Goal: Task Accomplishment & Management: Manage account settings

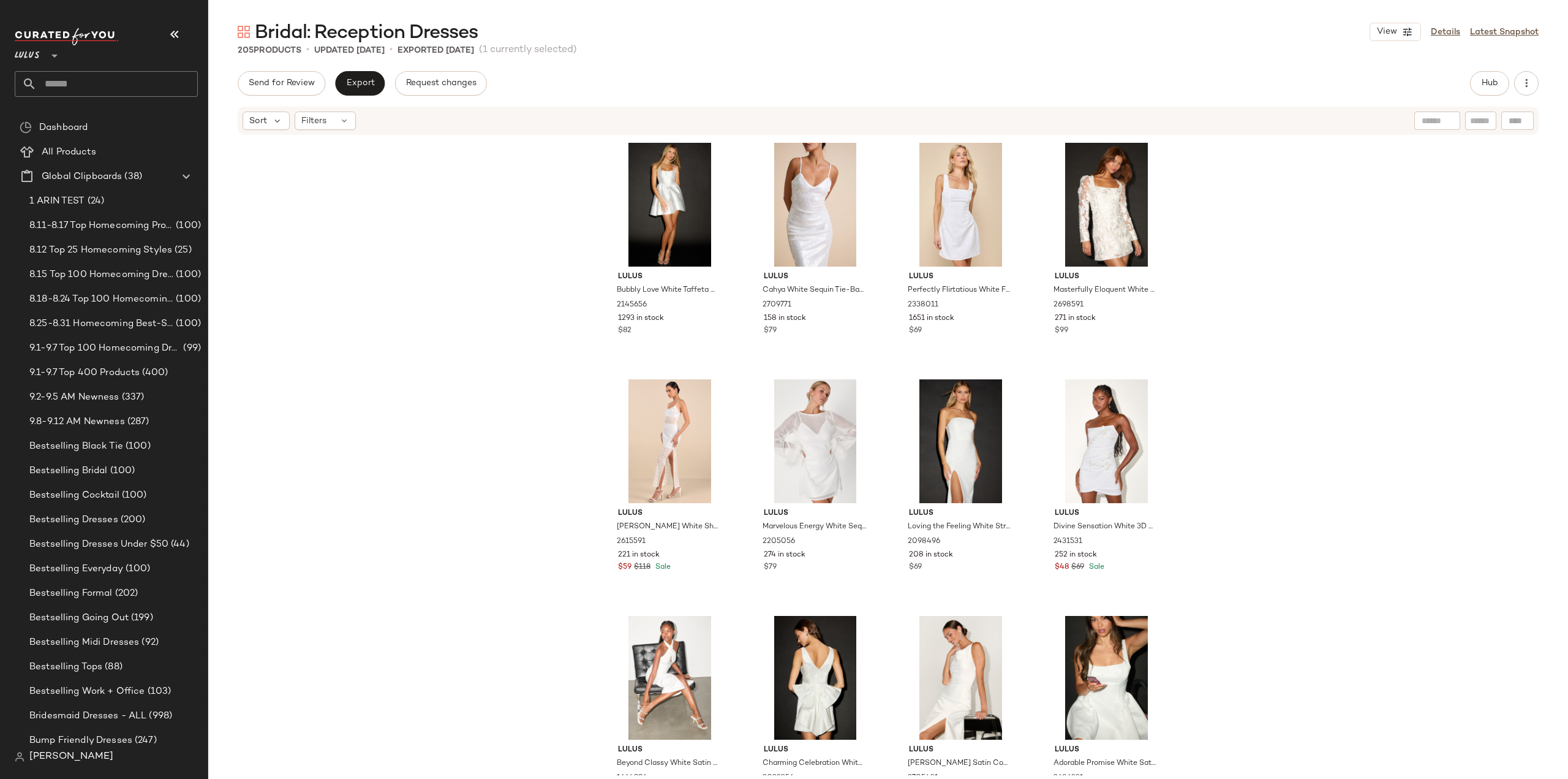
scroll to position [2242, 0]
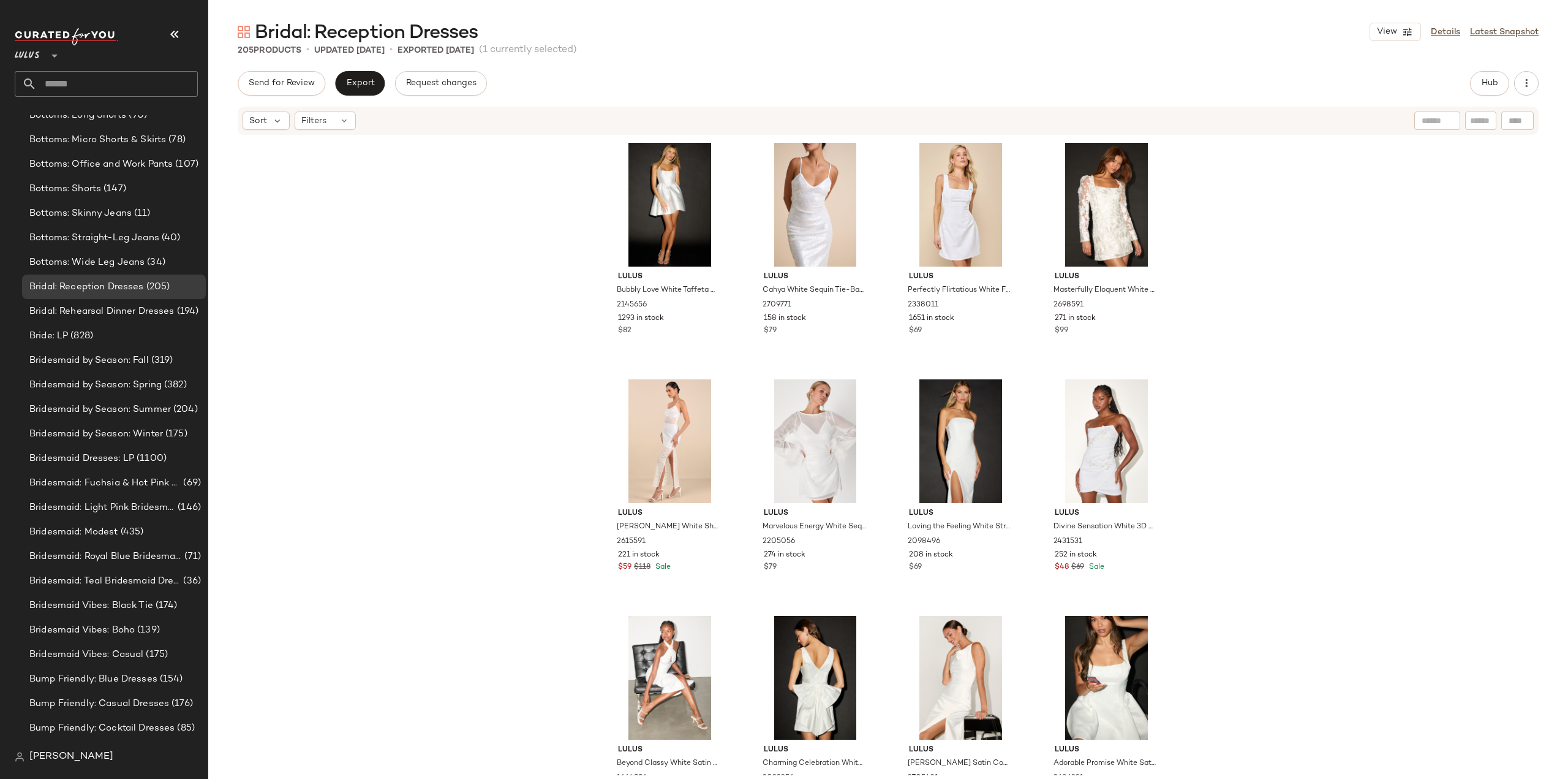
click at [96, 85] on input "text" at bounding box center [117, 84] width 161 height 26
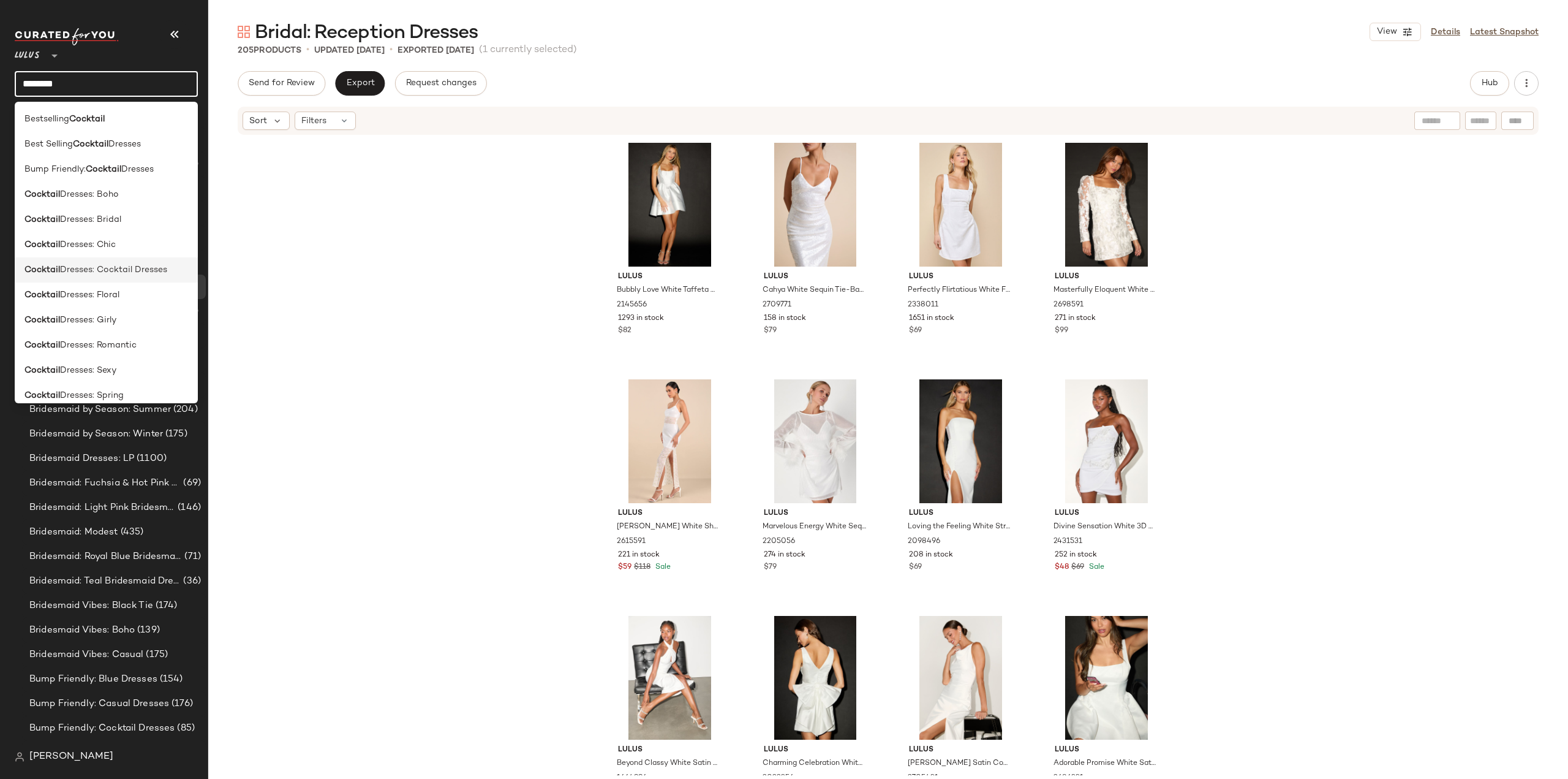
type input "********"
click at [88, 272] on span "Dresses: Cocktail Dresses" at bounding box center [113, 269] width 107 height 13
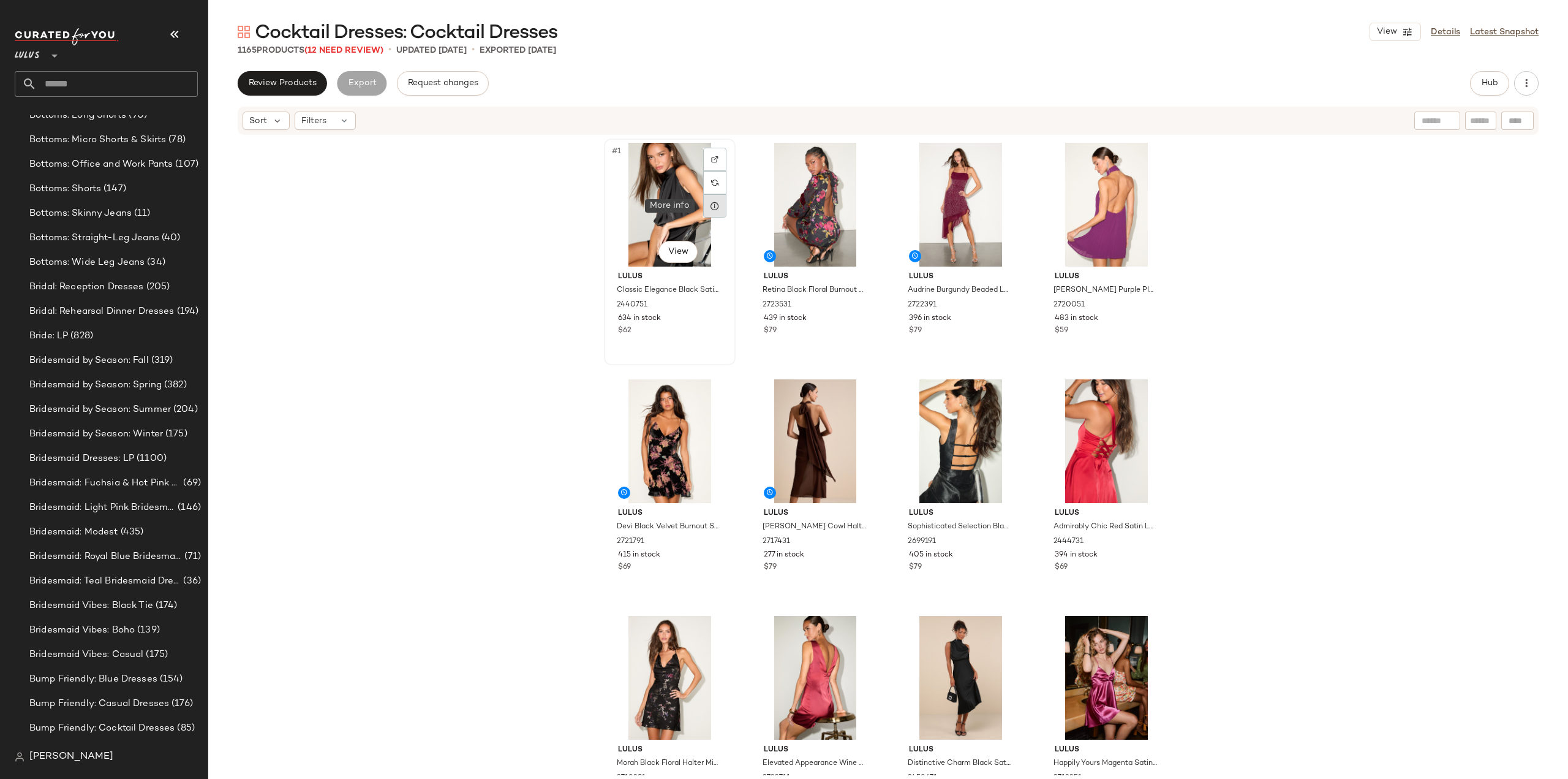
click at [710, 206] on icon at bounding box center [715, 206] width 10 height 10
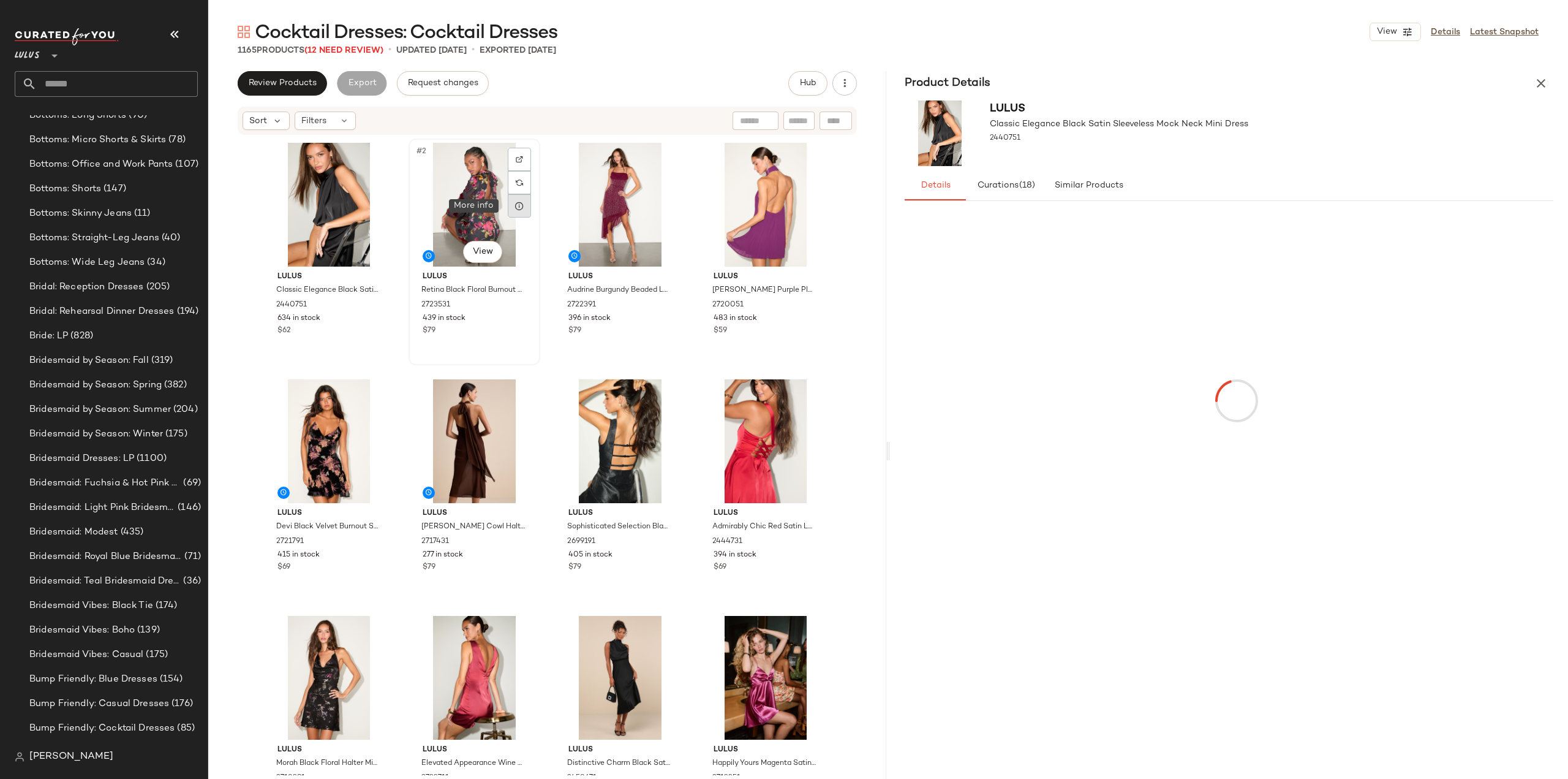
click at [517, 207] on icon at bounding box center [519, 206] width 10 height 10
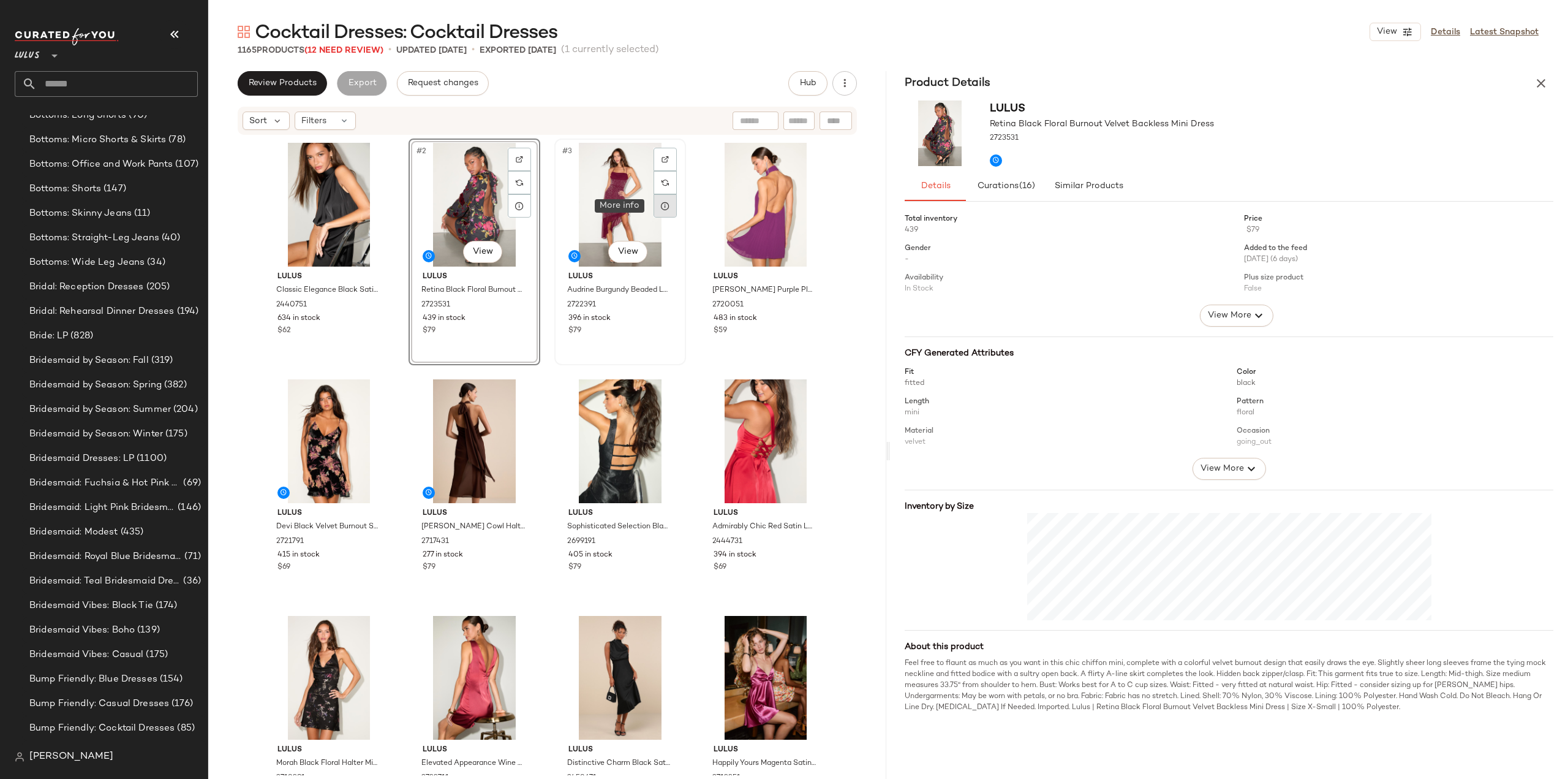
click at [662, 208] on icon at bounding box center [665, 206] width 10 height 10
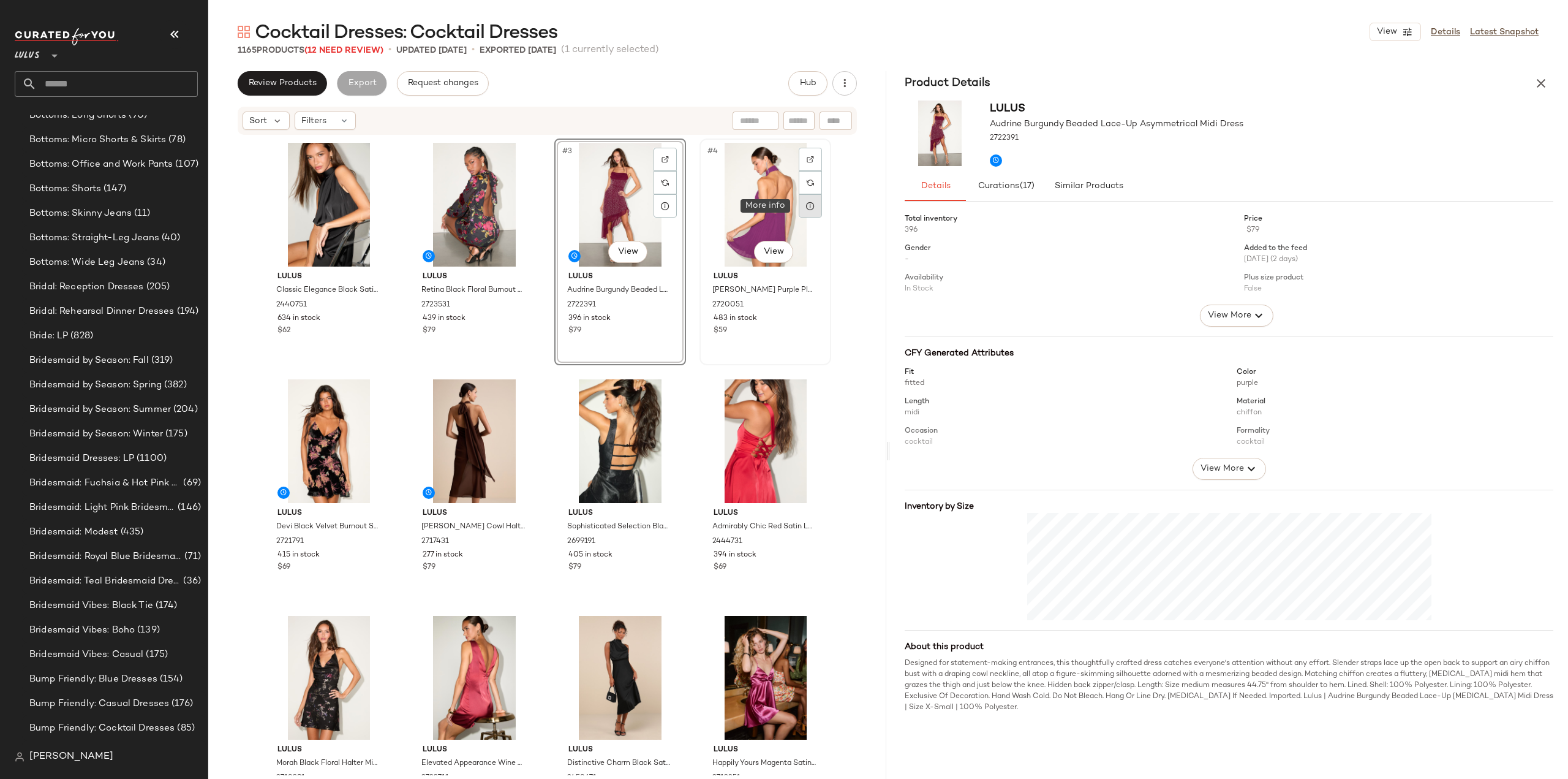
click at [809, 209] on icon at bounding box center [811, 206] width 10 height 10
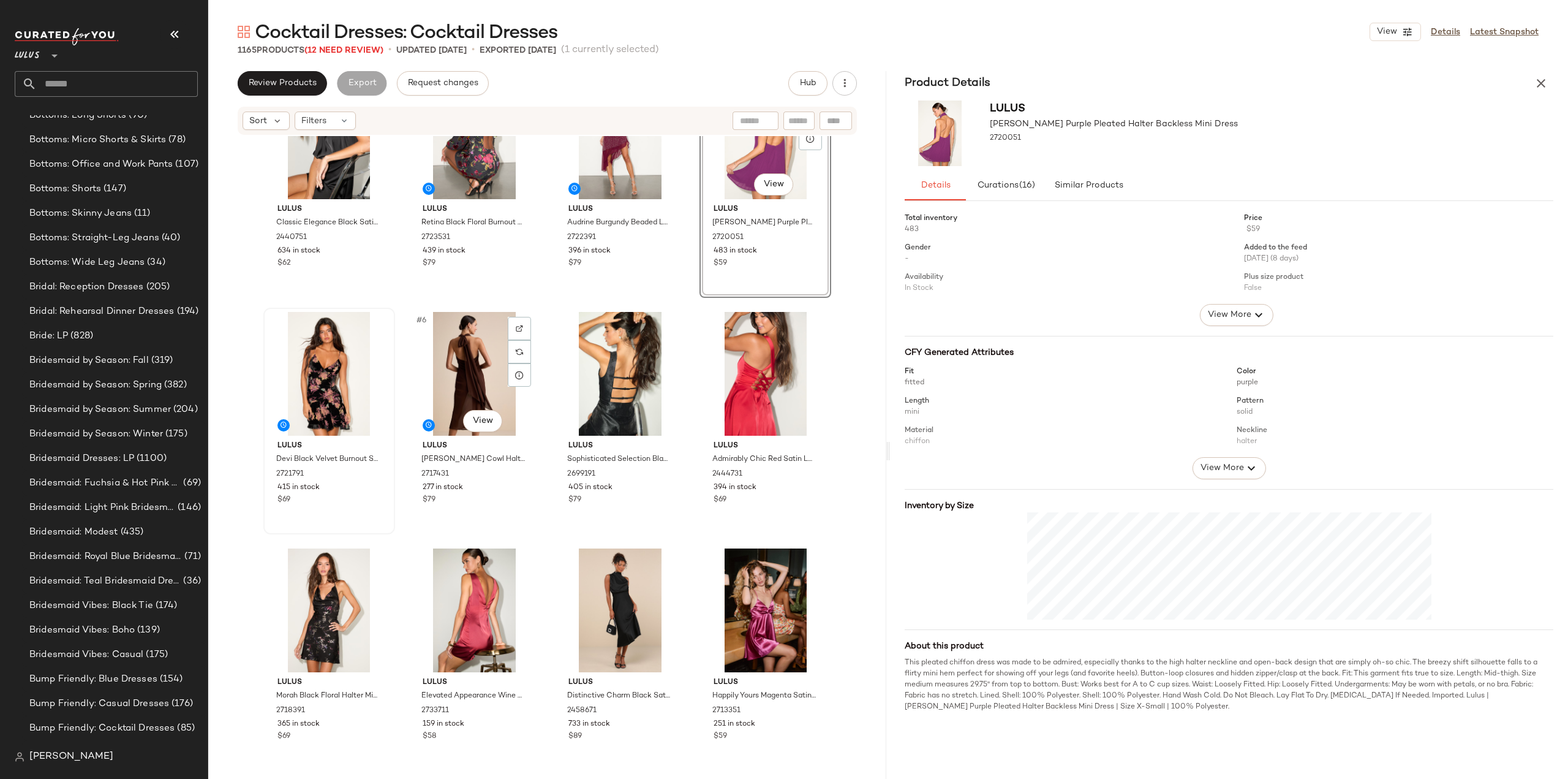
scroll to position [123, 0]
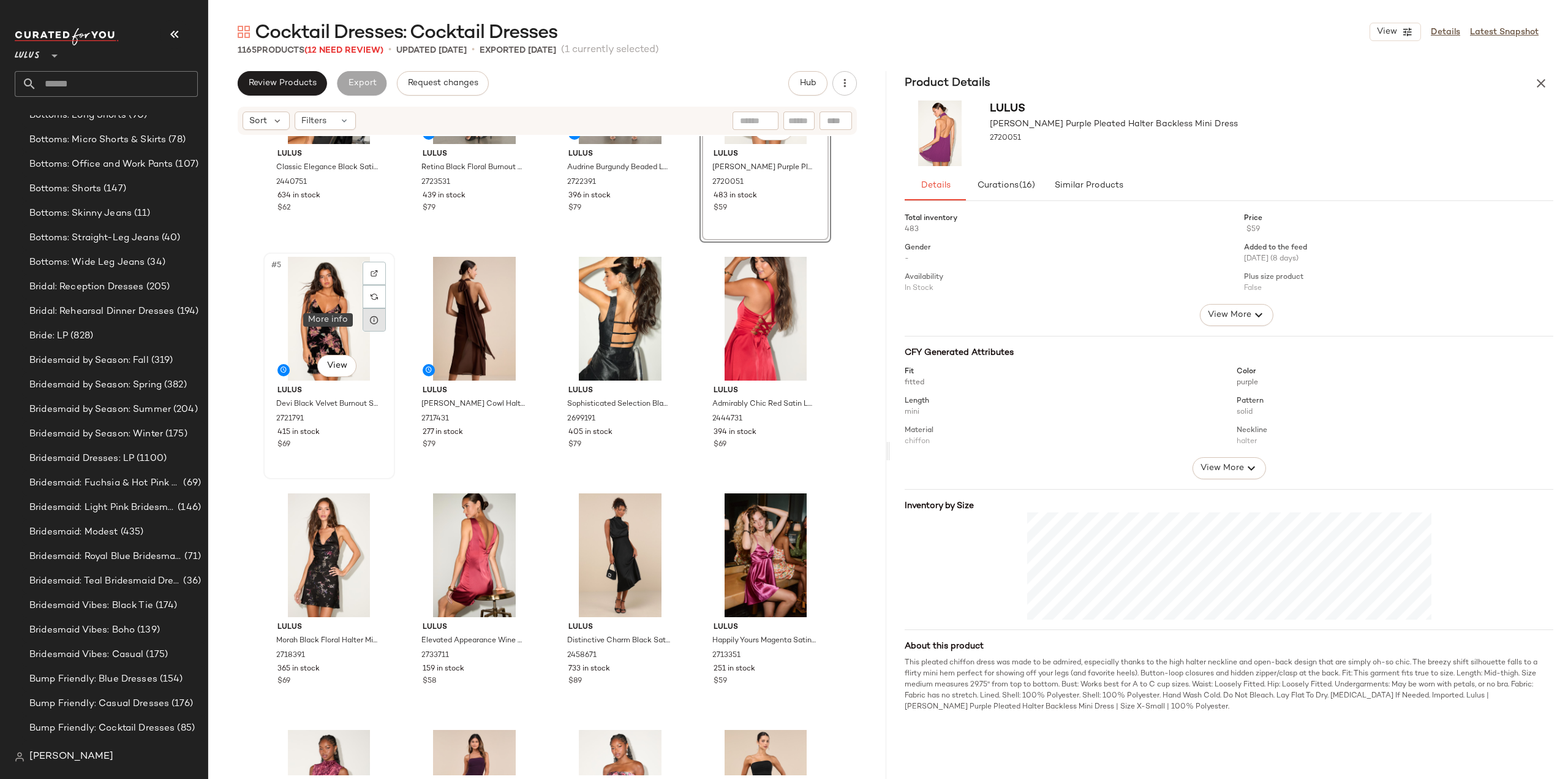
click at [372, 320] on icon at bounding box center [374, 320] width 10 height 10
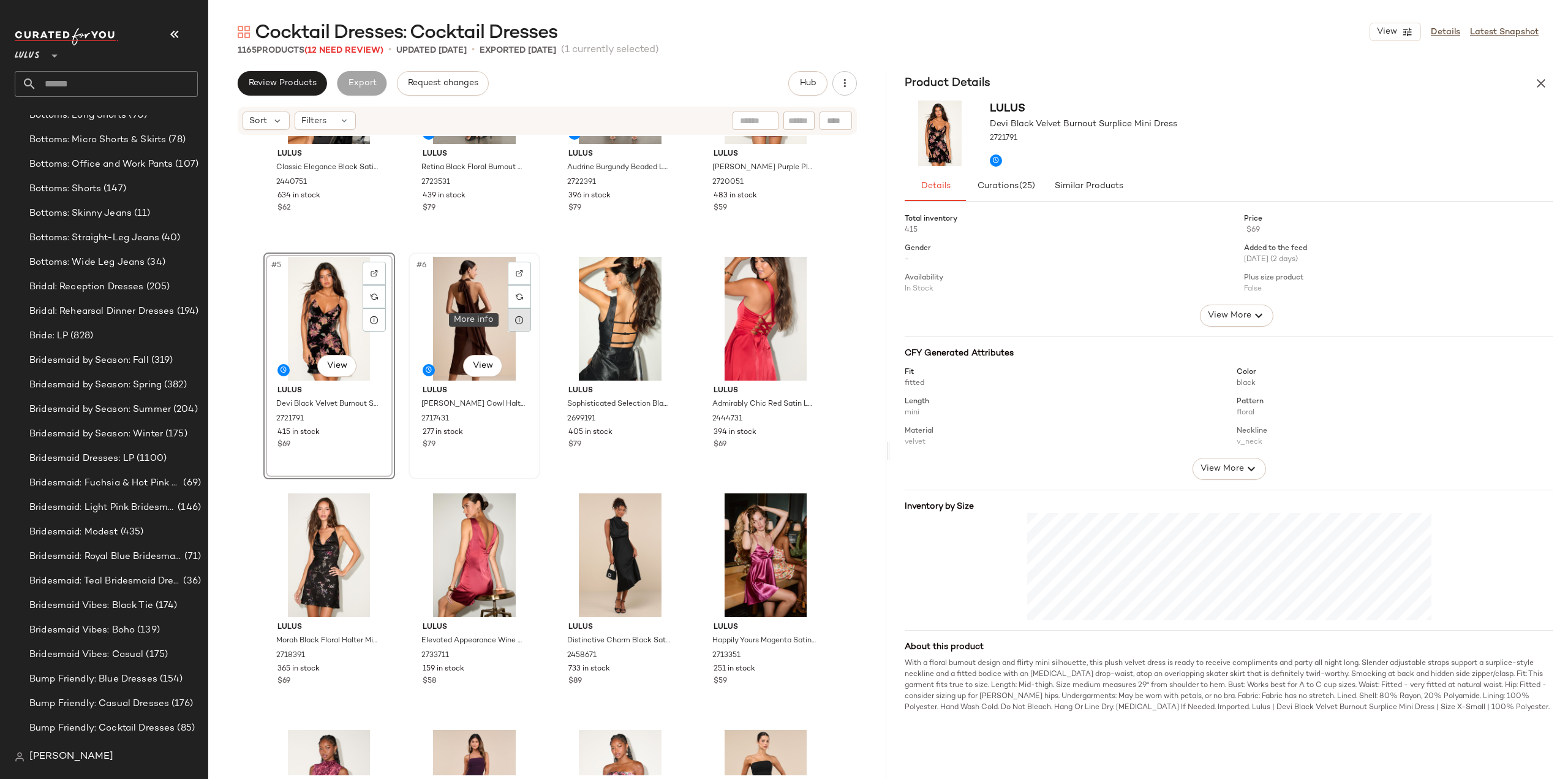
click at [520, 322] on icon at bounding box center [519, 320] width 10 height 10
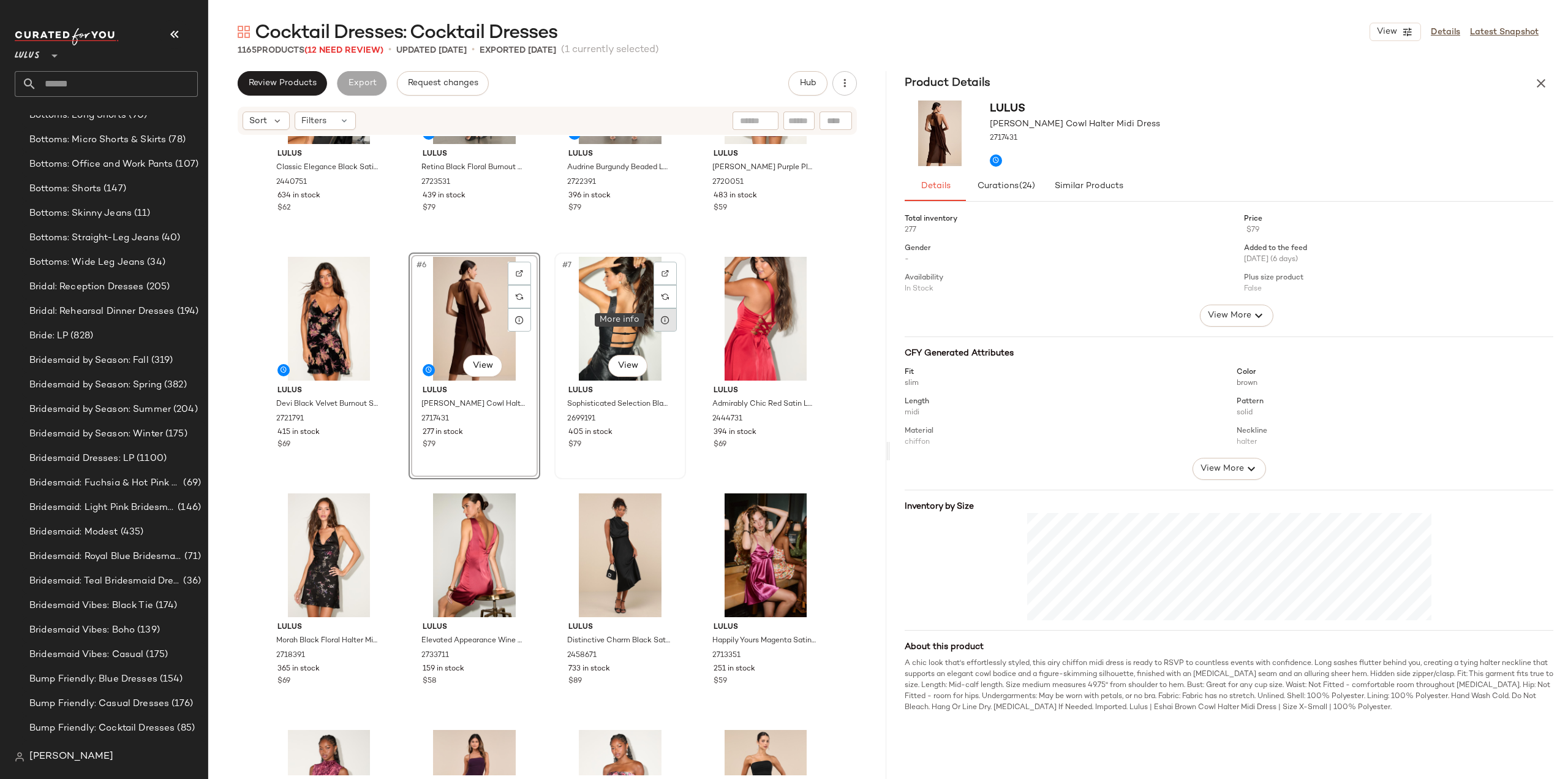
click at [660, 320] on icon at bounding box center [665, 320] width 10 height 10
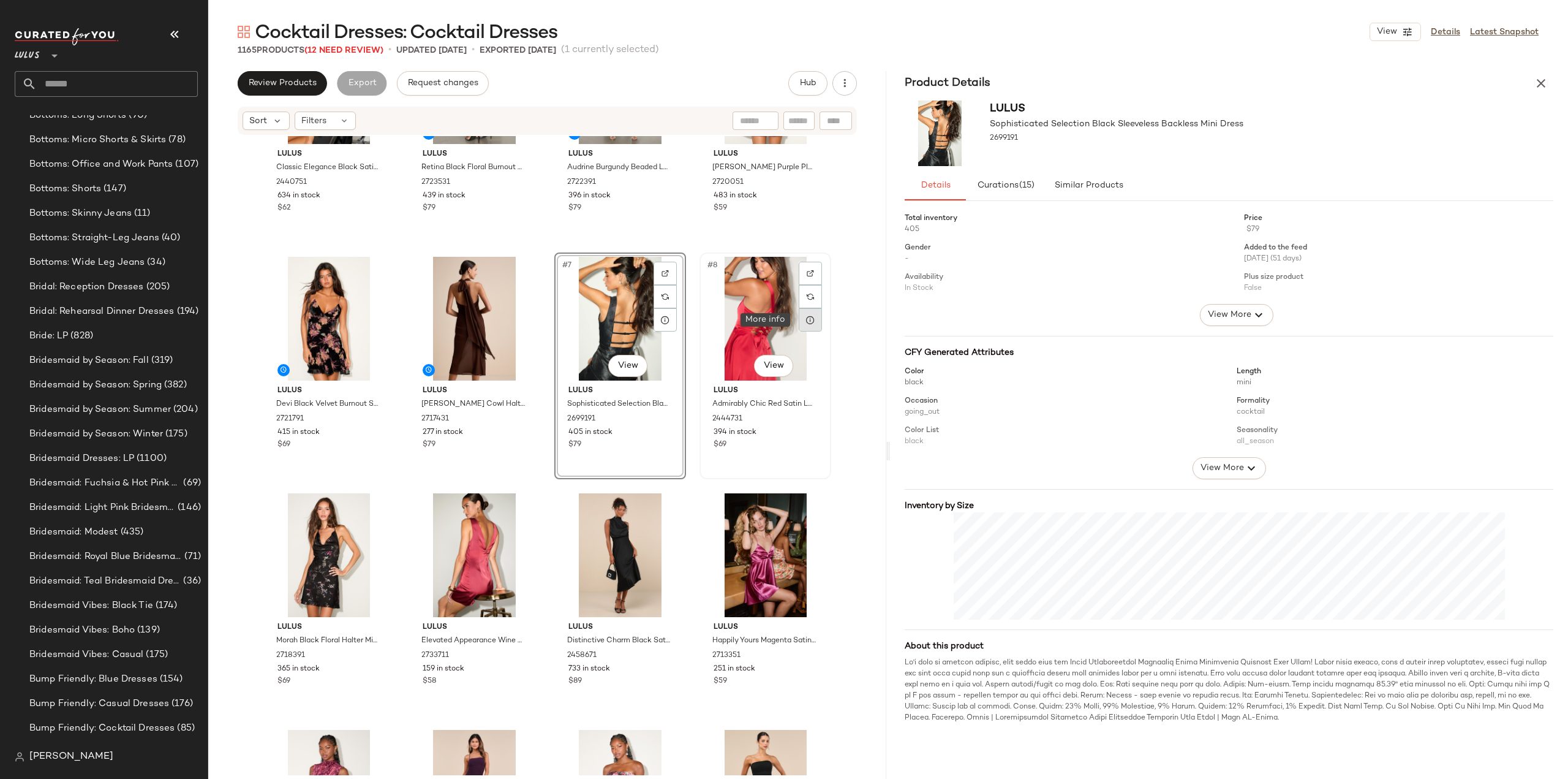
click at [810, 320] on icon at bounding box center [811, 320] width 10 height 10
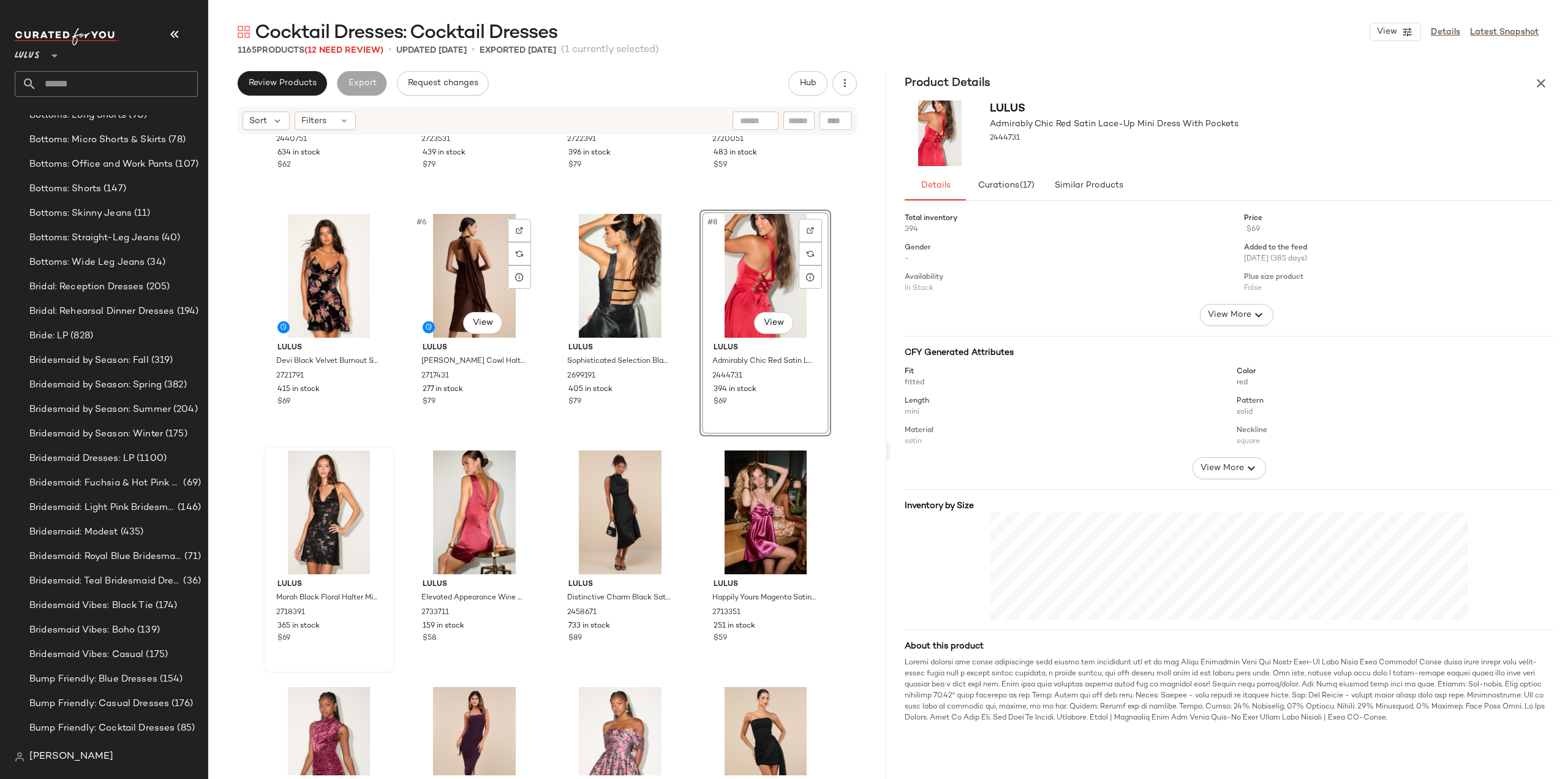
scroll to position [255, 0]
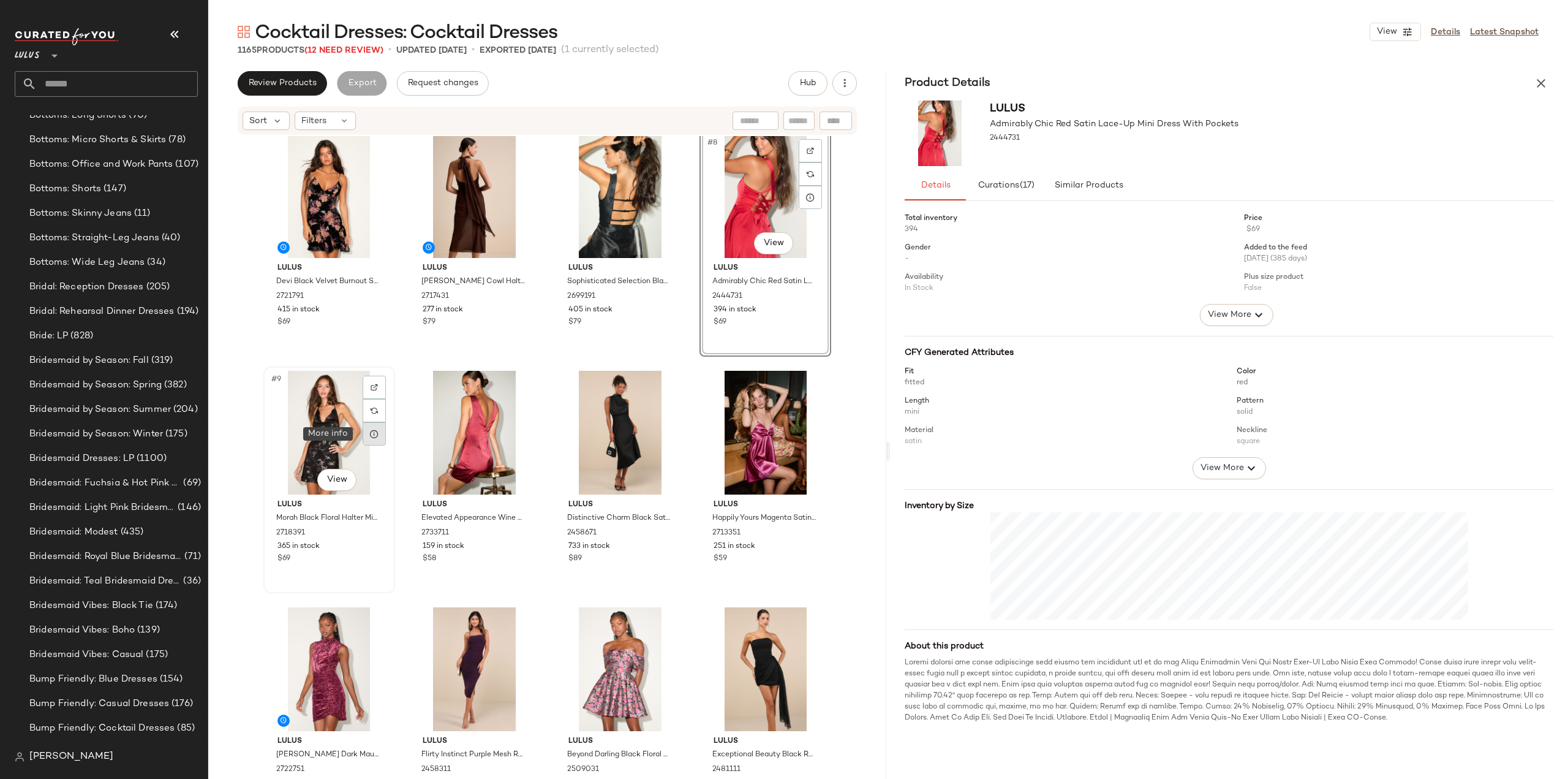
click at [371, 430] on icon at bounding box center [374, 433] width 10 height 10
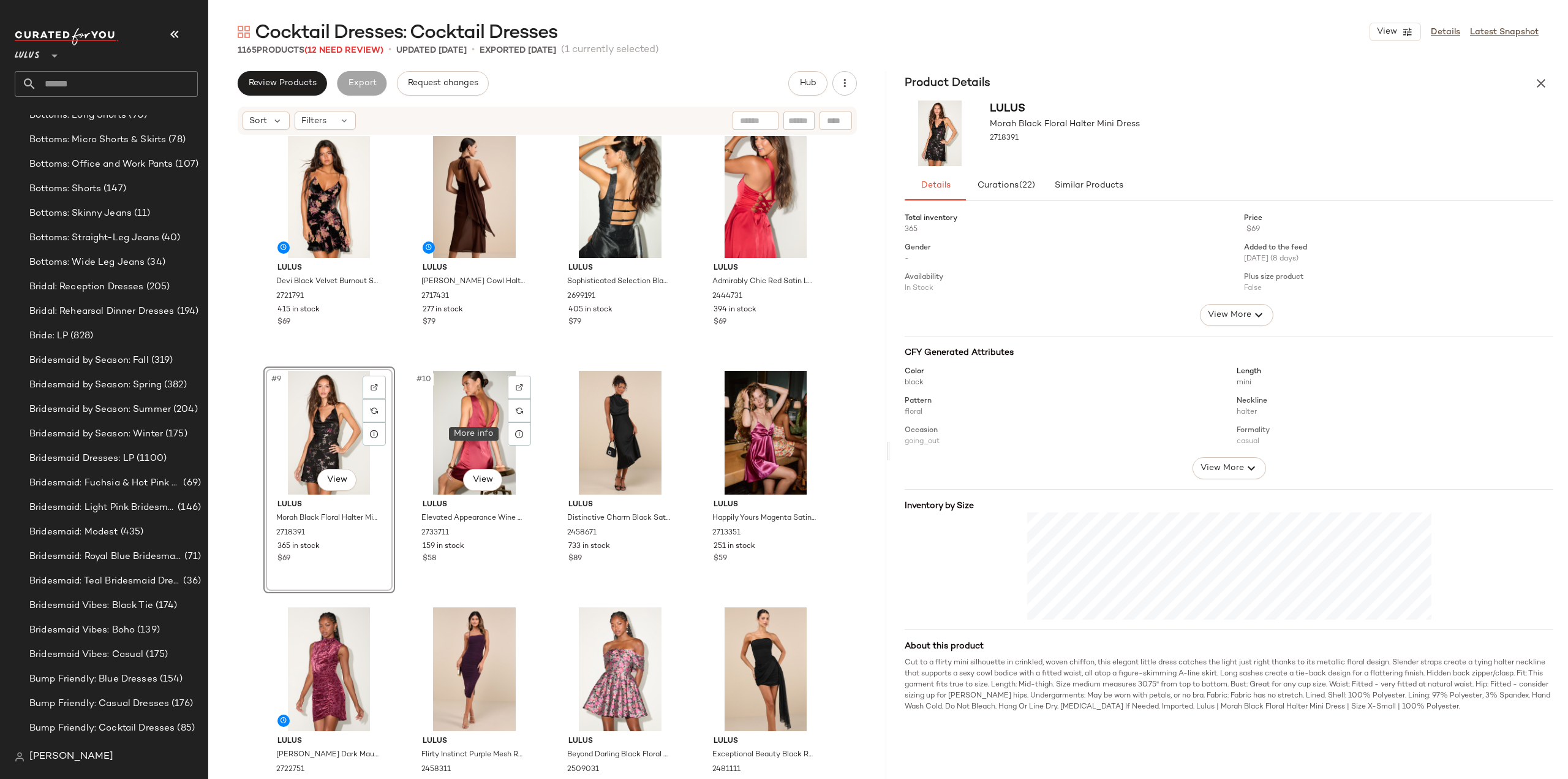
click at [514, 437] on icon at bounding box center [519, 433] width 10 height 10
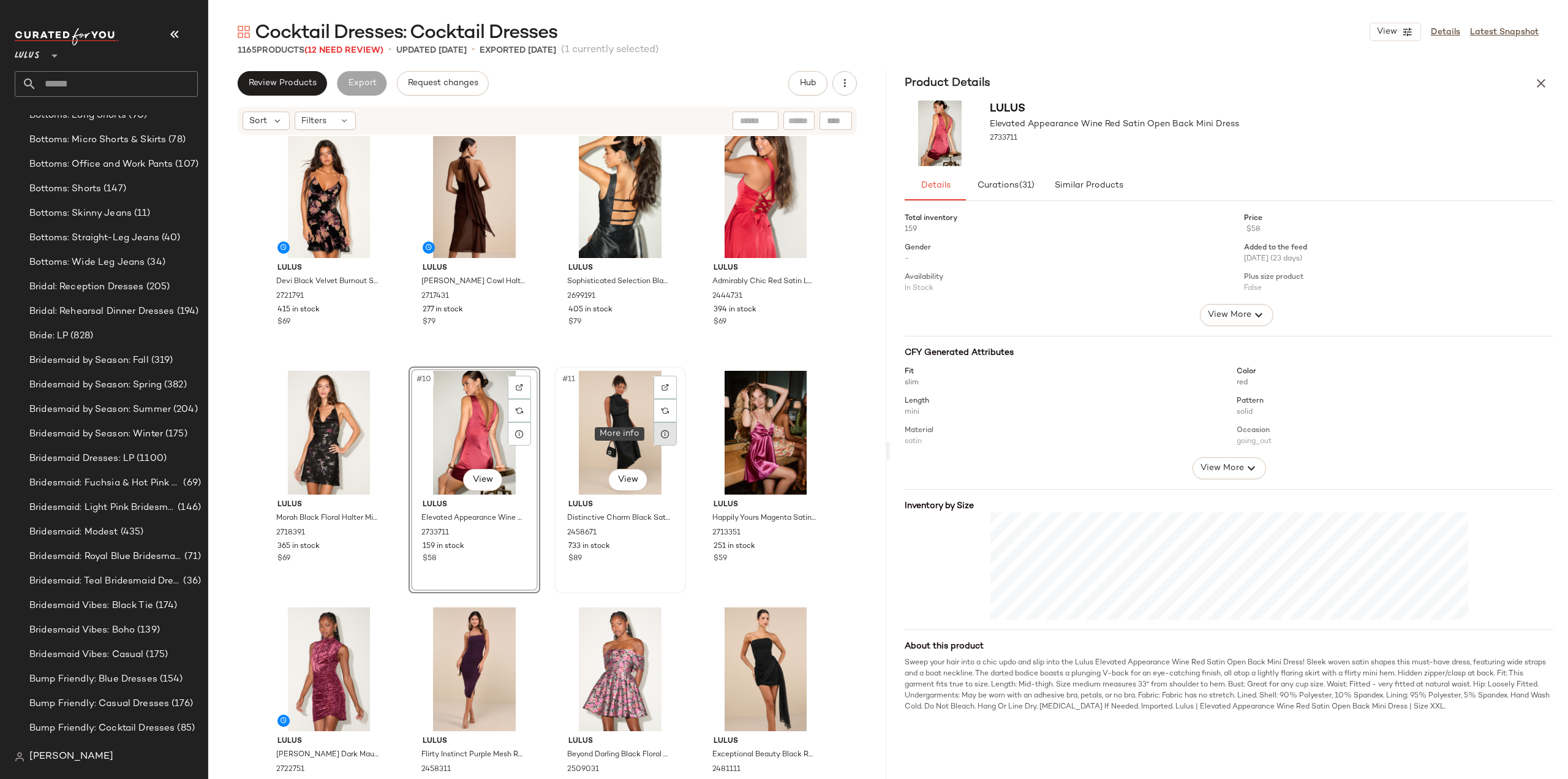
click at [662, 433] on icon at bounding box center [665, 433] width 10 height 10
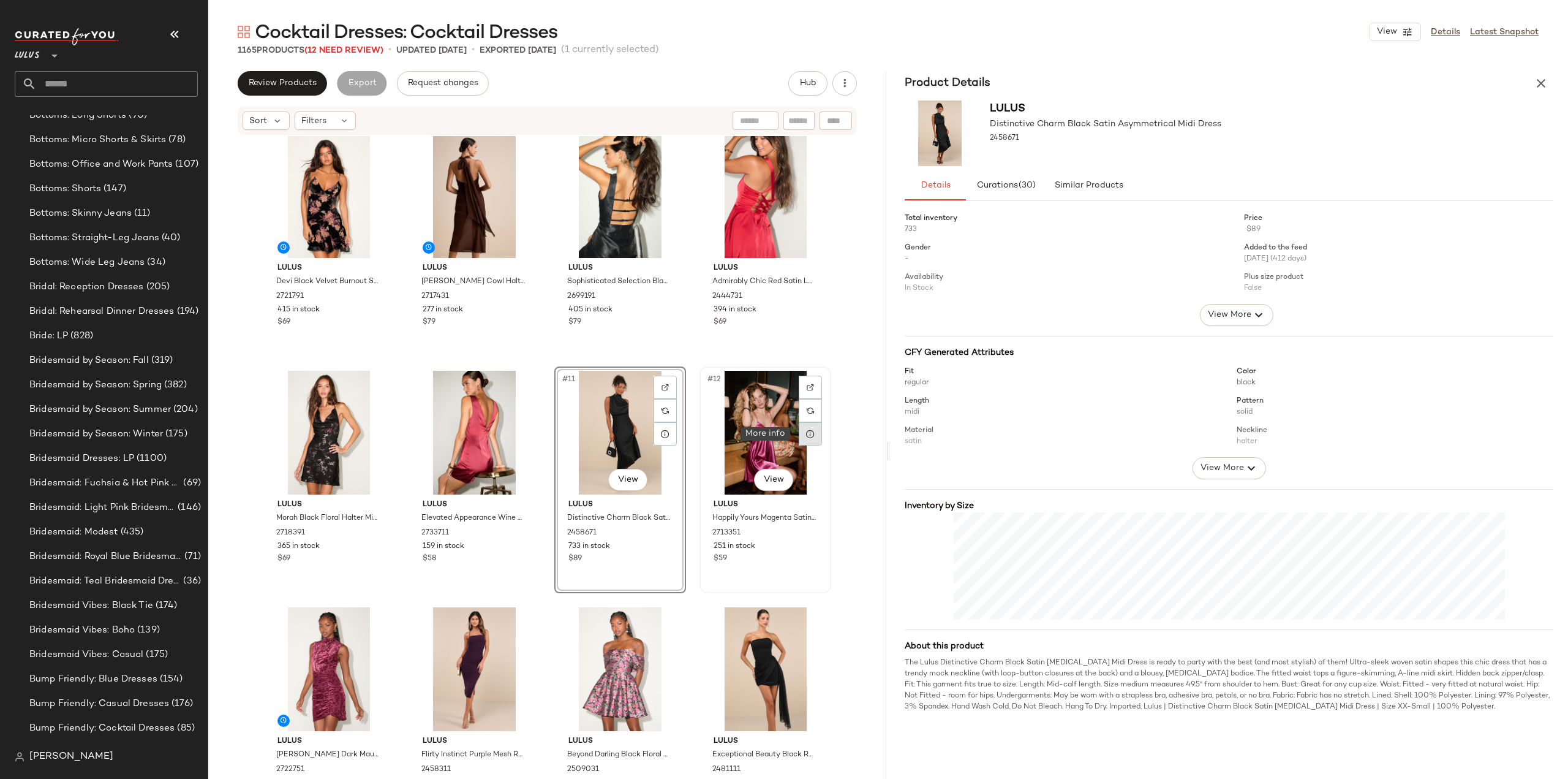
click at [801, 432] on div at bounding box center [811, 433] width 23 height 23
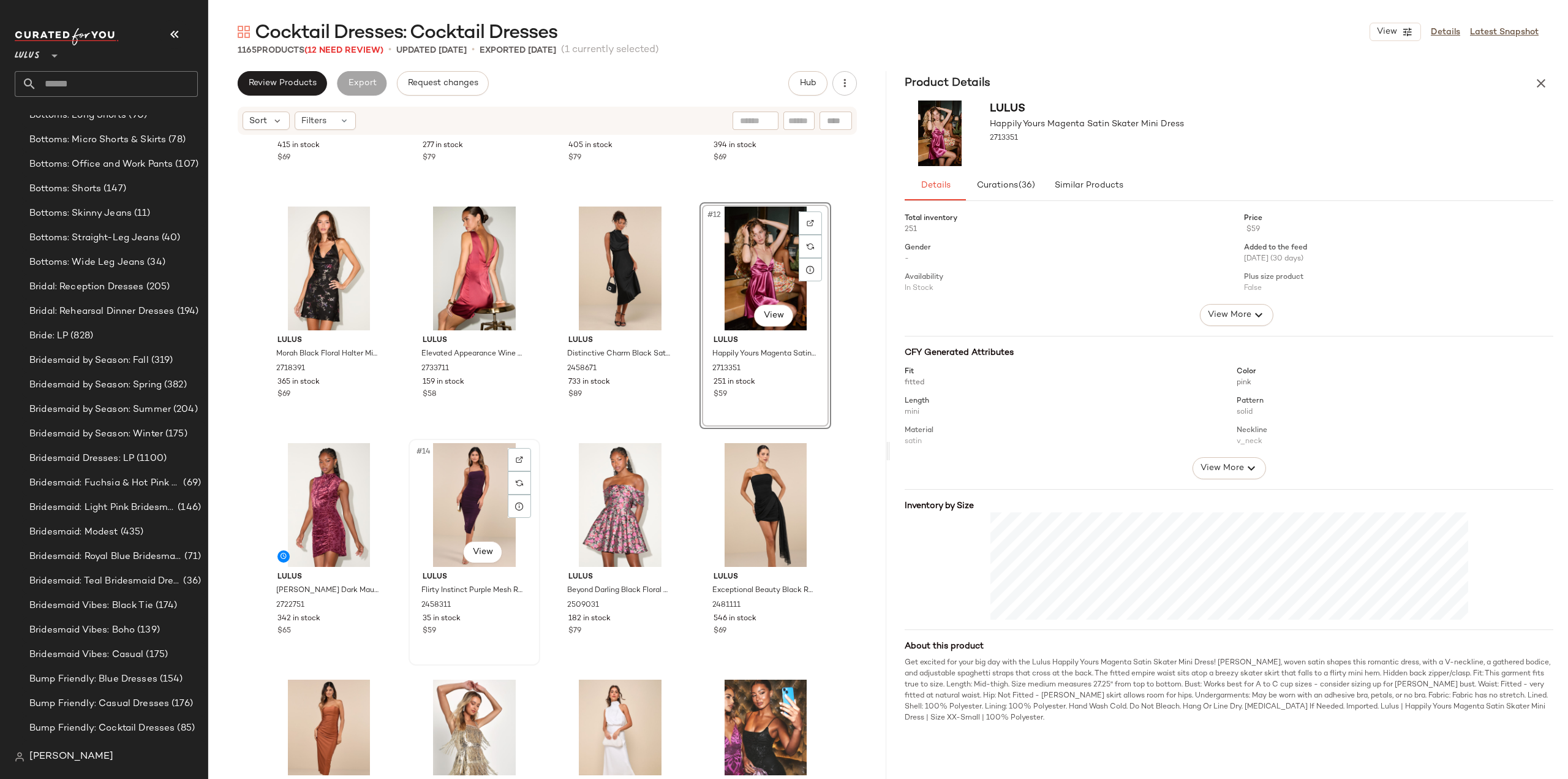
scroll to position [438, 0]
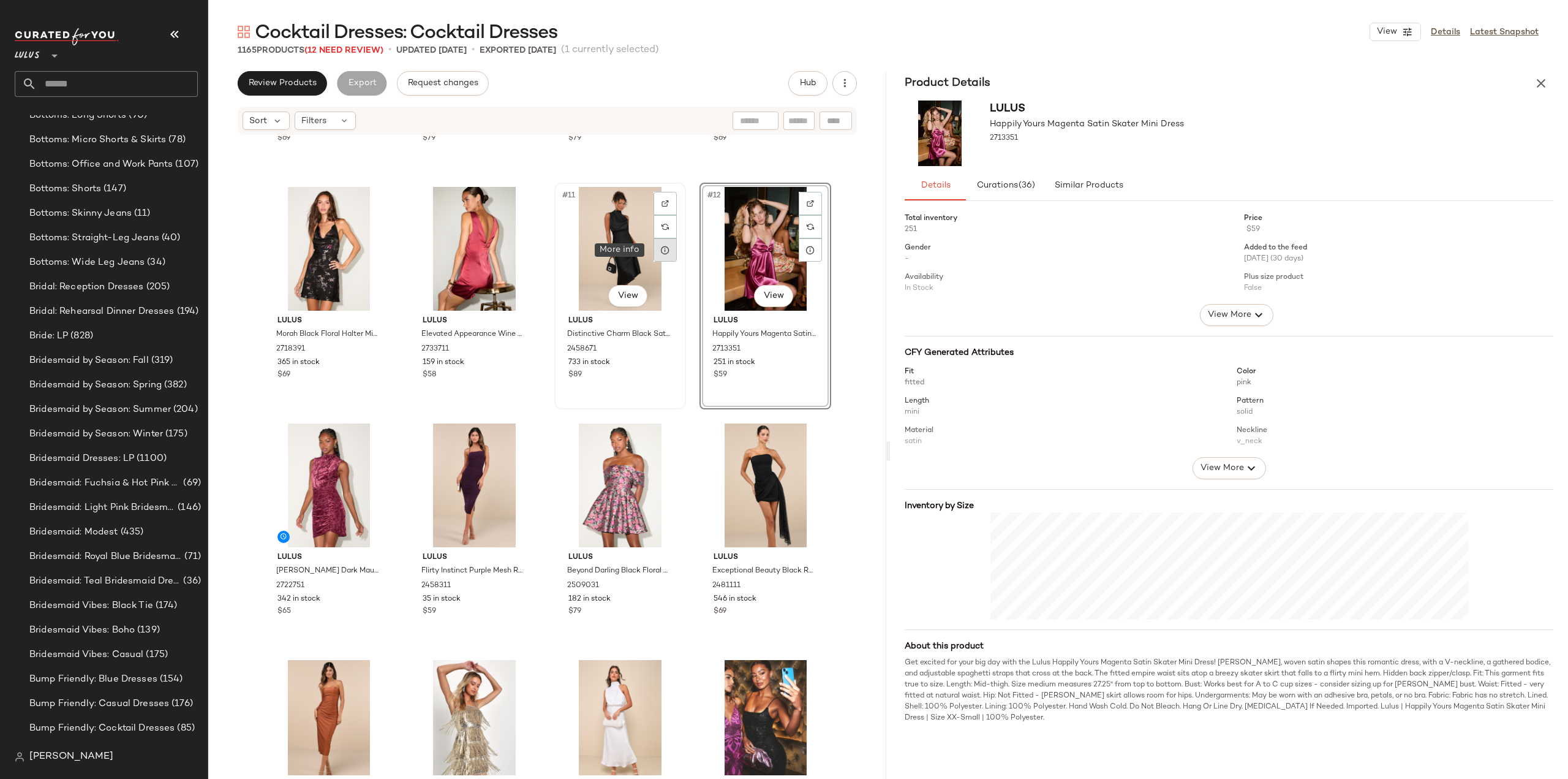
click at [660, 252] on icon at bounding box center [665, 250] width 10 height 10
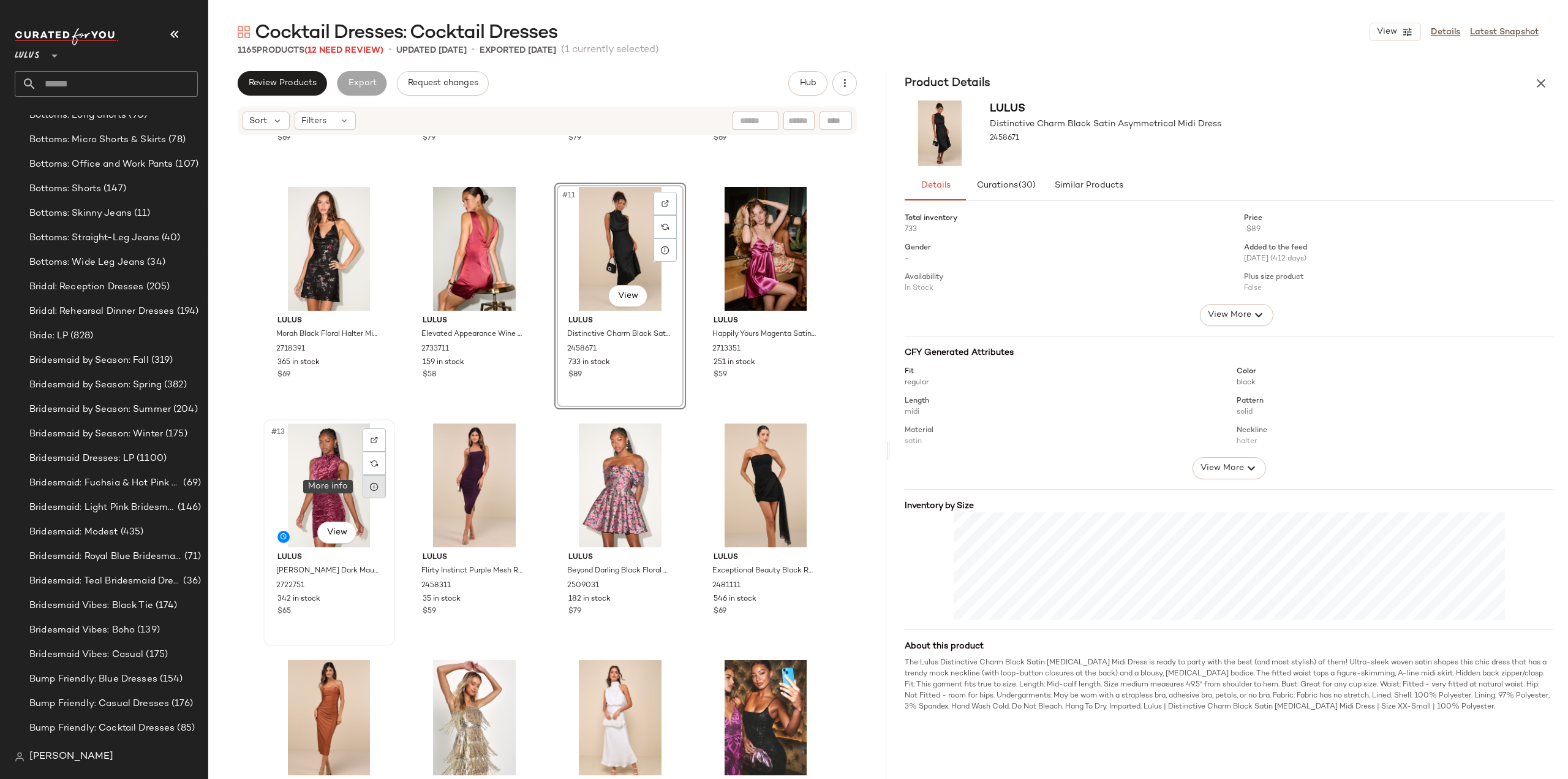
click at [373, 487] on icon at bounding box center [374, 487] width 10 height 10
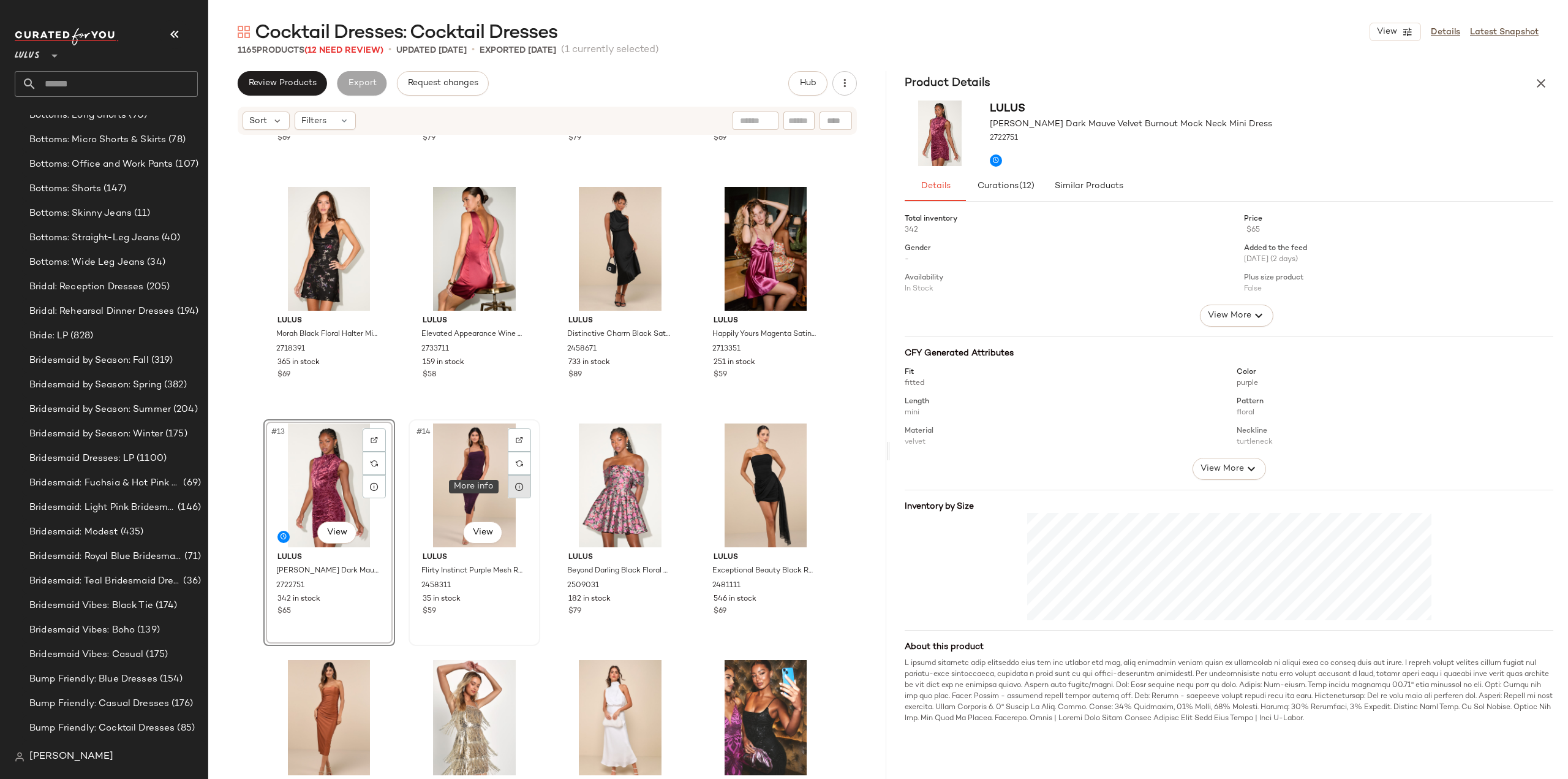
click at [514, 490] on icon at bounding box center [519, 487] width 10 height 10
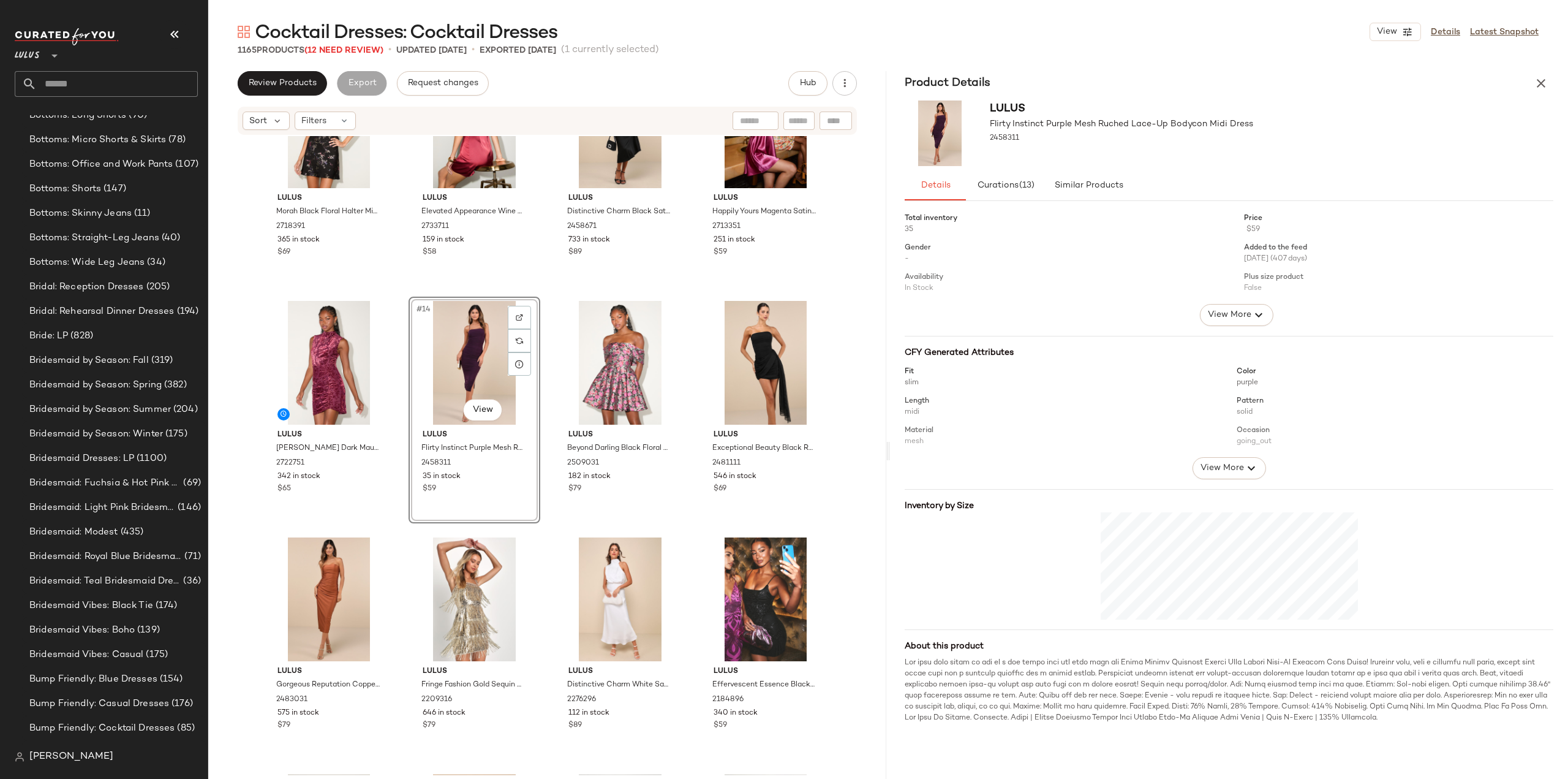
scroll to position [683, 0]
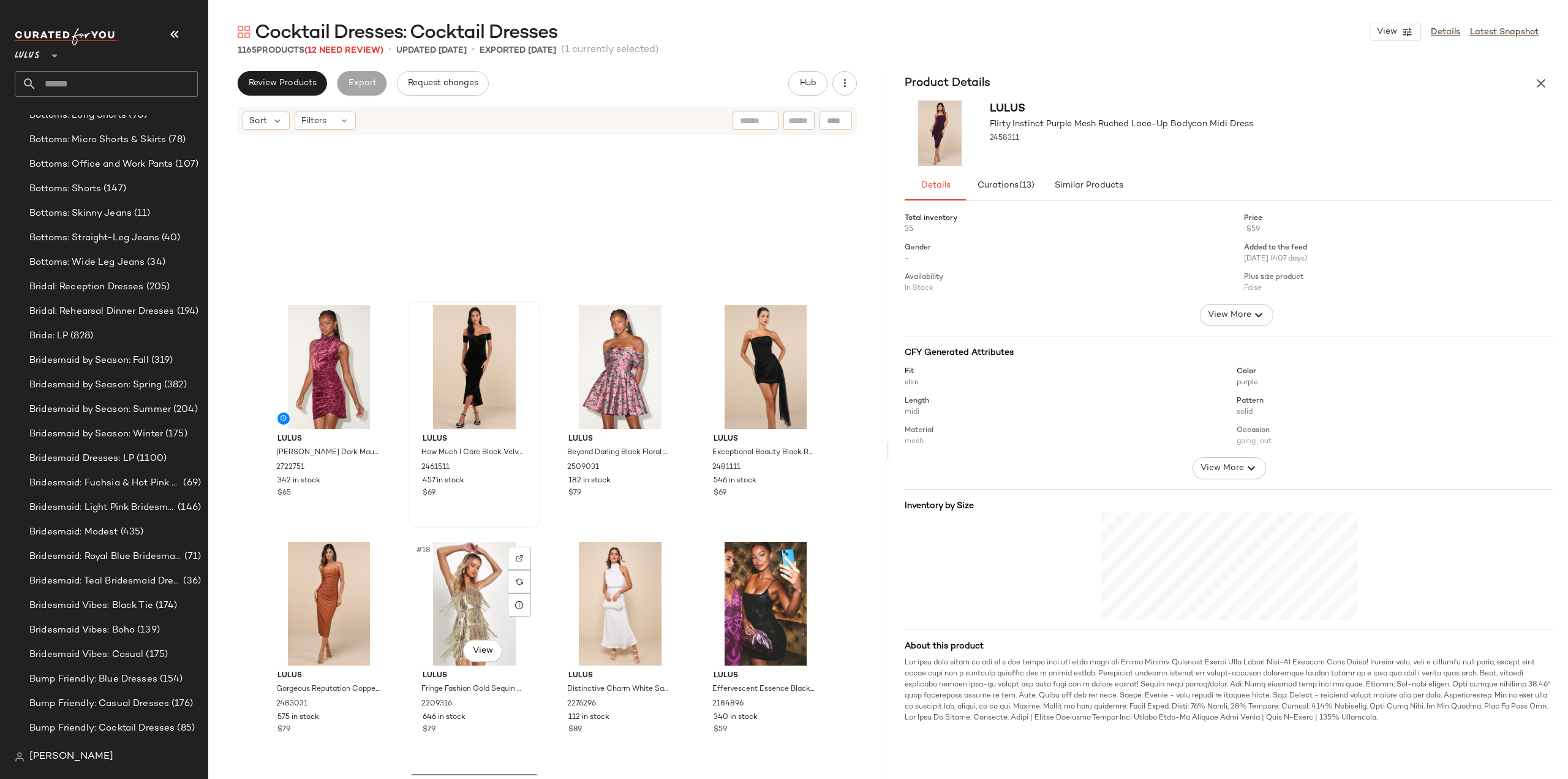
scroll to position [515, 0]
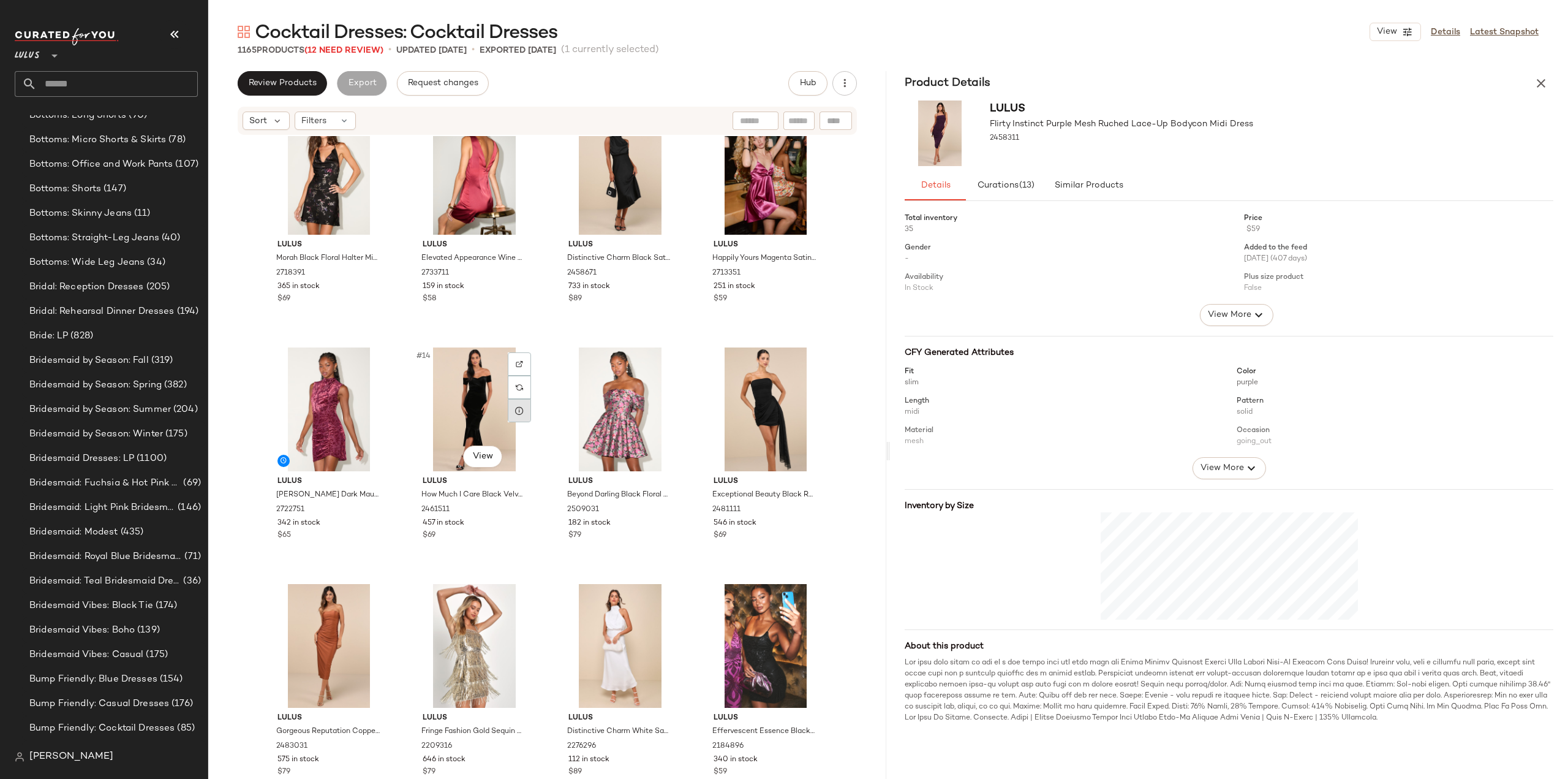
click at [514, 411] on icon at bounding box center [519, 410] width 10 height 10
click at [665, 408] on icon at bounding box center [665, 410] width 10 height 10
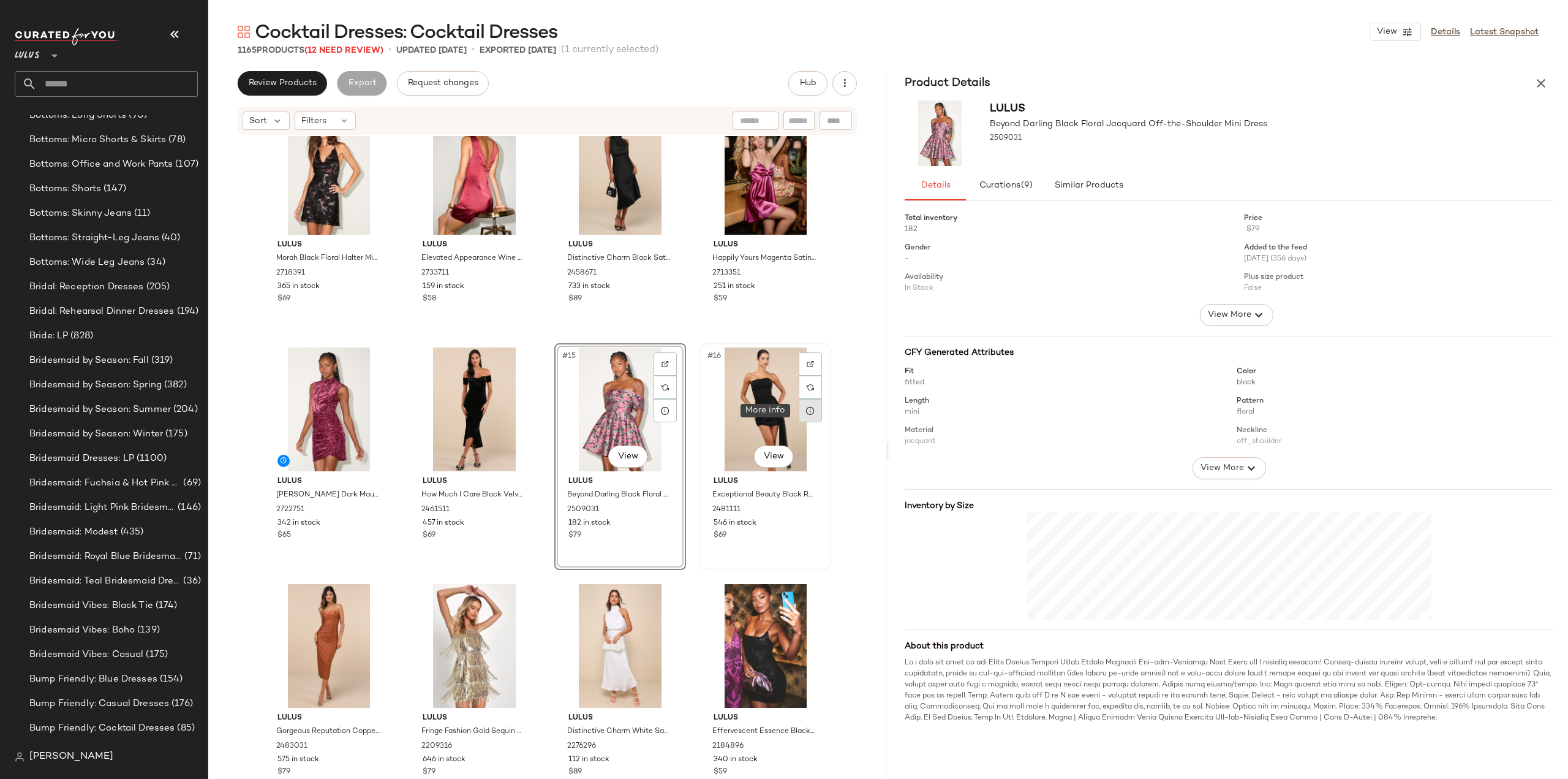
click at [806, 408] on icon at bounding box center [811, 410] width 10 height 10
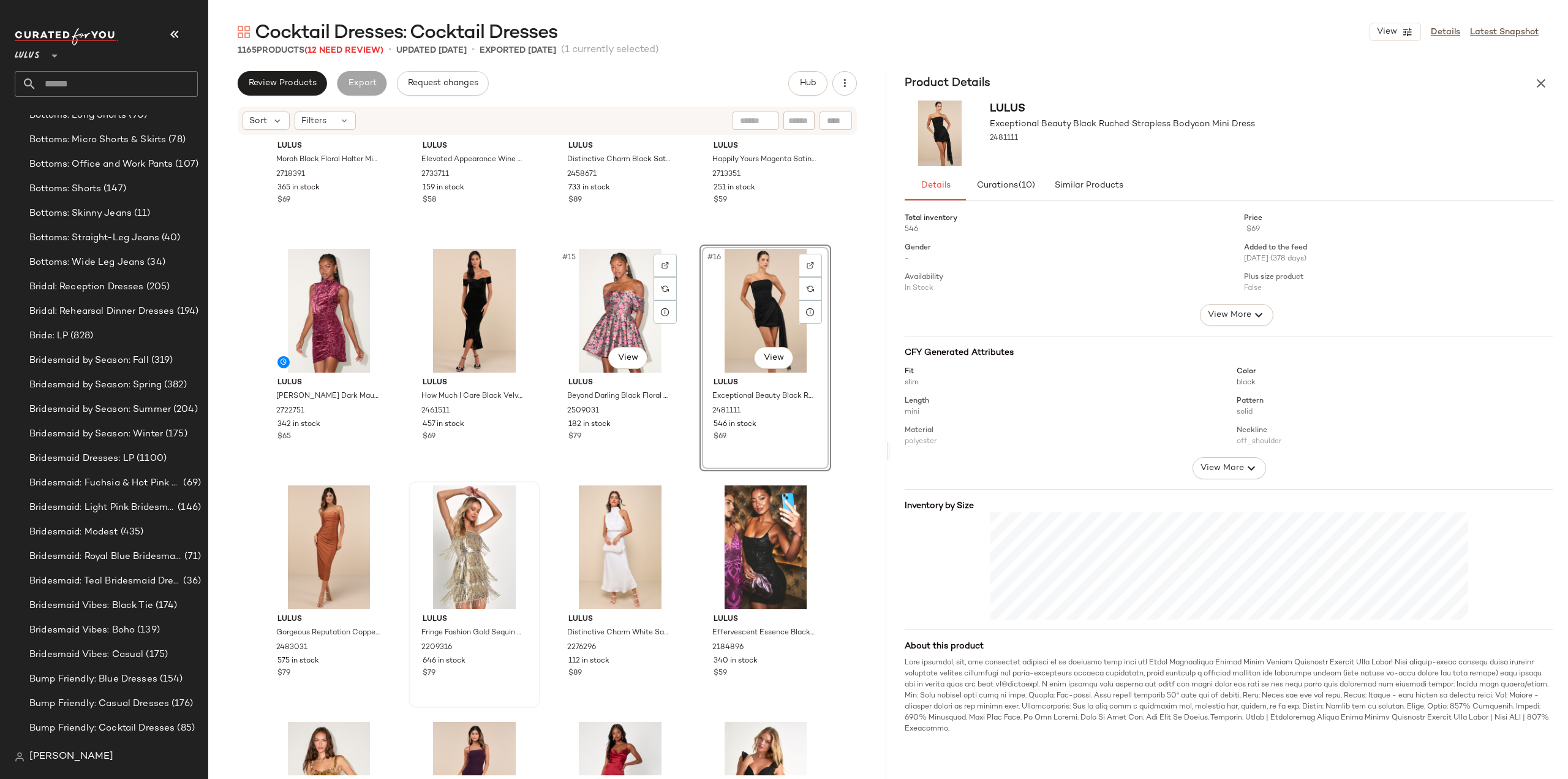
scroll to position [699, 0]
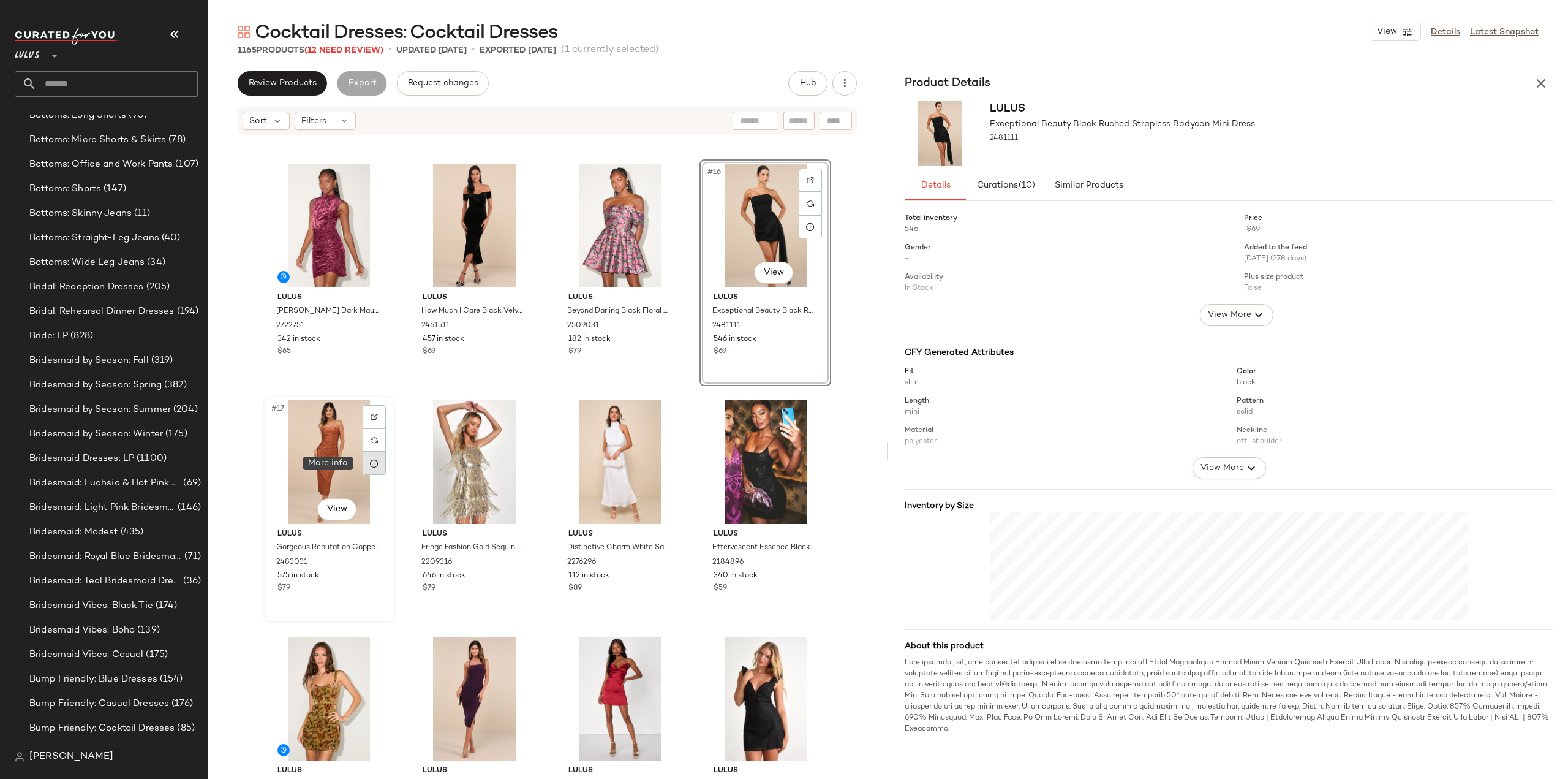
click at [365, 464] on div at bounding box center [374, 463] width 23 height 23
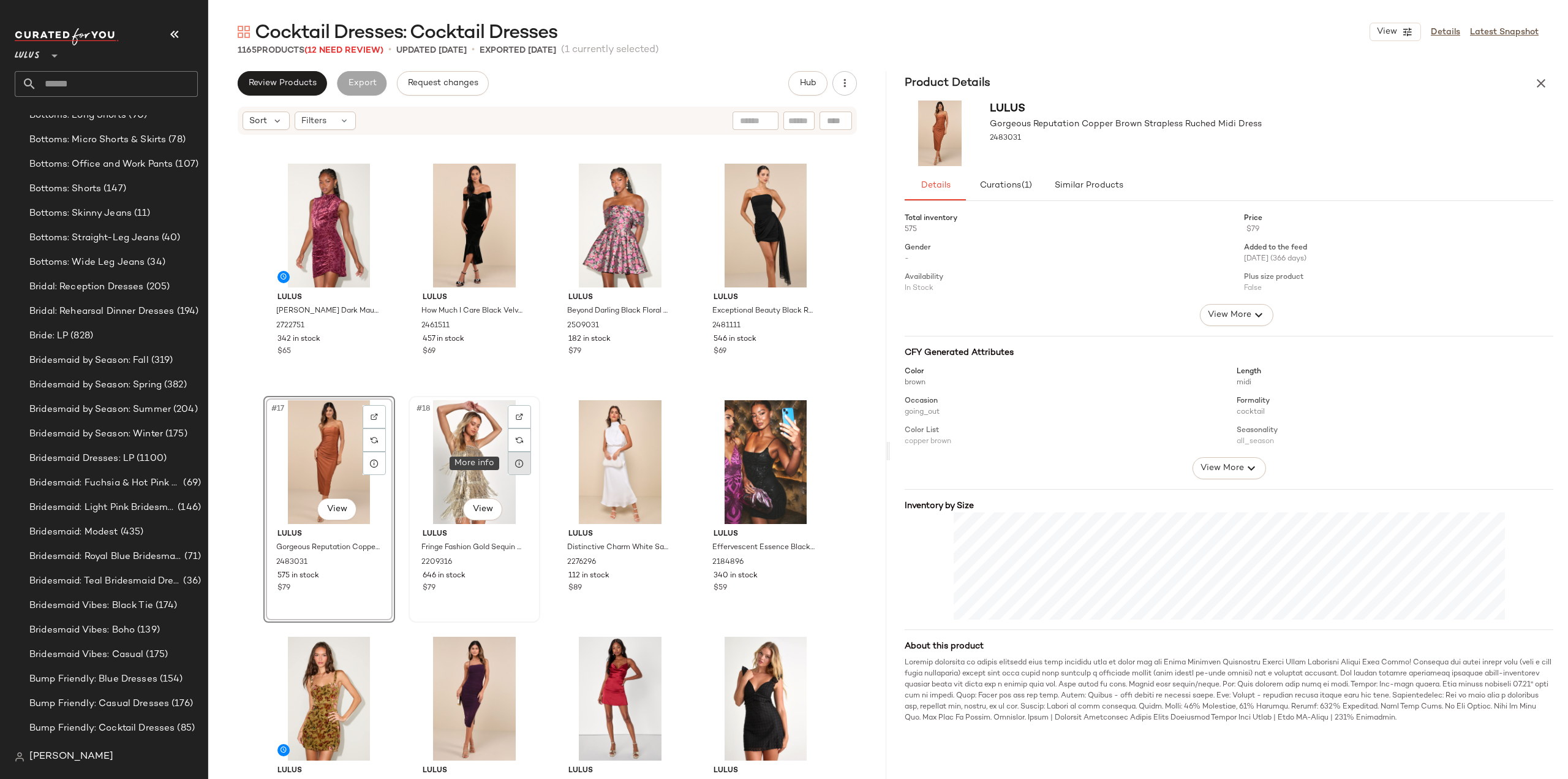
click at [521, 464] on div at bounding box center [519, 463] width 23 height 23
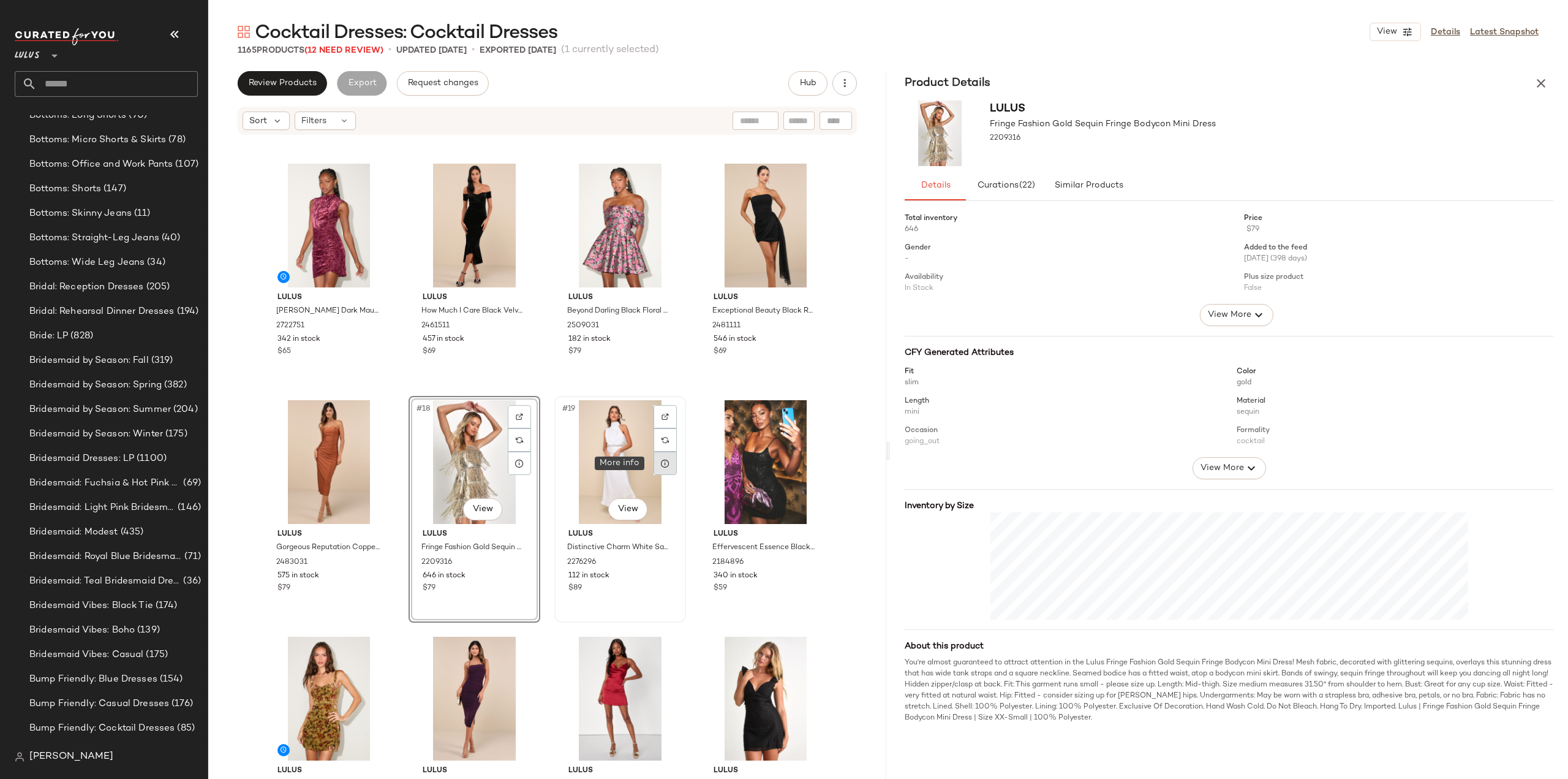
click at [663, 465] on icon at bounding box center [665, 463] width 10 height 10
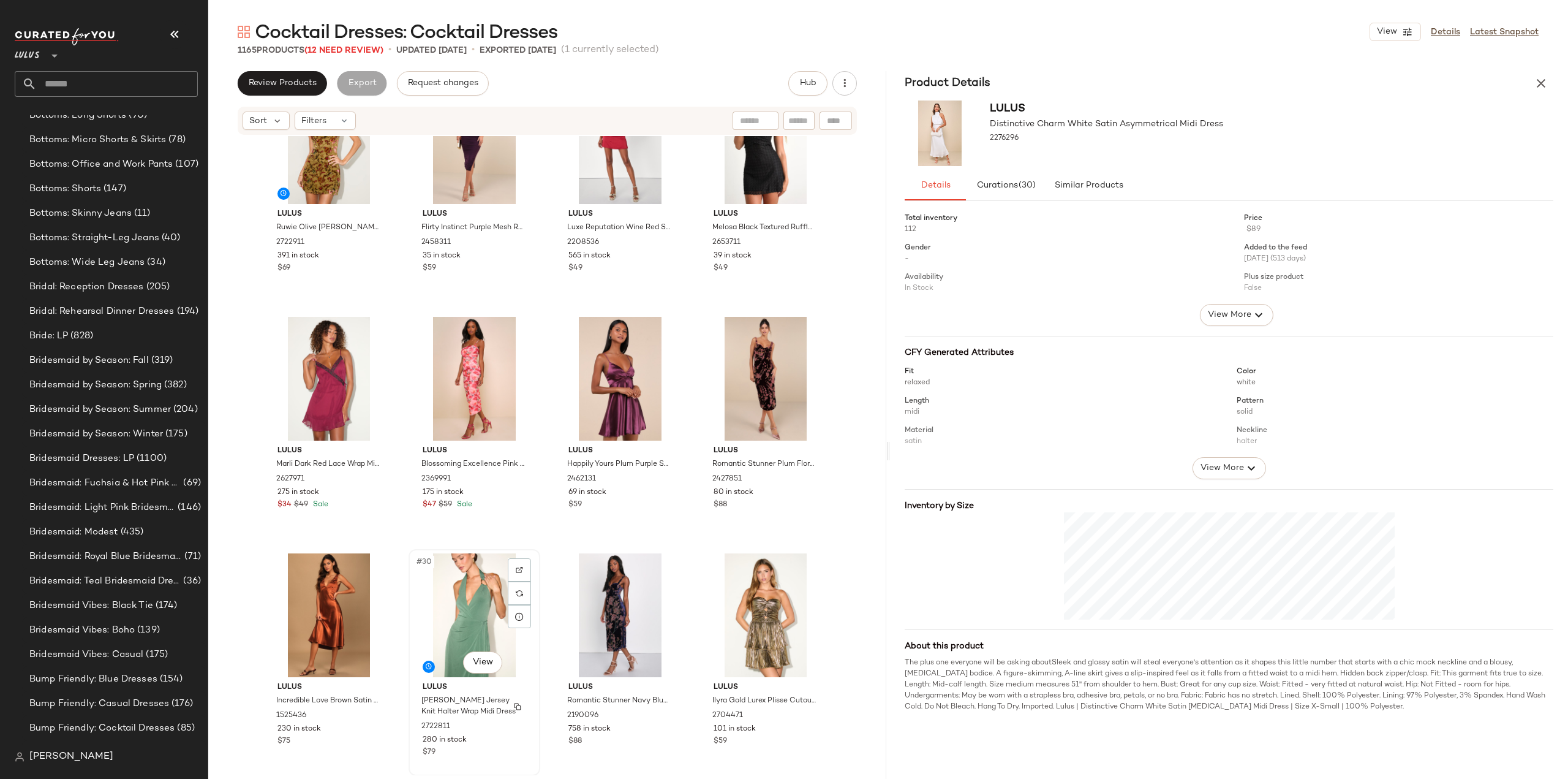
scroll to position [1250, 0]
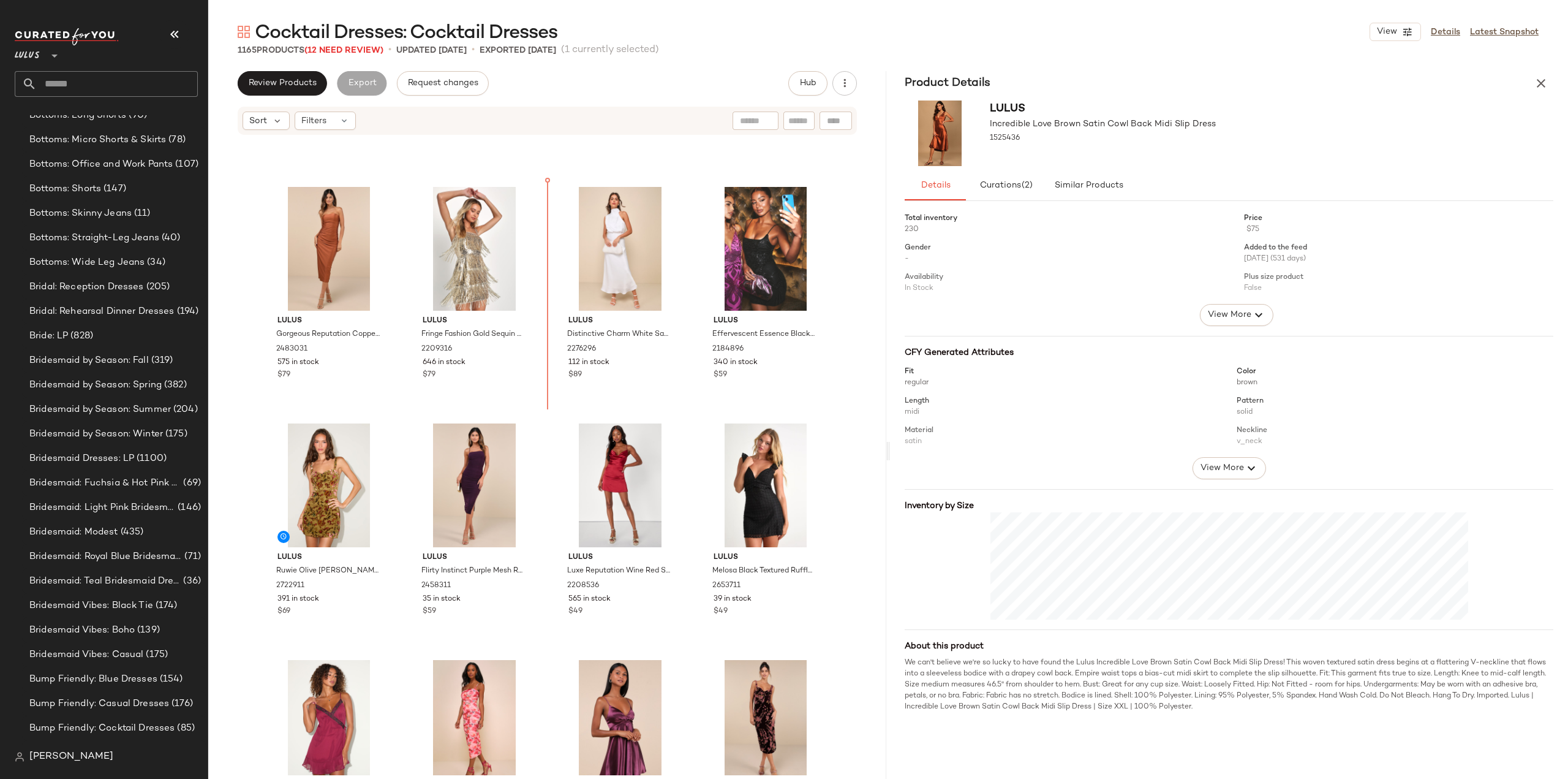
scroll to position [912, 0]
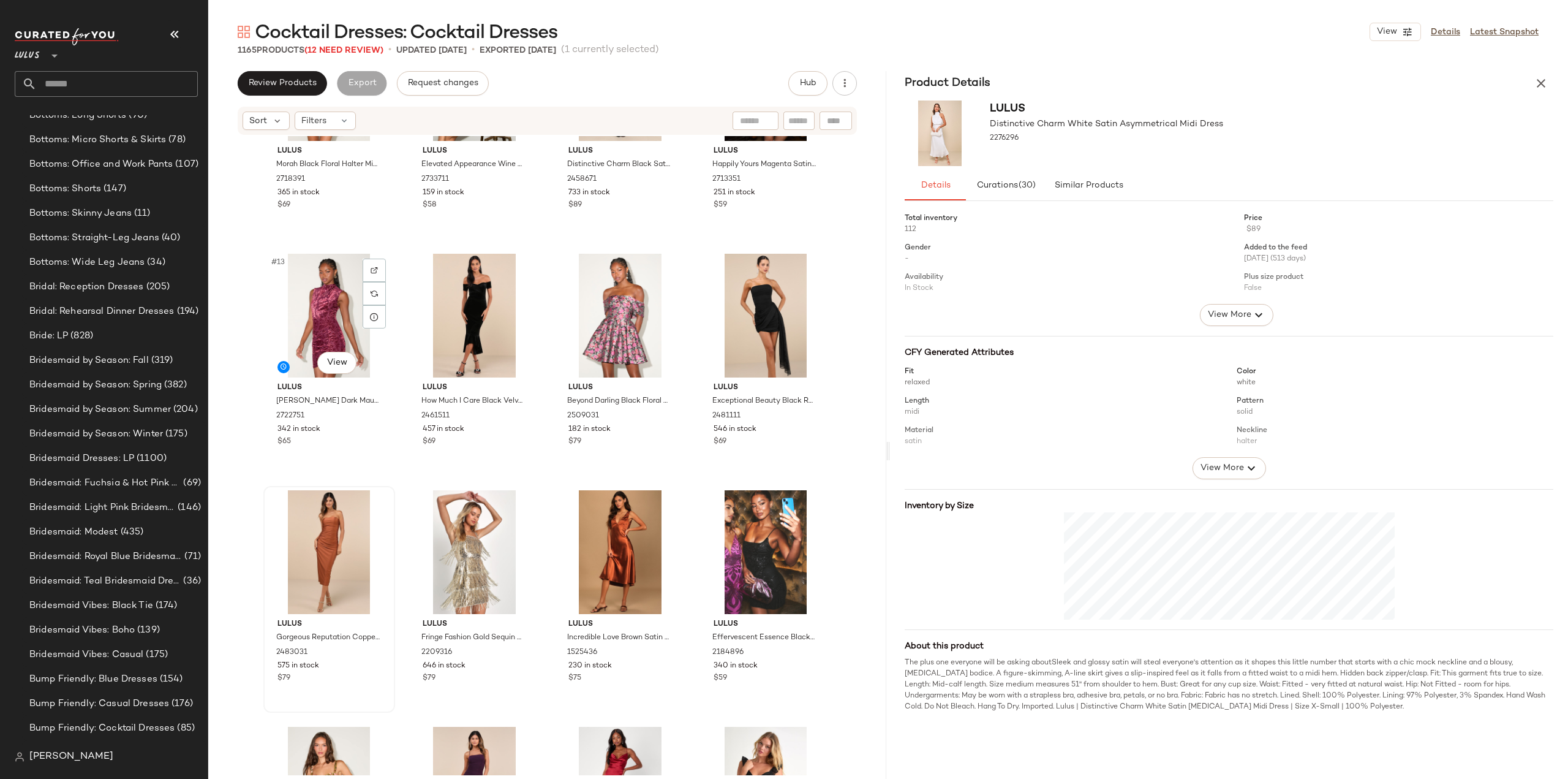
scroll to position [554, 0]
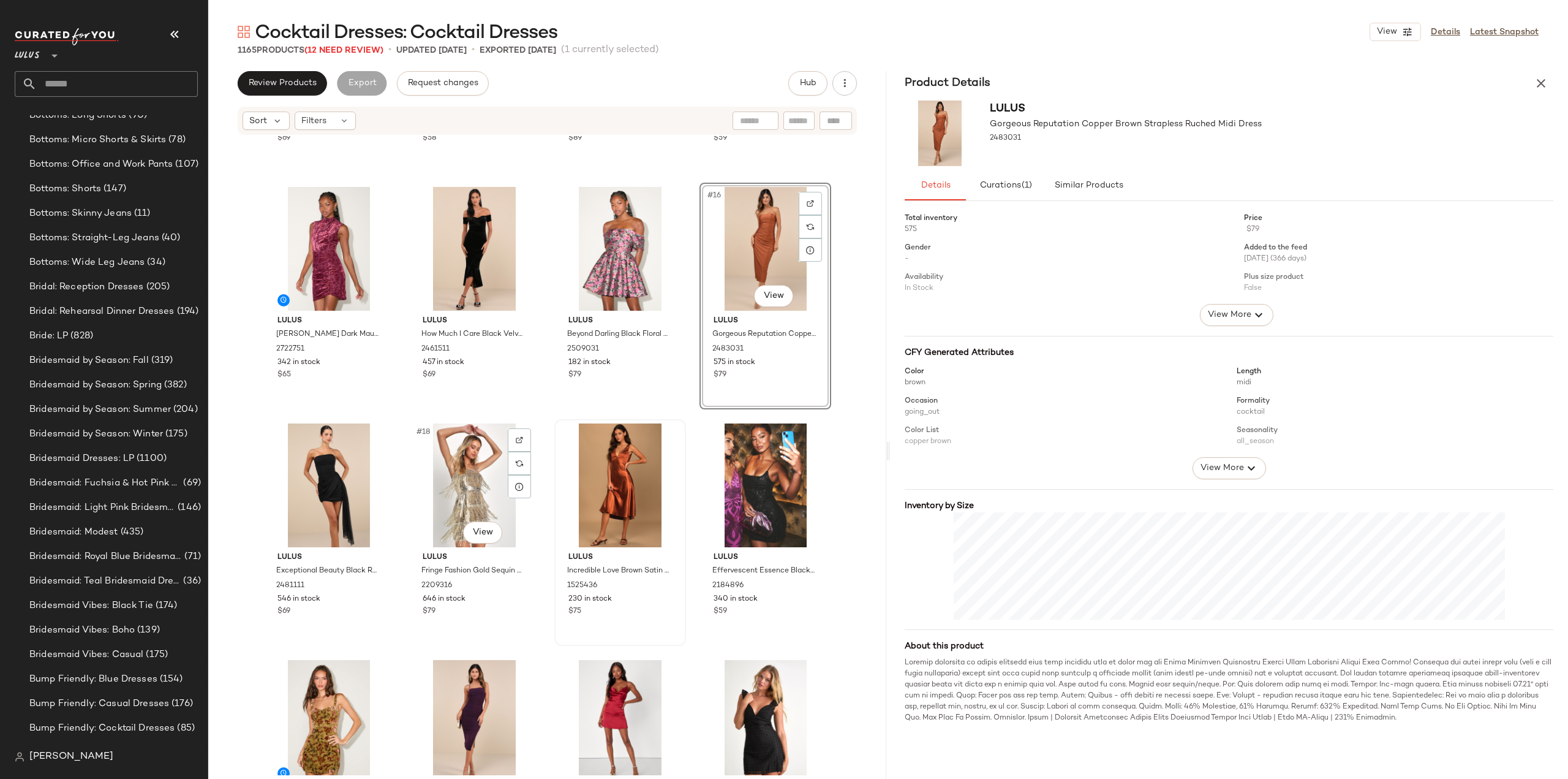
scroll to position [677, 0]
click at [662, 486] on icon at bounding box center [665, 486] width 10 height 10
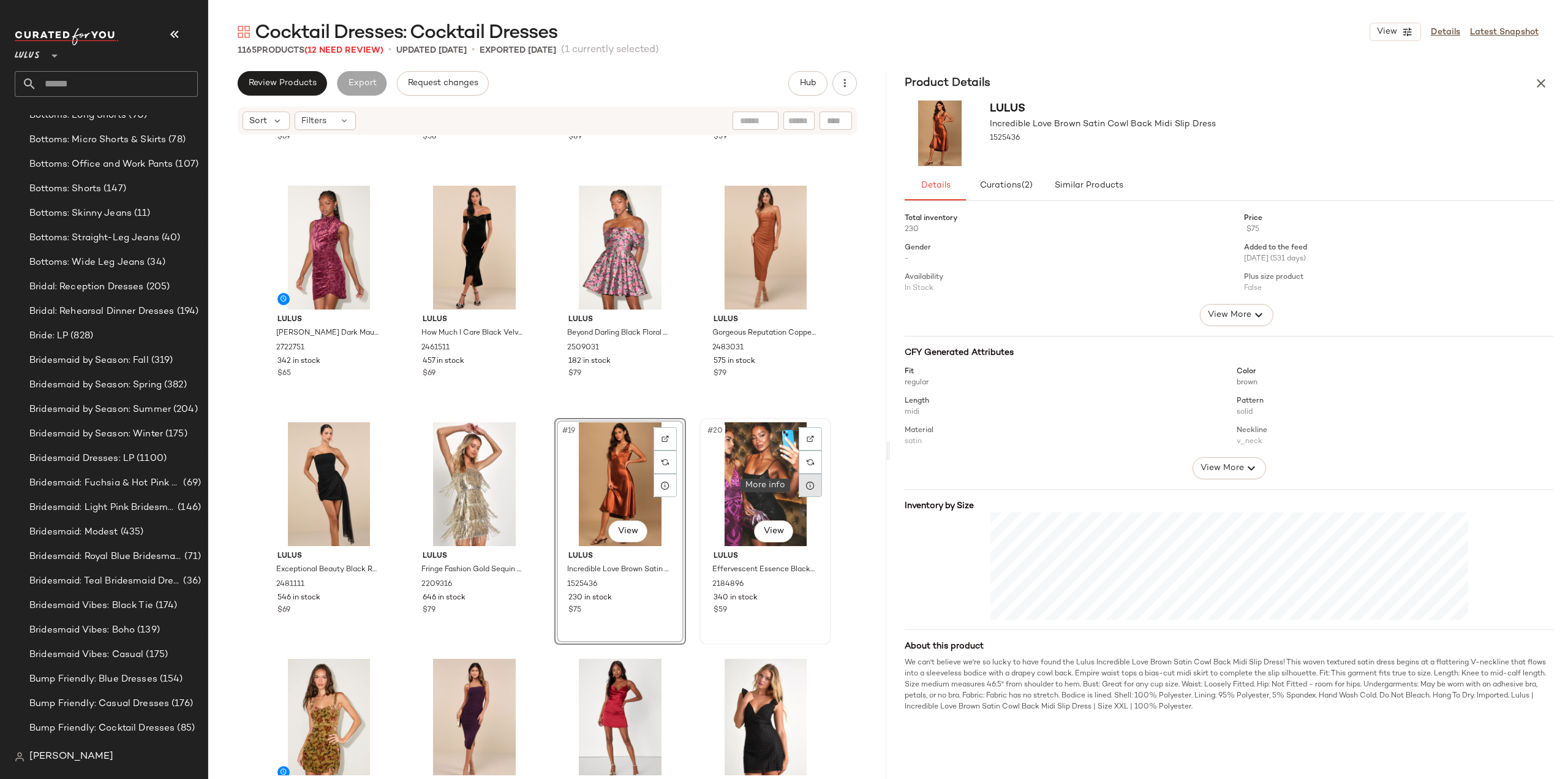
click at [806, 488] on icon at bounding box center [811, 486] width 10 height 10
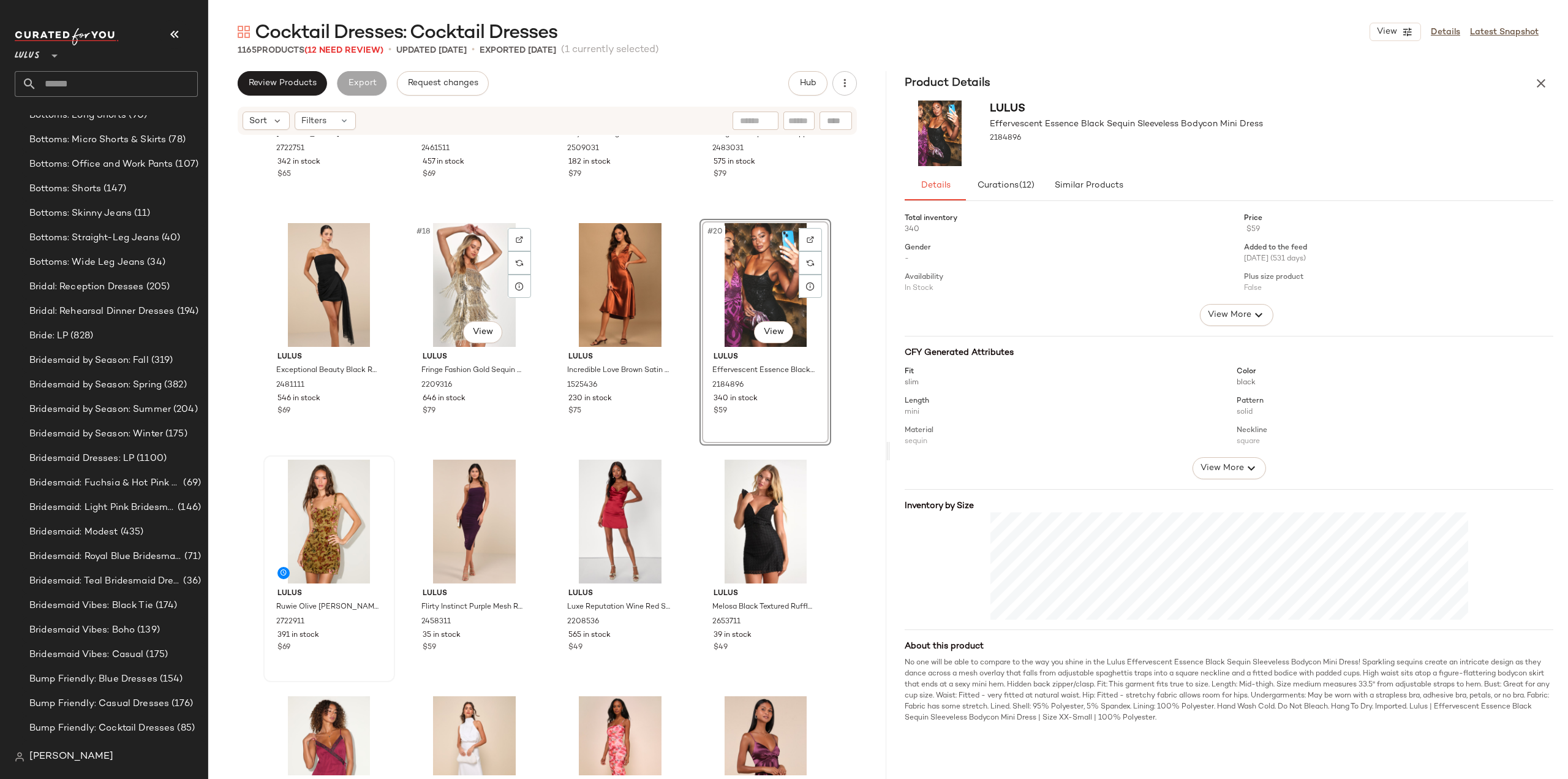
scroll to position [922, 0]
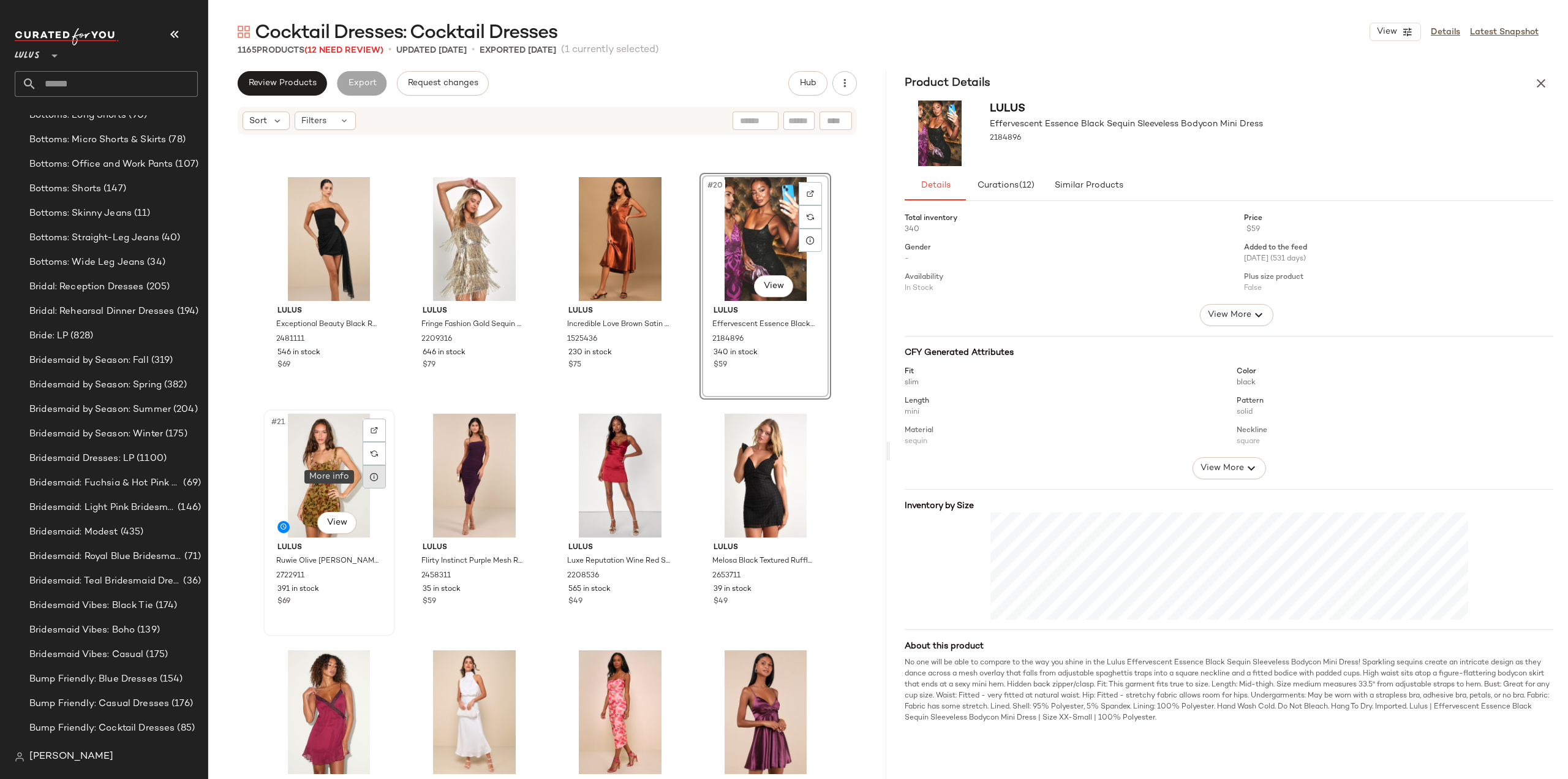
click at [374, 476] on icon at bounding box center [374, 477] width 10 height 10
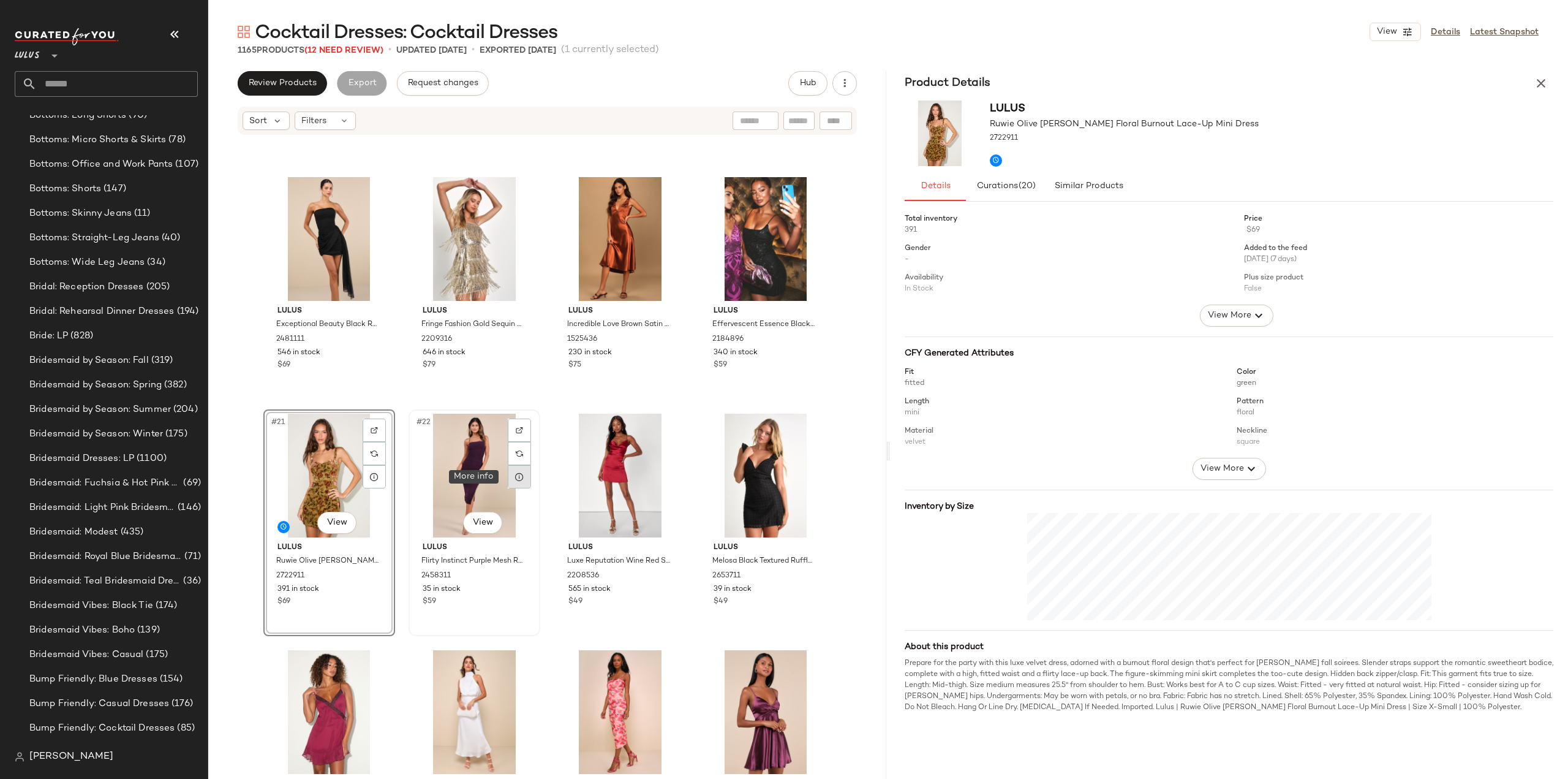
click at [517, 477] on icon at bounding box center [519, 477] width 10 height 10
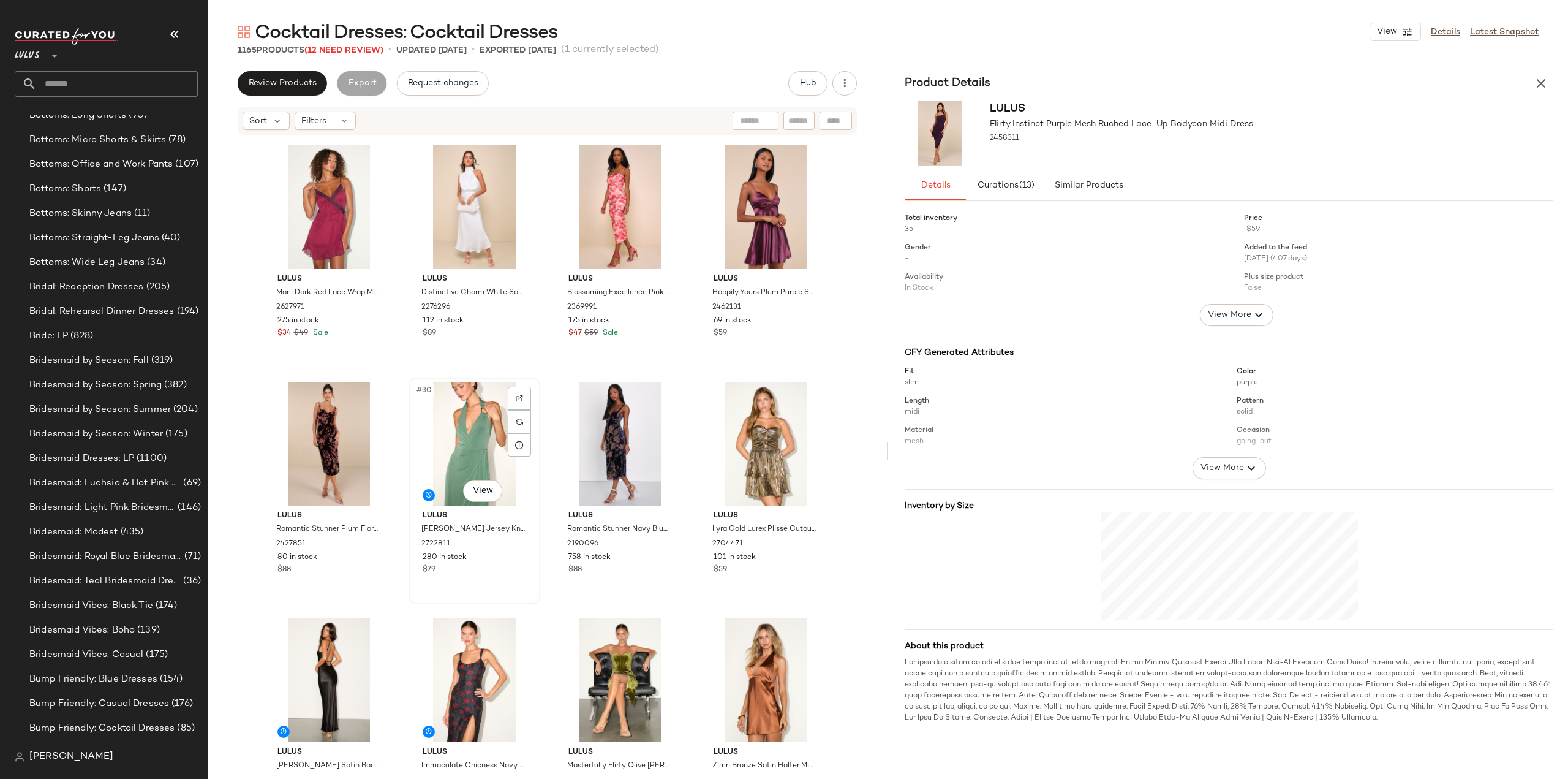
scroll to position [1473, 0]
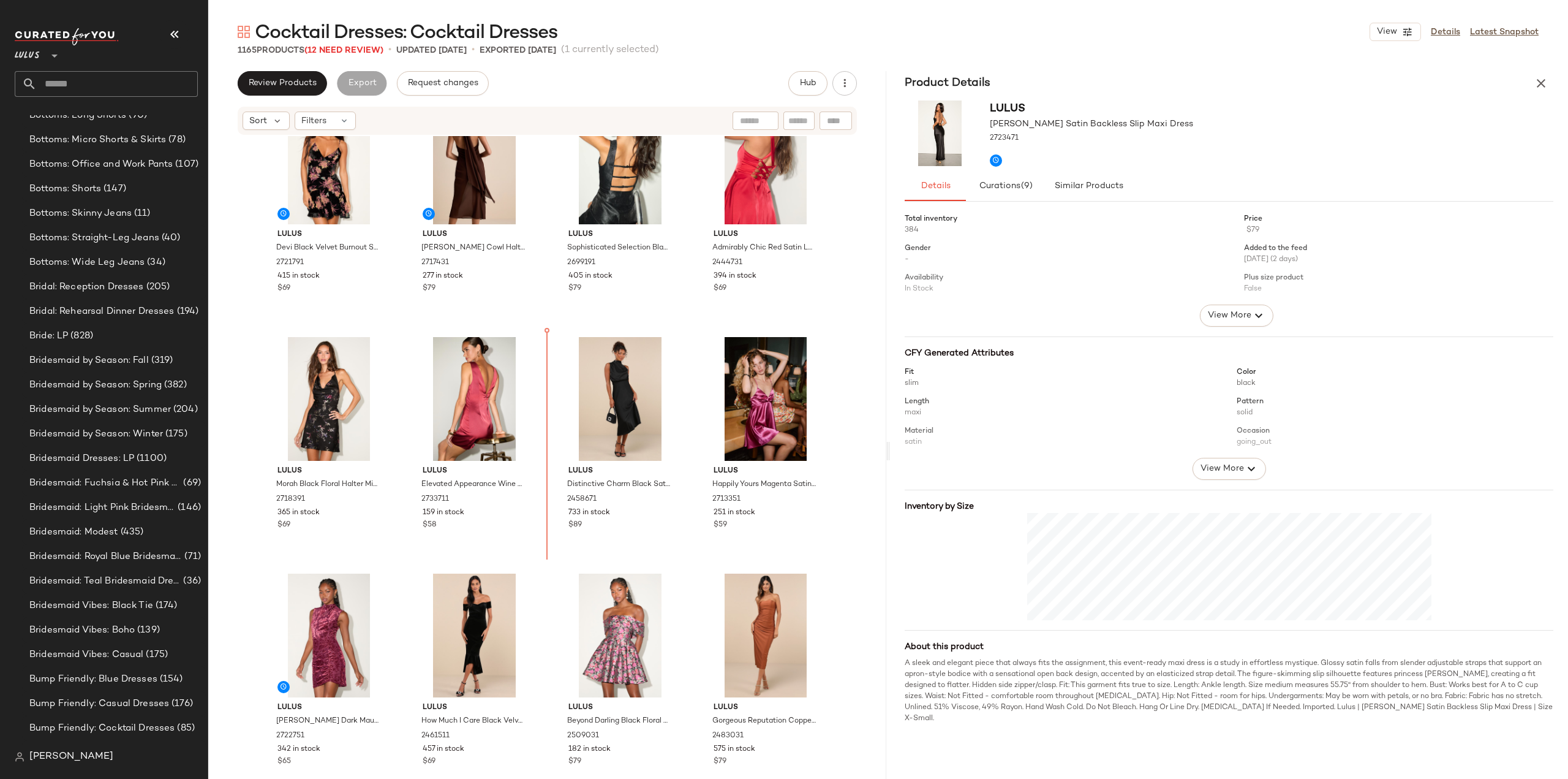
scroll to position [283, 0]
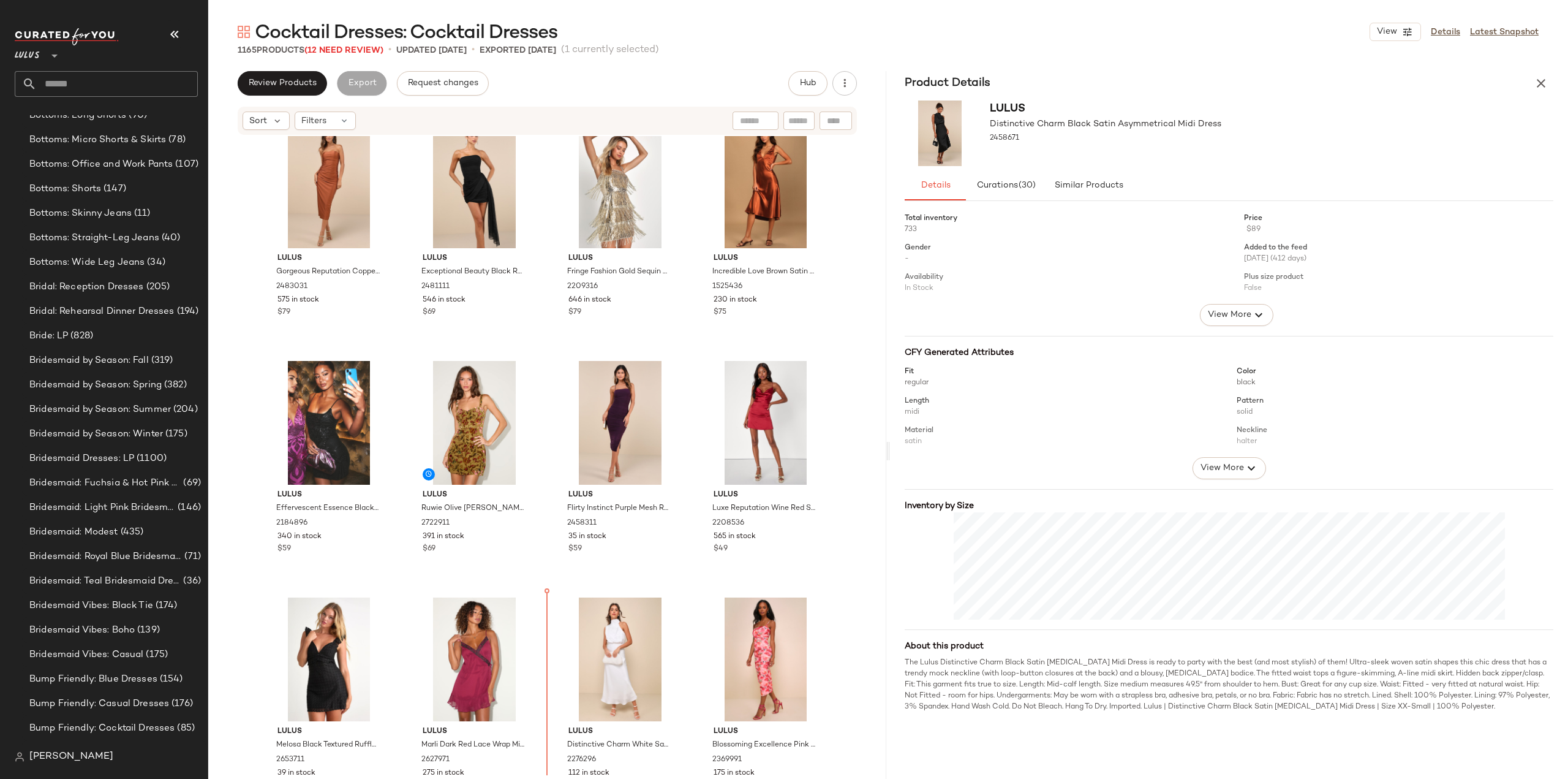
scroll to position [1059, 0]
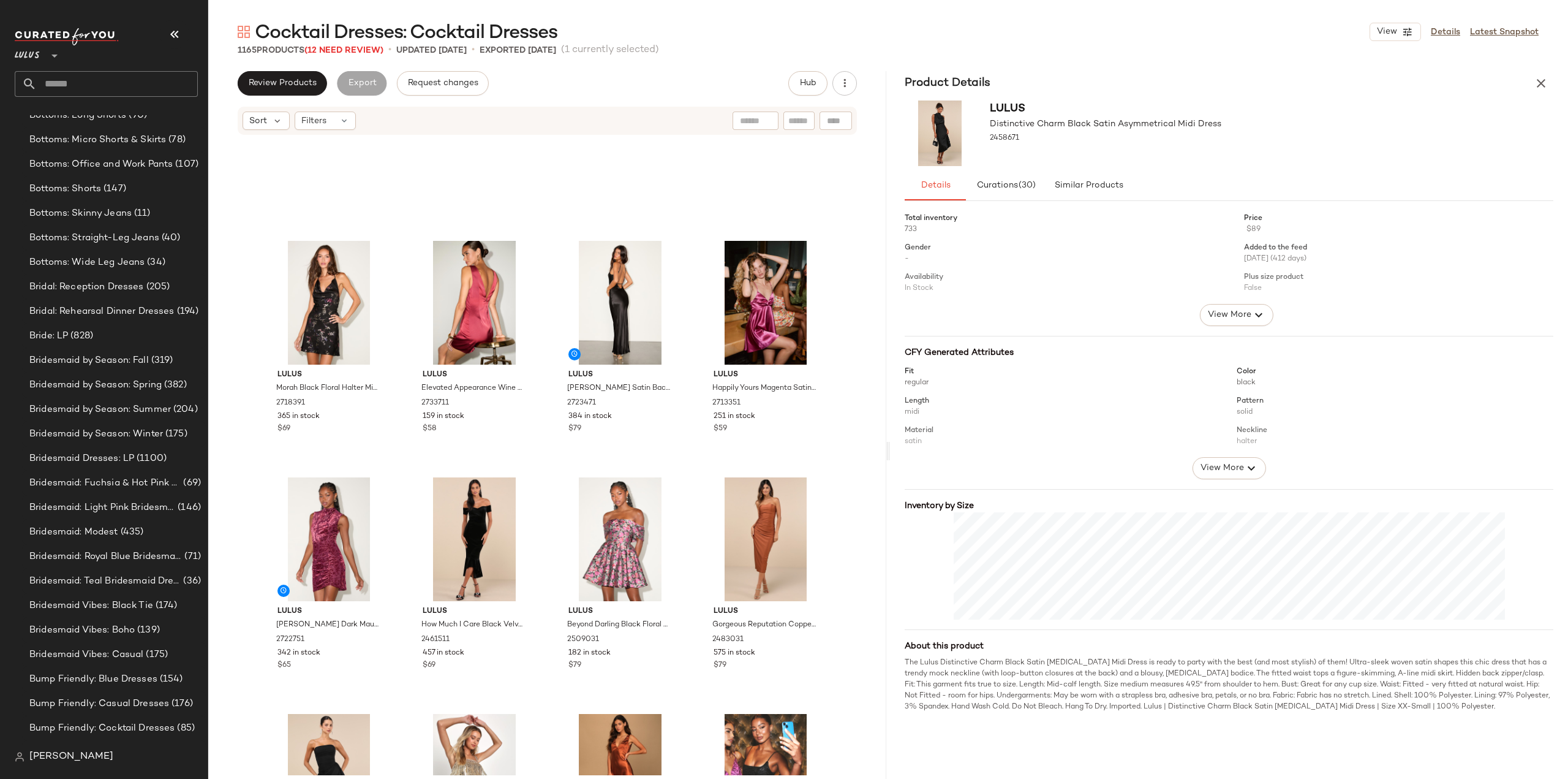
scroll to position [191, 0]
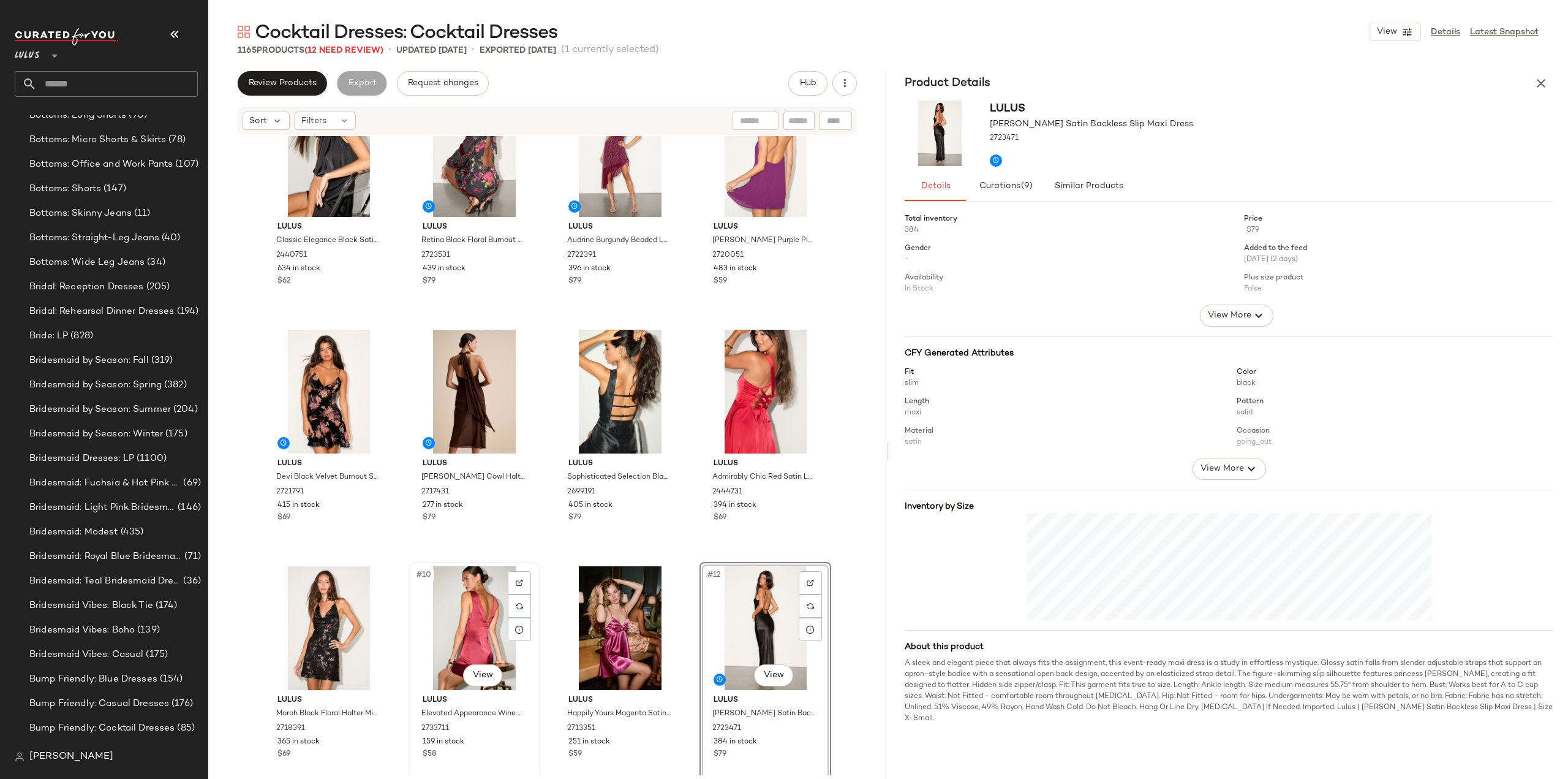
scroll to position [69, 0]
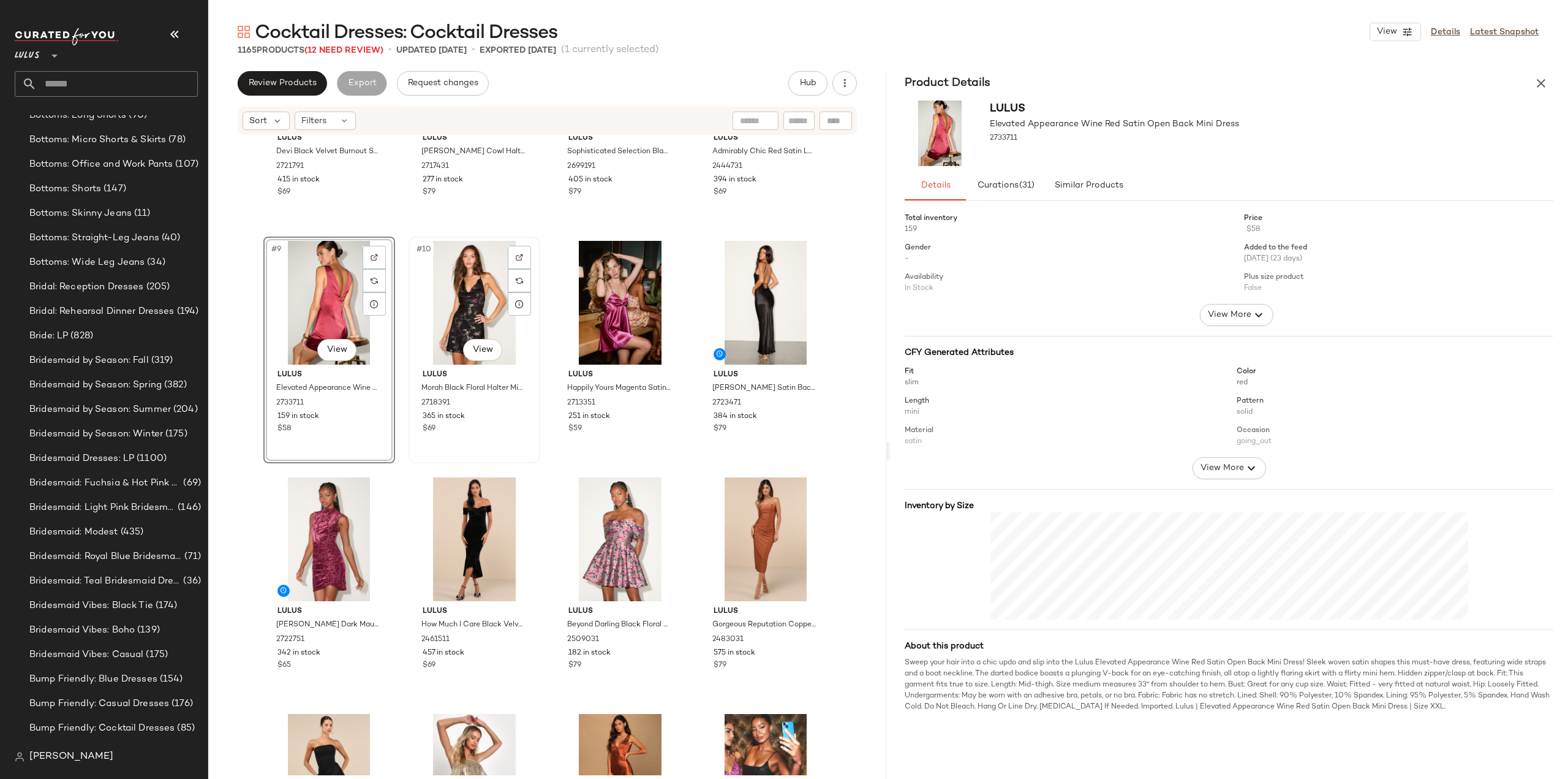
scroll to position [446, 0]
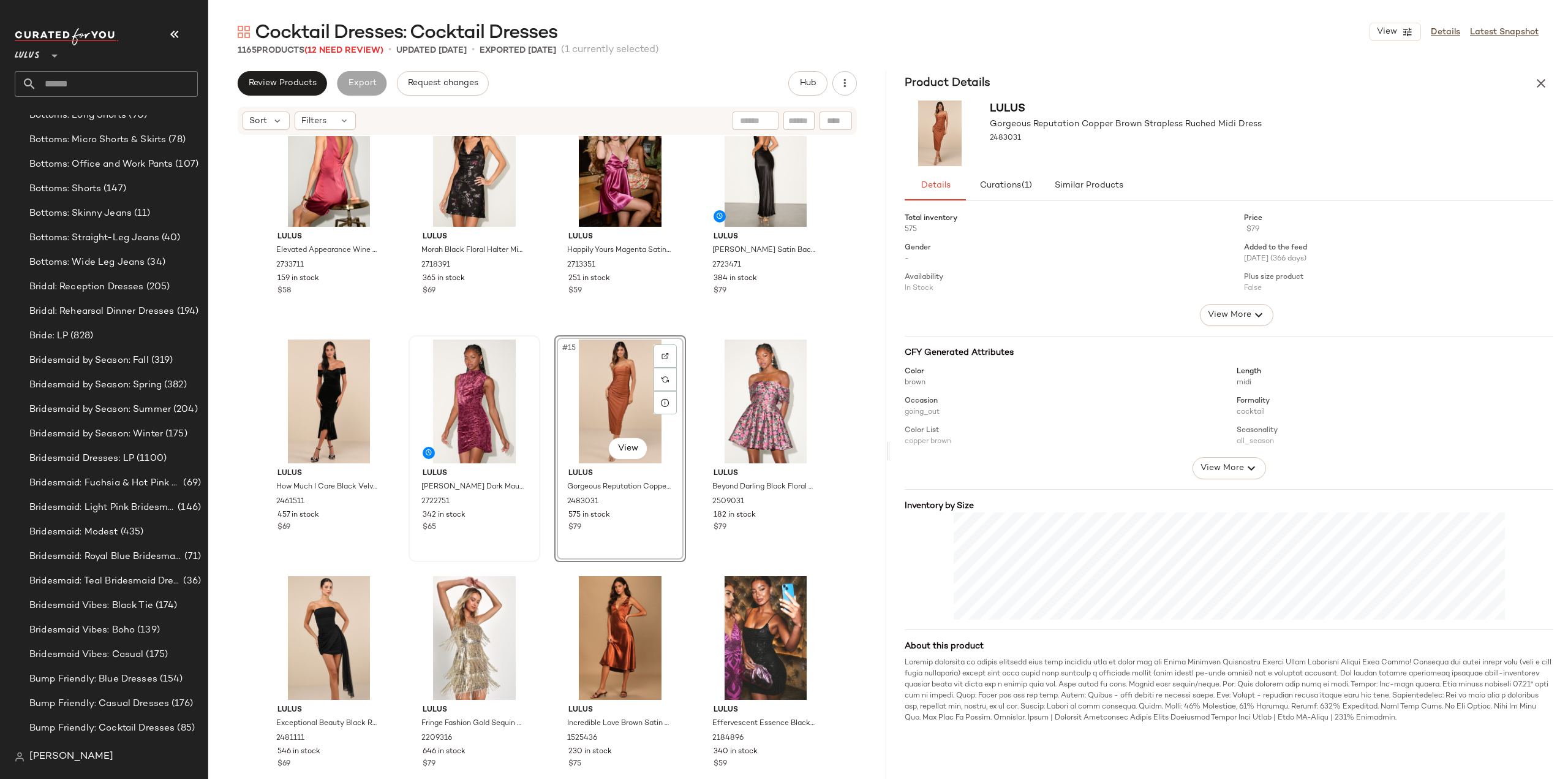
scroll to position [569, 0]
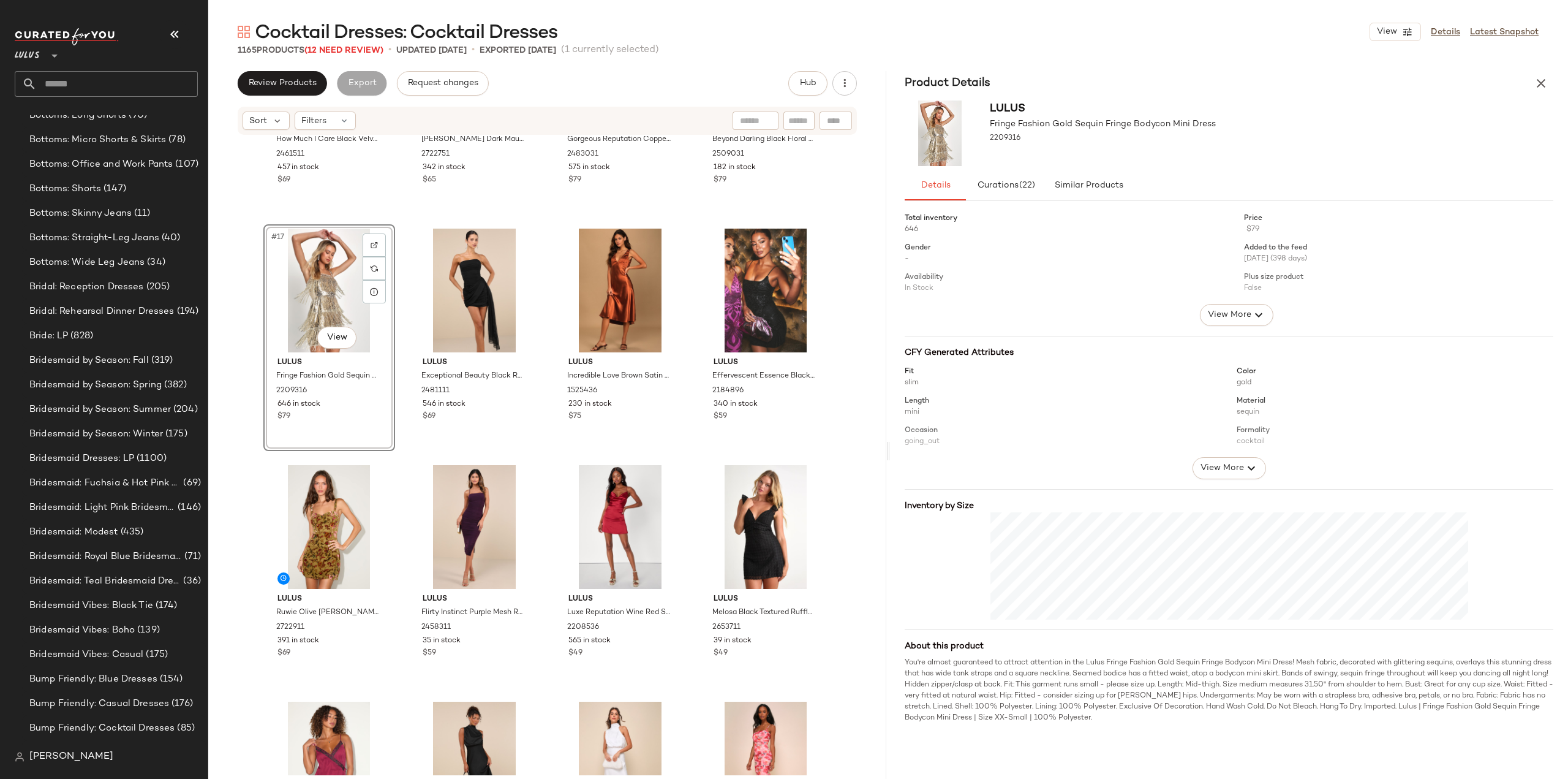
scroll to position [875, 0]
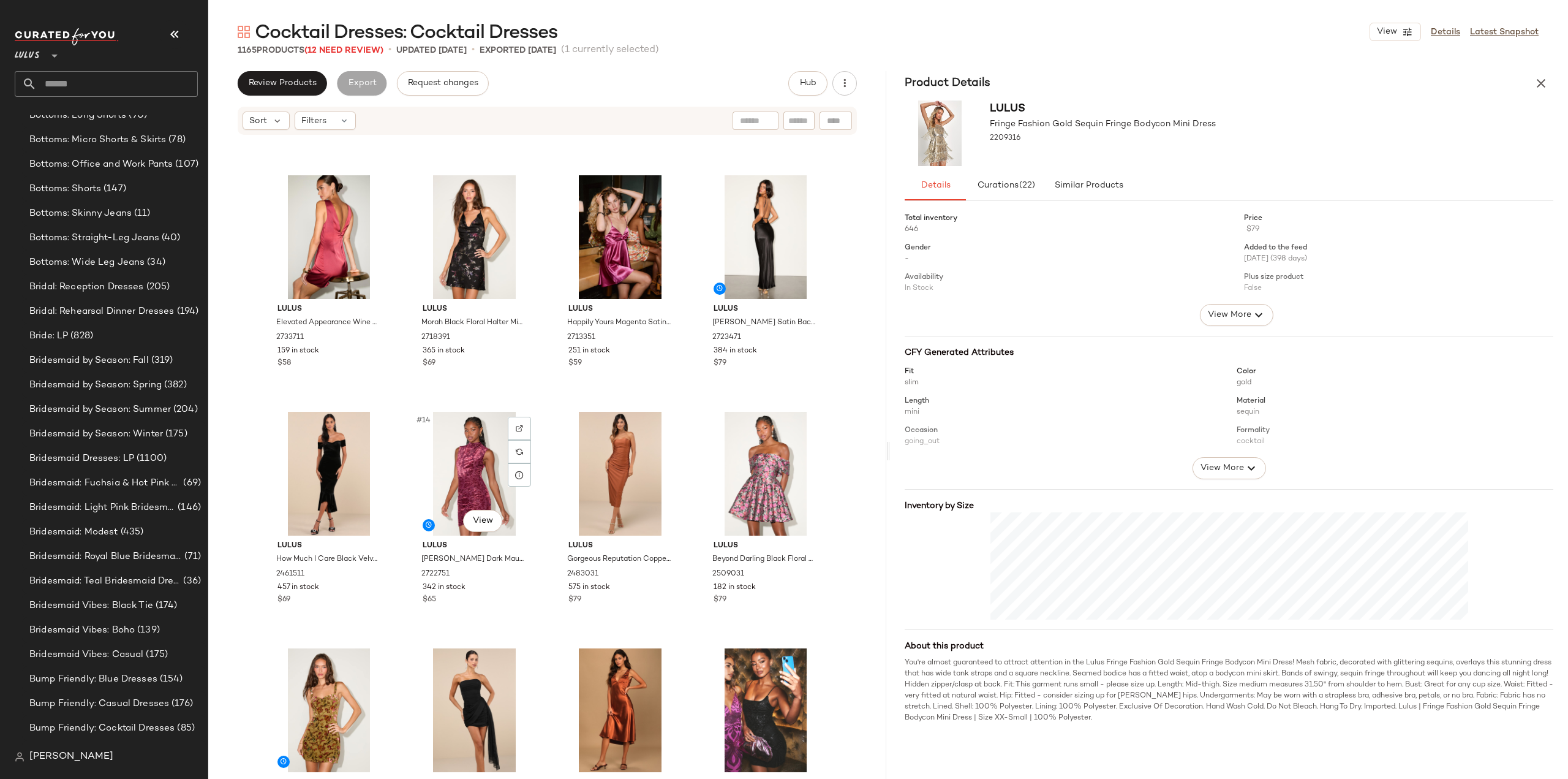
scroll to position [385, 0]
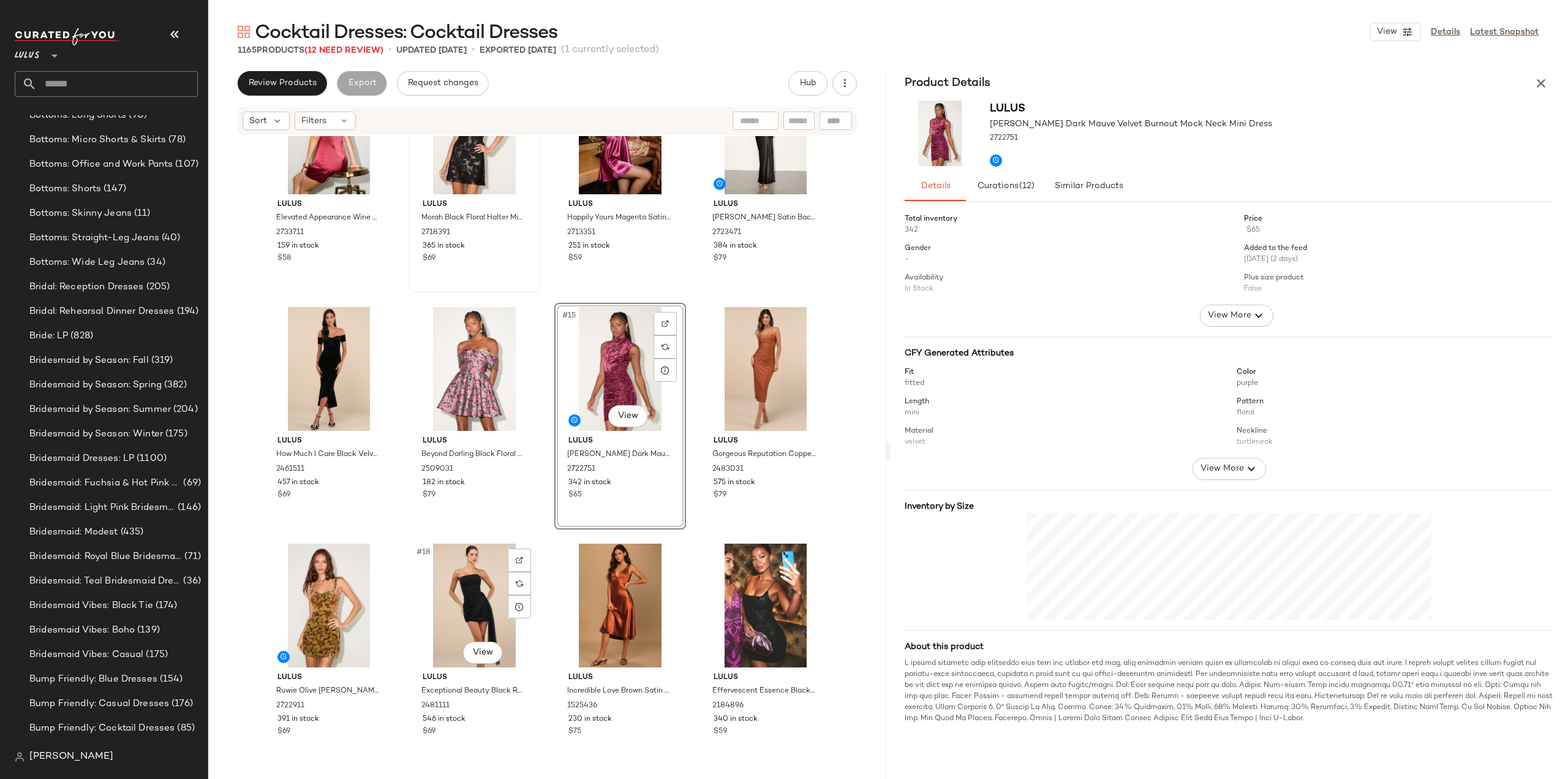
scroll to position [630, 0]
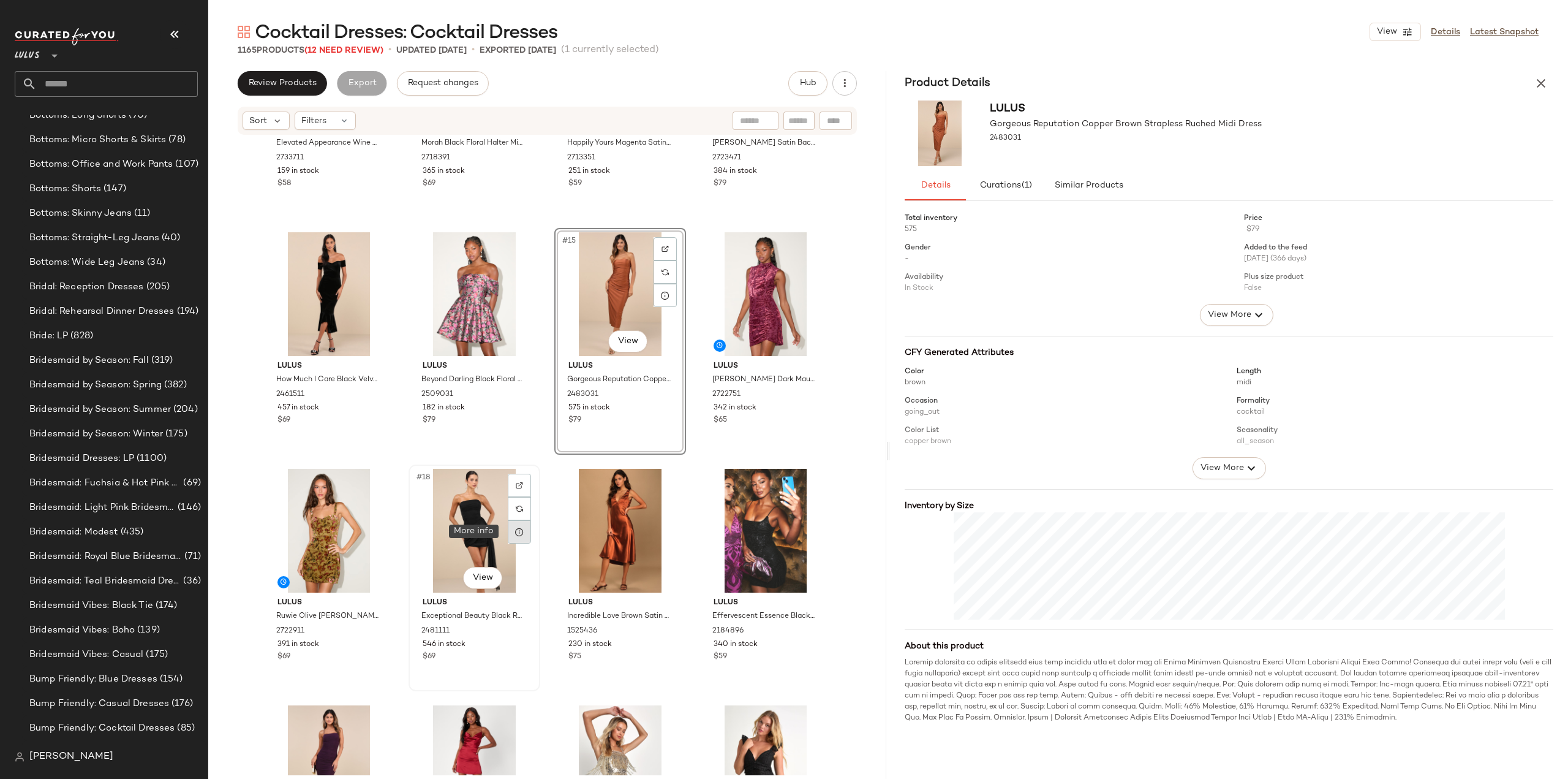
click at [514, 532] on icon at bounding box center [519, 532] width 10 height 10
click at [655, 295] on div at bounding box center [665, 295] width 23 height 23
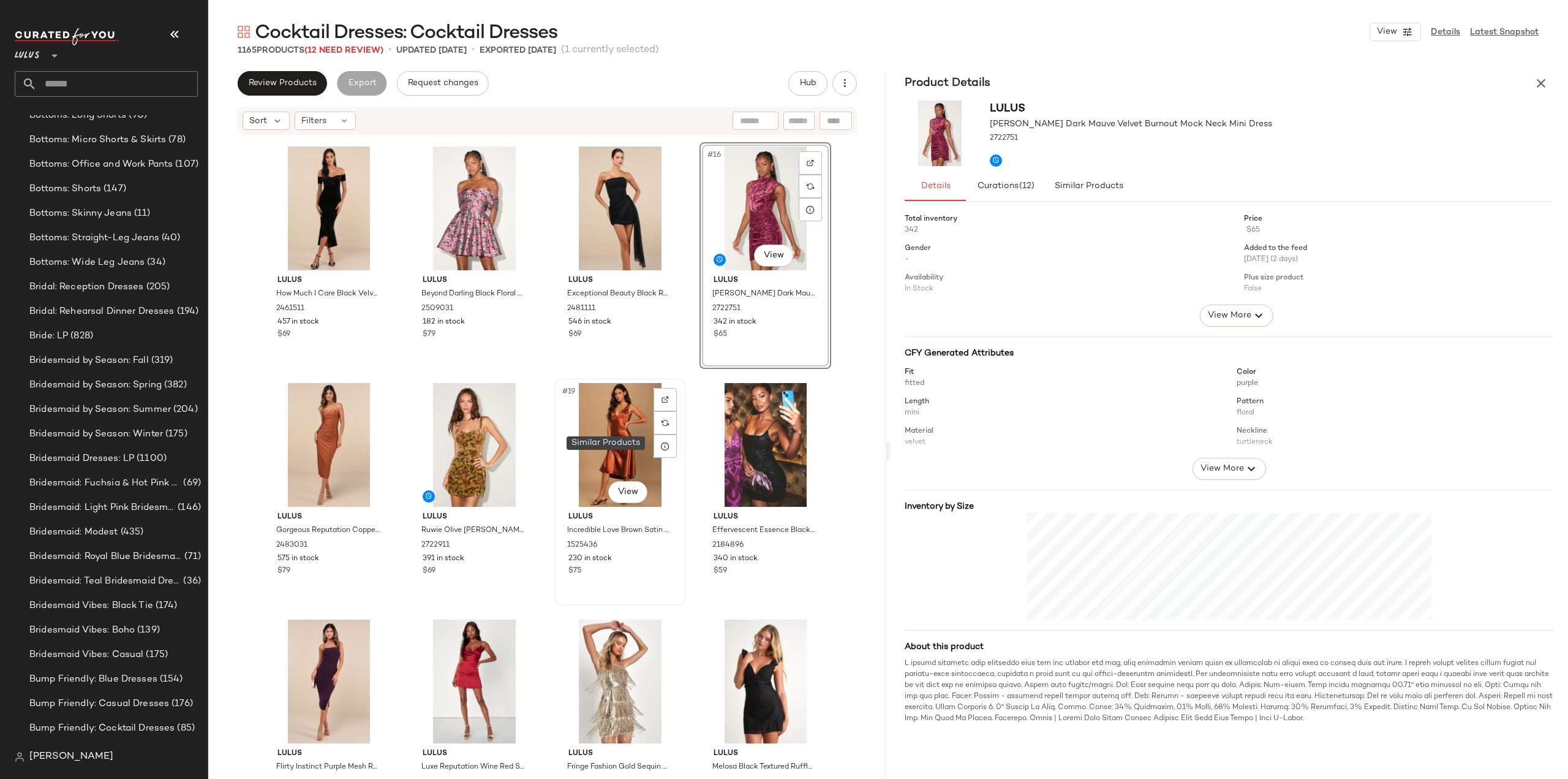
scroll to position [752, 0]
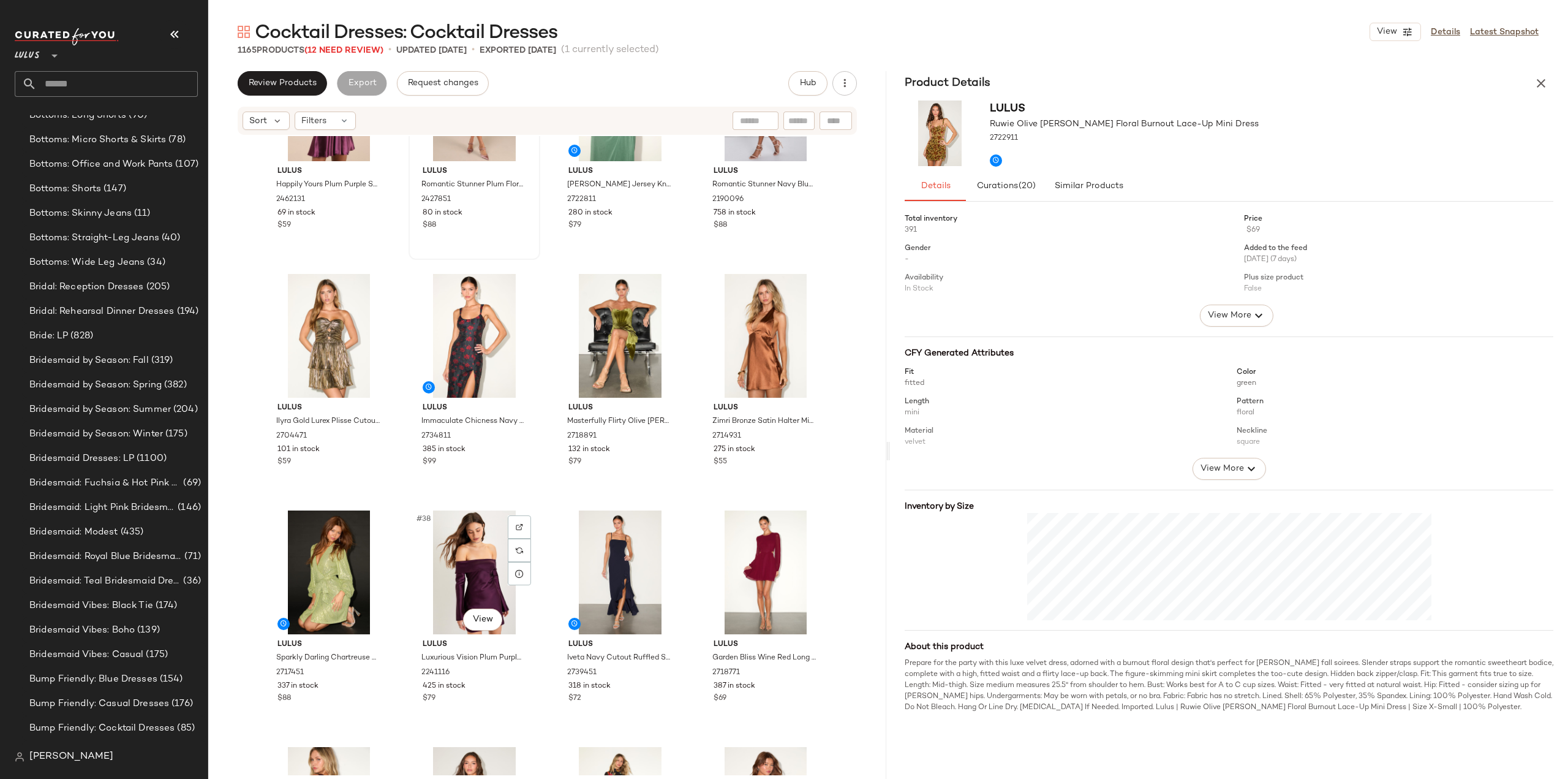
scroll to position [1855, 0]
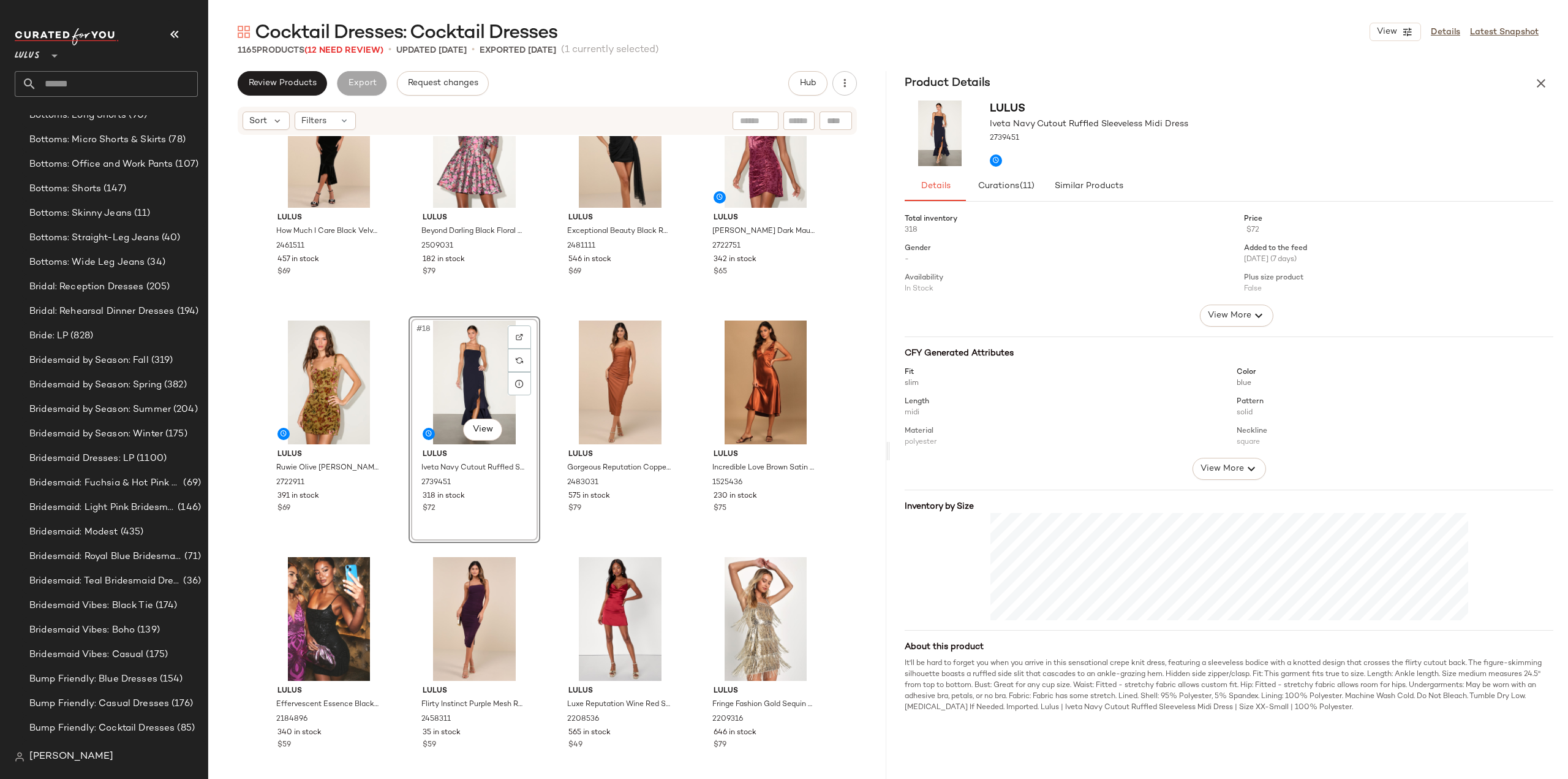
scroll to position [735, 0]
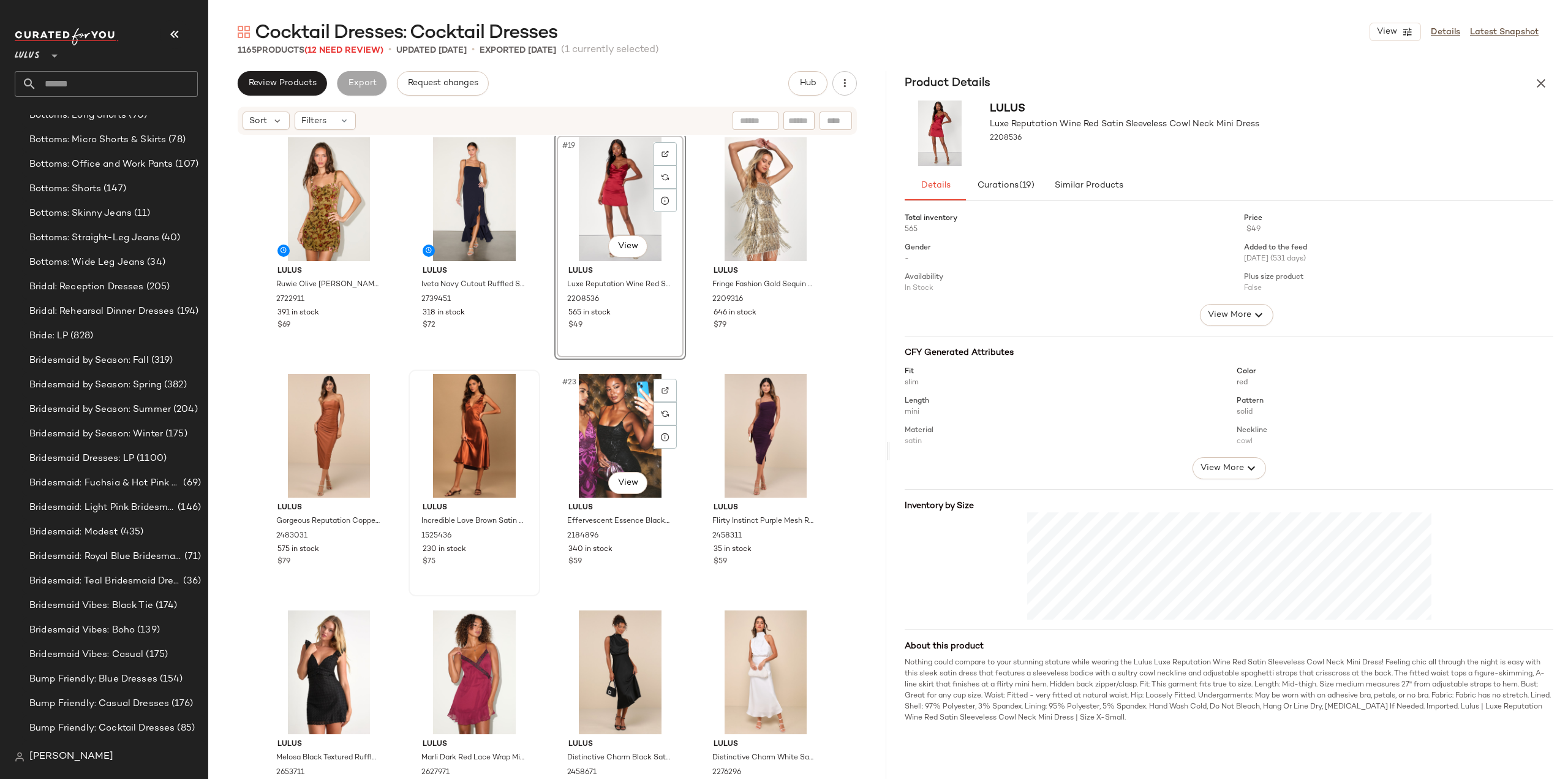
scroll to position [980, 0]
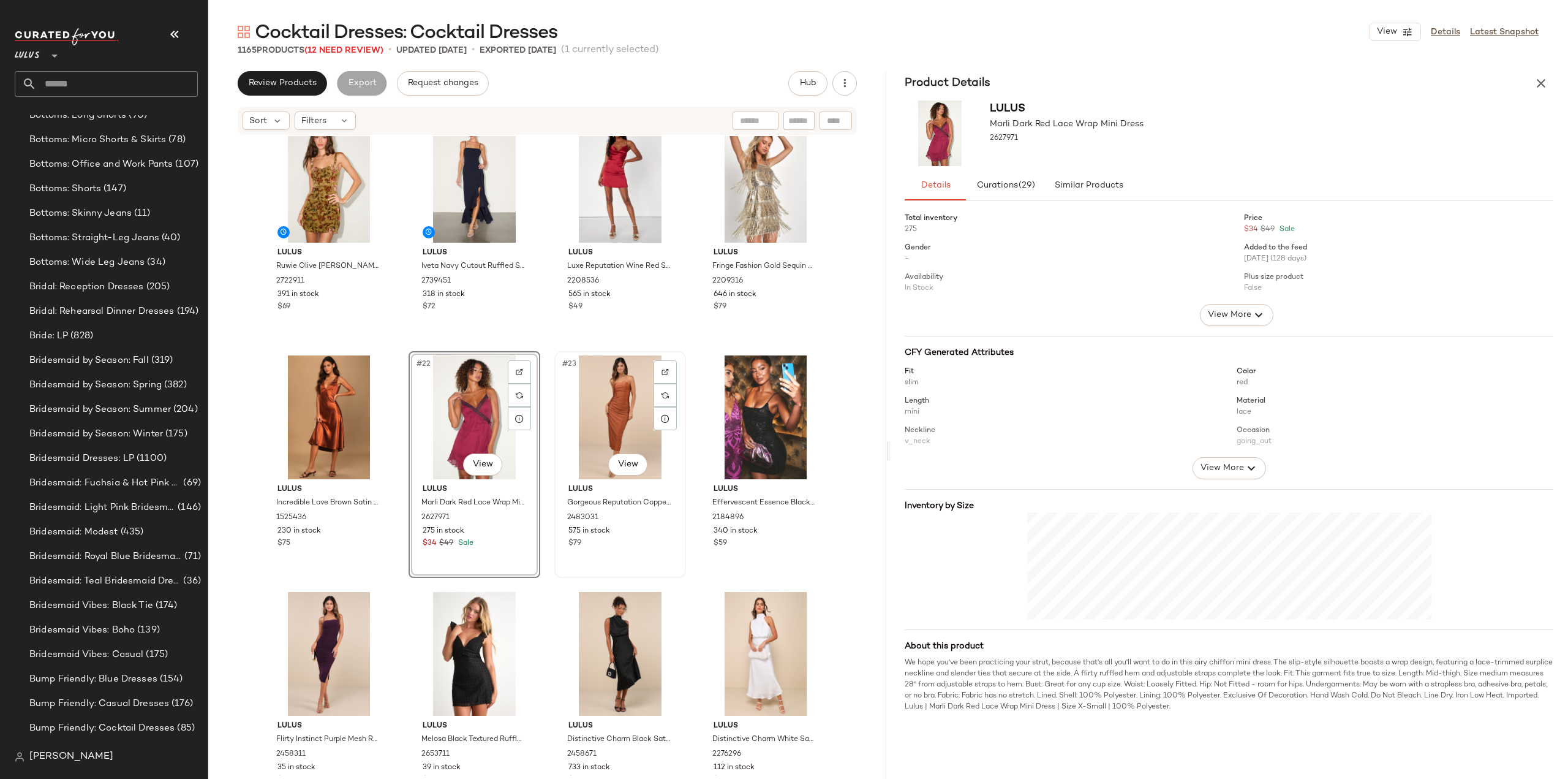
scroll to position [1041, 0]
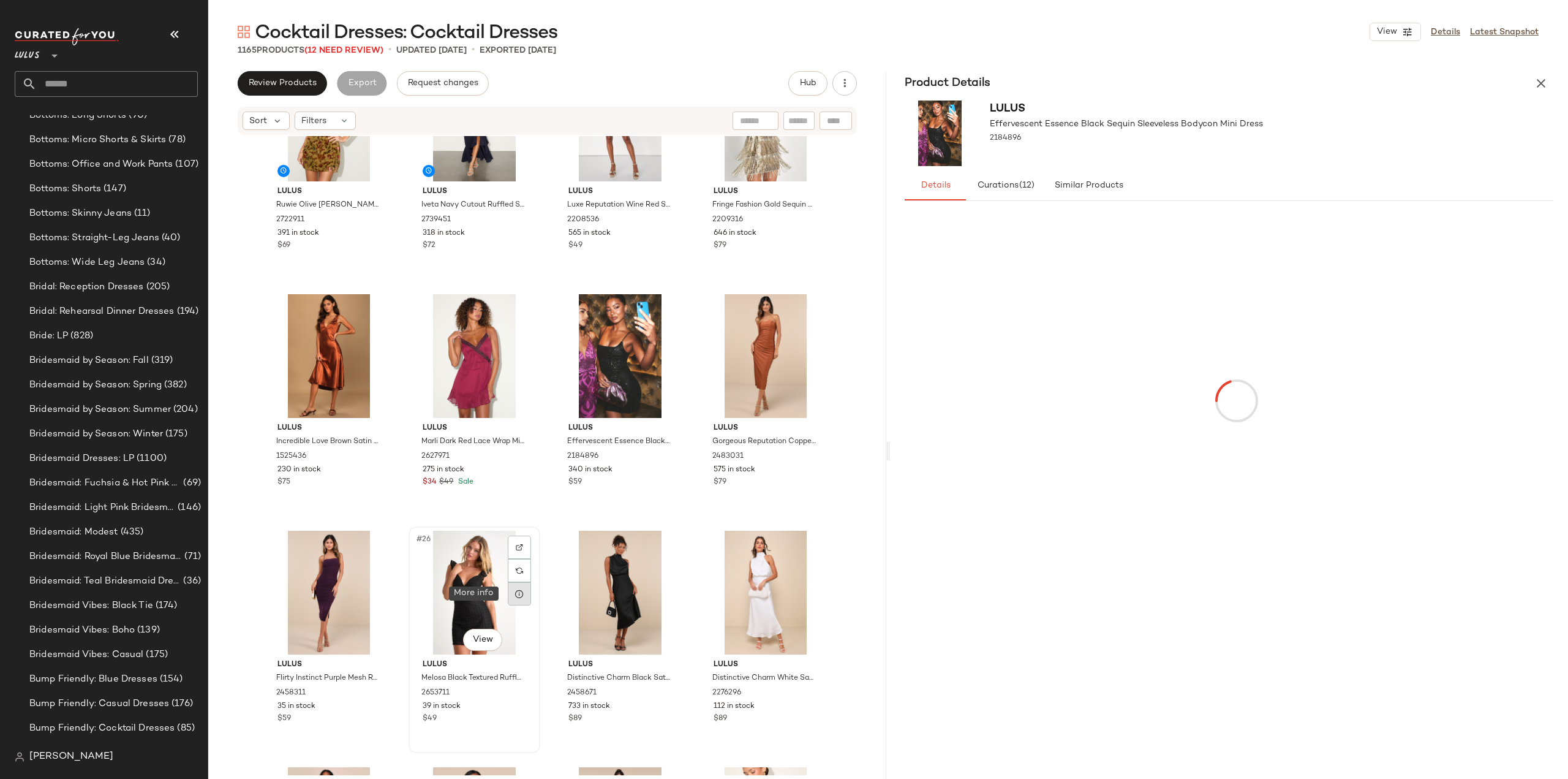
click at [514, 592] on icon at bounding box center [519, 594] width 10 height 10
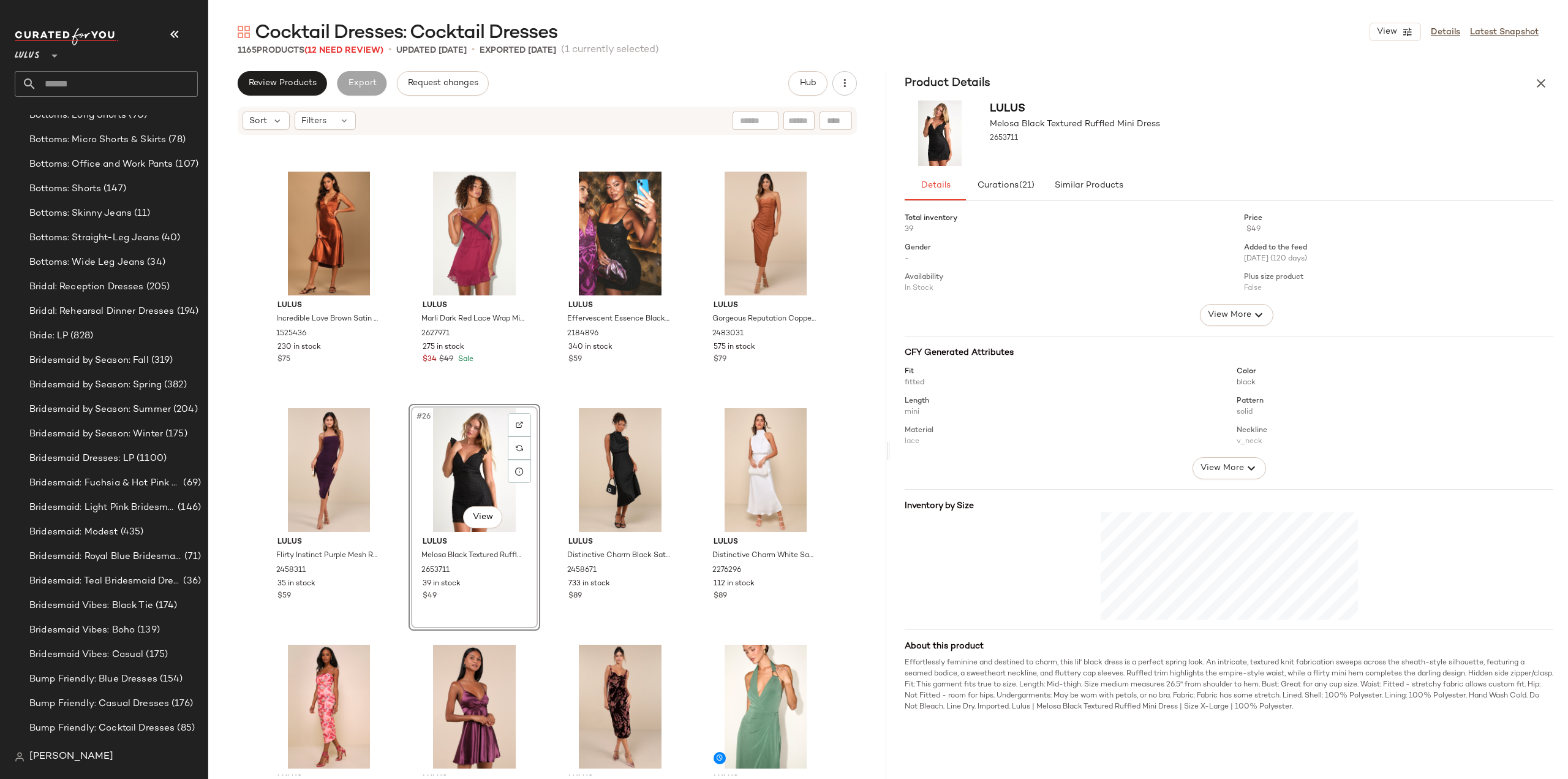
scroll to position [1348, 0]
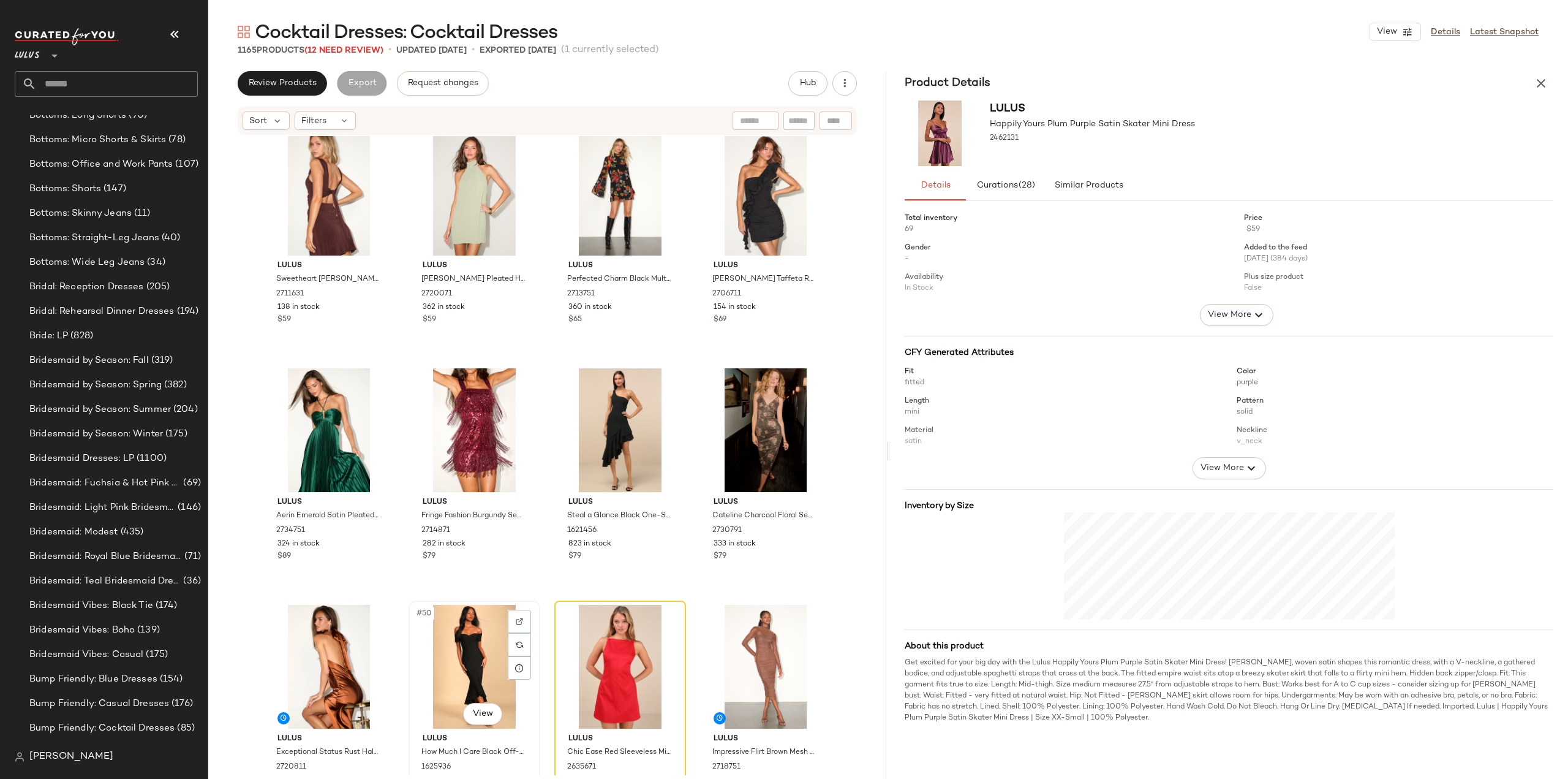
scroll to position [2450, 0]
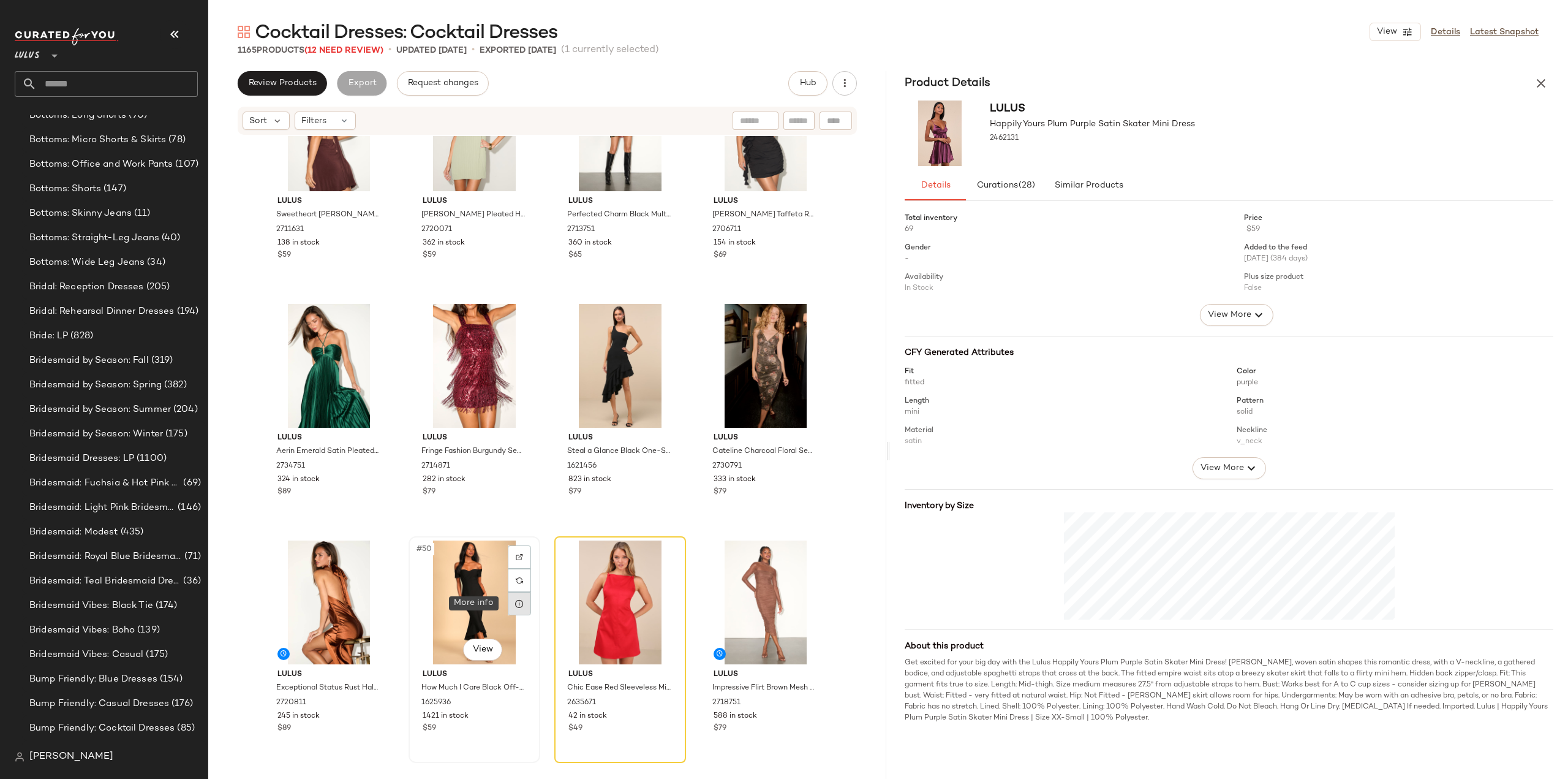
click at [517, 611] on div at bounding box center [519, 603] width 23 height 23
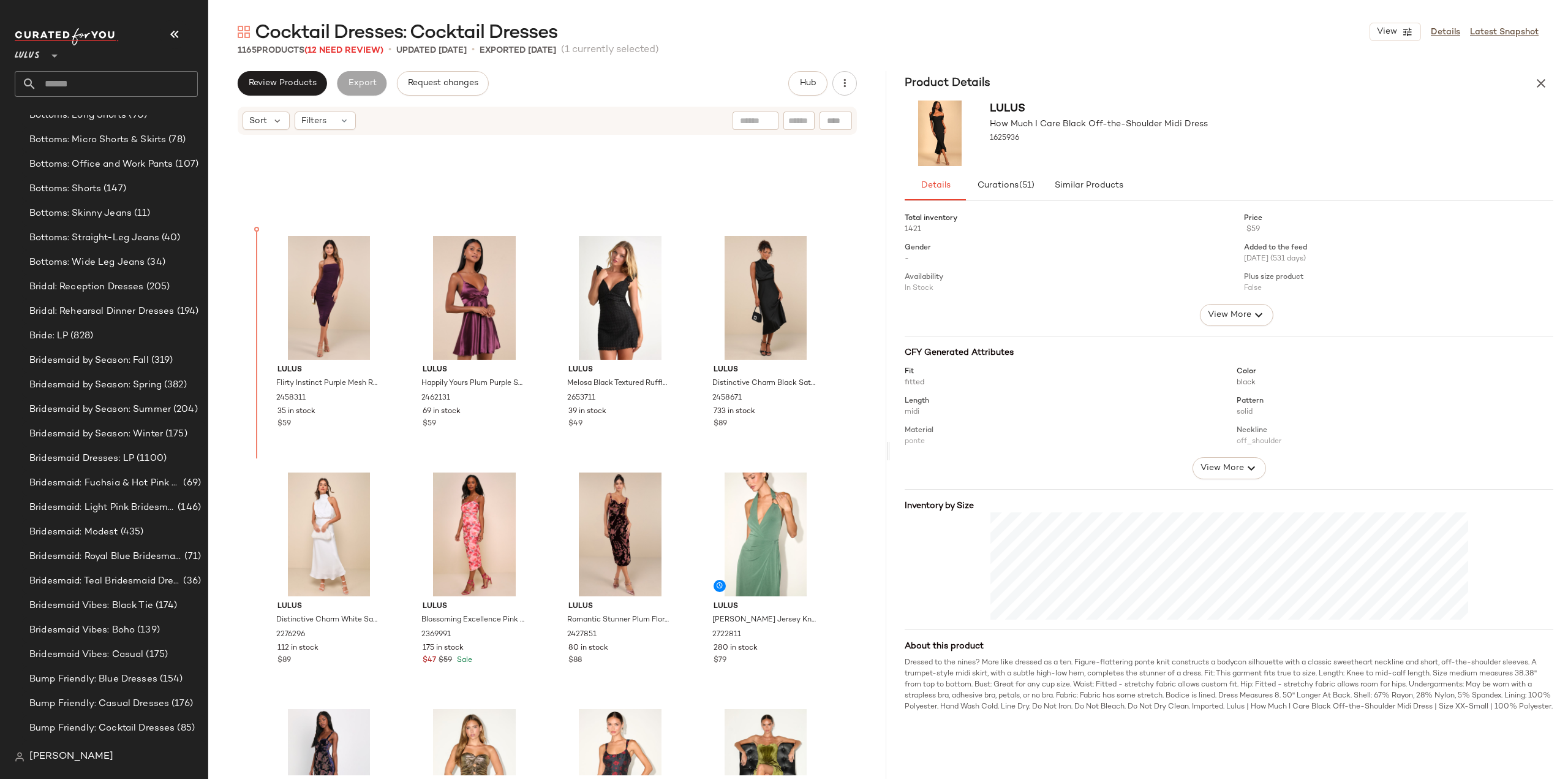
scroll to position [1315, 0]
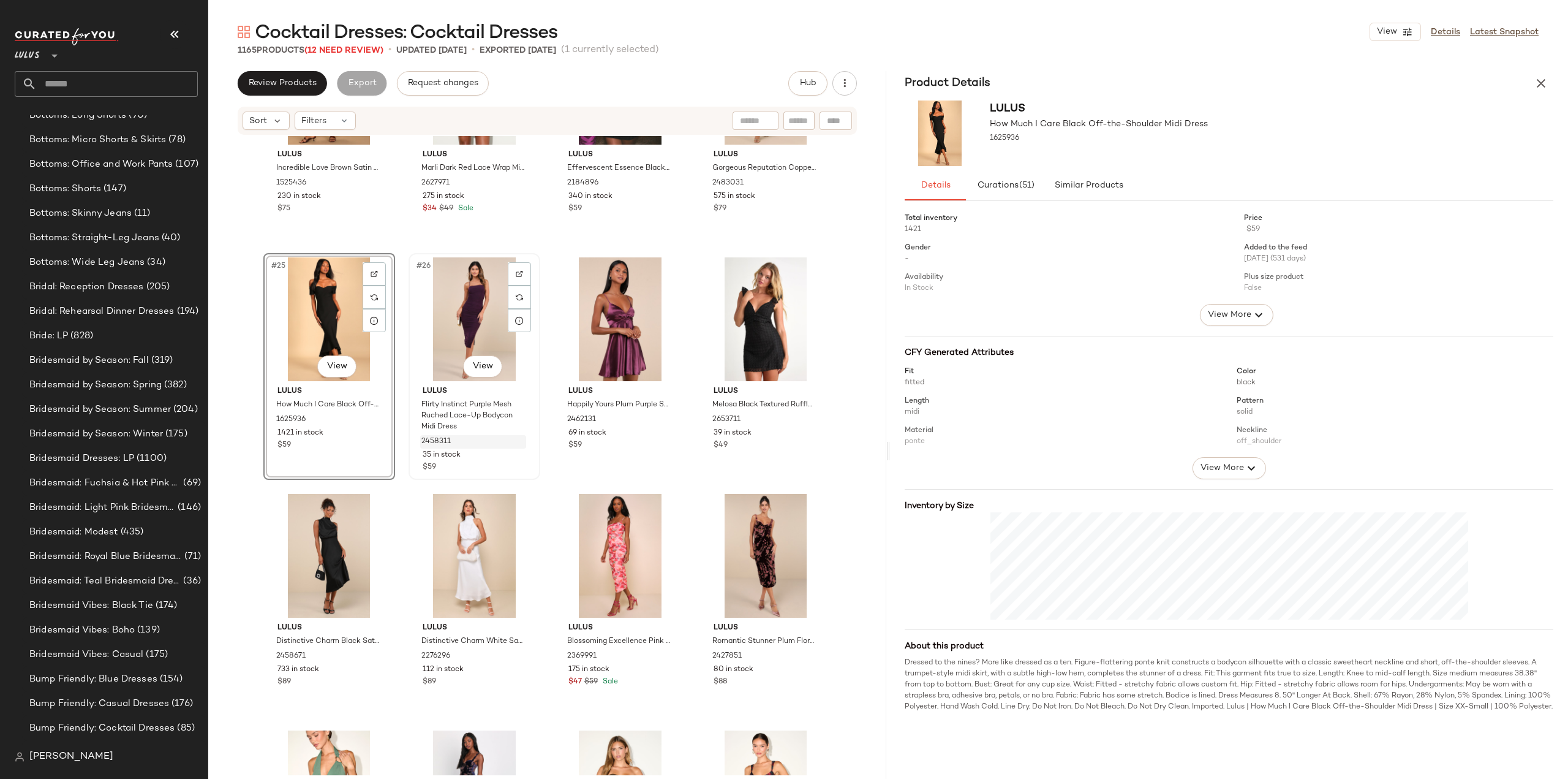
scroll to position [1192, 0]
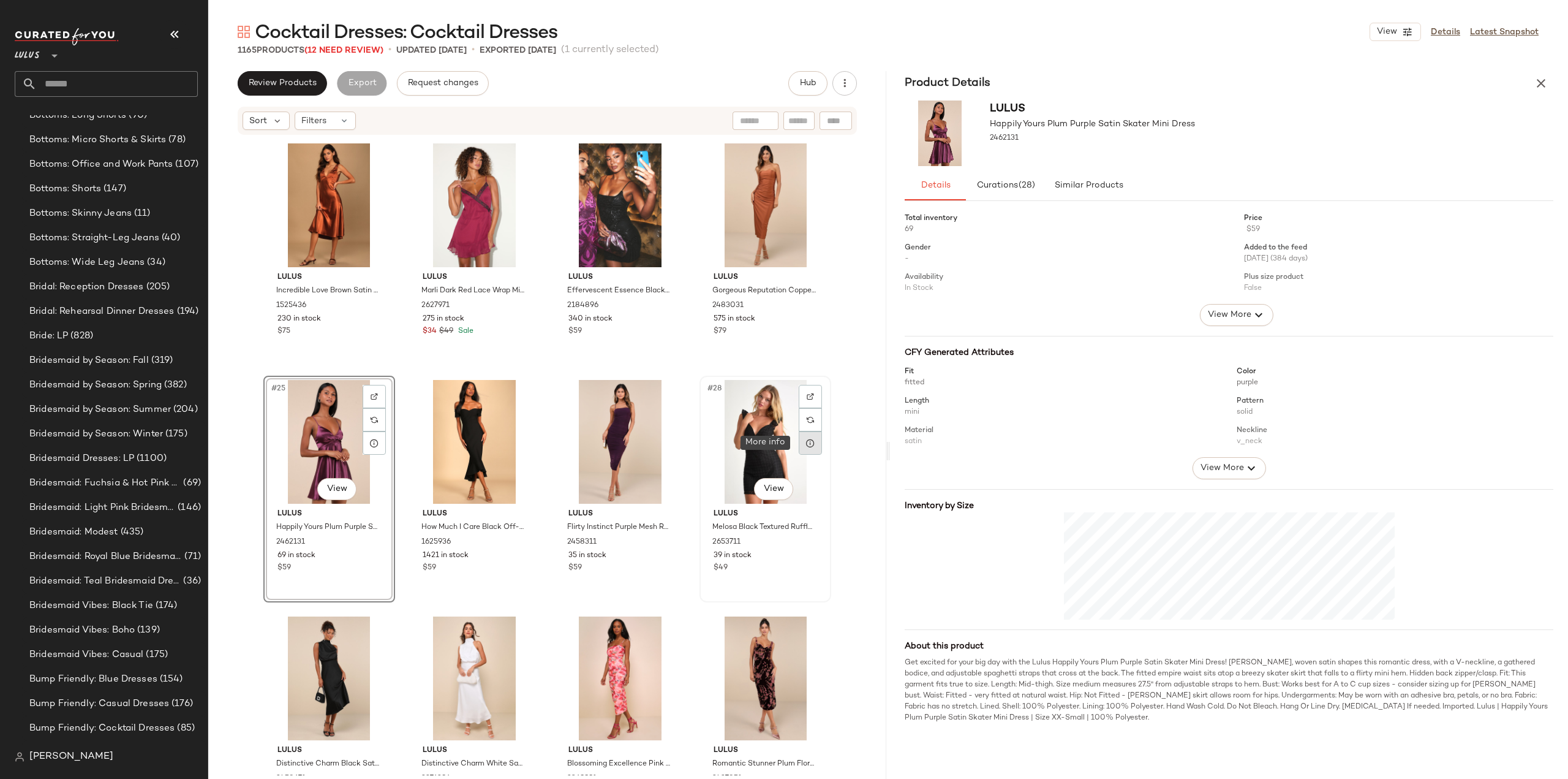
click at [806, 445] on icon at bounding box center [811, 443] width 10 height 10
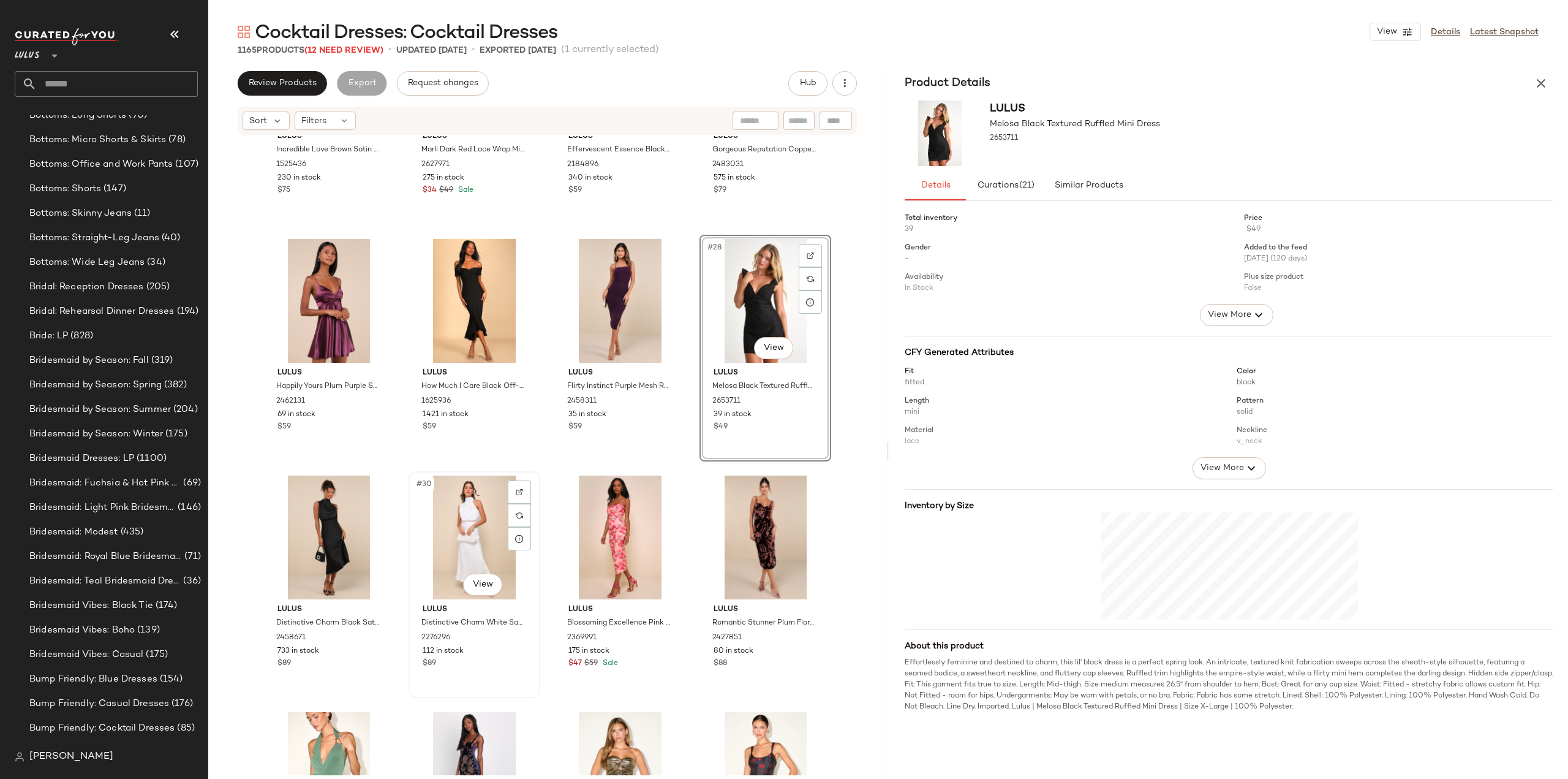
scroll to position [1376, 0]
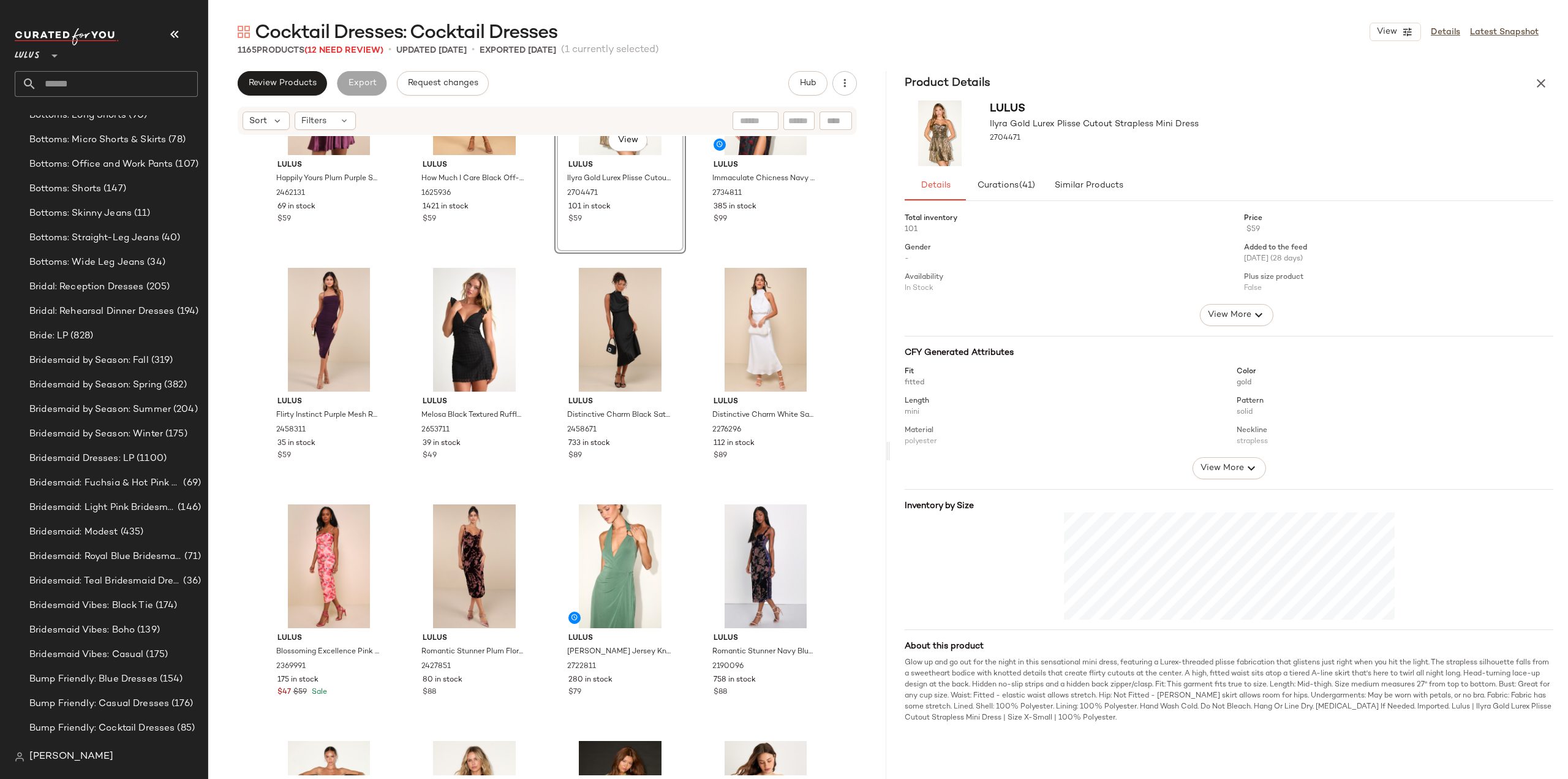
scroll to position [1559, 0]
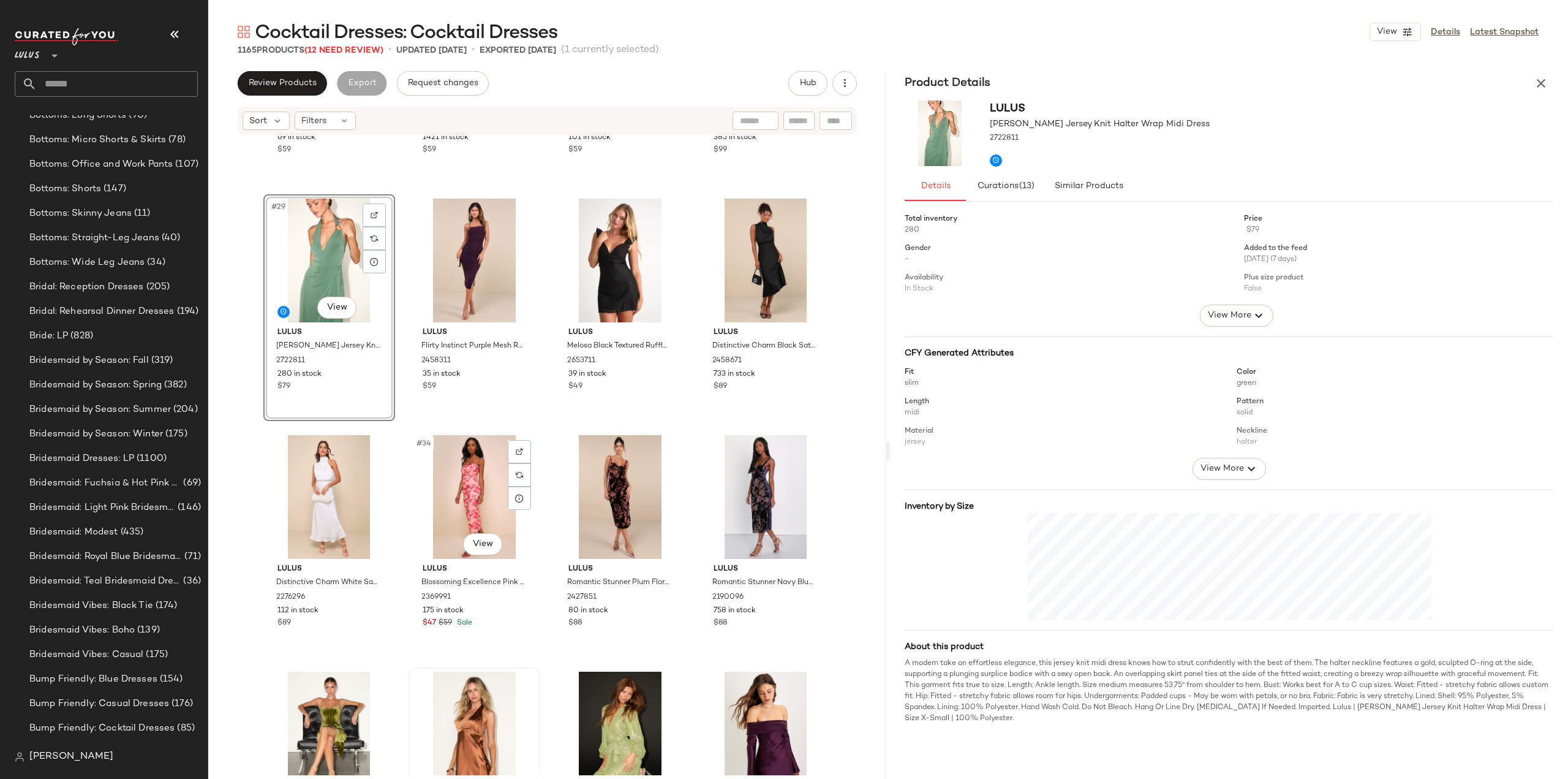
scroll to position [1621, 0]
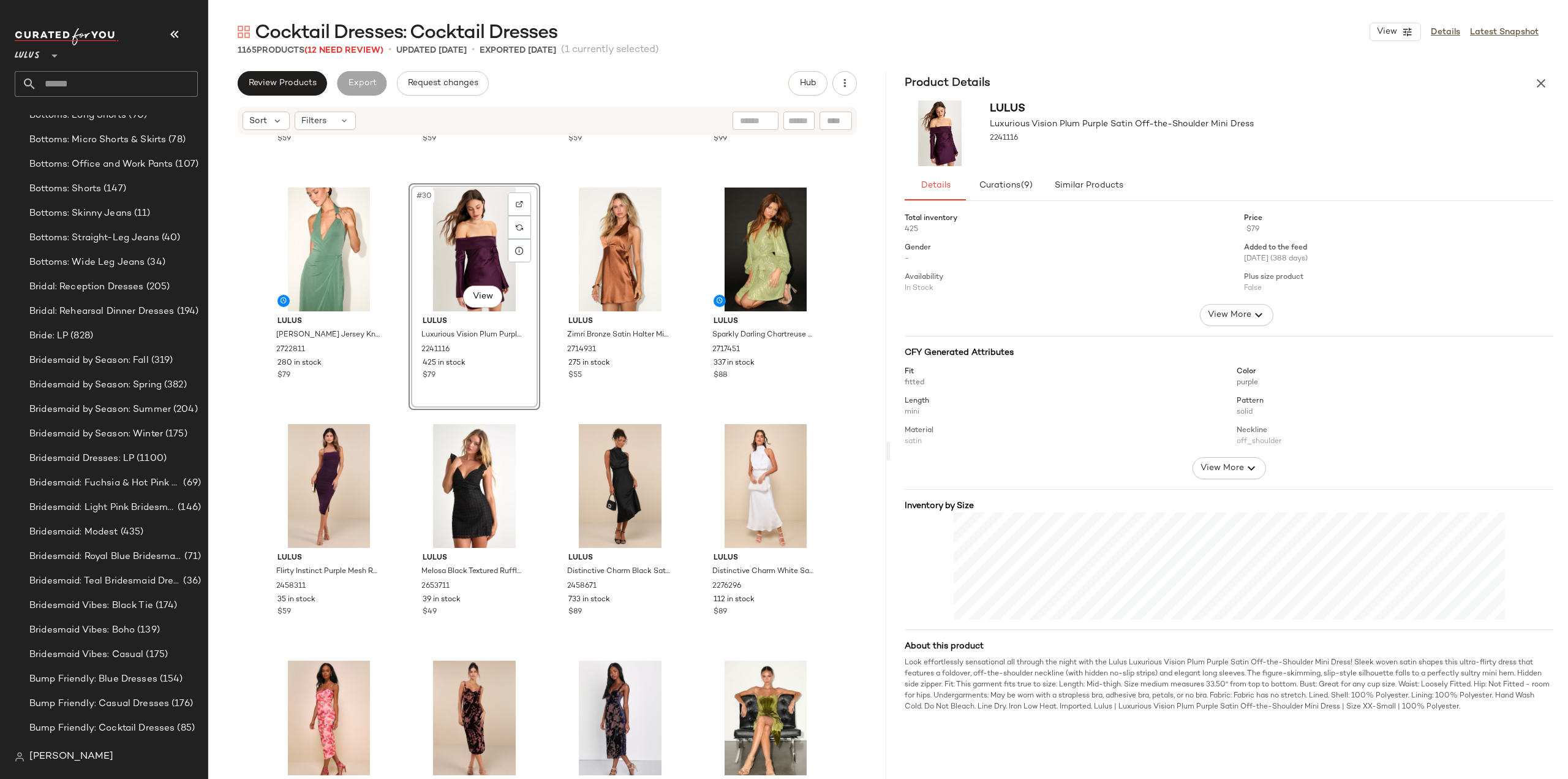
scroll to position [1437, 0]
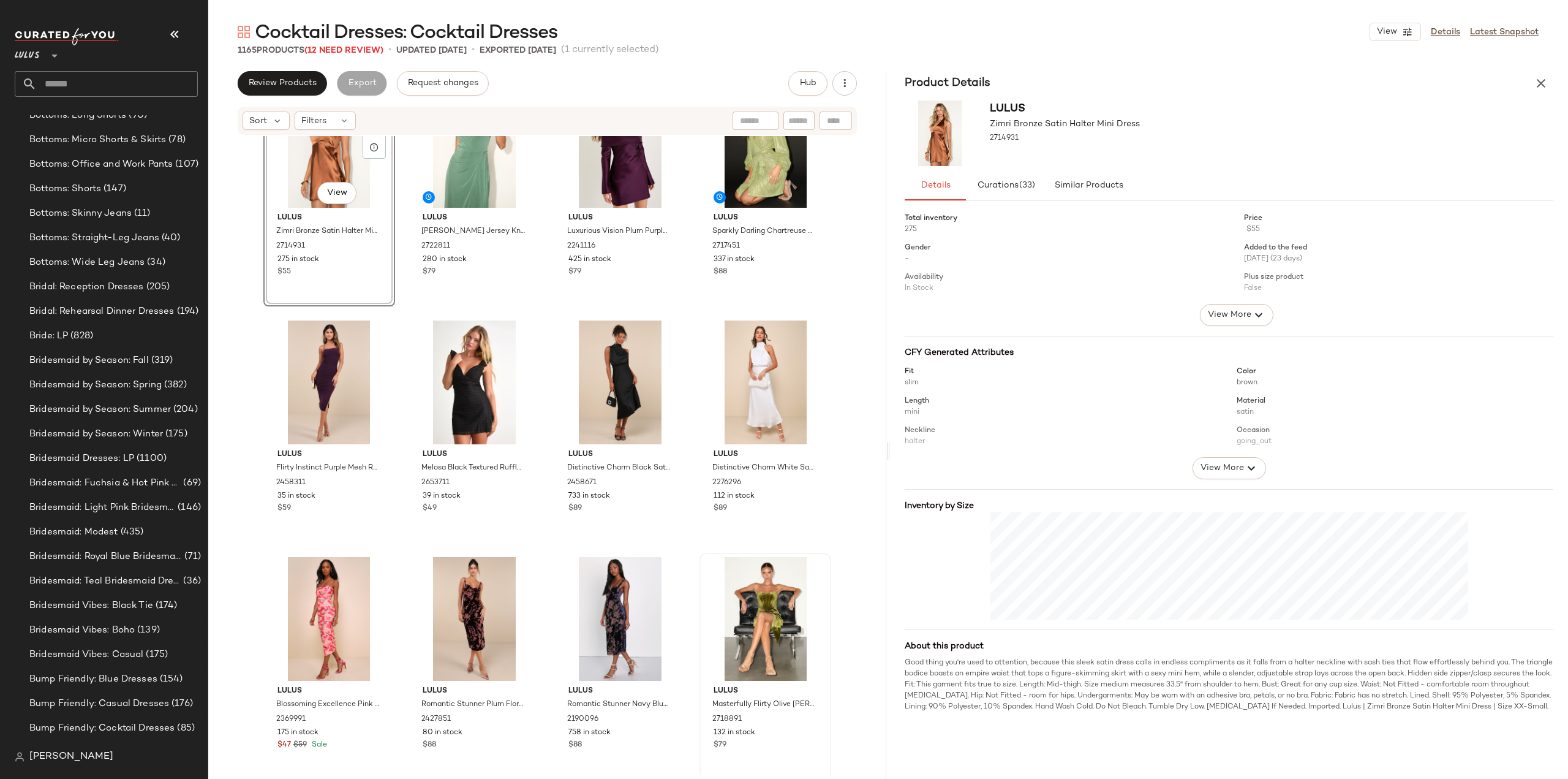
scroll to position [1743, 0]
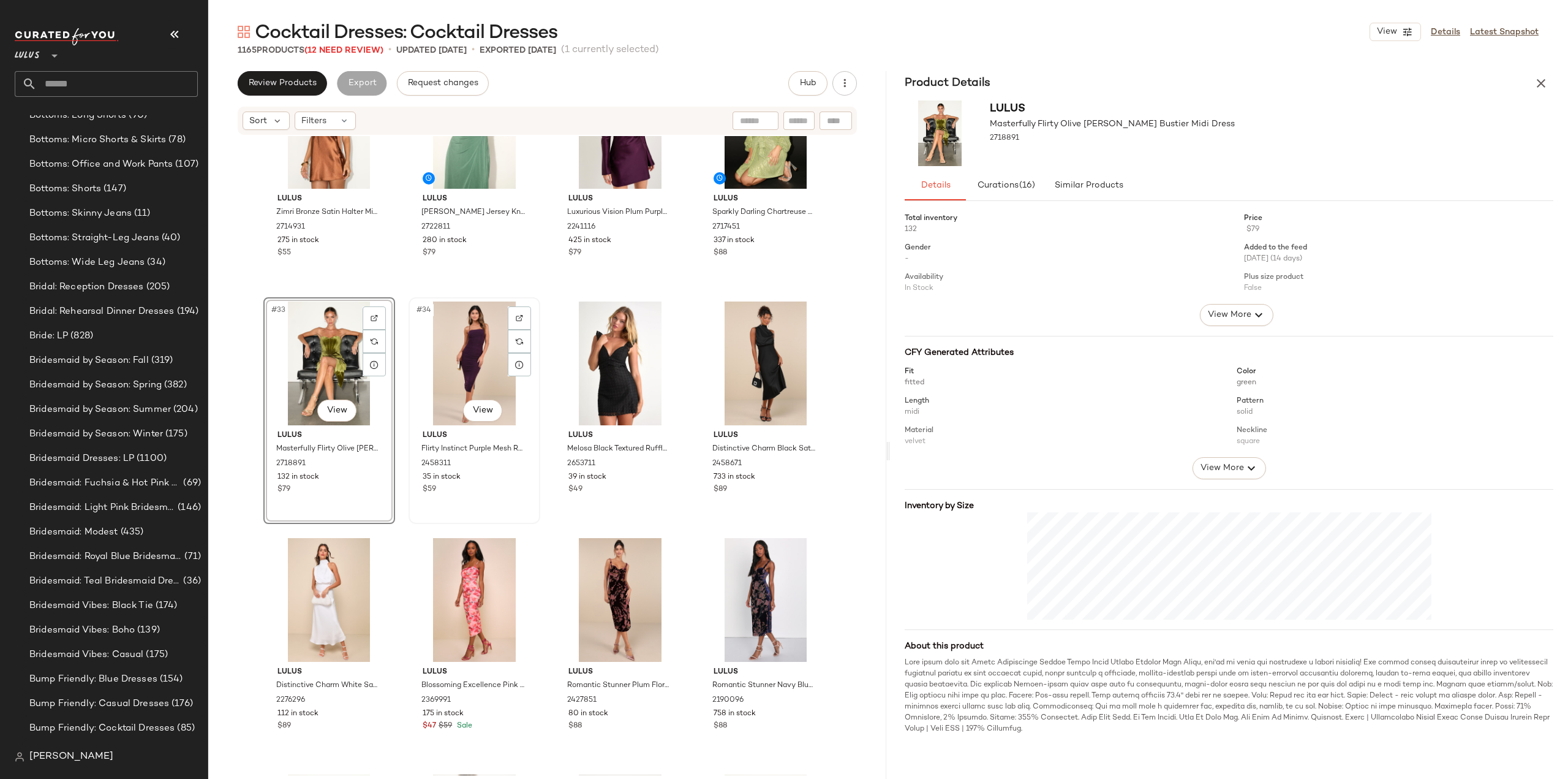
scroll to position [1927, 0]
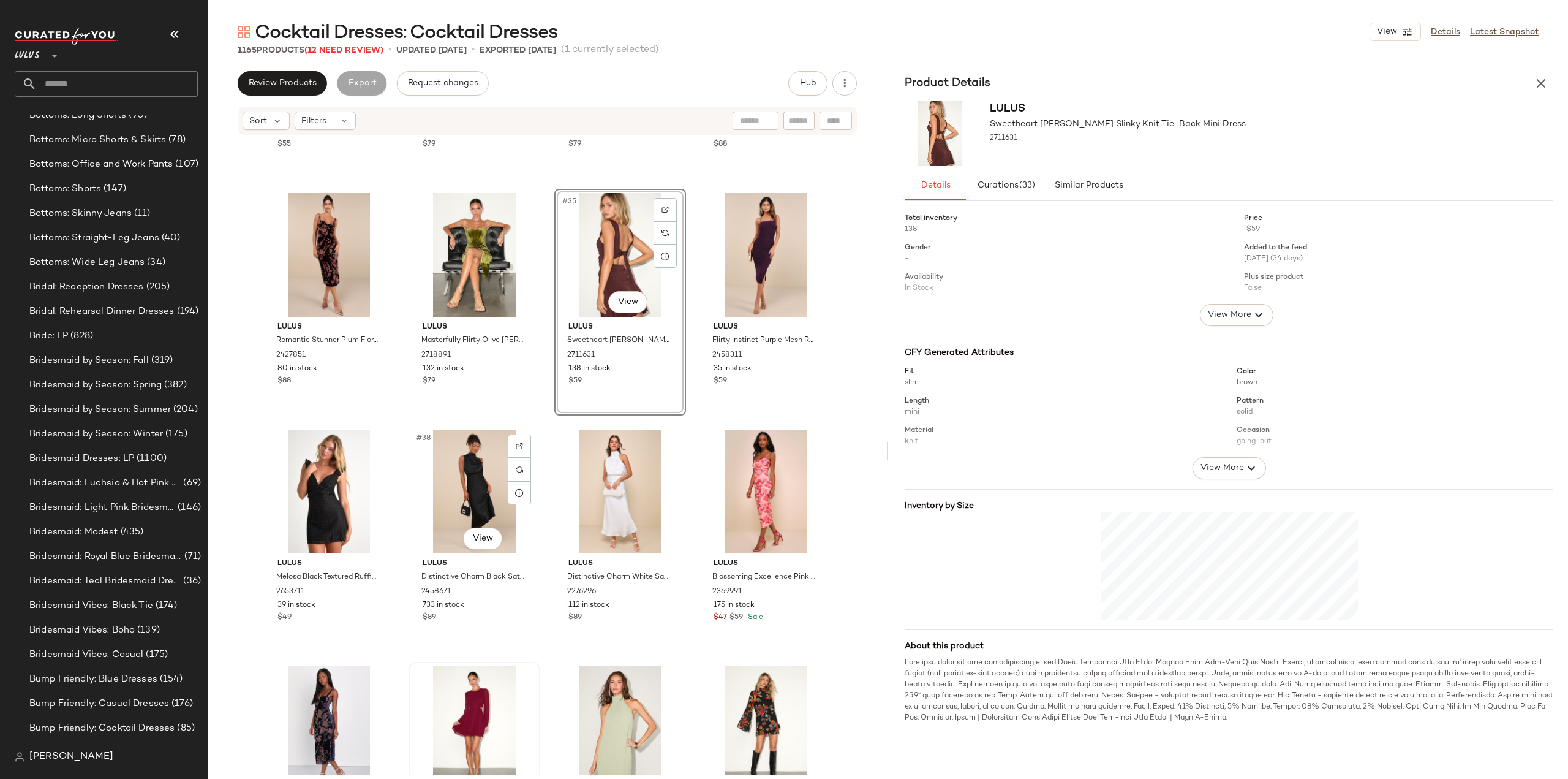
scroll to position [1913, 0]
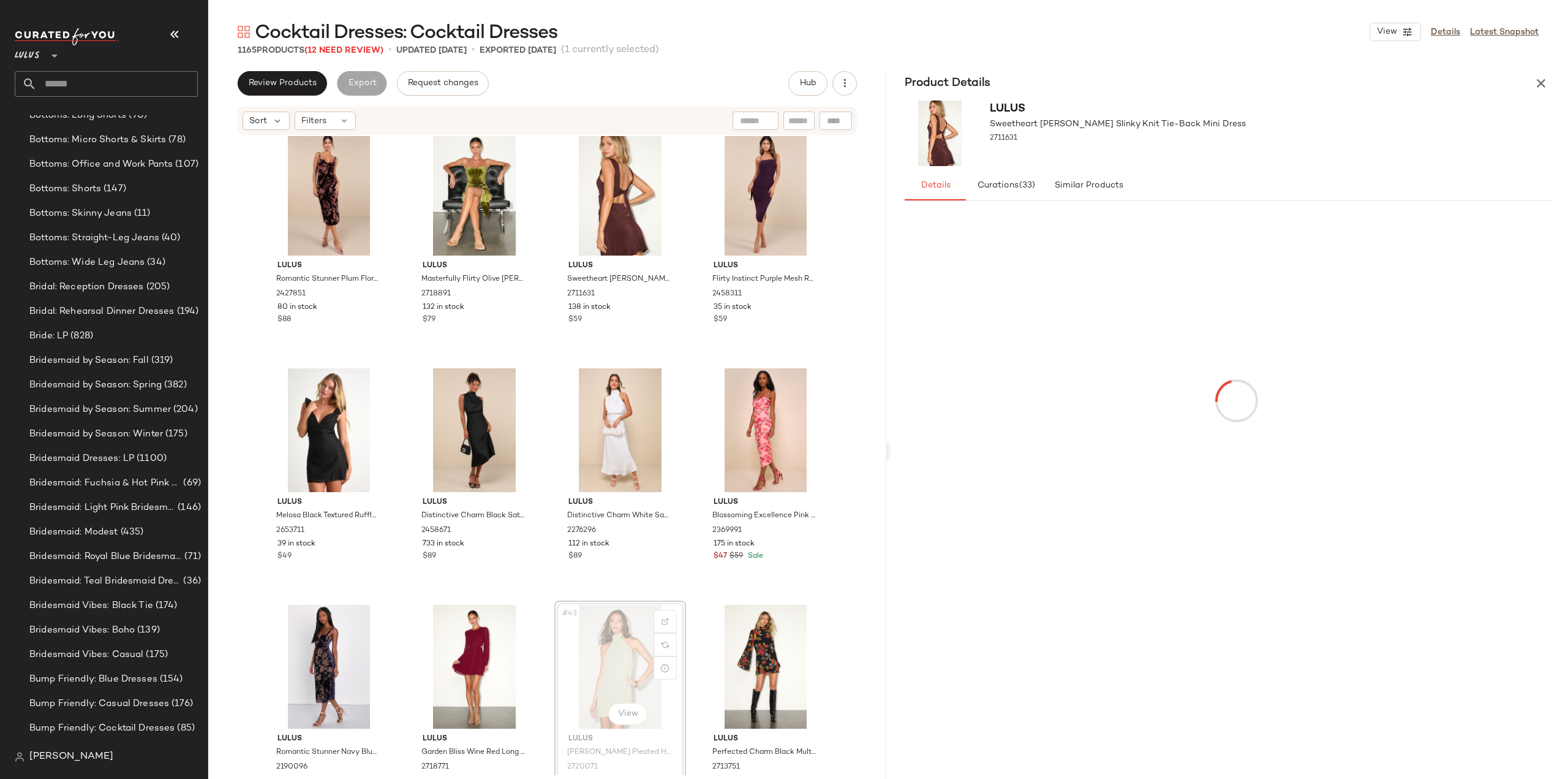
scroll to position [1914, 0]
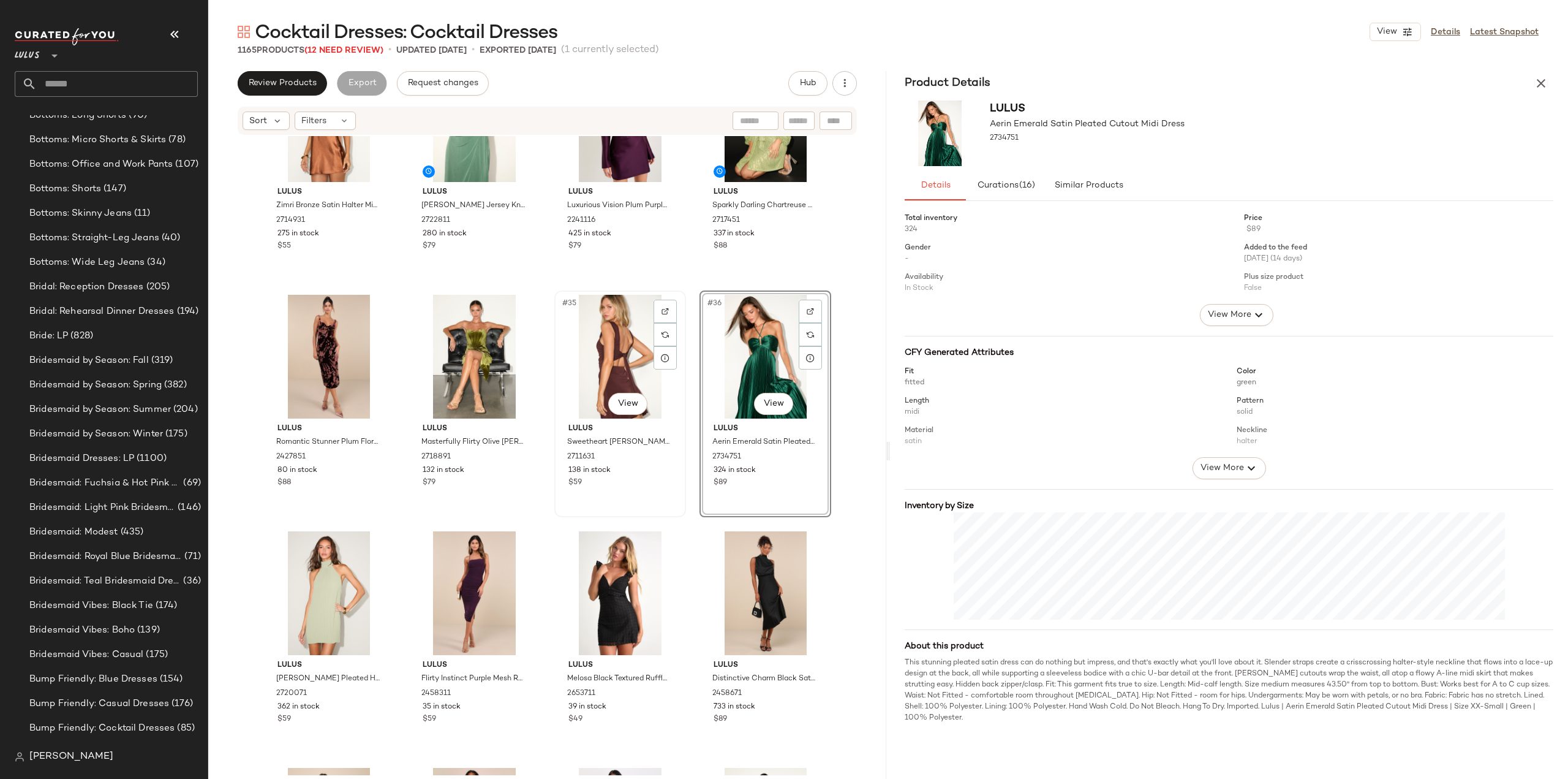
scroll to position [1769, 0]
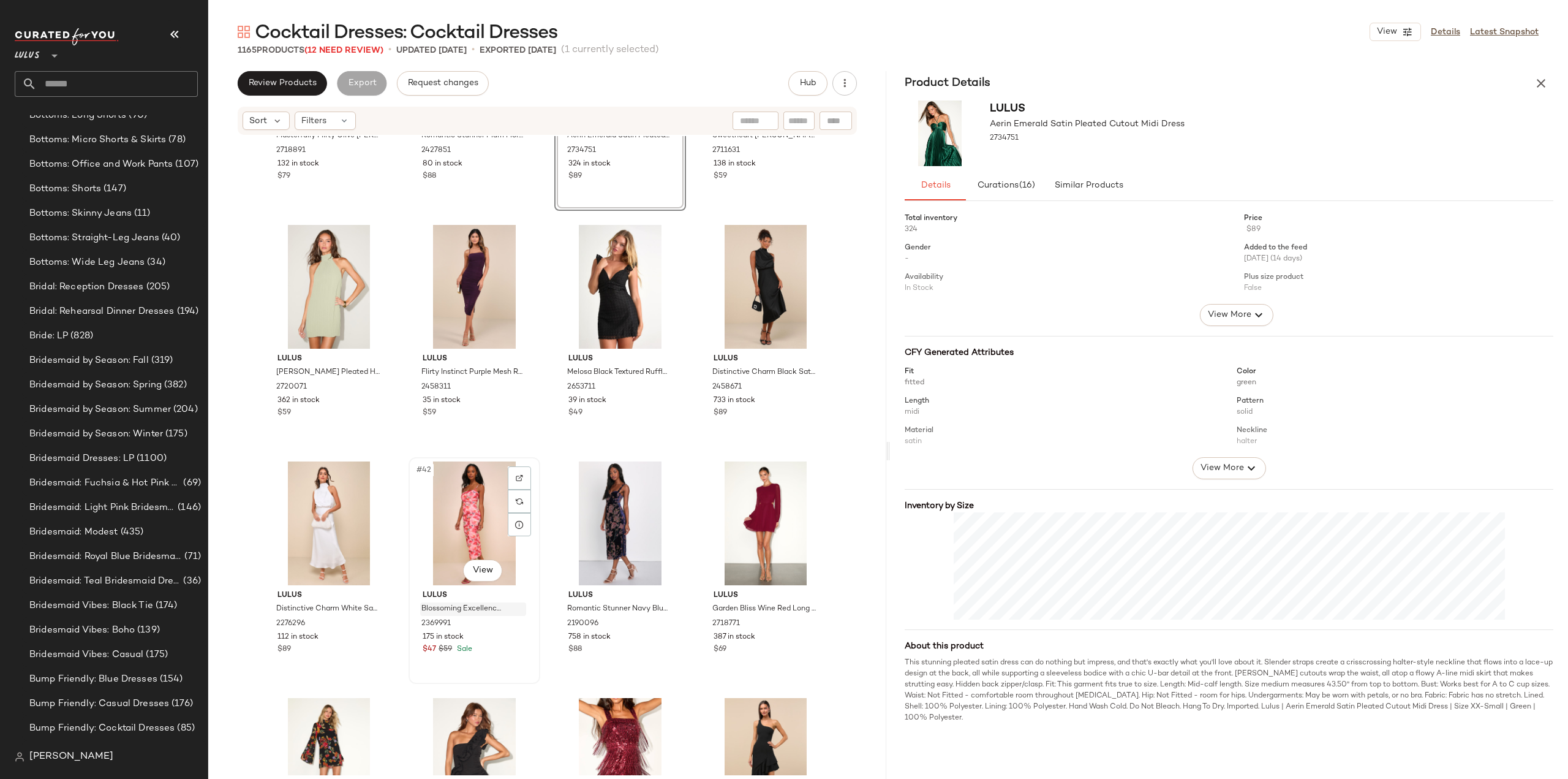
scroll to position [2076, 0]
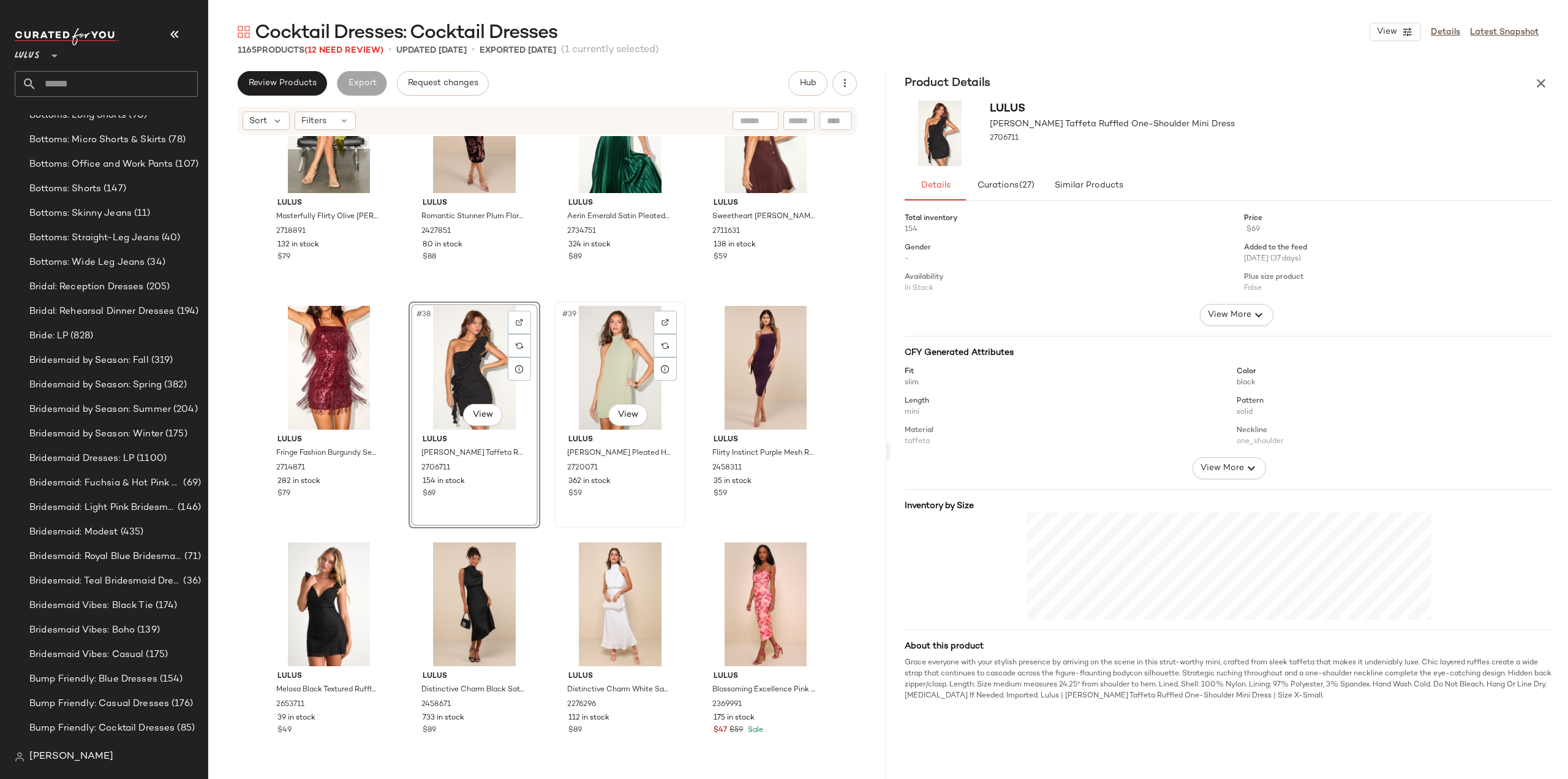
scroll to position [1931, 0]
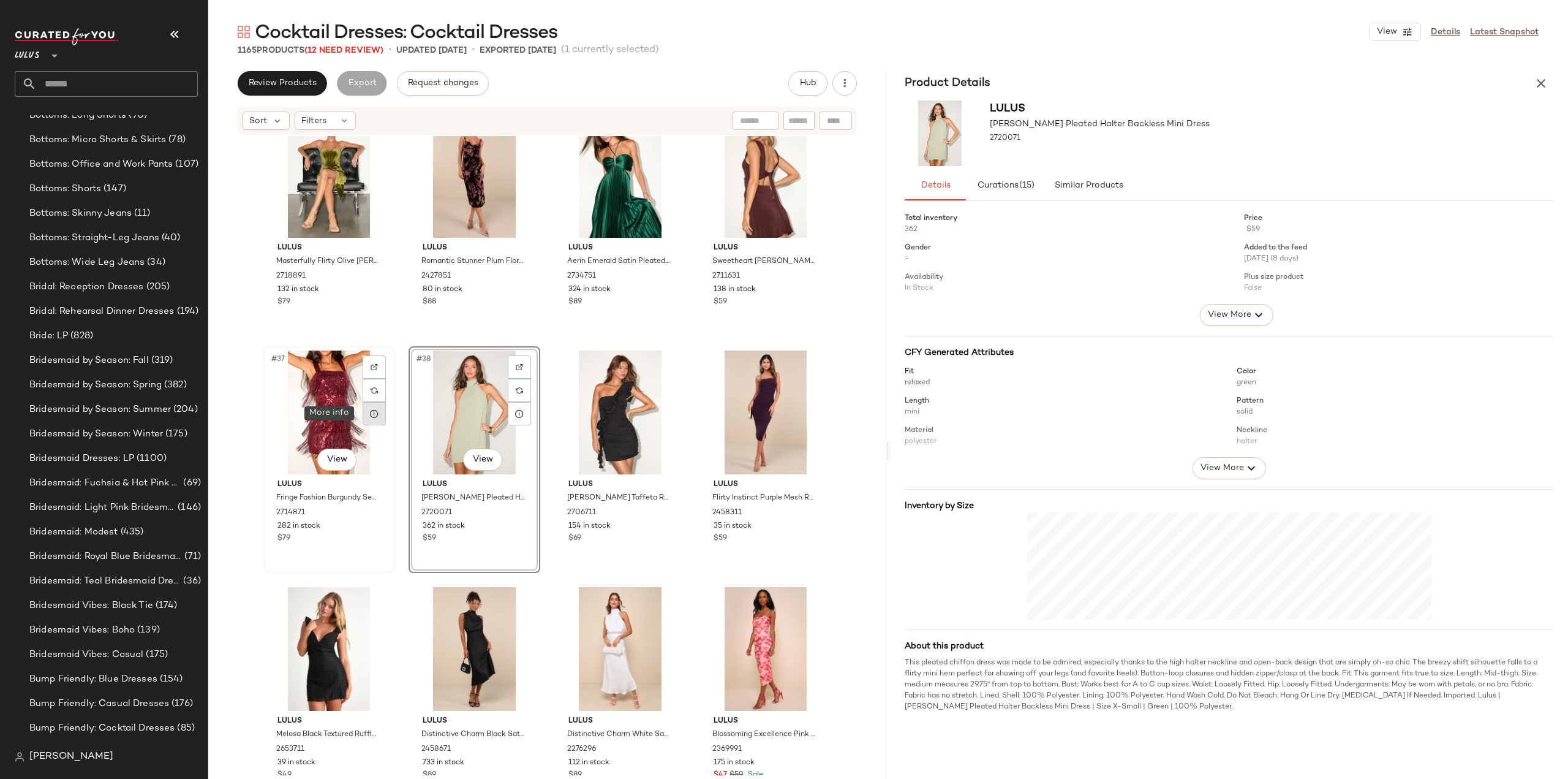
click at [370, 411] on icon at bounding box center [374, 413] width 10 height 10
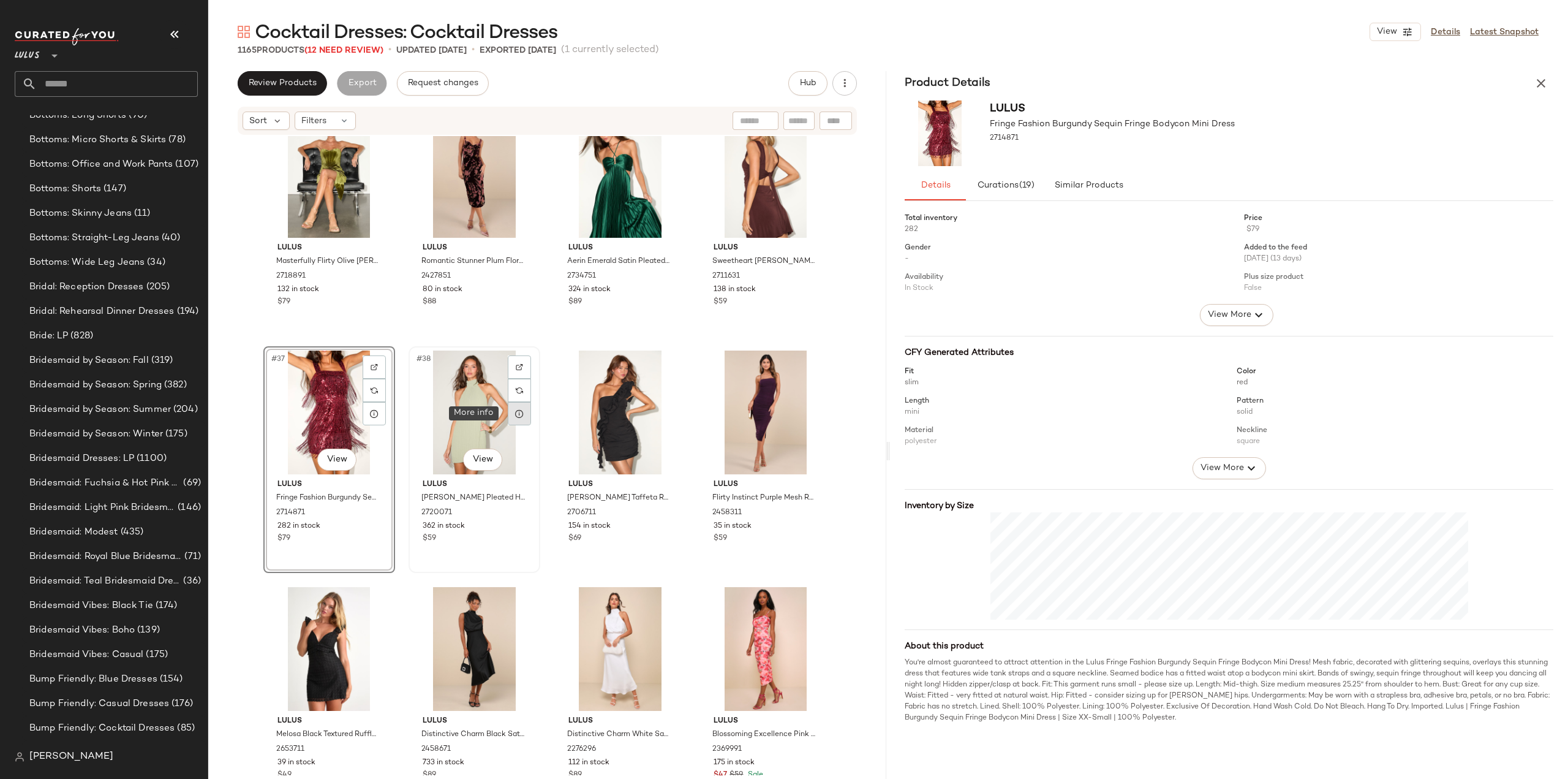
click at [514, 410] on icon at bounding box center [519, 413] width 10 height 10
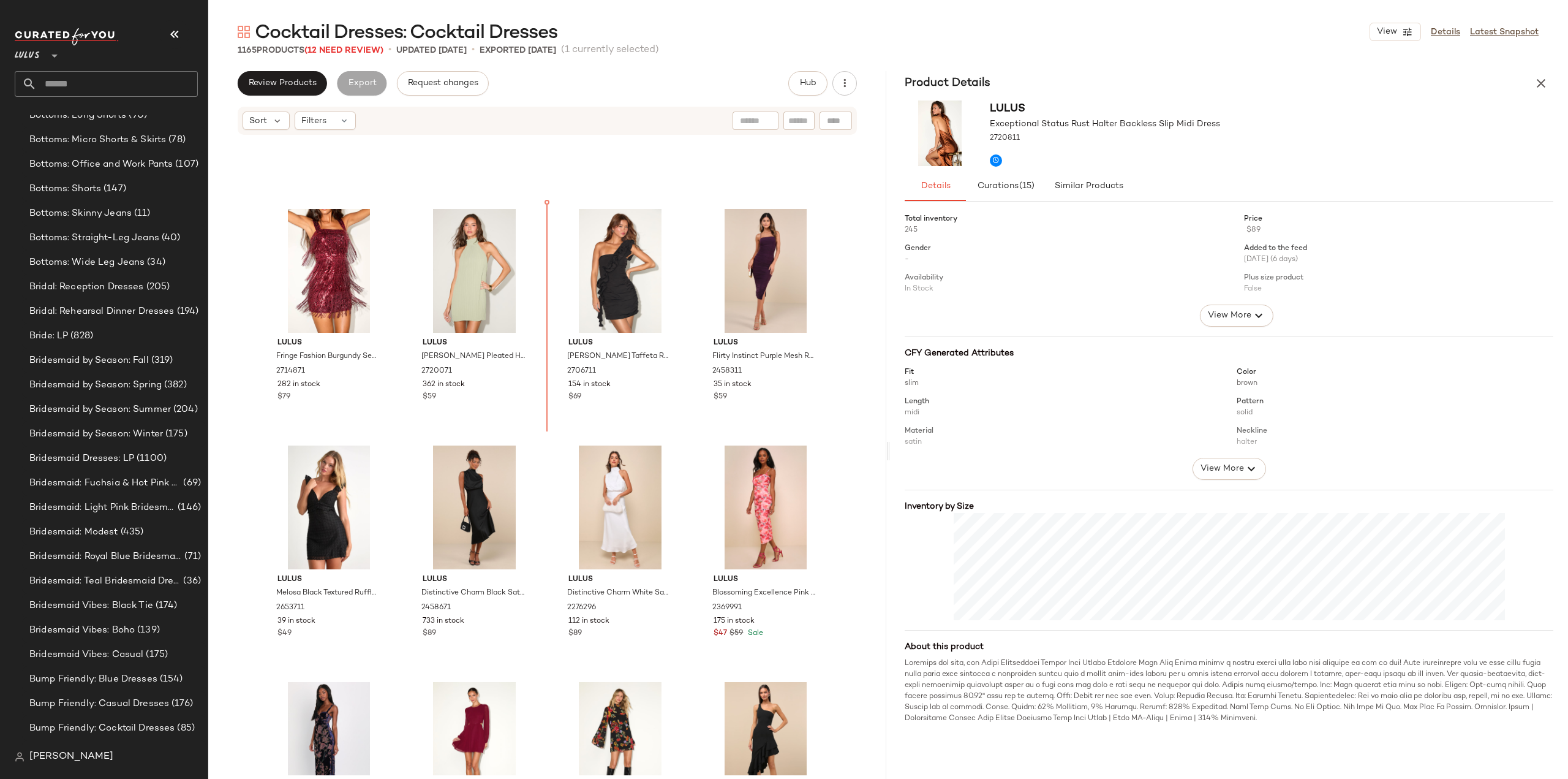
scroll to position [2070, 0]
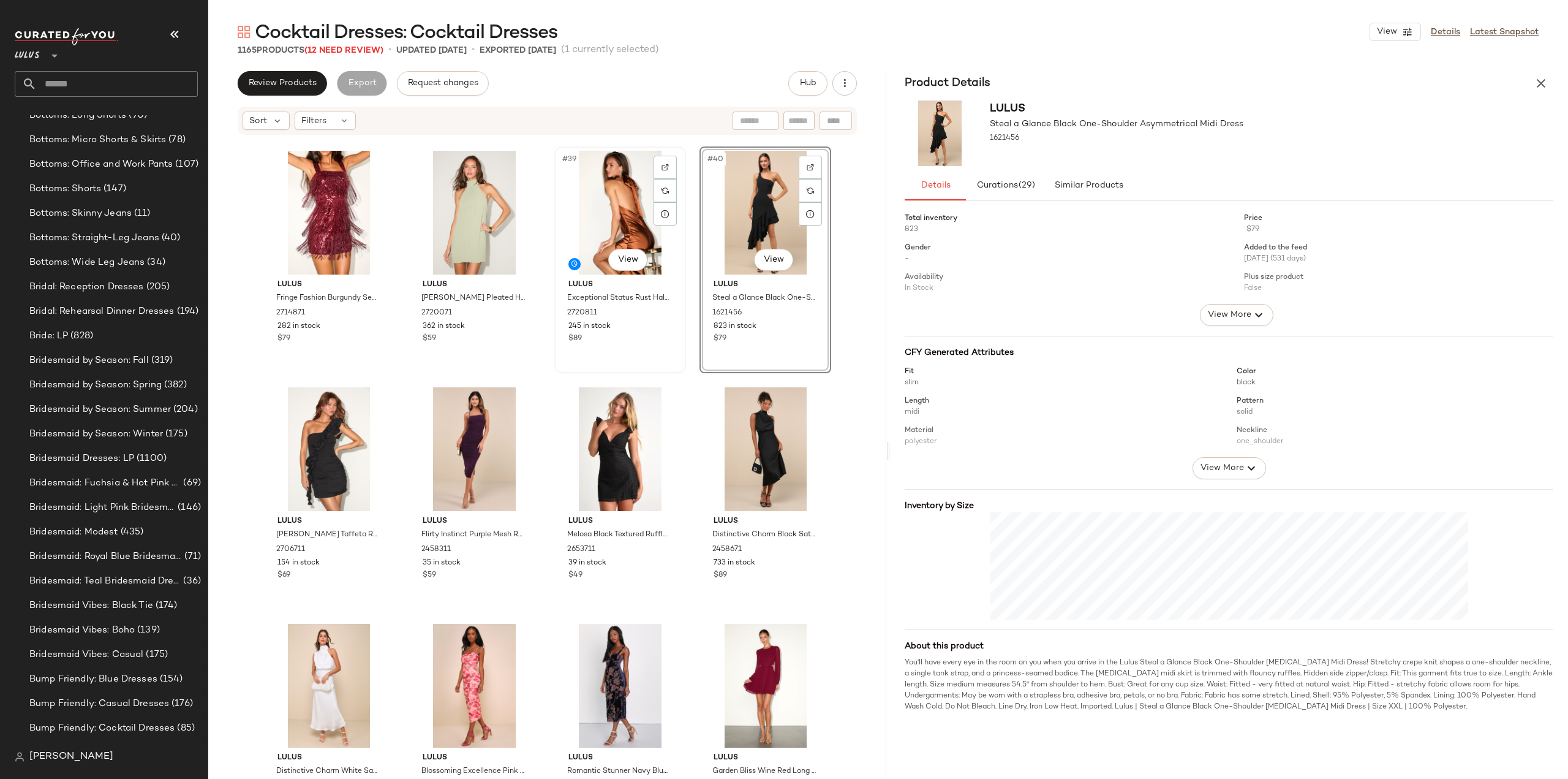
scroll to position [1947, 0]
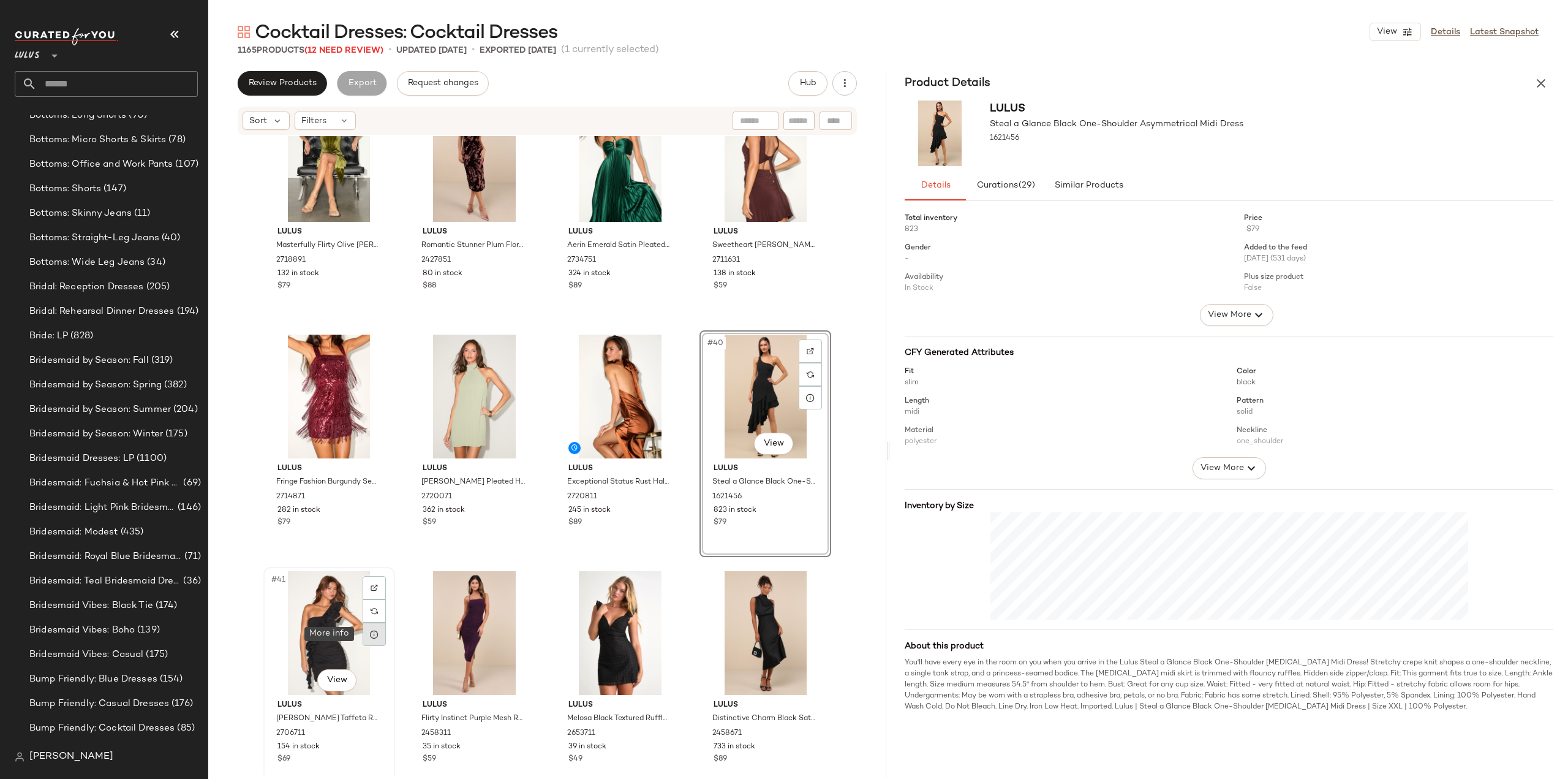
click at [370, 638] on icon at bounding box center [374, 634] width 10 height 10
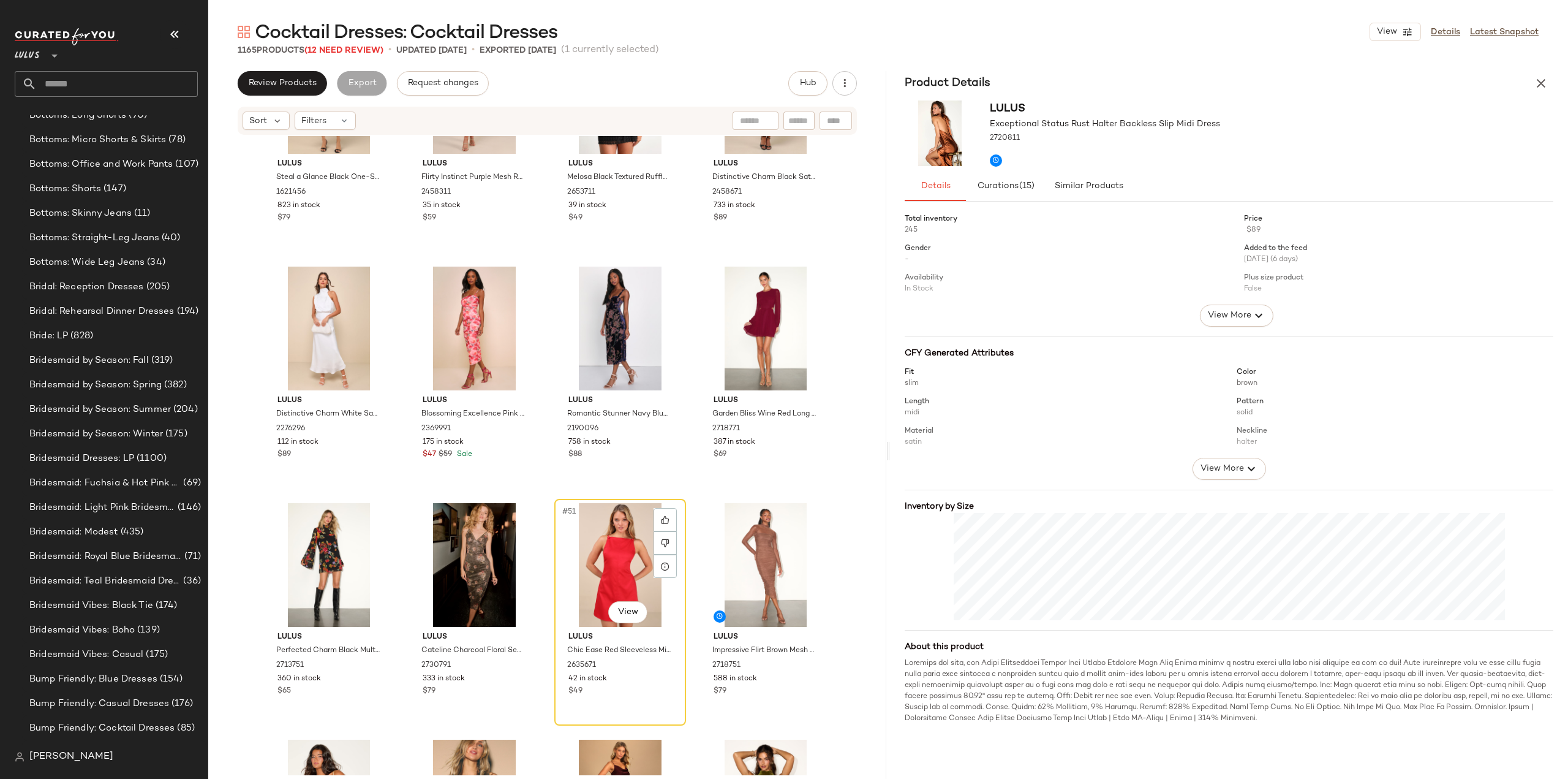
scroll to position [2559, 0]
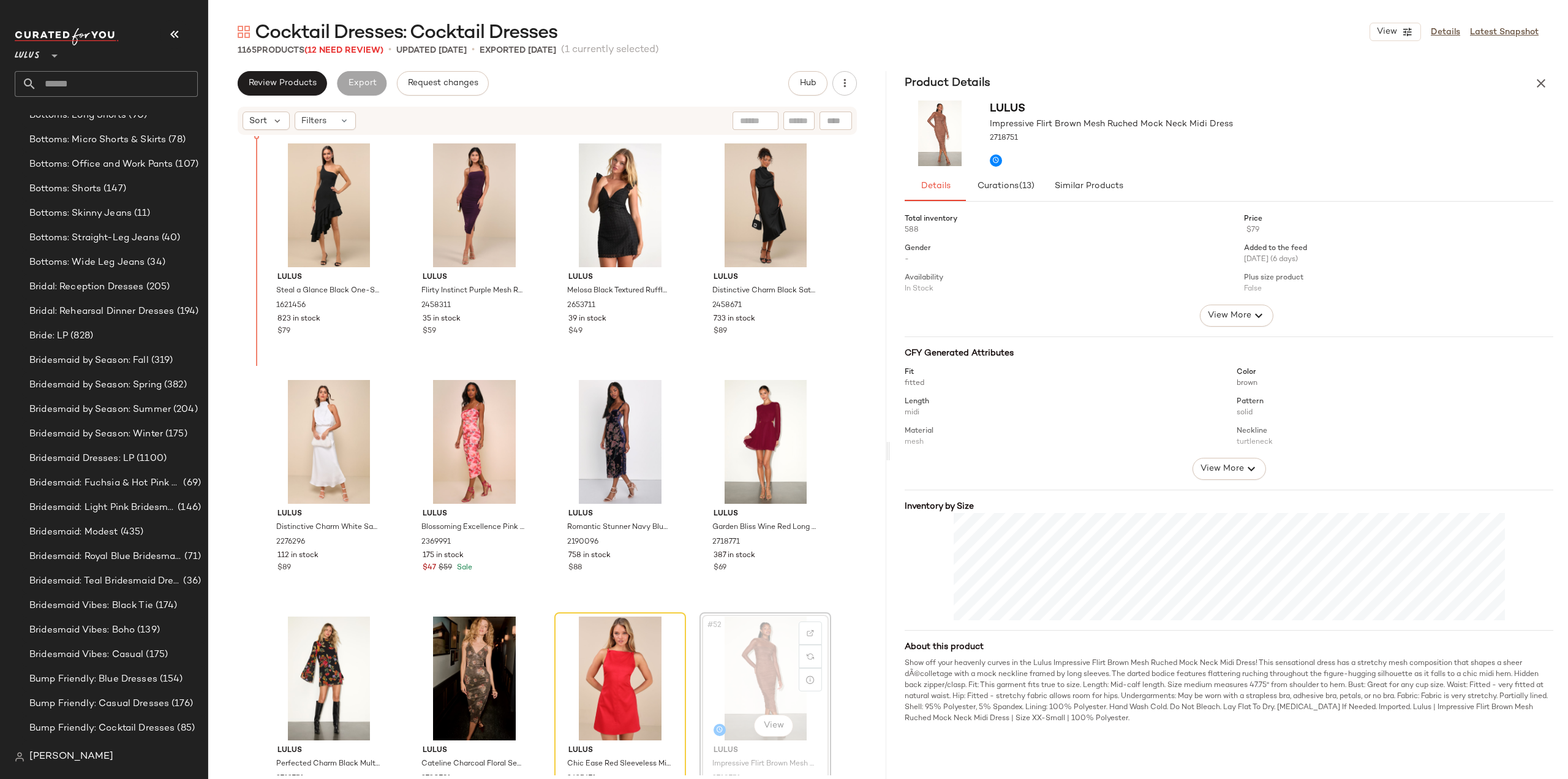
scroll to position [2343, 0]
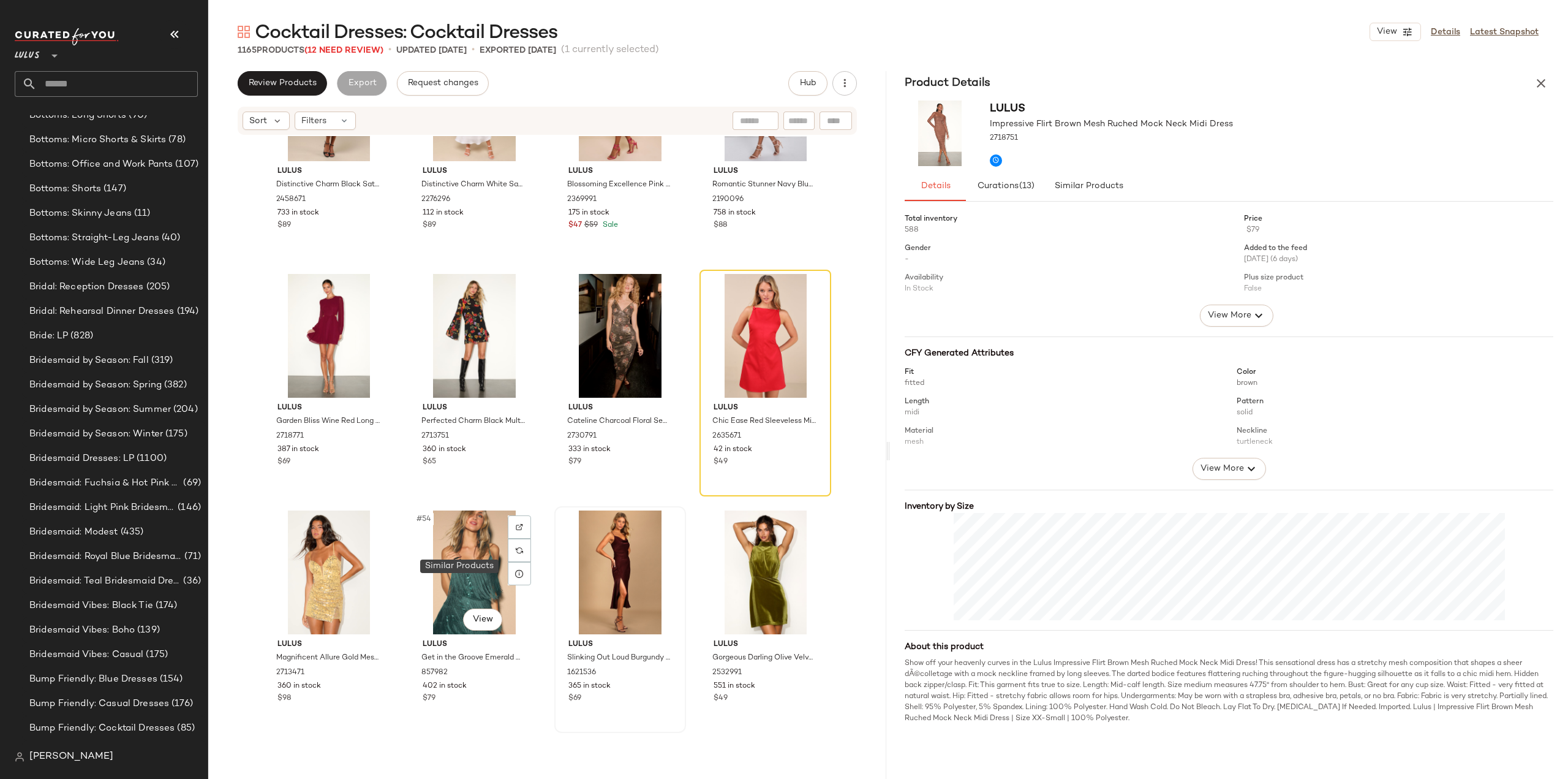
scroll to position [2772, 0]
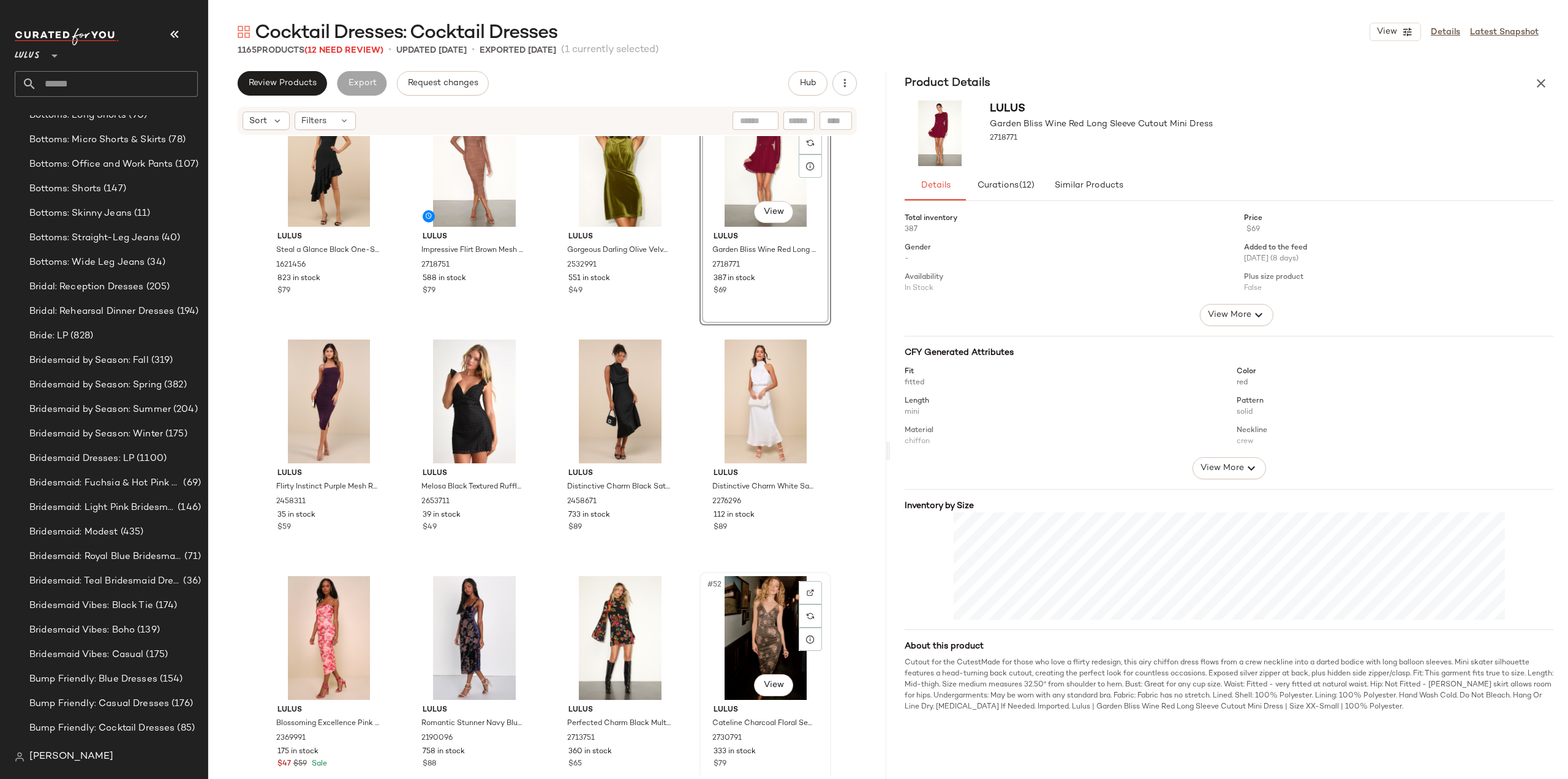
scroll to position [2452, 0]
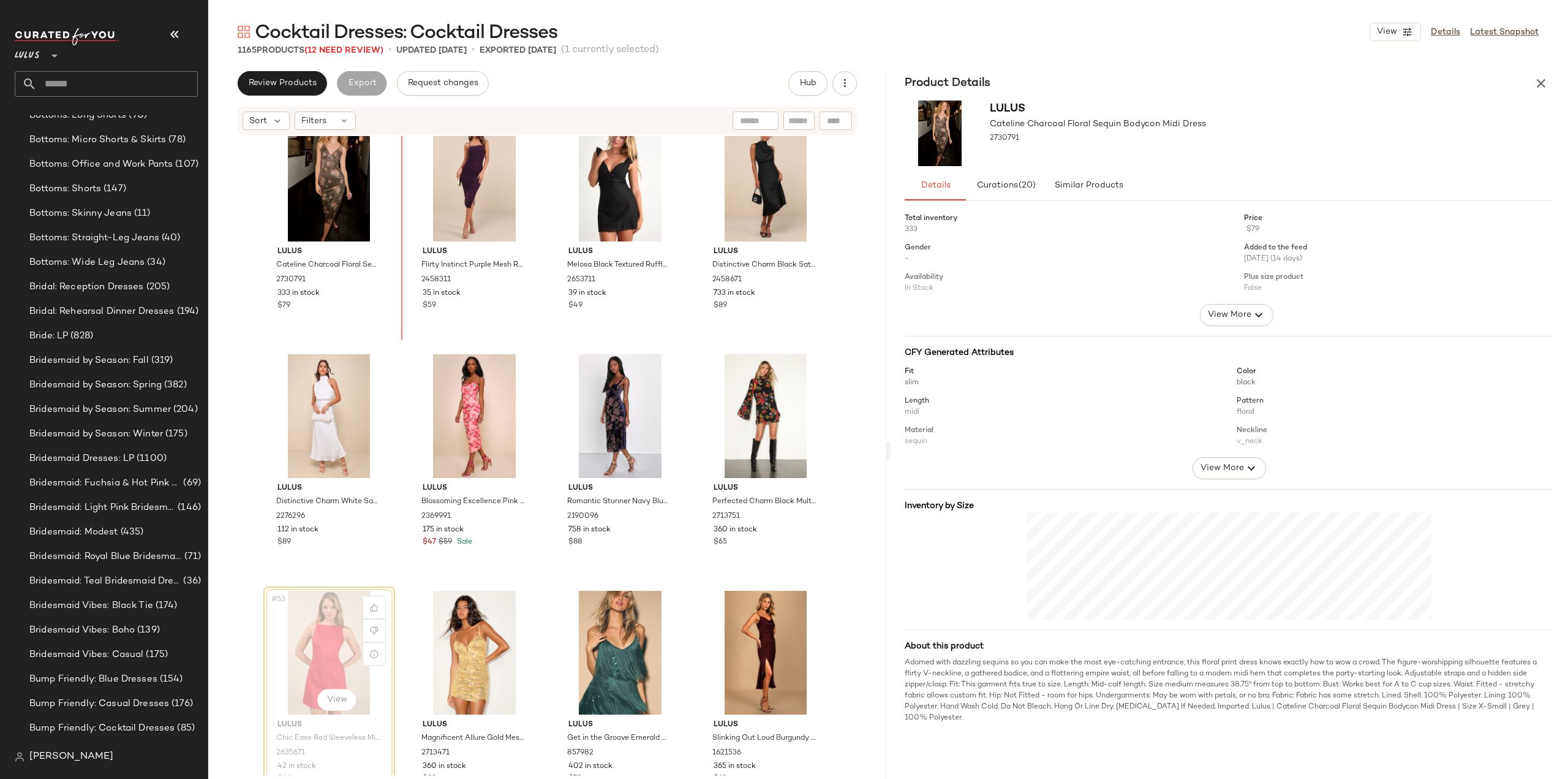
scroll to position [2634, 0]
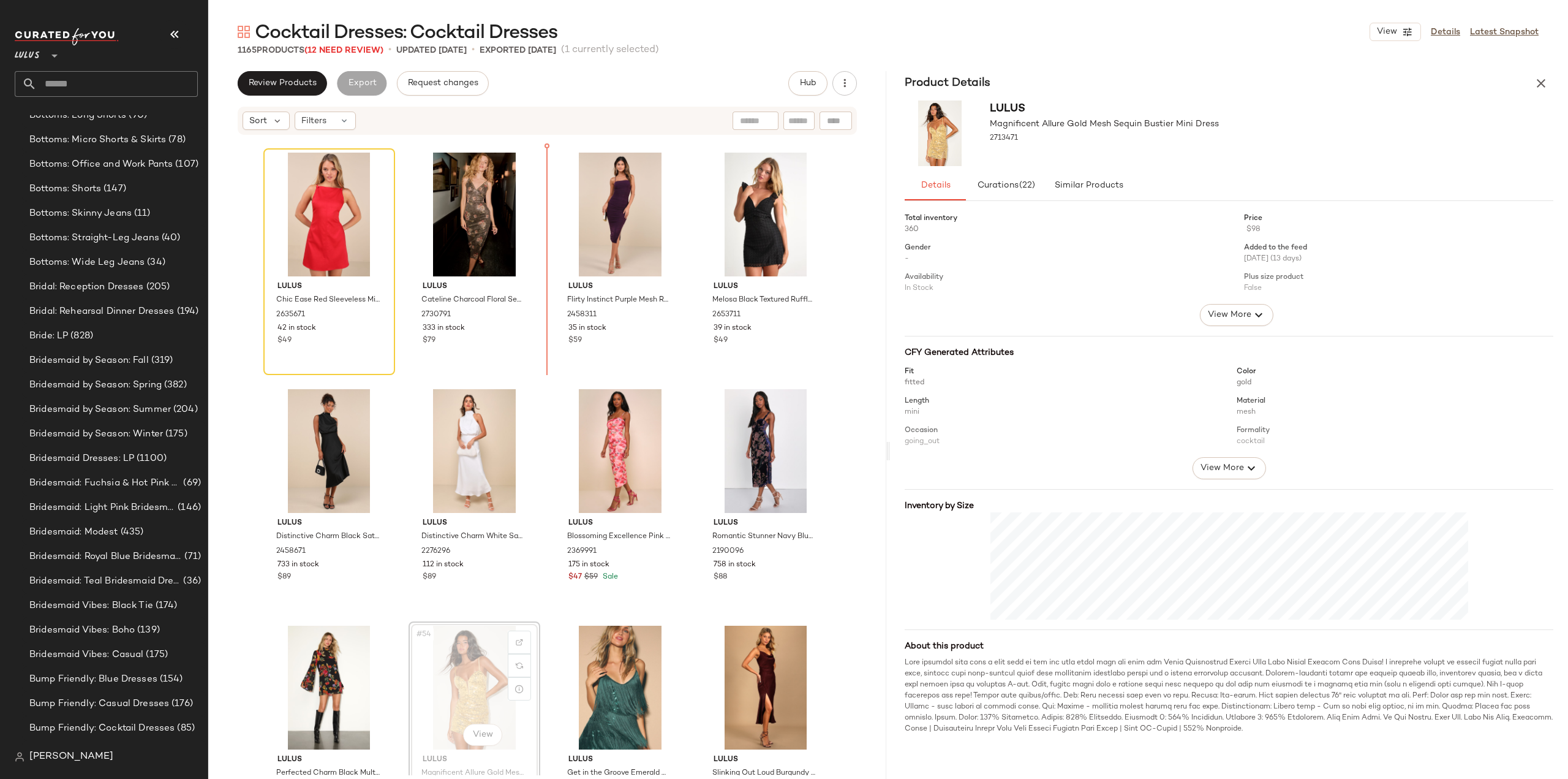
scroll to position [2590, 0]
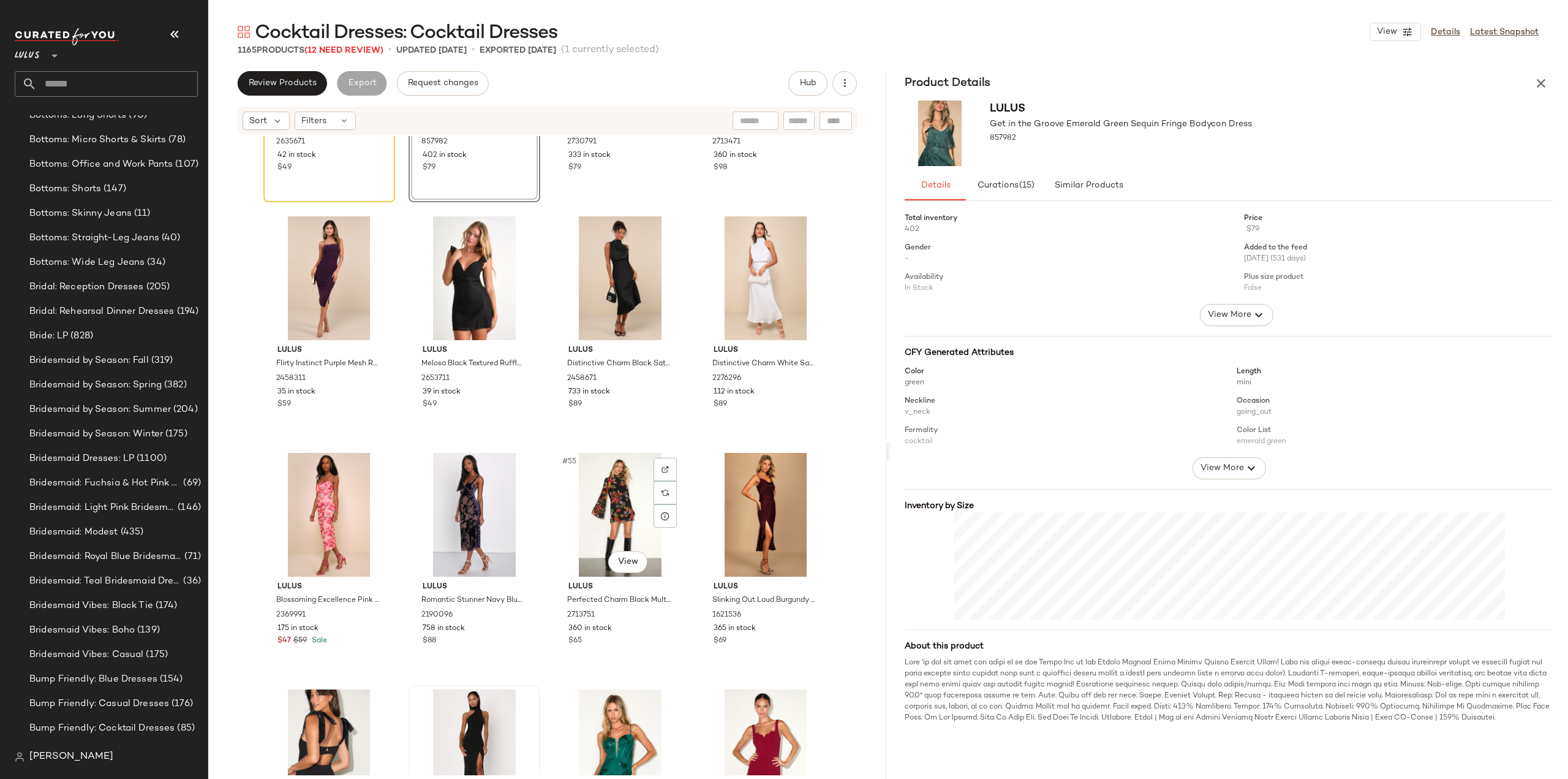
scroll to position [2896, 0]
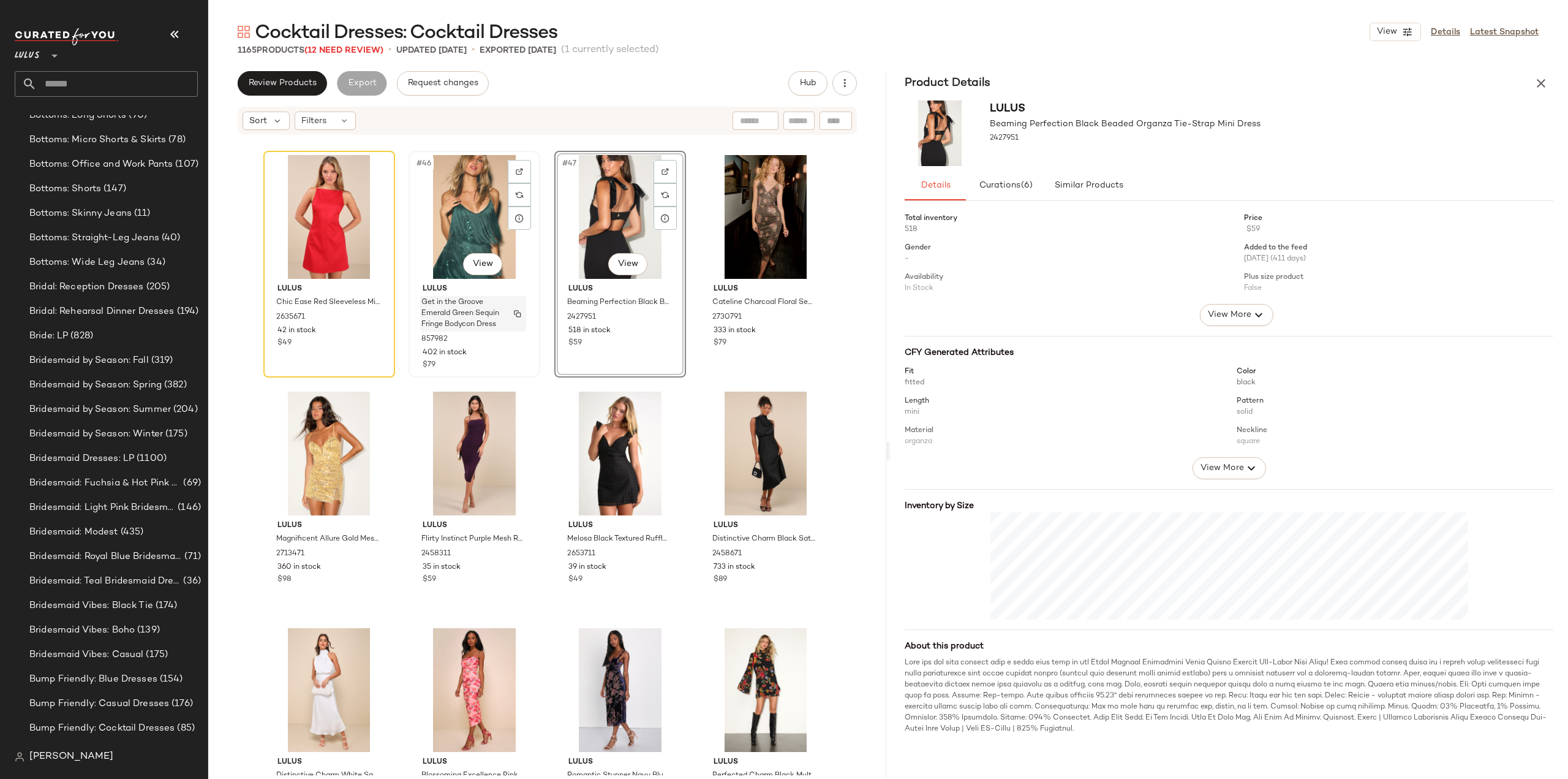
scroll to position [2415, 0]
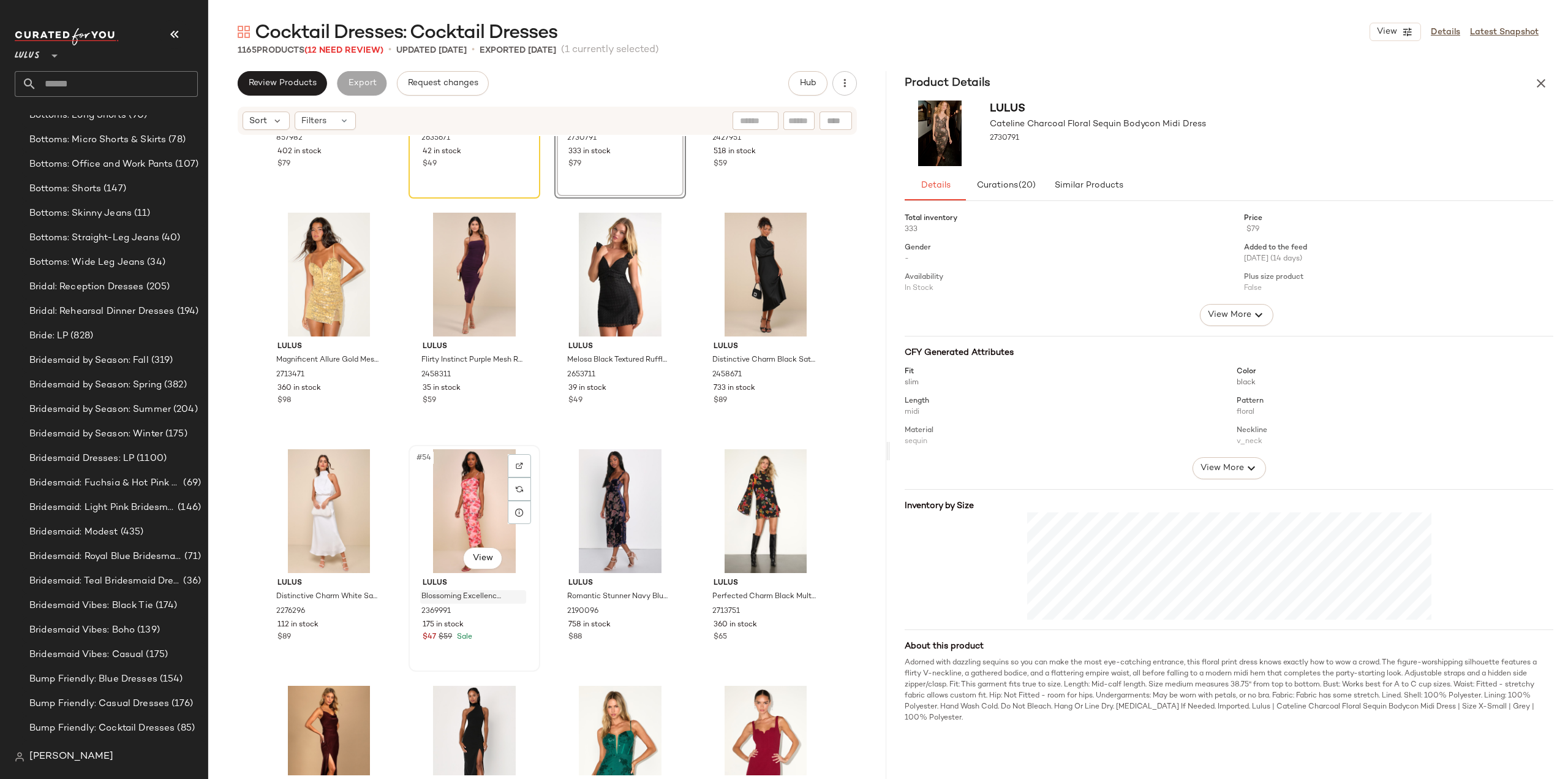
scroll to position [2845, 0]
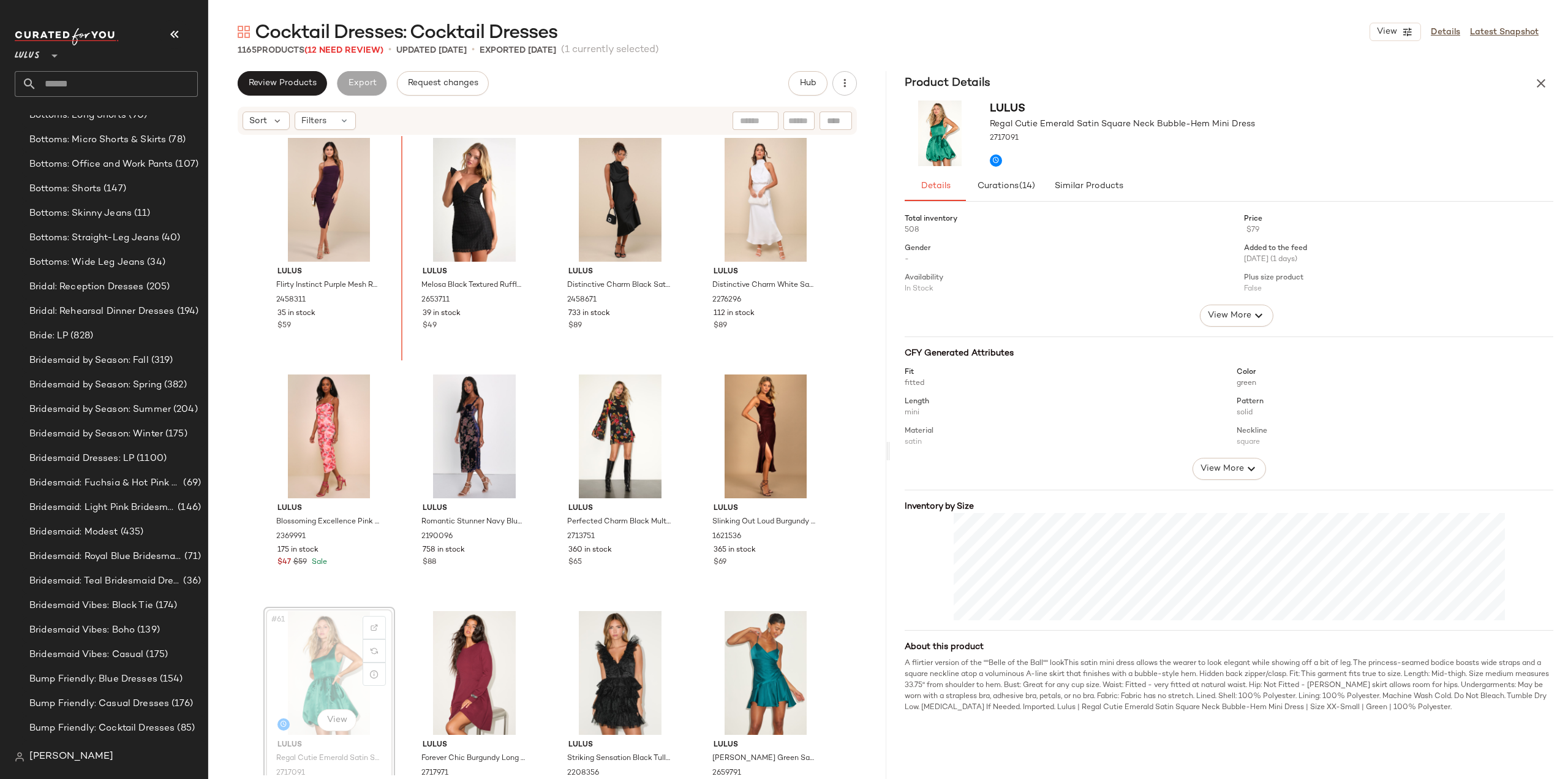
scroll to position [3088, 0]
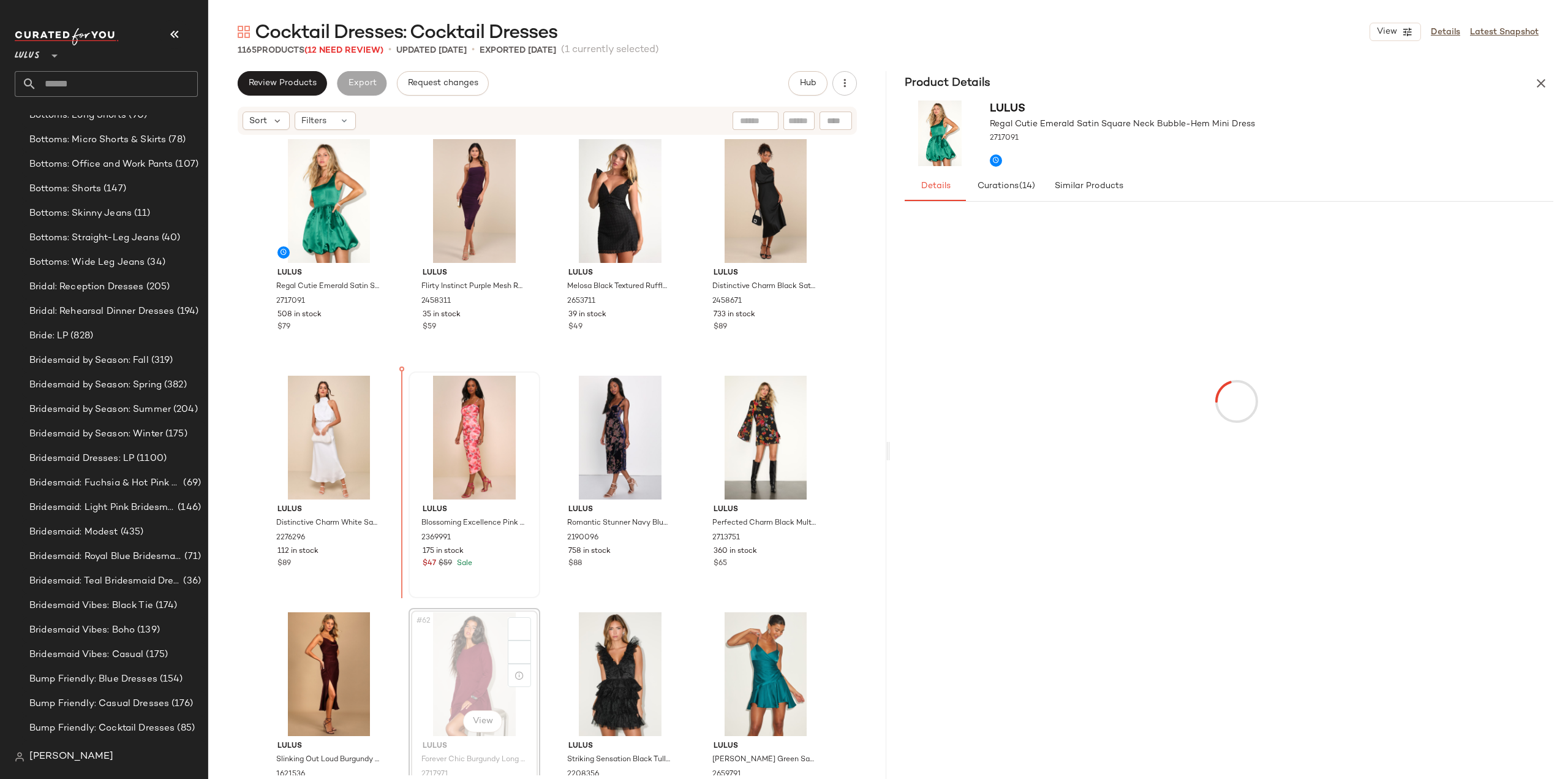
scroll to position [3089, 0]
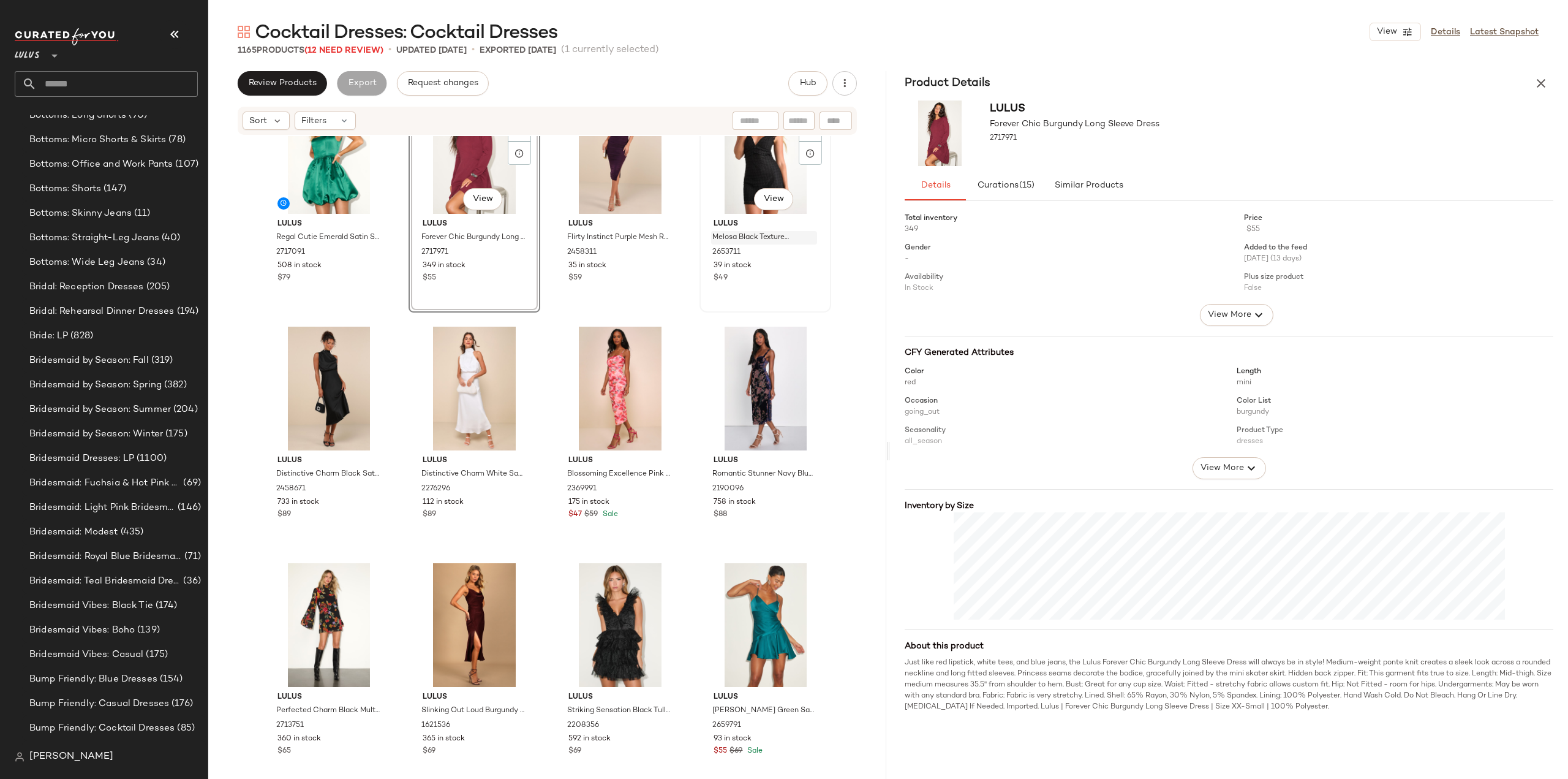
scroll to position [3230, 0]
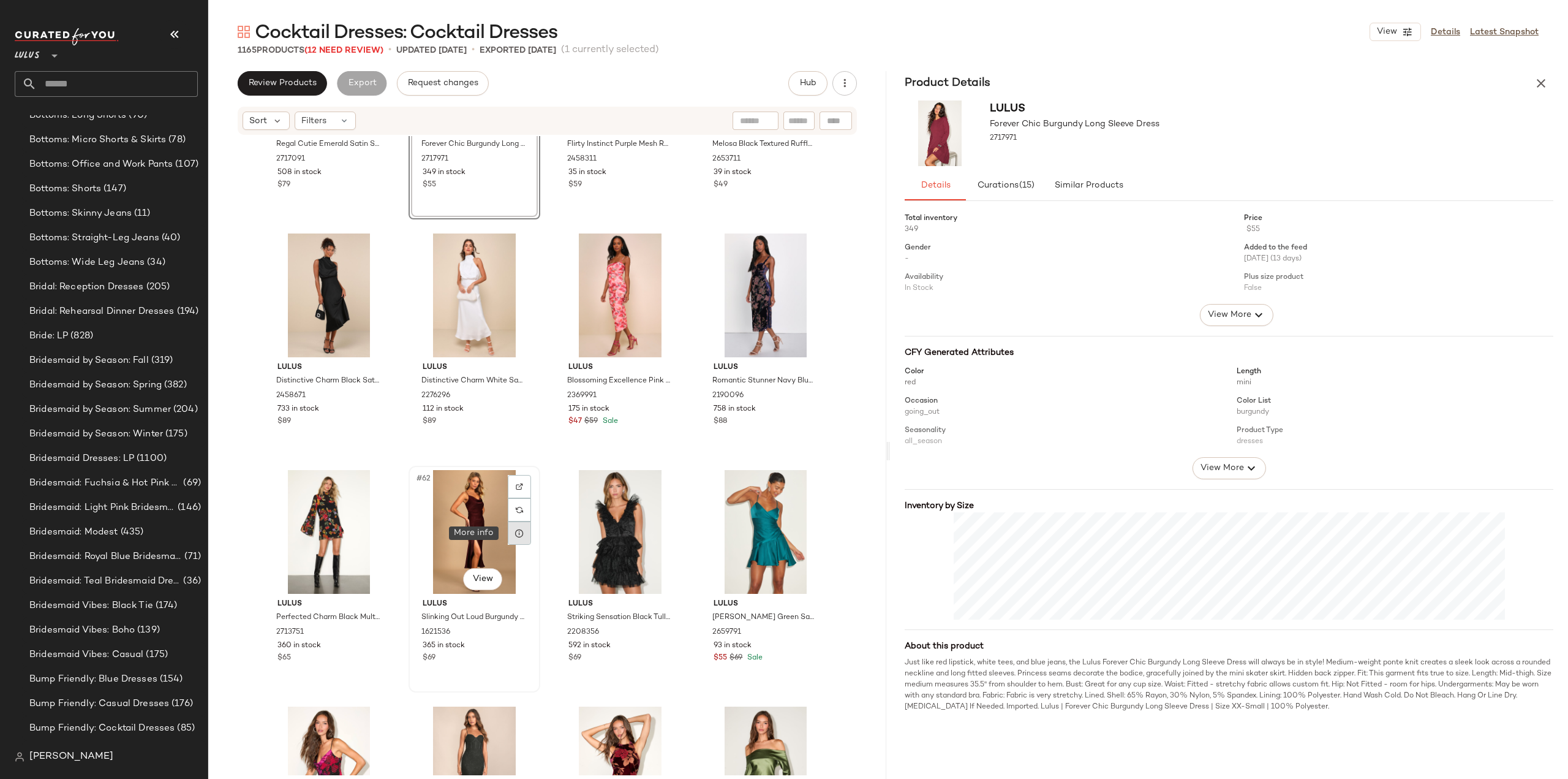
click at [514, 531] on icon at bounding box center [519, 533] width 10 height 10
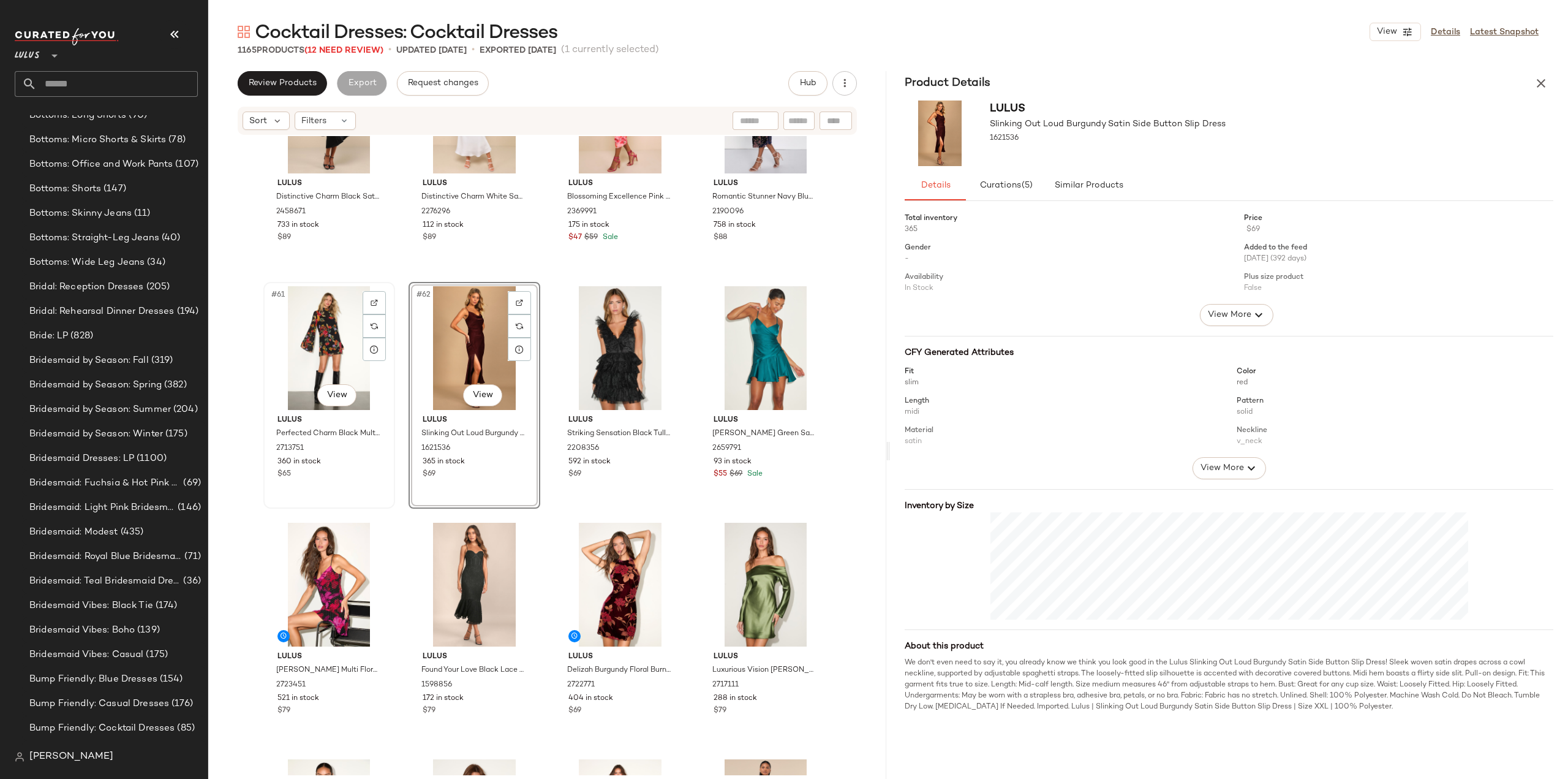
scroll to position [3292, 0]
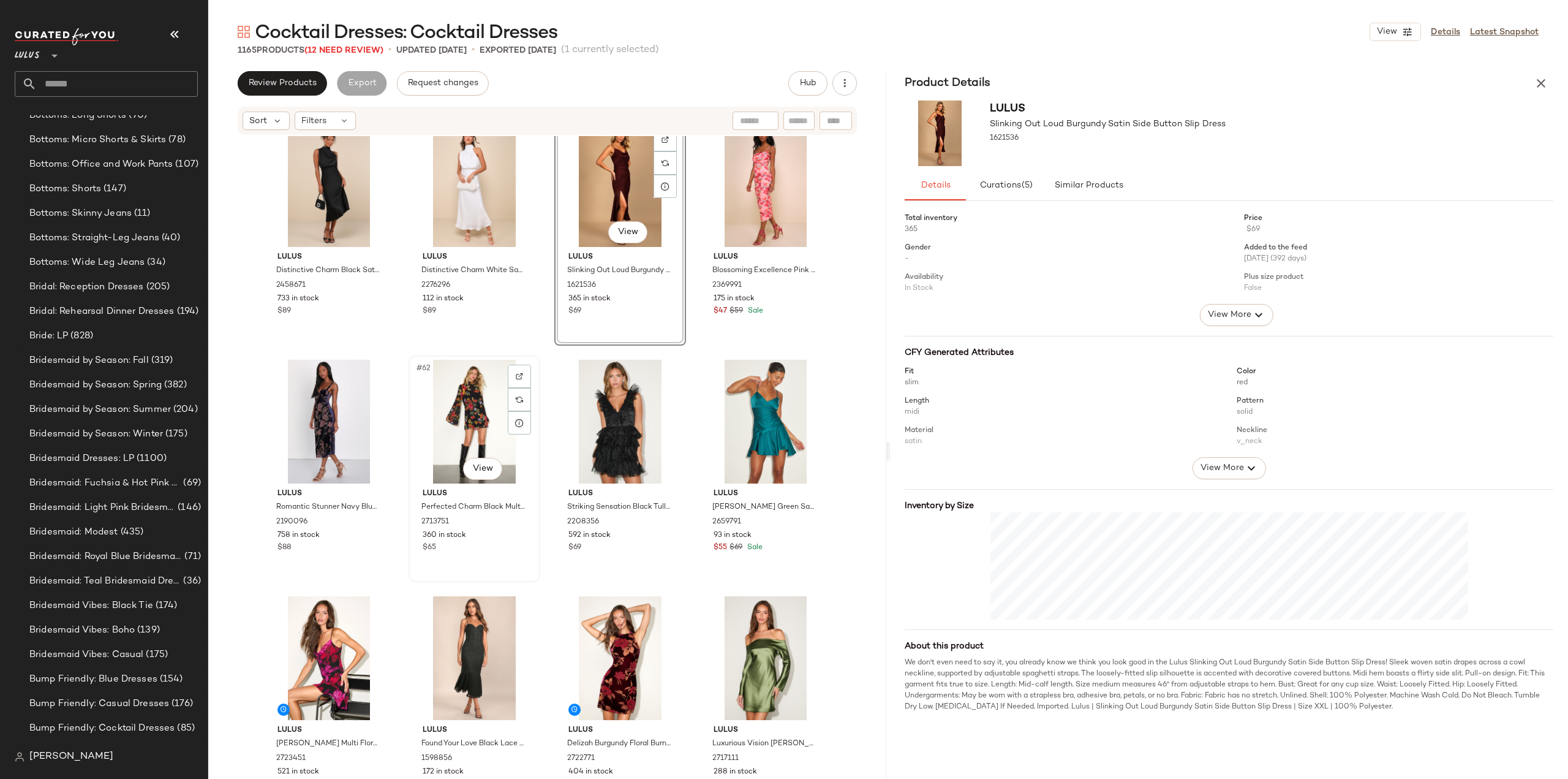
scroll to position [3288, 0]
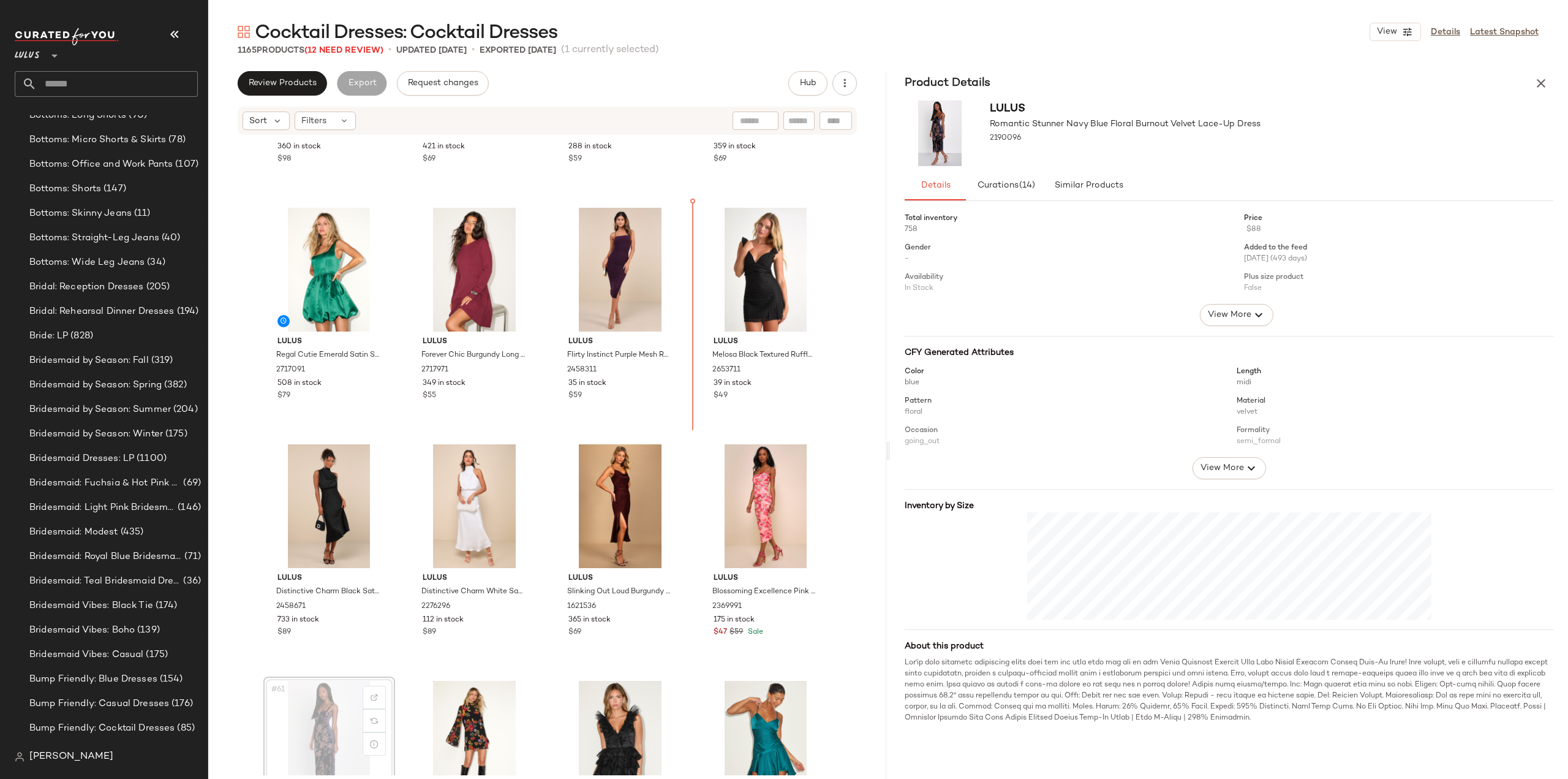
scroll to position [3017, 0]
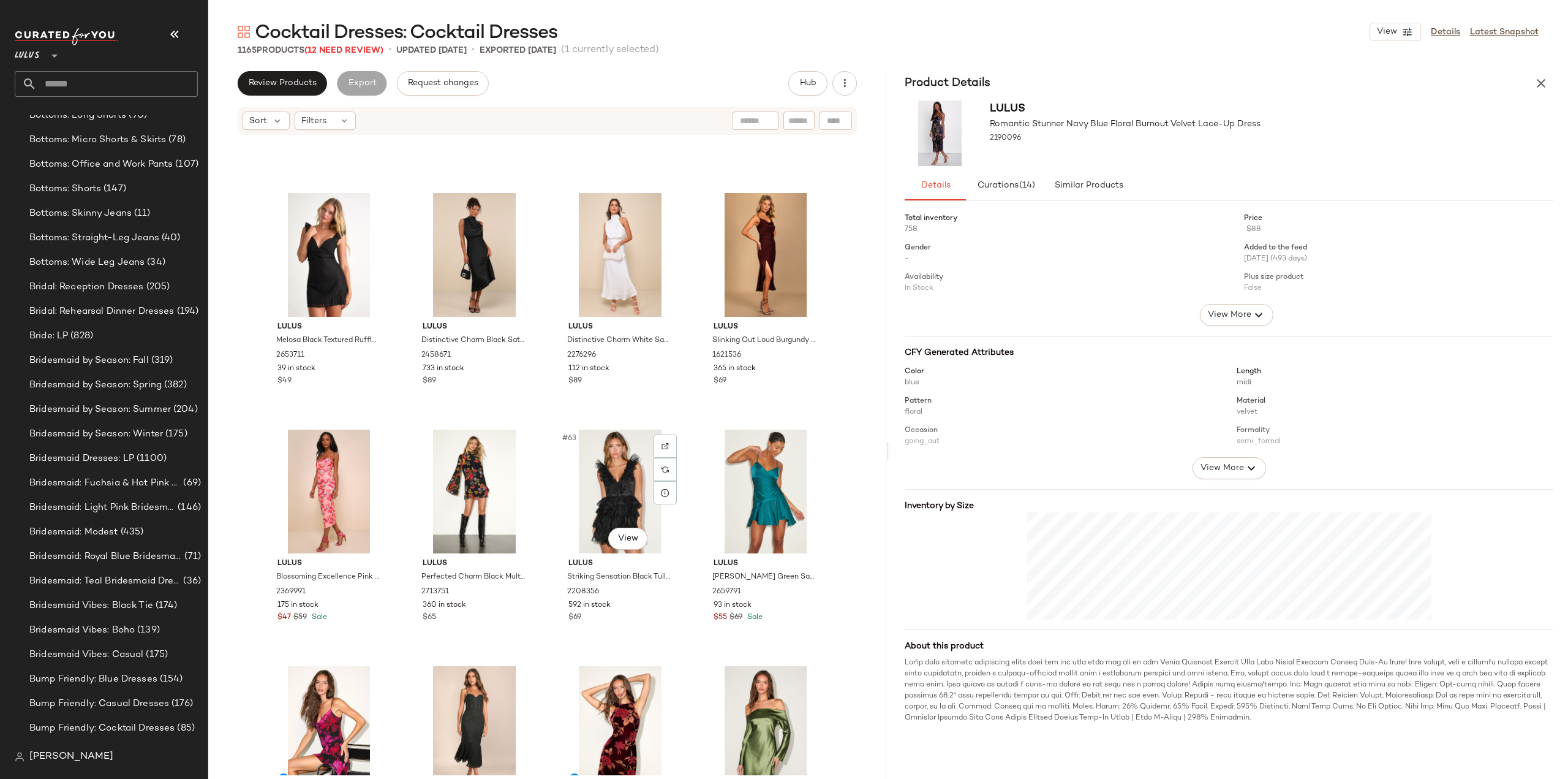
scroll to position [3384, 0]
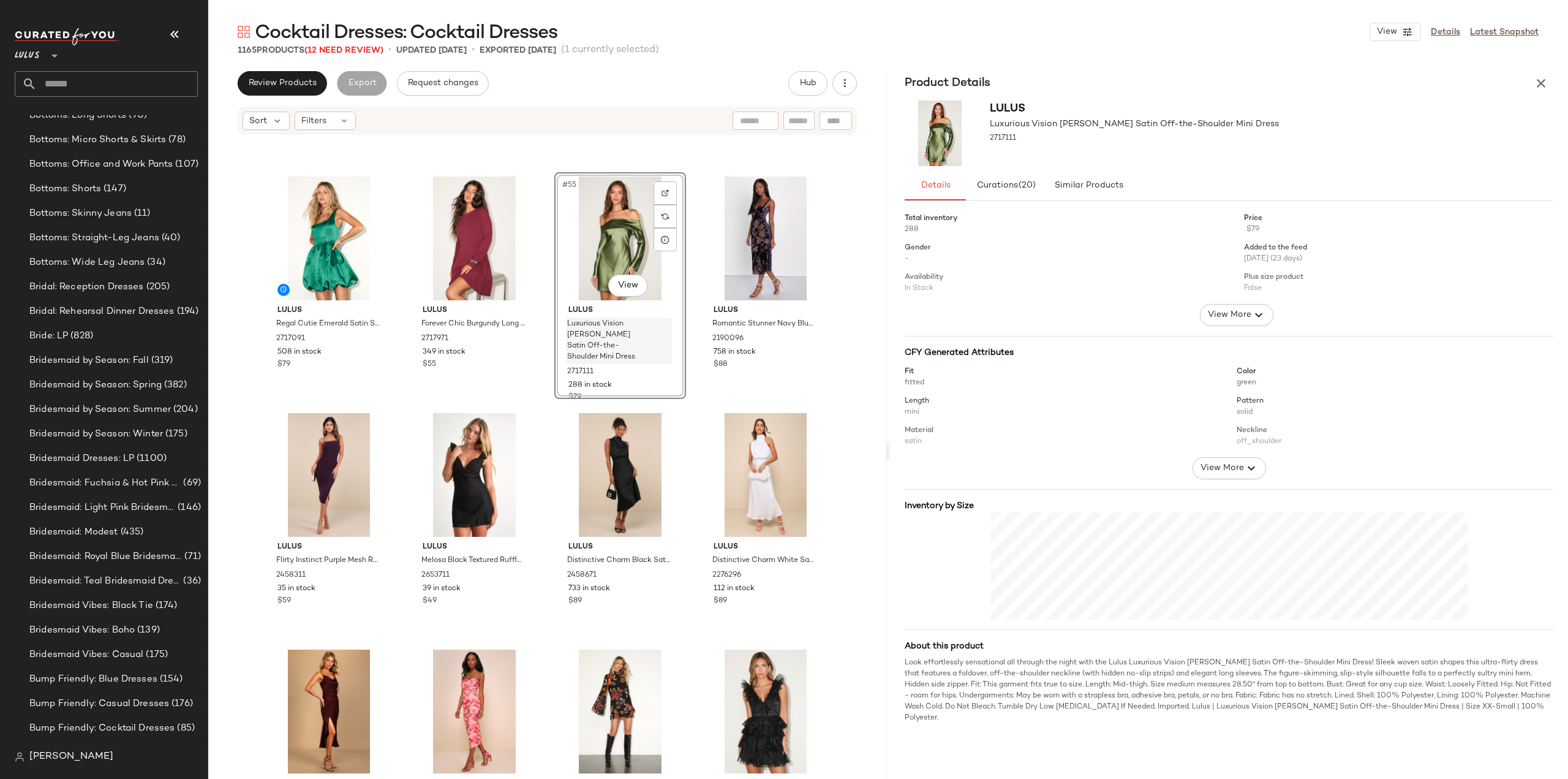
scroll to position [2867, 0]
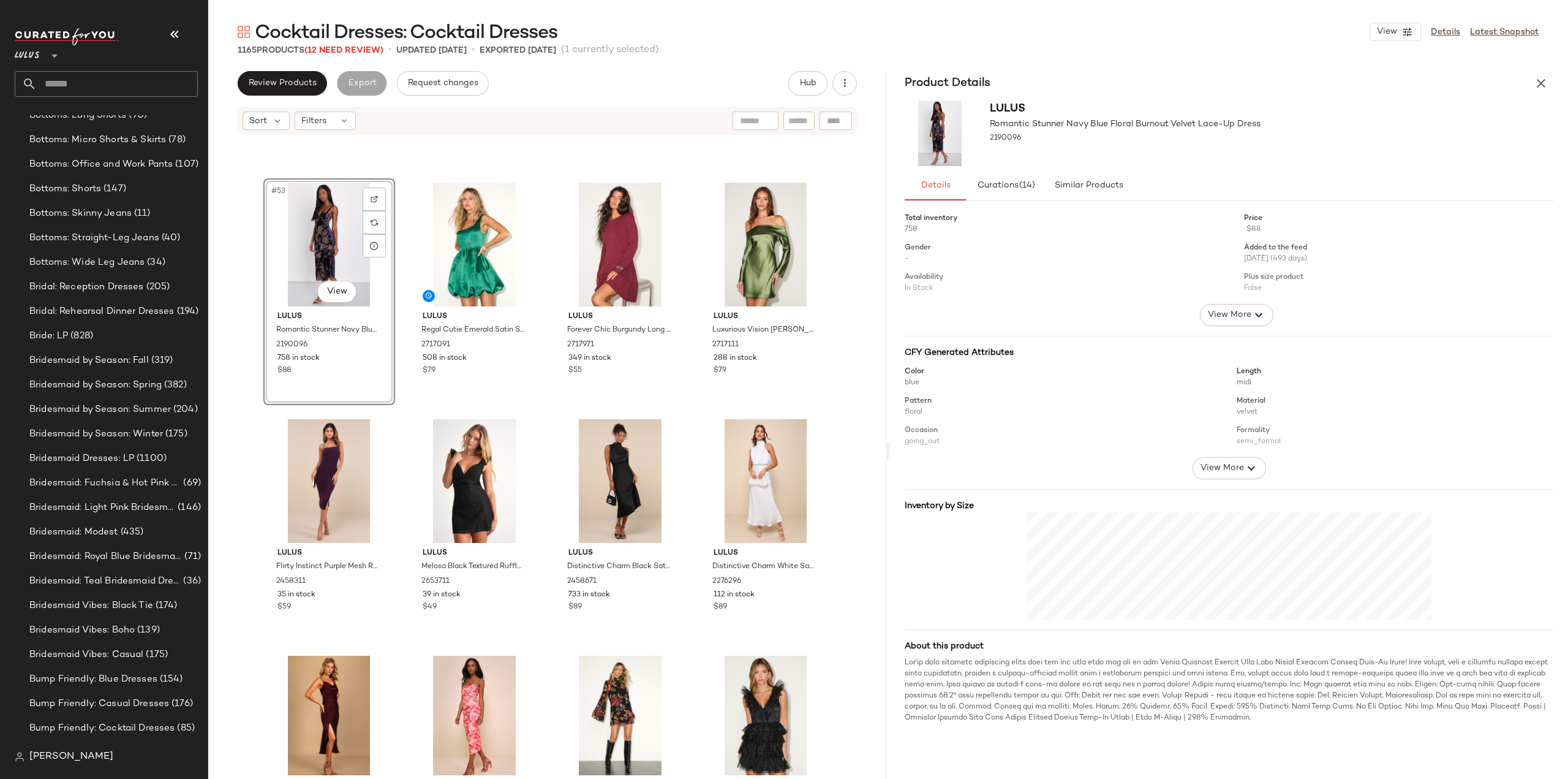
scroll to position [3112, 0]
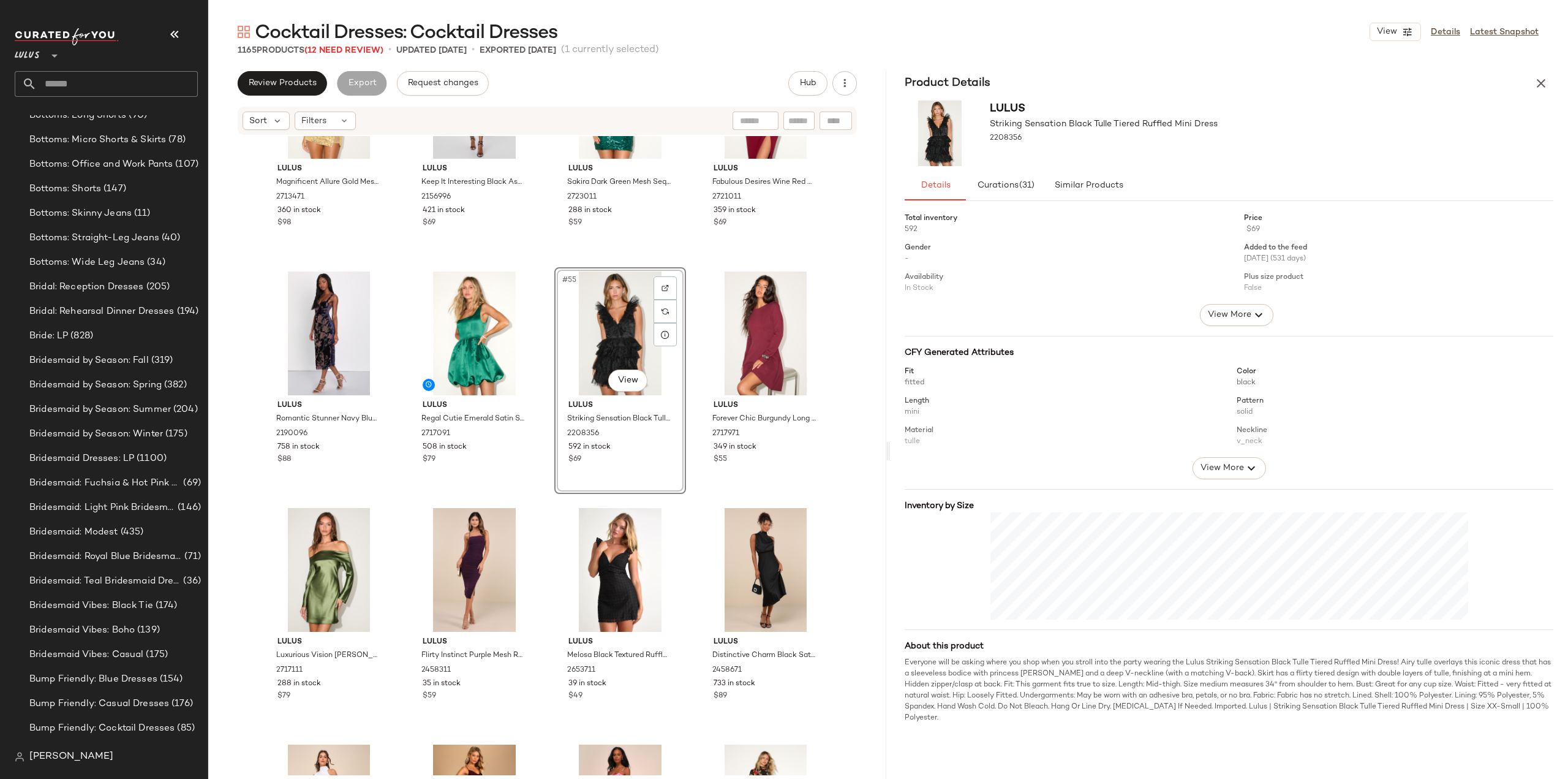
scroll to position [3070, 0]
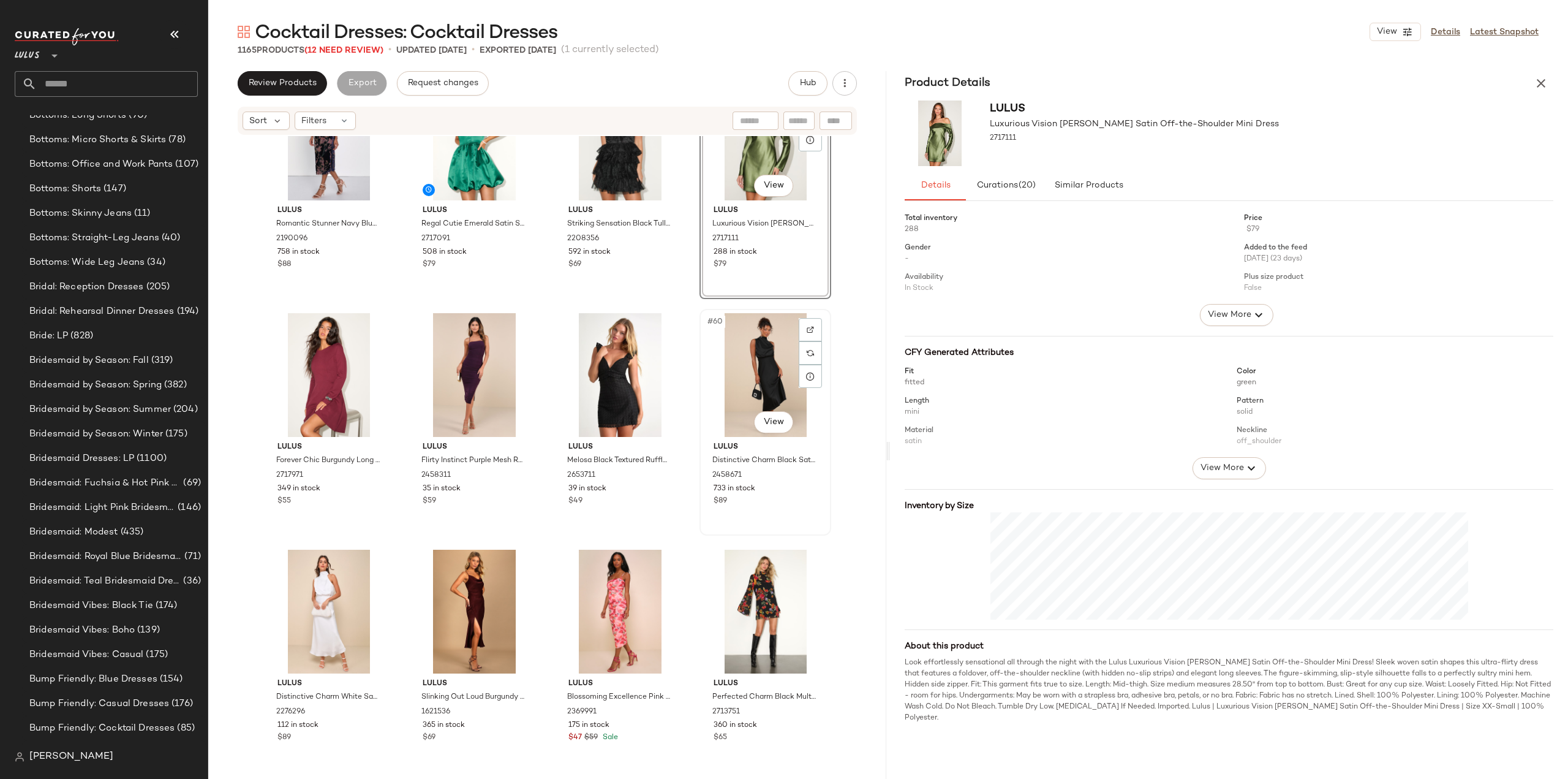
scroll to position [3254, 0]
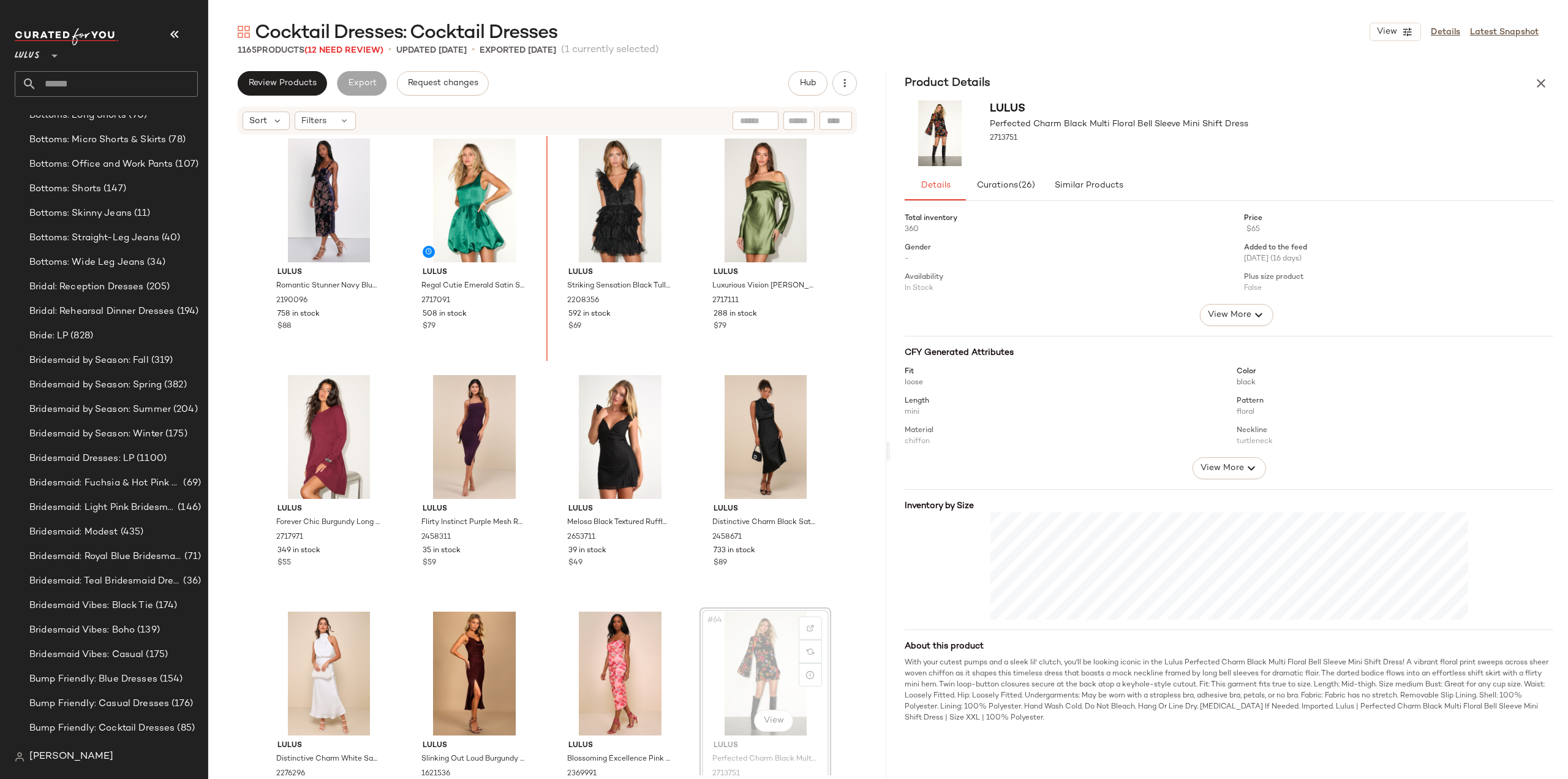
scroll to position [3086, 0]
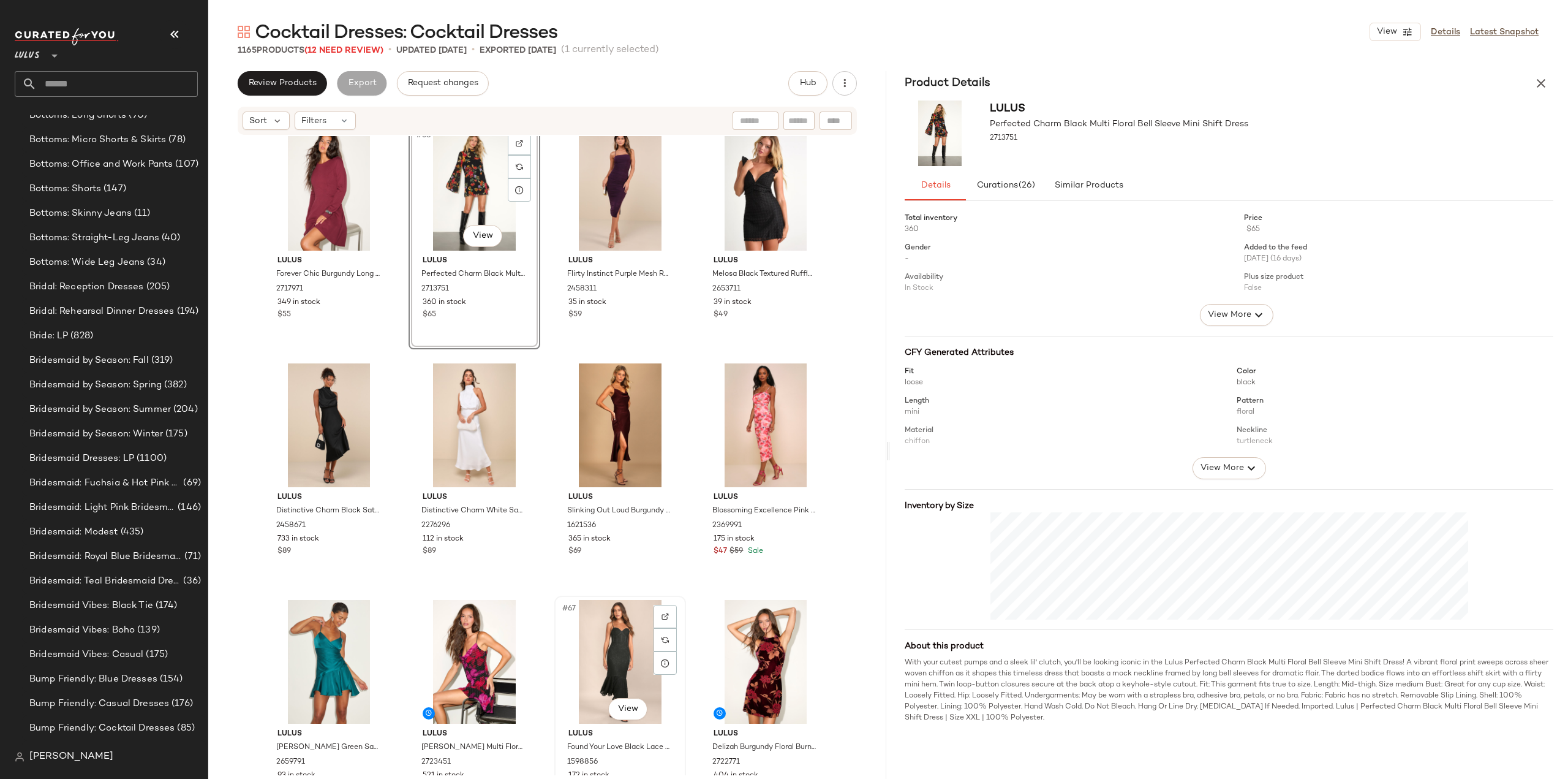
scroll to position [3331, 0]
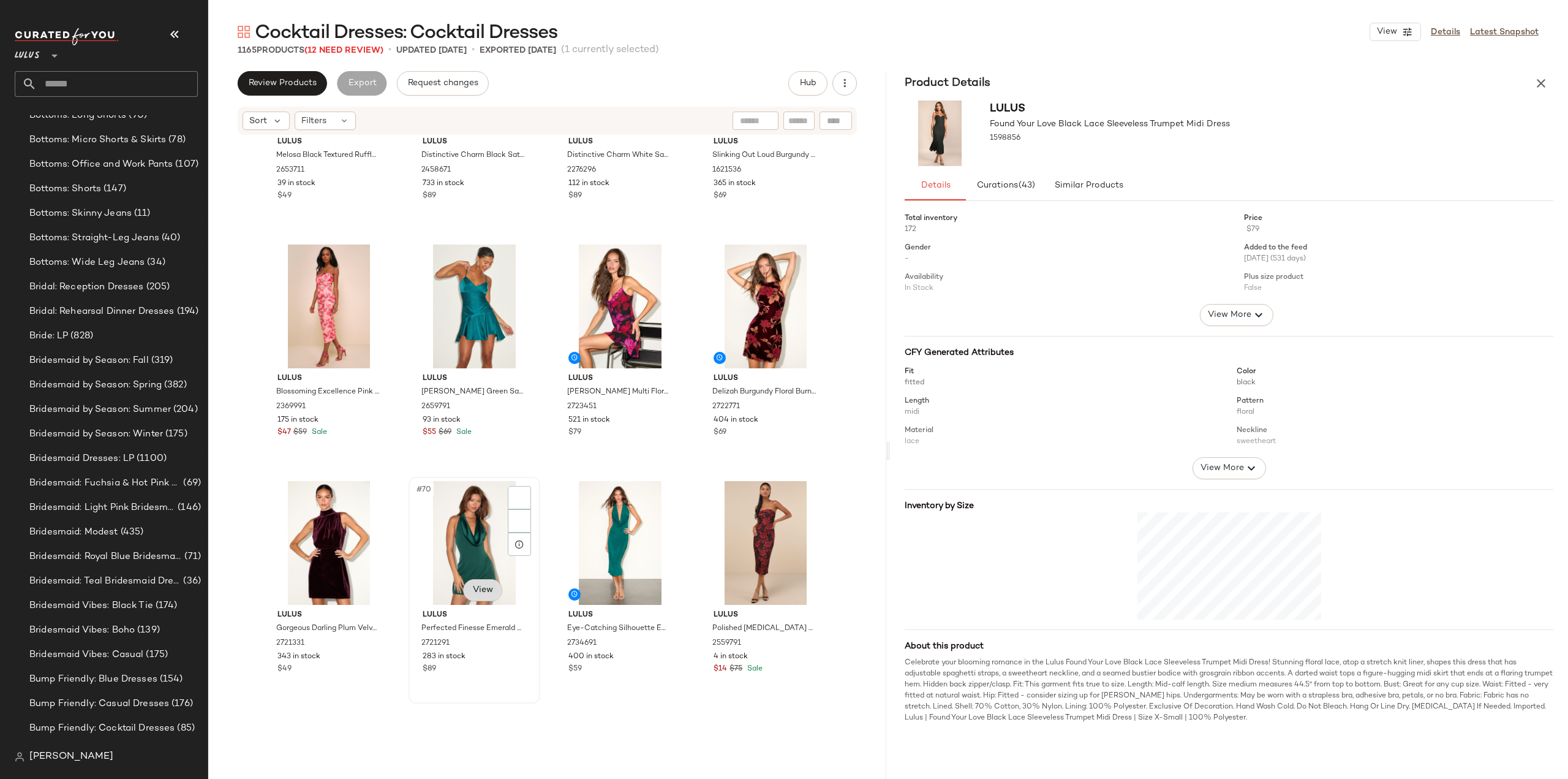
scroll to position [3699, 0]
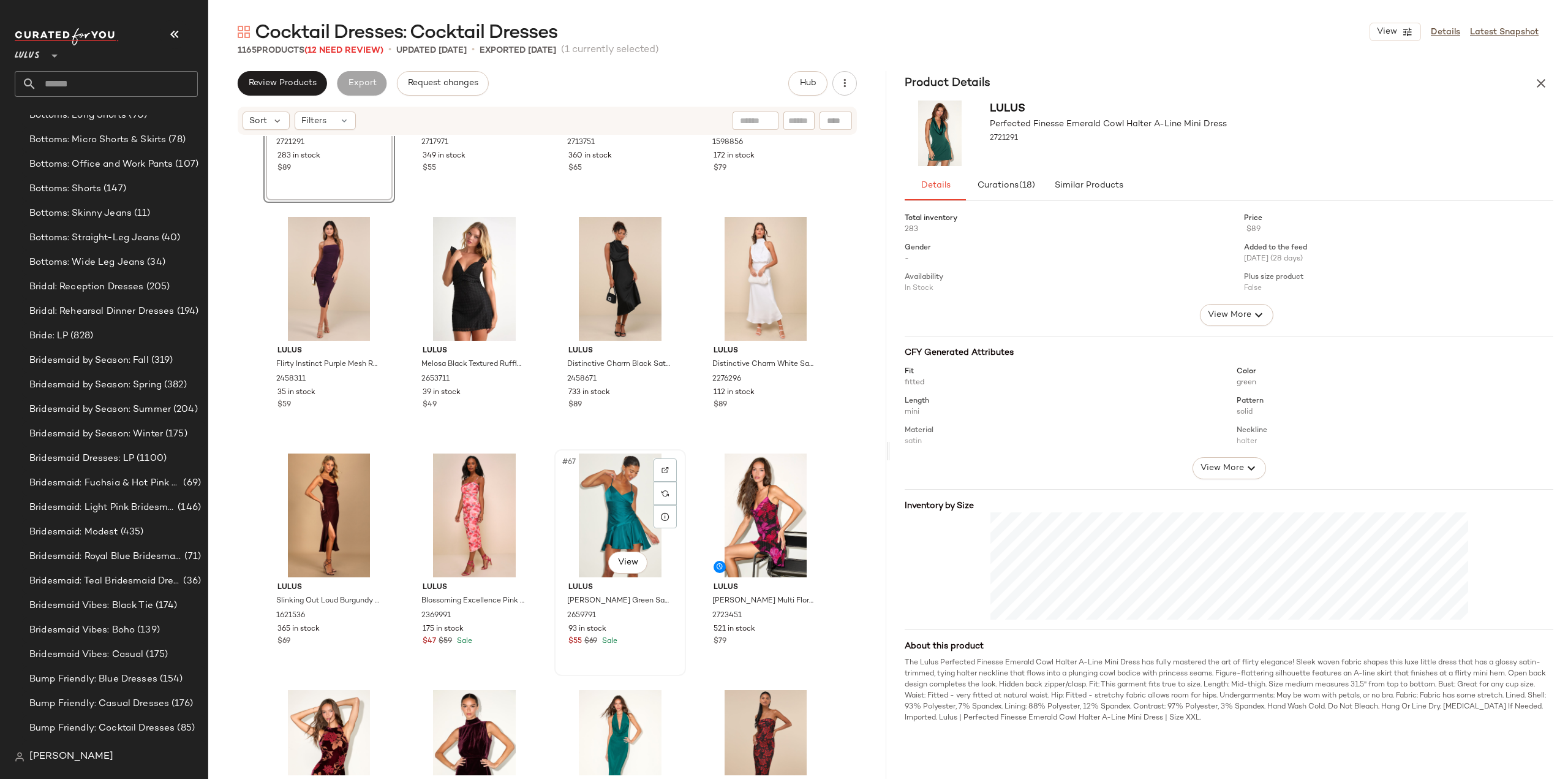
scroll to position [3606, 0]
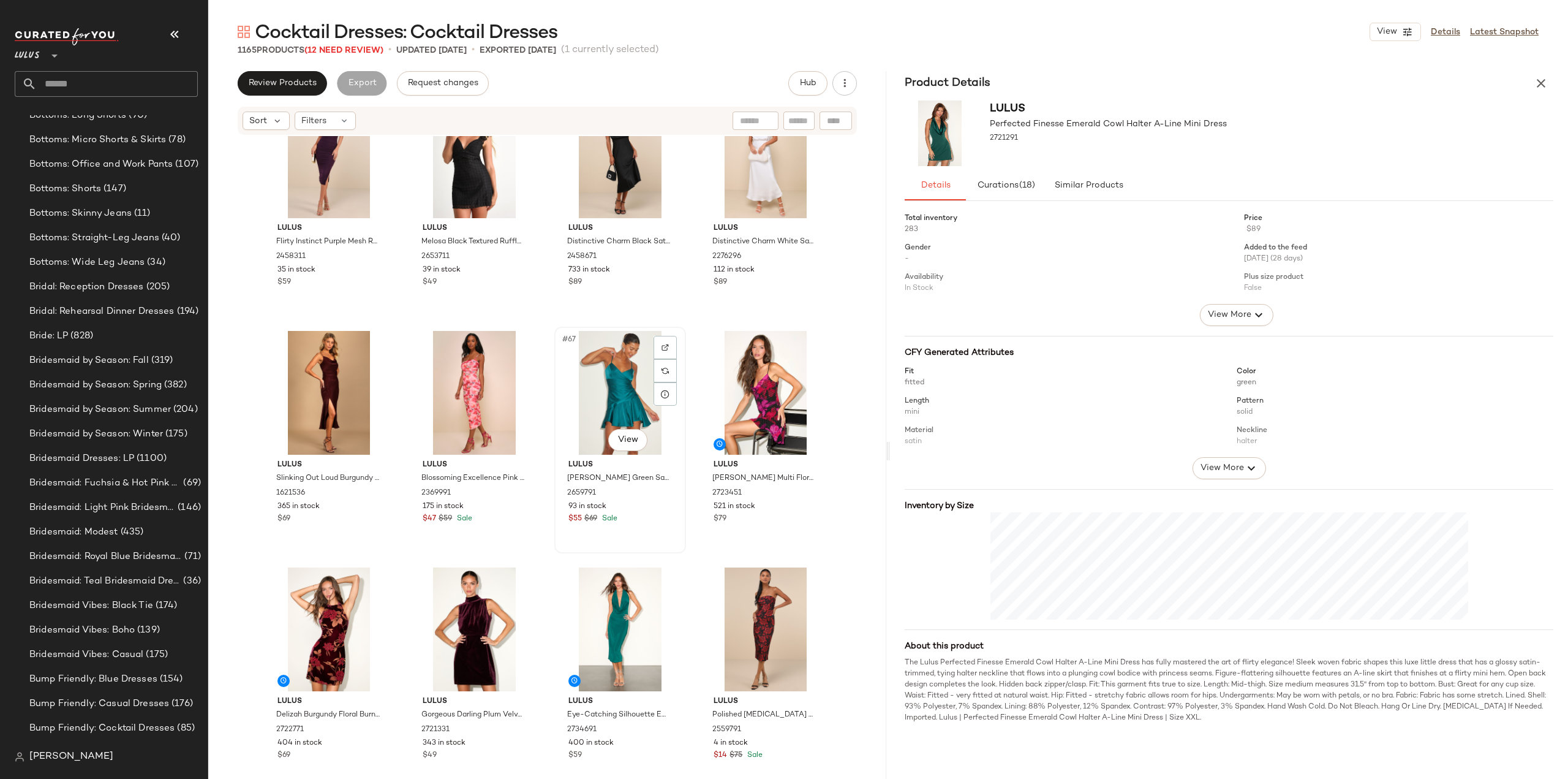
click at [655, 514] on div "$55 $69 Sale" at bounding box center [619, 518] width 103 height 11
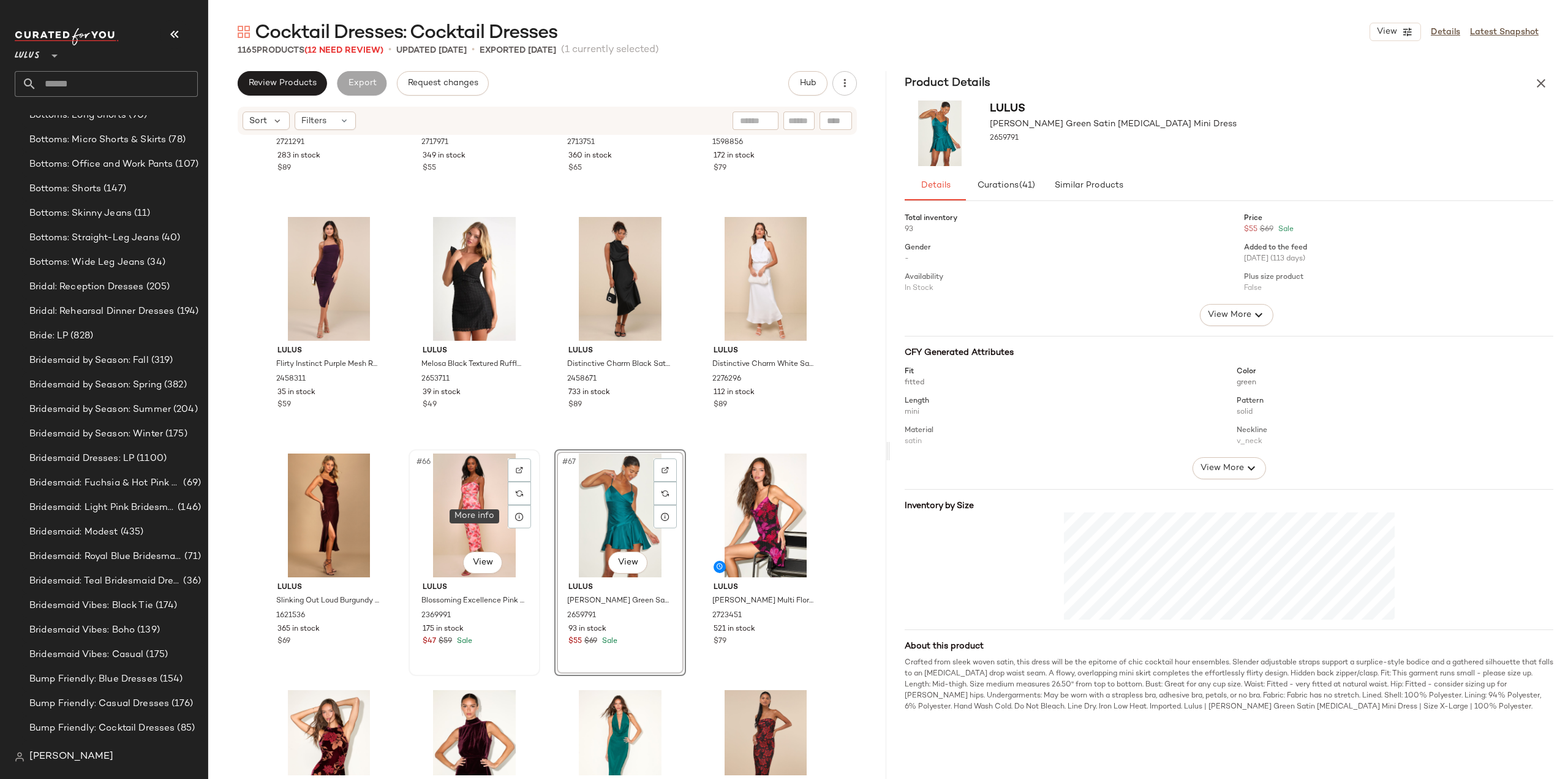
click at [517, 519] on icon at bounding box center [519, 516] width 10 height 10
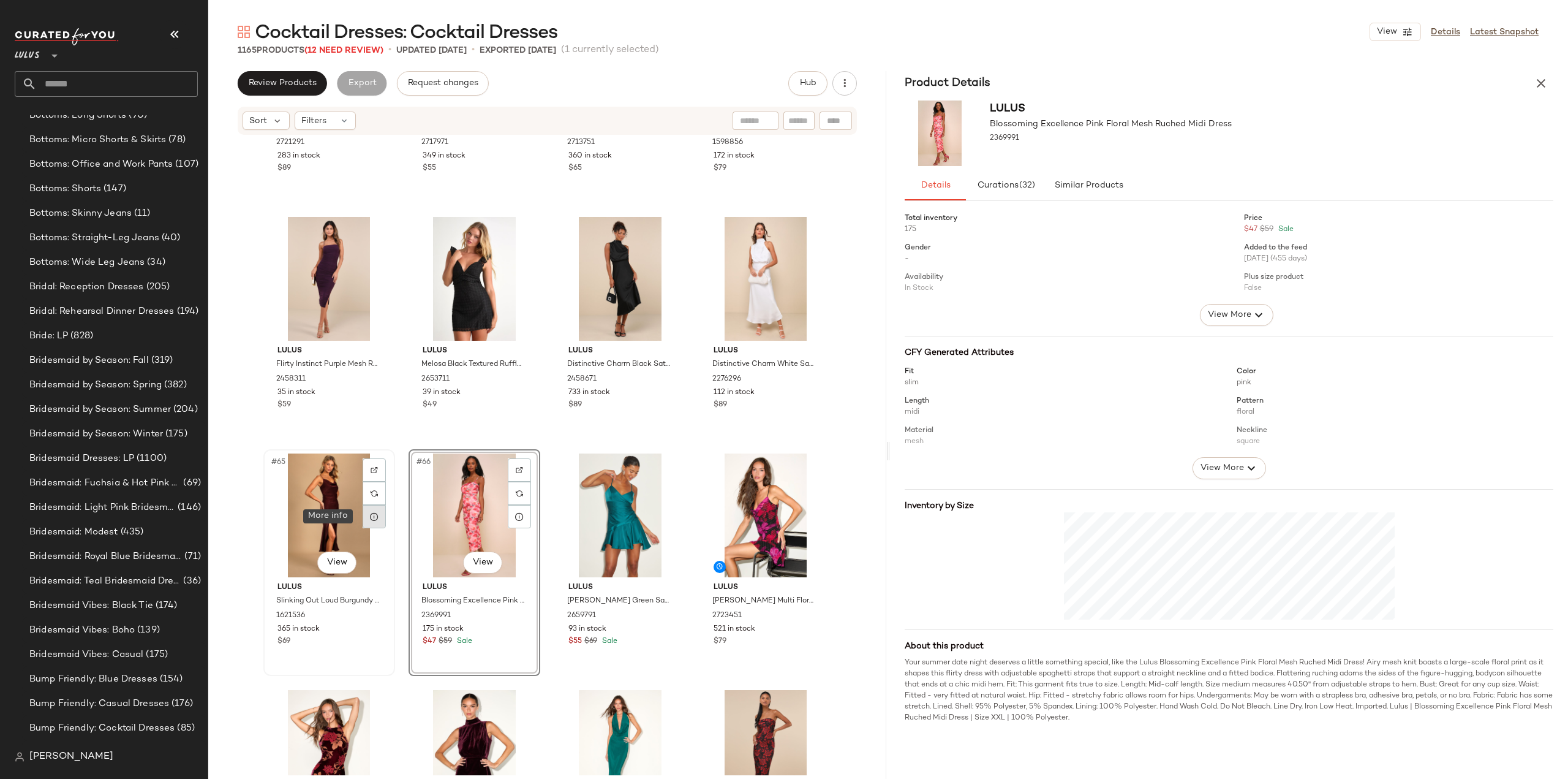
click at [370, 520] on icon at bounding box center [374, 516] width 10 height 10
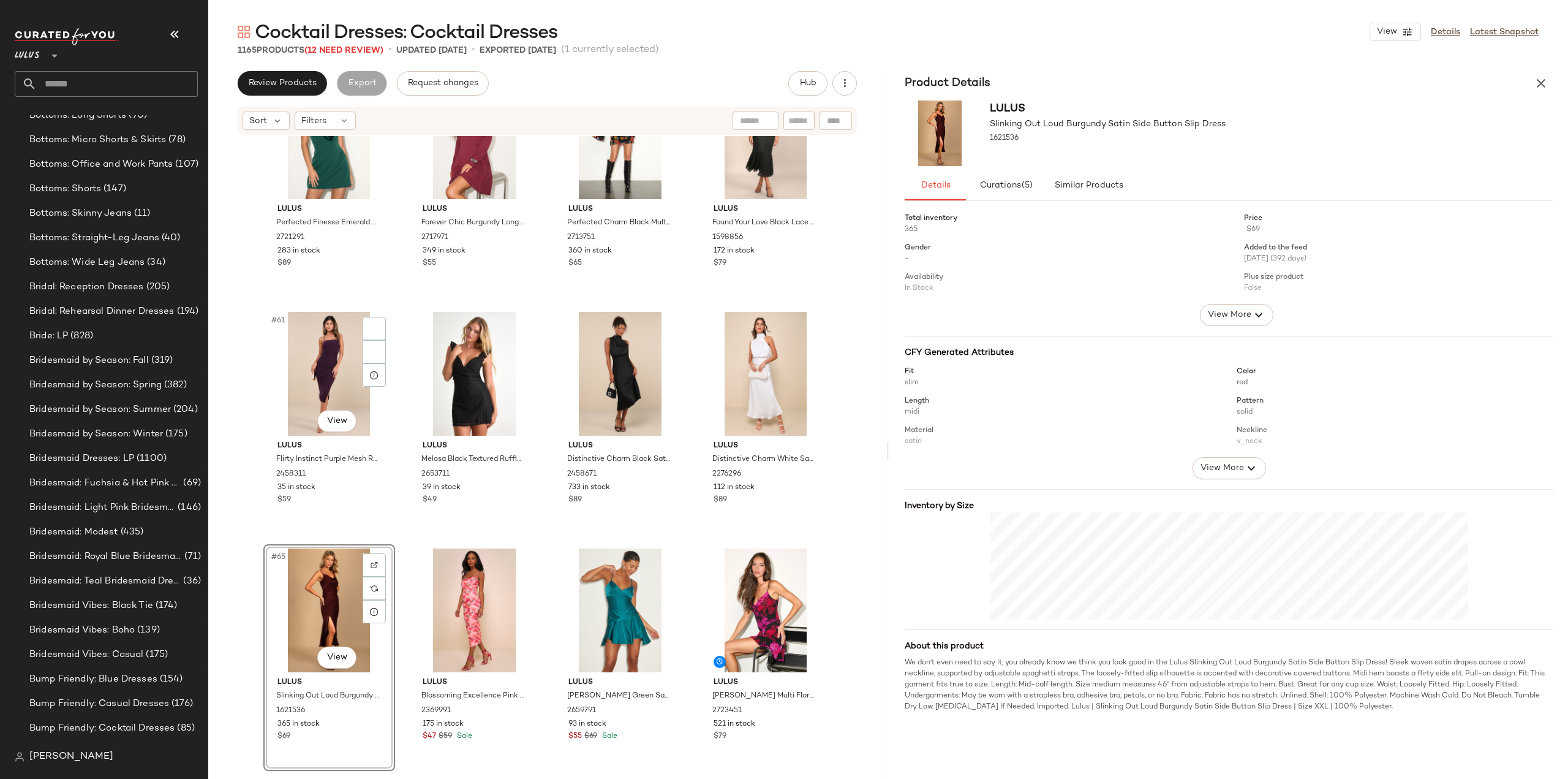
scroll to position [3361, 0]
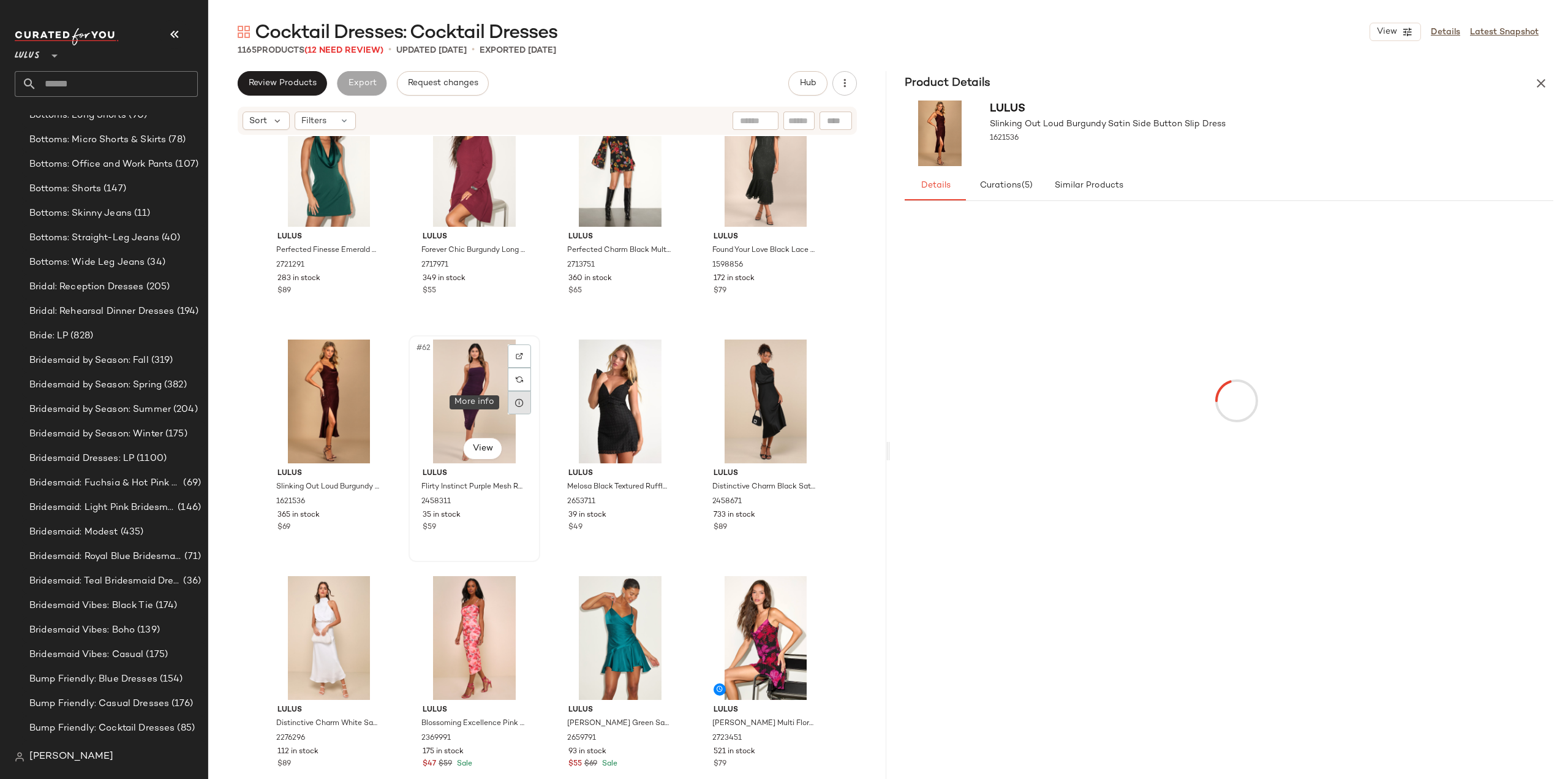
click at [517, 401] on icon at bounding box center [519, 403] width 10 height 10
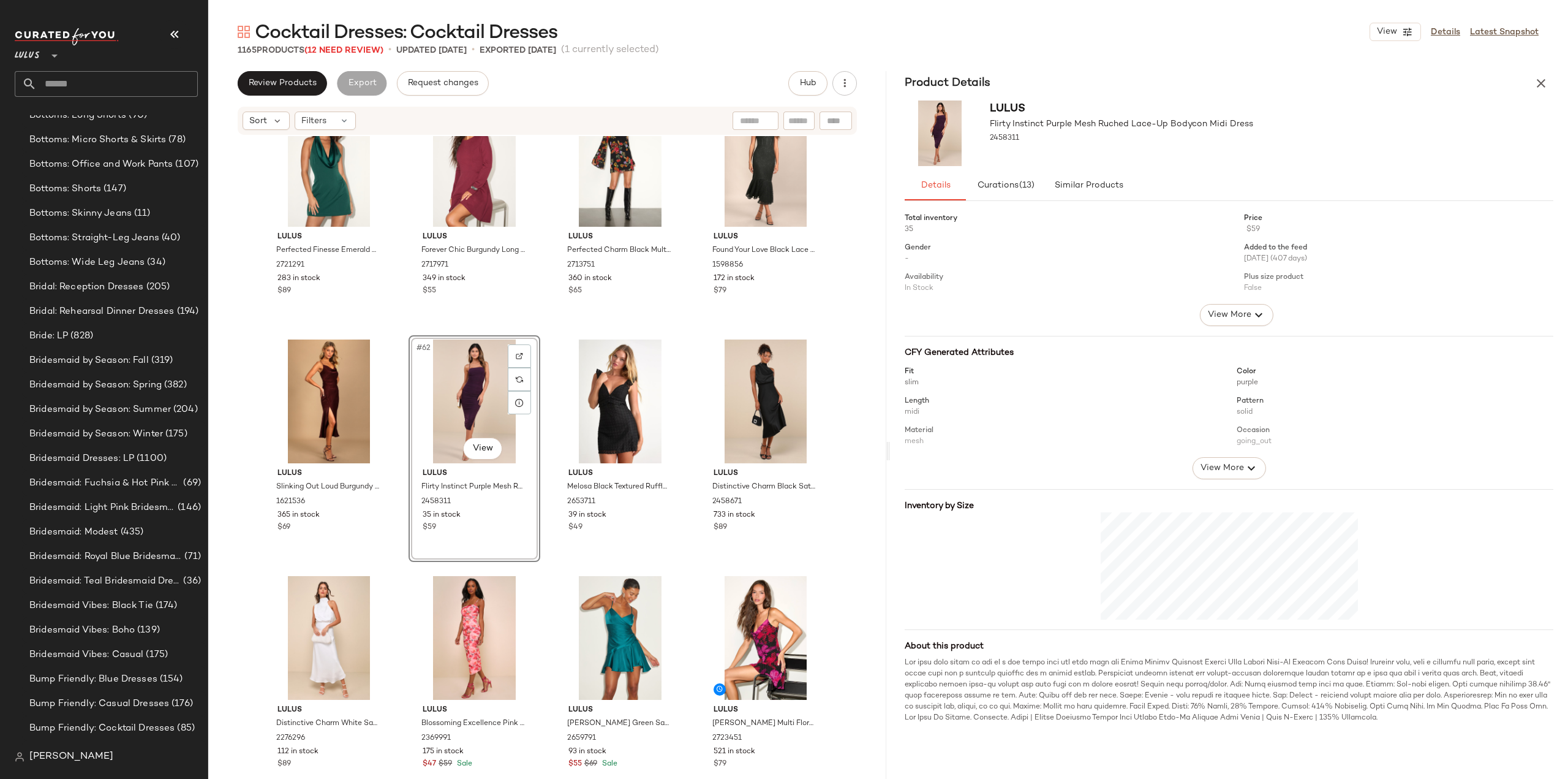
click at [482, 535] on div "#62 View [PERSON_NAME] Flirty Instinct Purple Mesh Ruched Lace-Up Bodycon Midi …" at bounding box center [474, 448] width 131 height 227
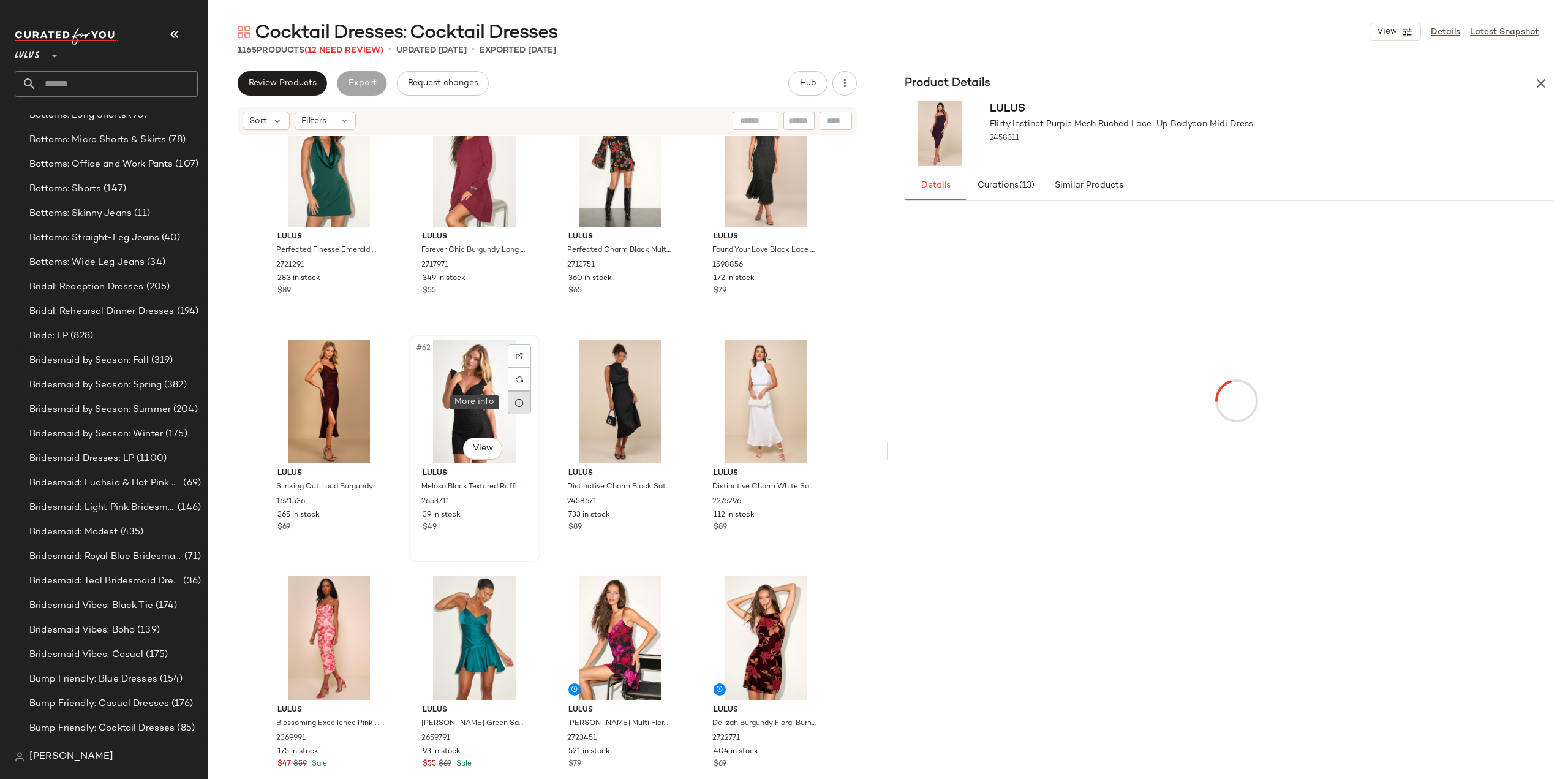
click at [518, 406] on icon at bounding box center [519, 403] width 10 height 10
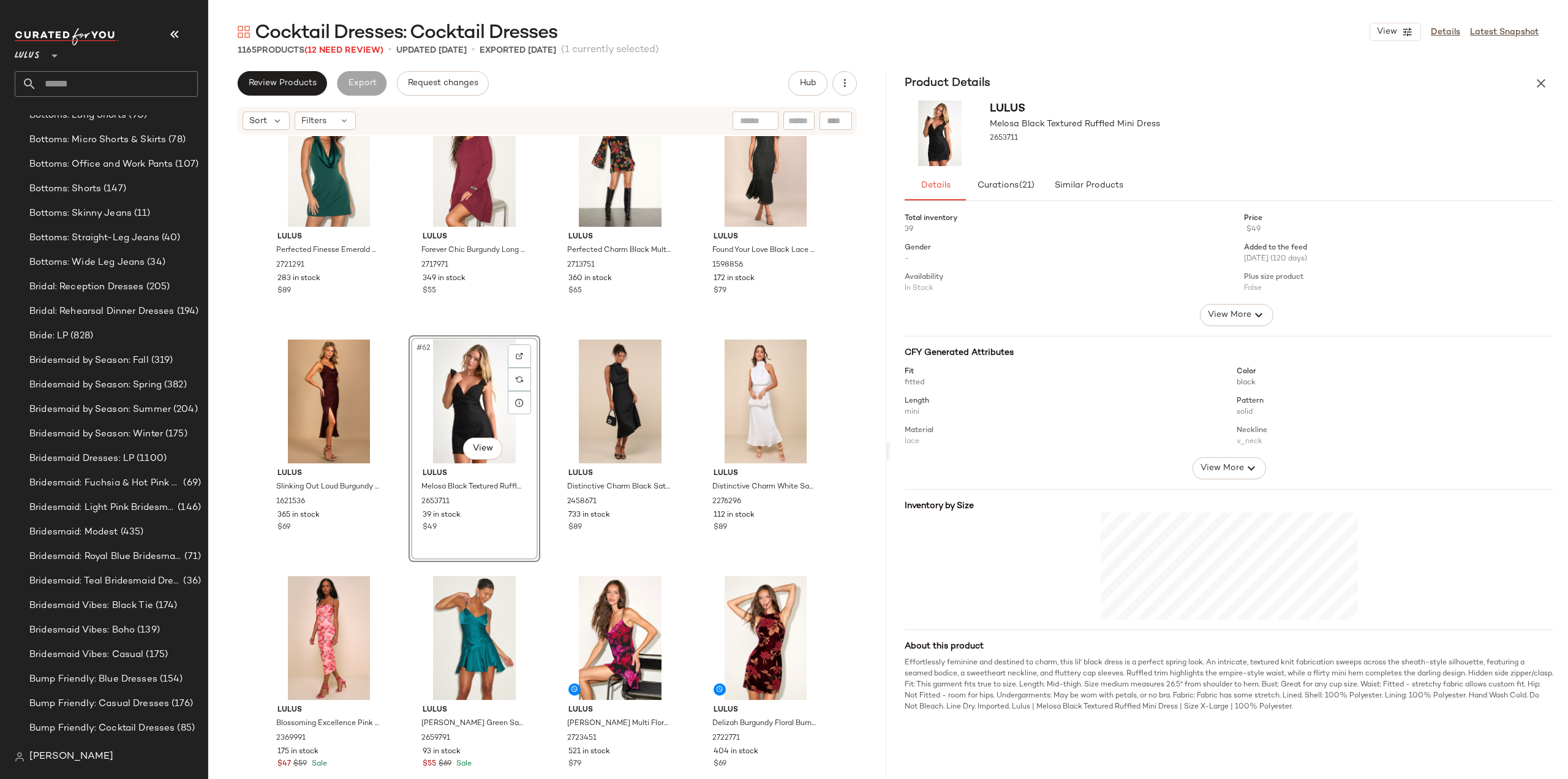
click at [492, 525] on div "#62 View Lulus Melosa Black Textured Ruffled Mini Dress 2653711 39 in stock $49" at bounding box center [474, 448] width 131 height 227
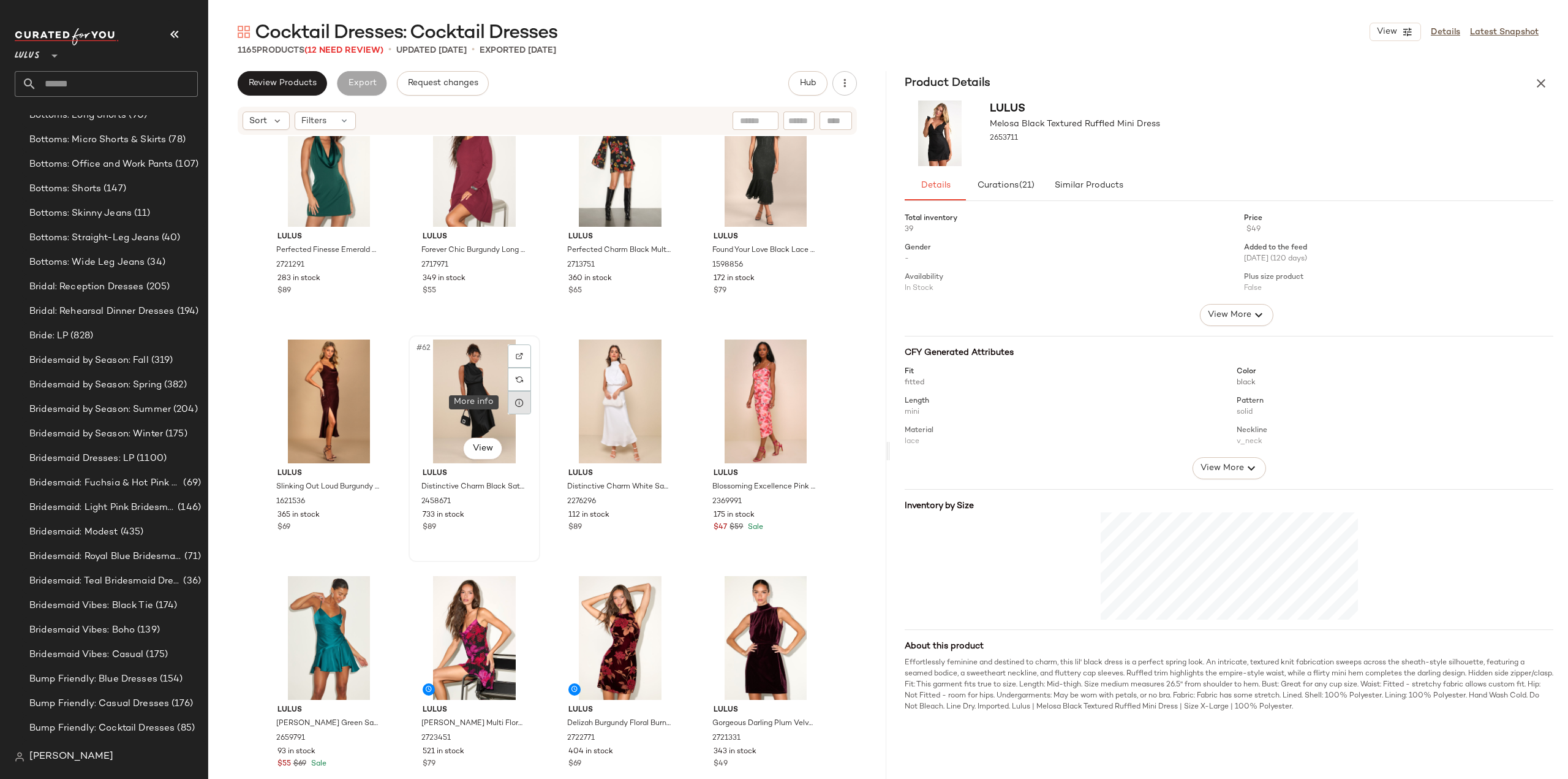
click at [517, 398] on icon at bounding box center [519, 403] width 10 height 10
click at [489, 526] on div "#62 View Lulus Distinctive Charm Black Satin [MEDICAL_DATA] Midi Dress 2458671 …" at bounding box center [474, 448] width 131 height 227
click at [660, 403] on icon at bounding box center [665, 403] width 10 height 10
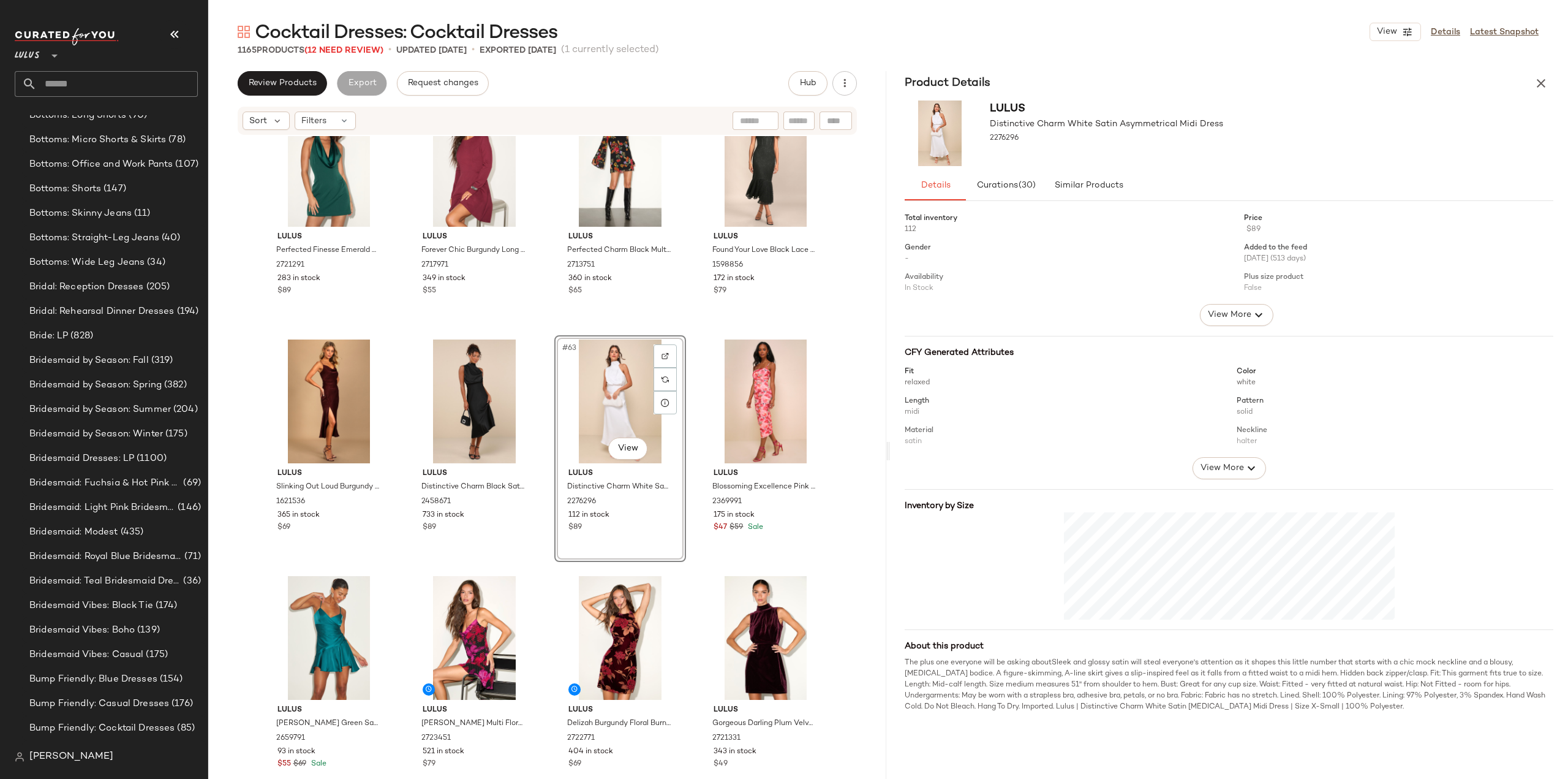
click at [635, 540] on div "#63 View Lulus Distinctive Charm White Satin [MEDICAL_DATA] Midi Dress 2276296 …" at bounding box center [619, 448] width 131 height 227
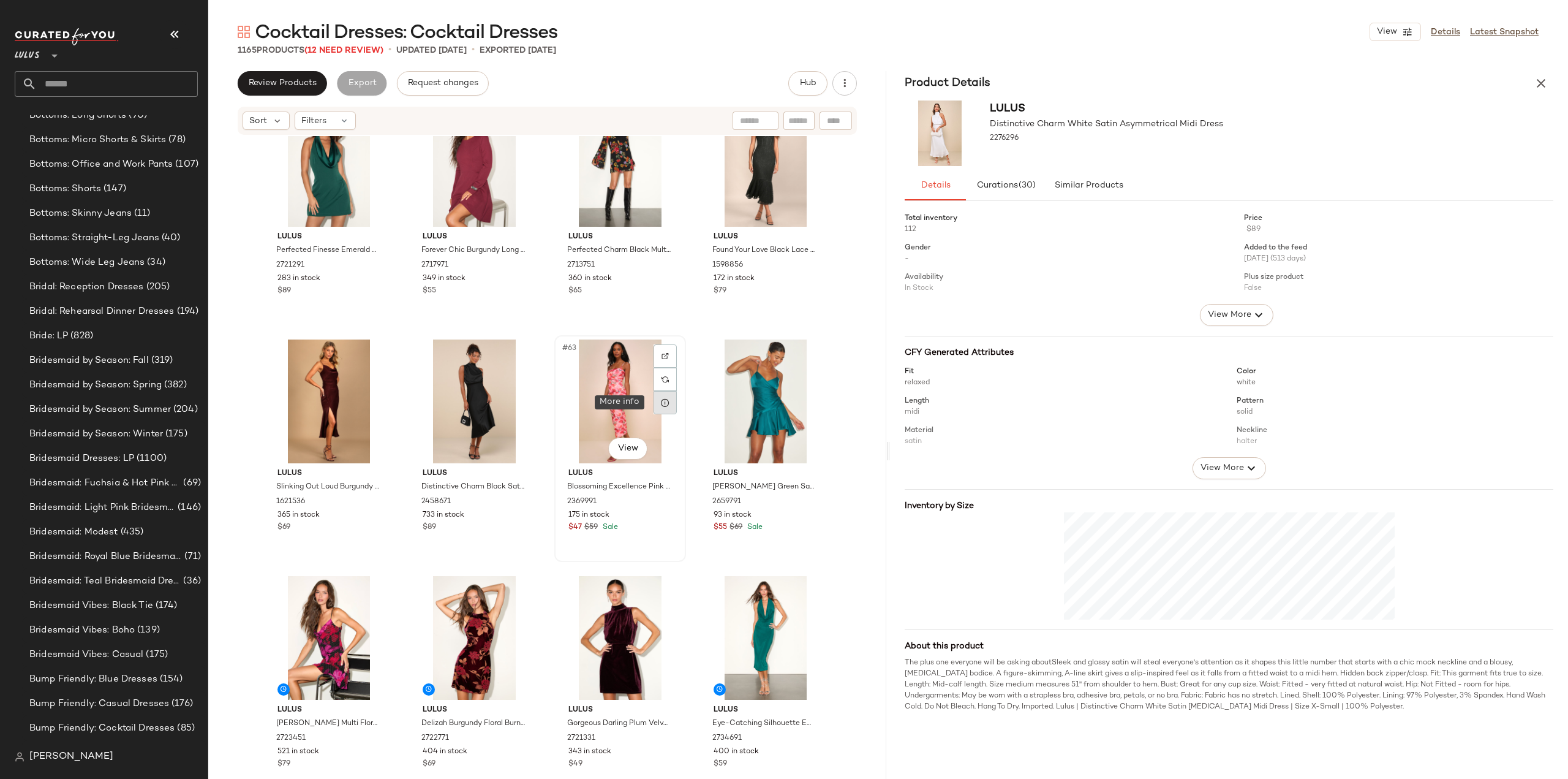
click at [660, 402] on icon at bounding box center [665, 403] width 10 height 10
click at [640, 541] on div "#63 View Lulus Blossoming Excellence Pink Floral Mesh Ruched Midi Dress 2369991…" at bounding box center [619, 448] width 131 height 227
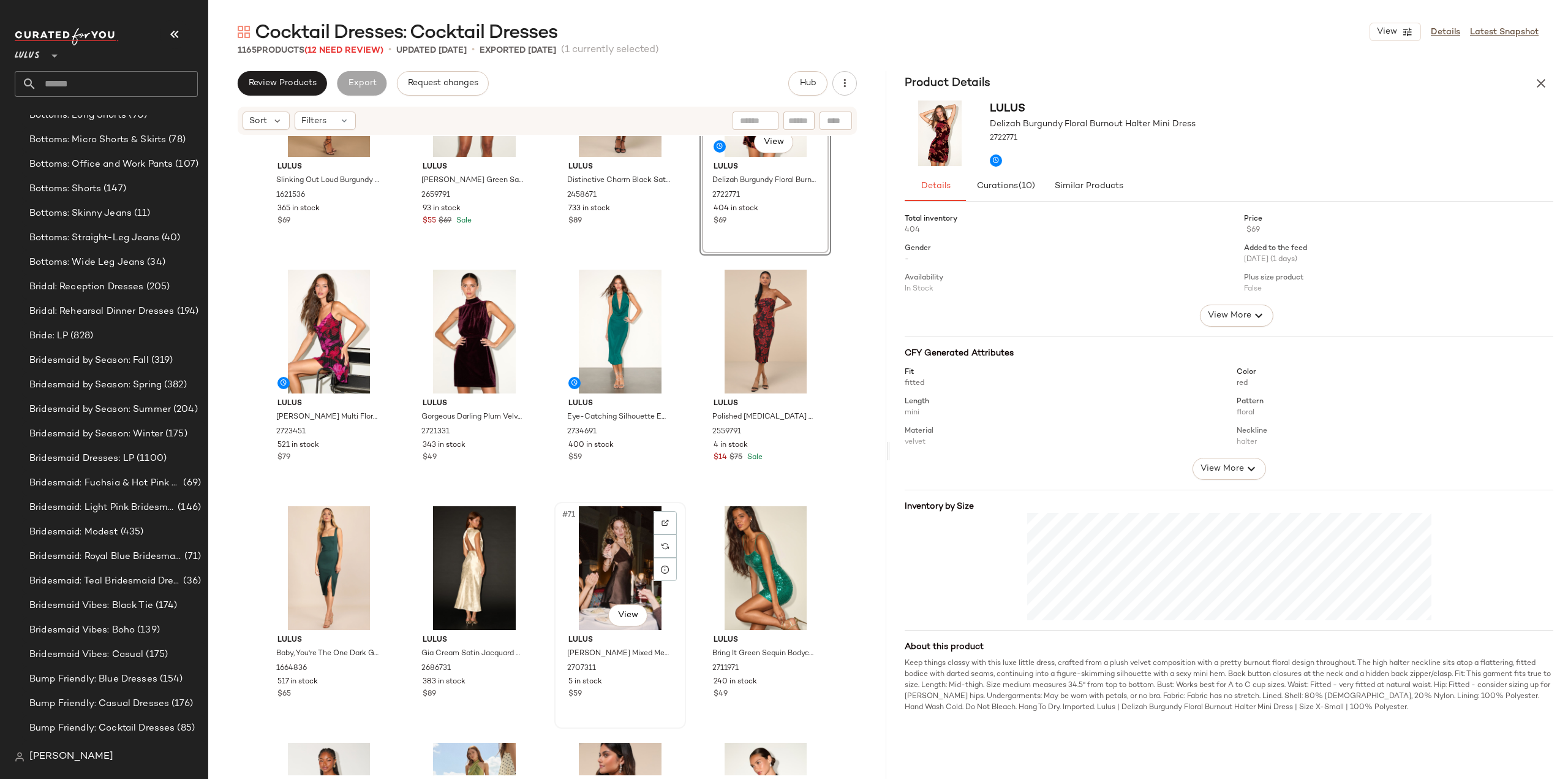
scroll to position [3790, 0]
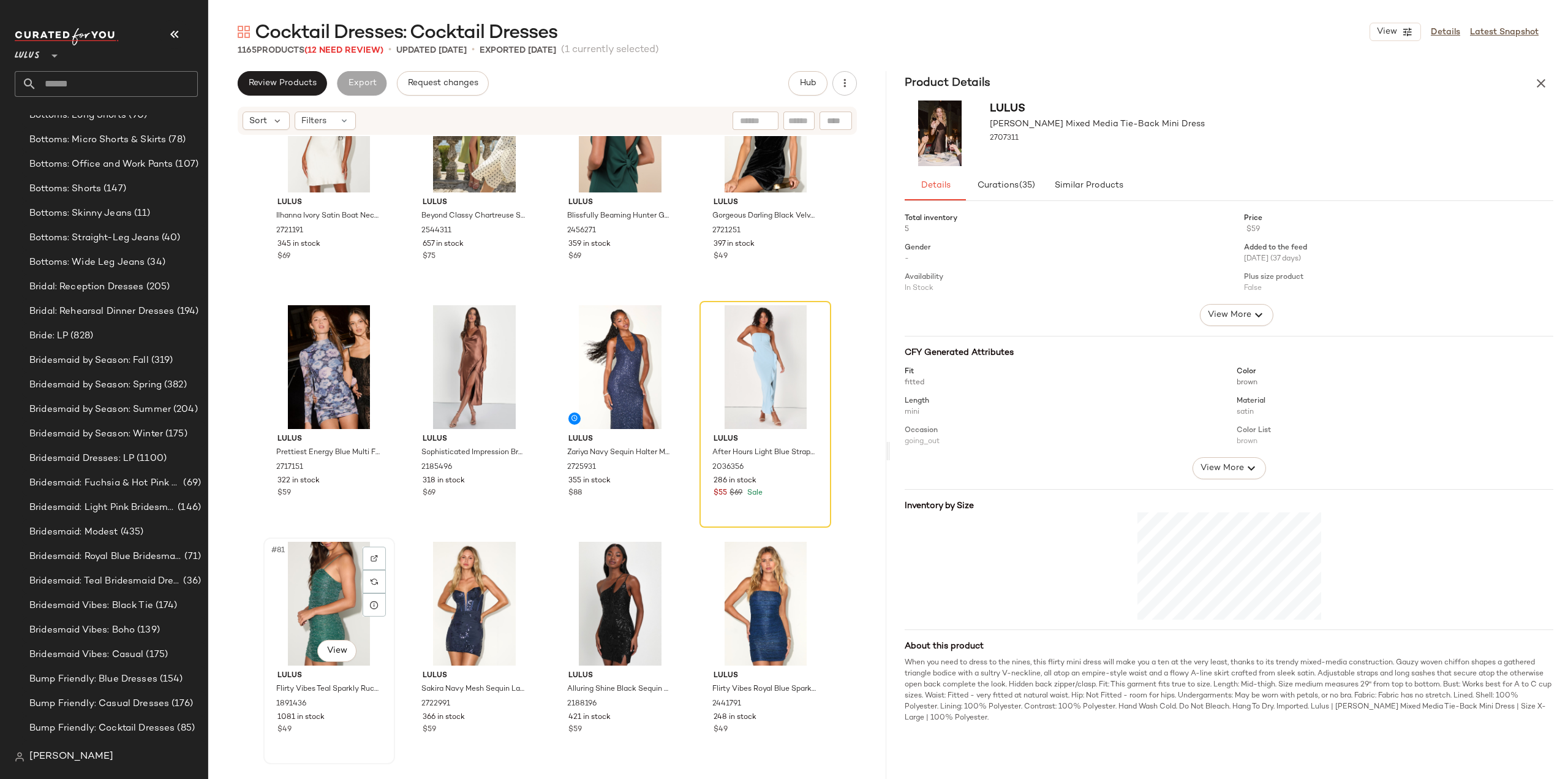
scroll to position [4158, 0]
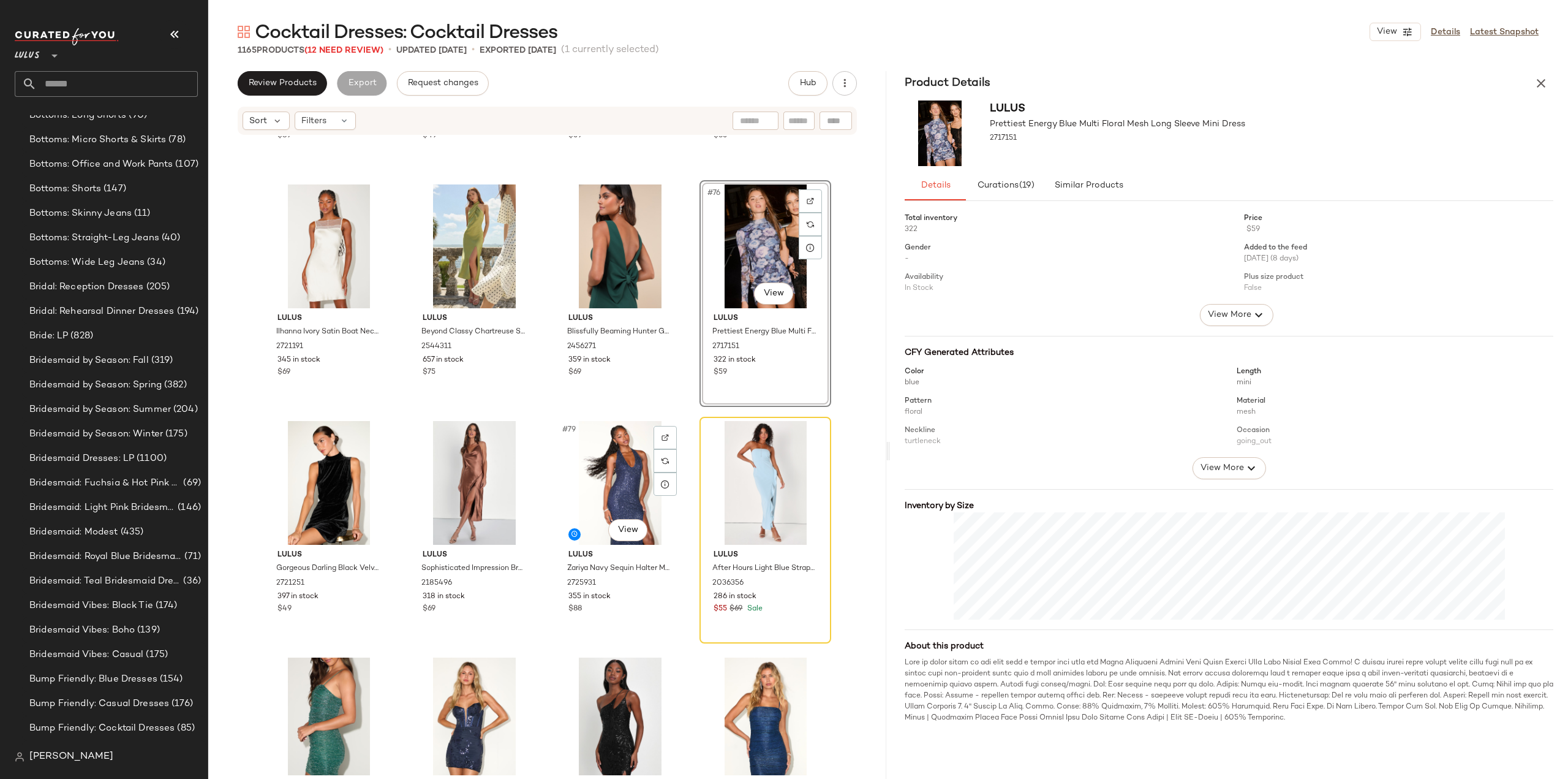
scroll to position [4280, 0]
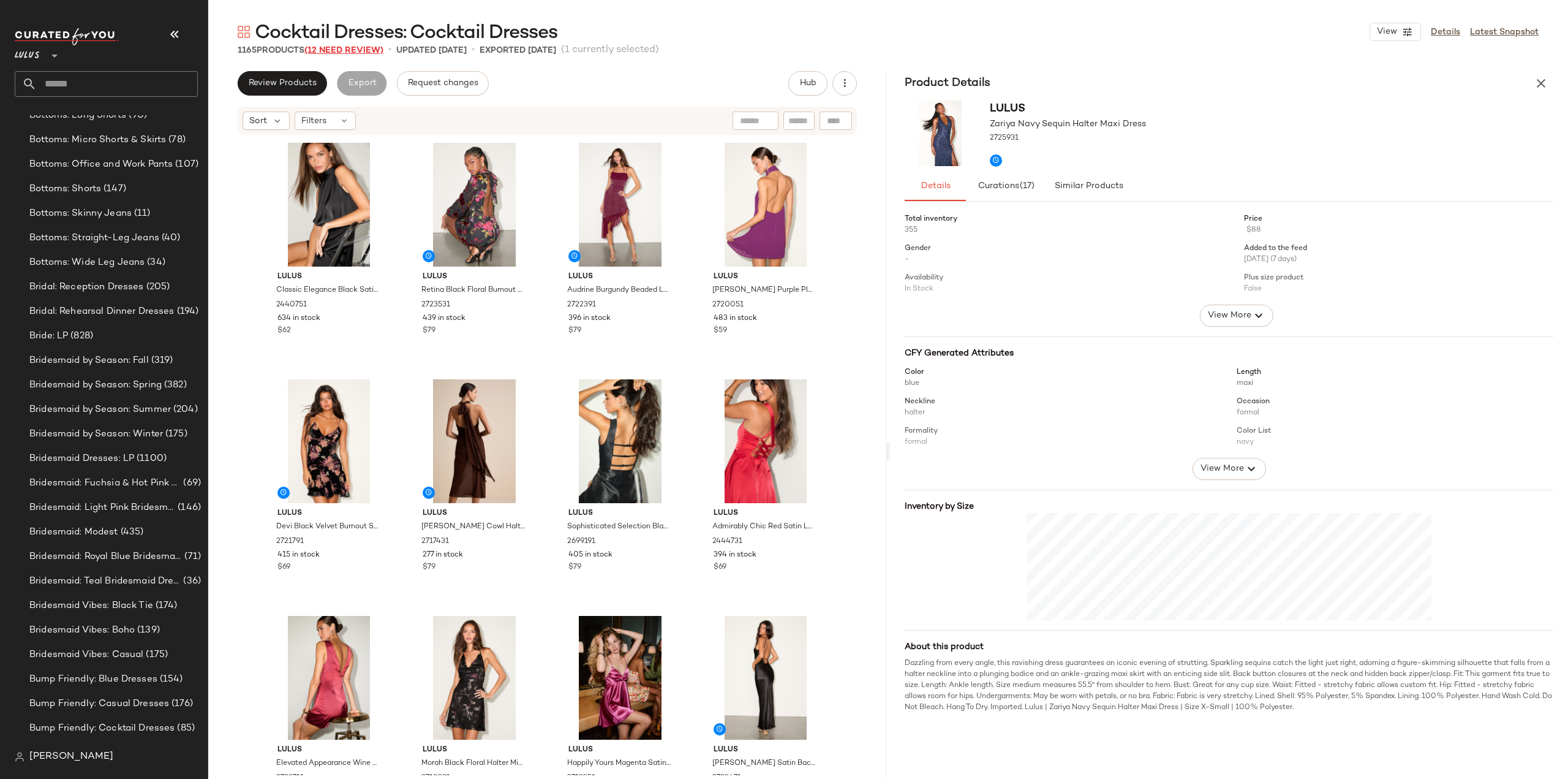
click at [329, 46] on span "(12 Need Review)" at bounding box center [344, 51] width 79 height 10
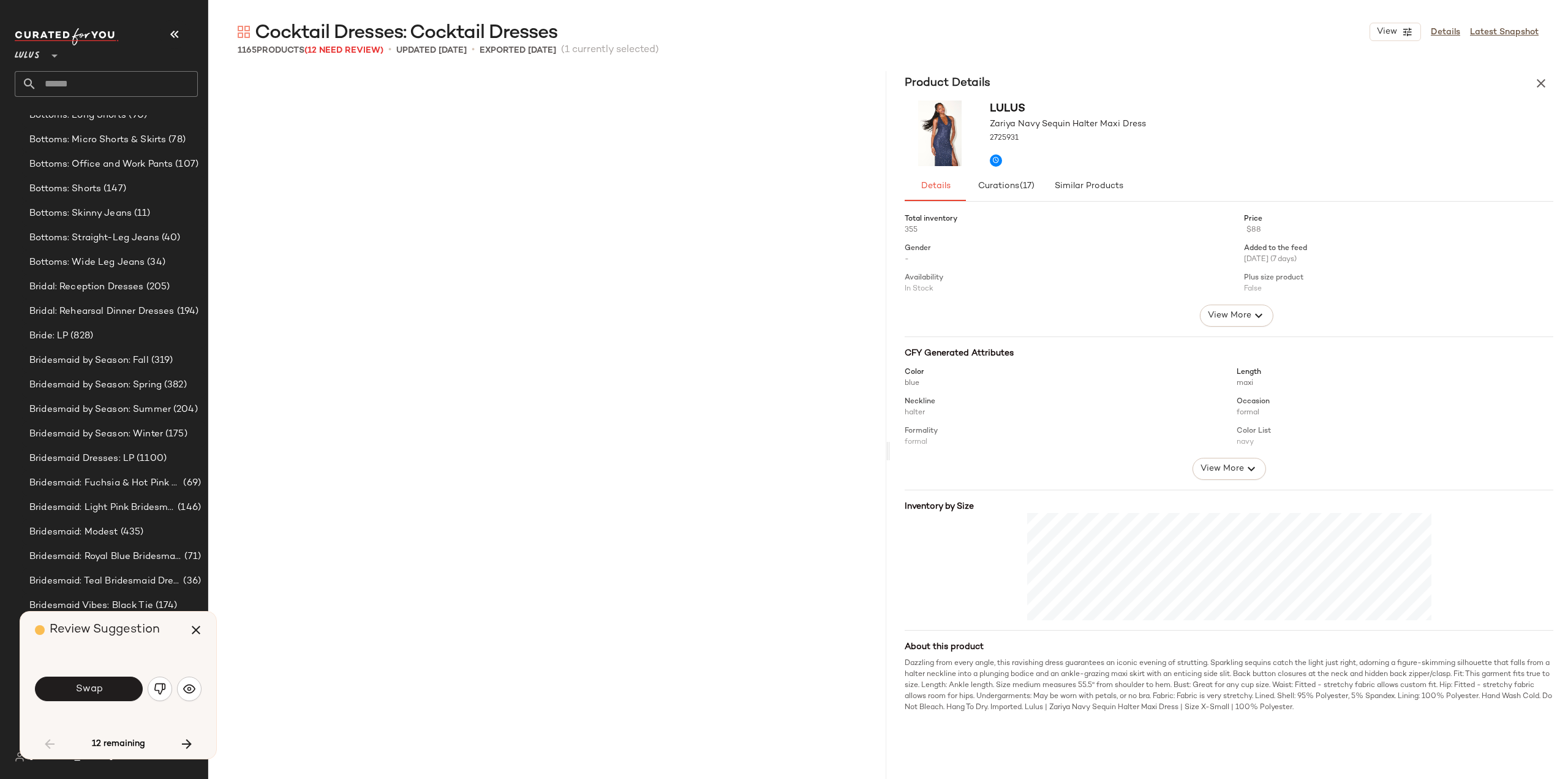
scroll to position [2365, 0]
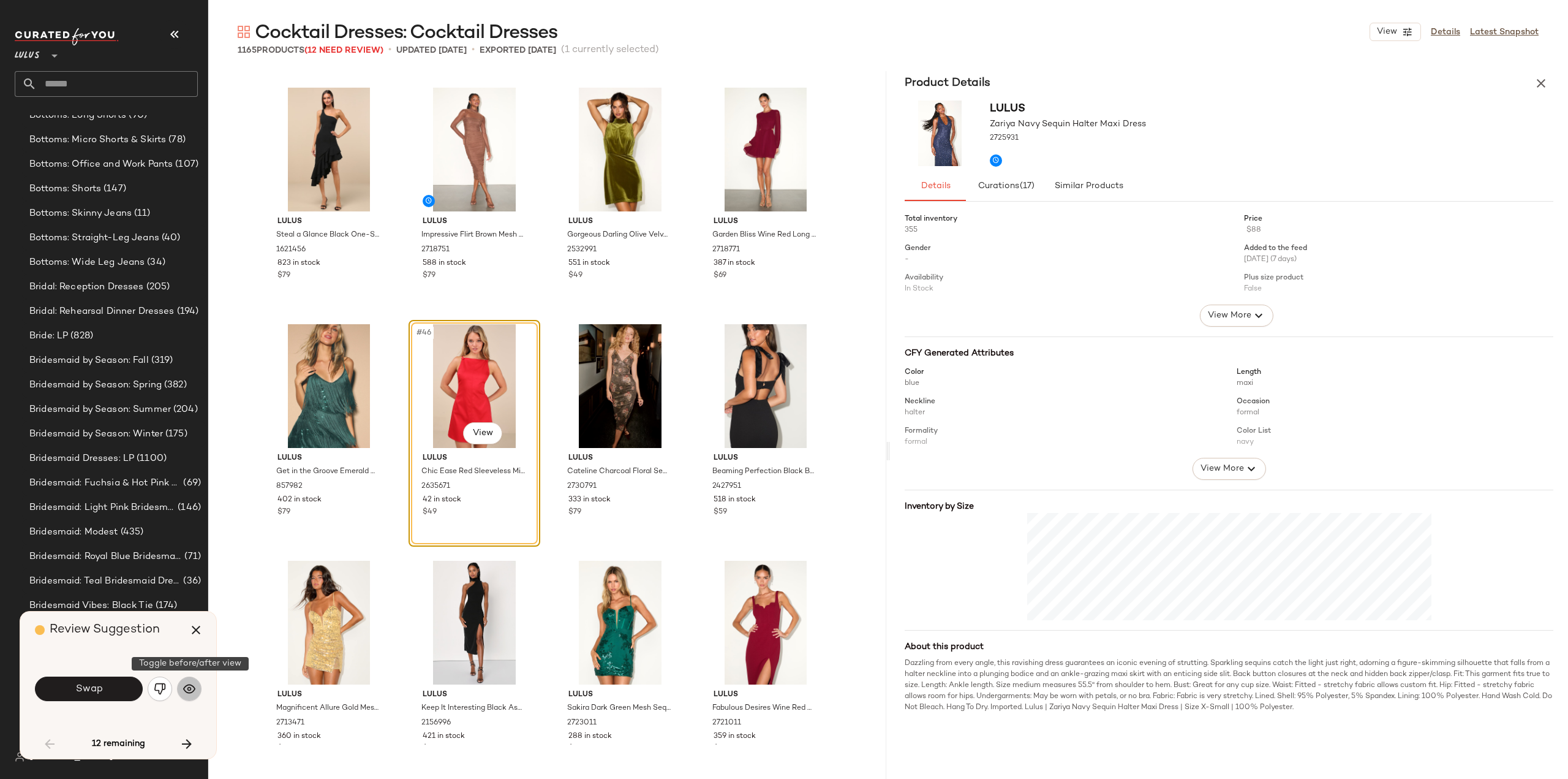
click at [186, 694] on img "button" at bounding box center [189, 688] width 13 height 13
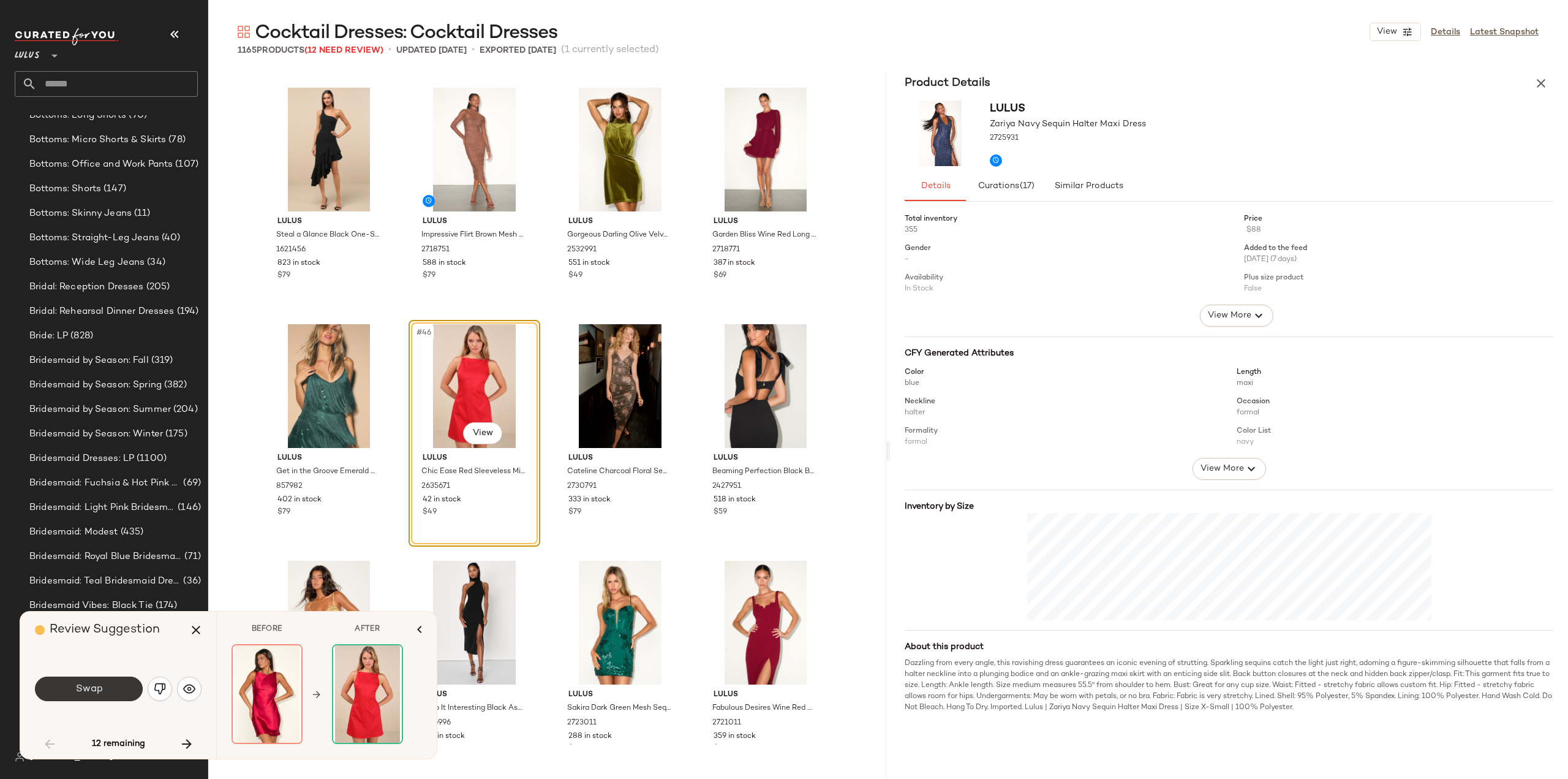
click at [82, 694] on span "Swap" at bounding box center [88, 689] width 28 height 12
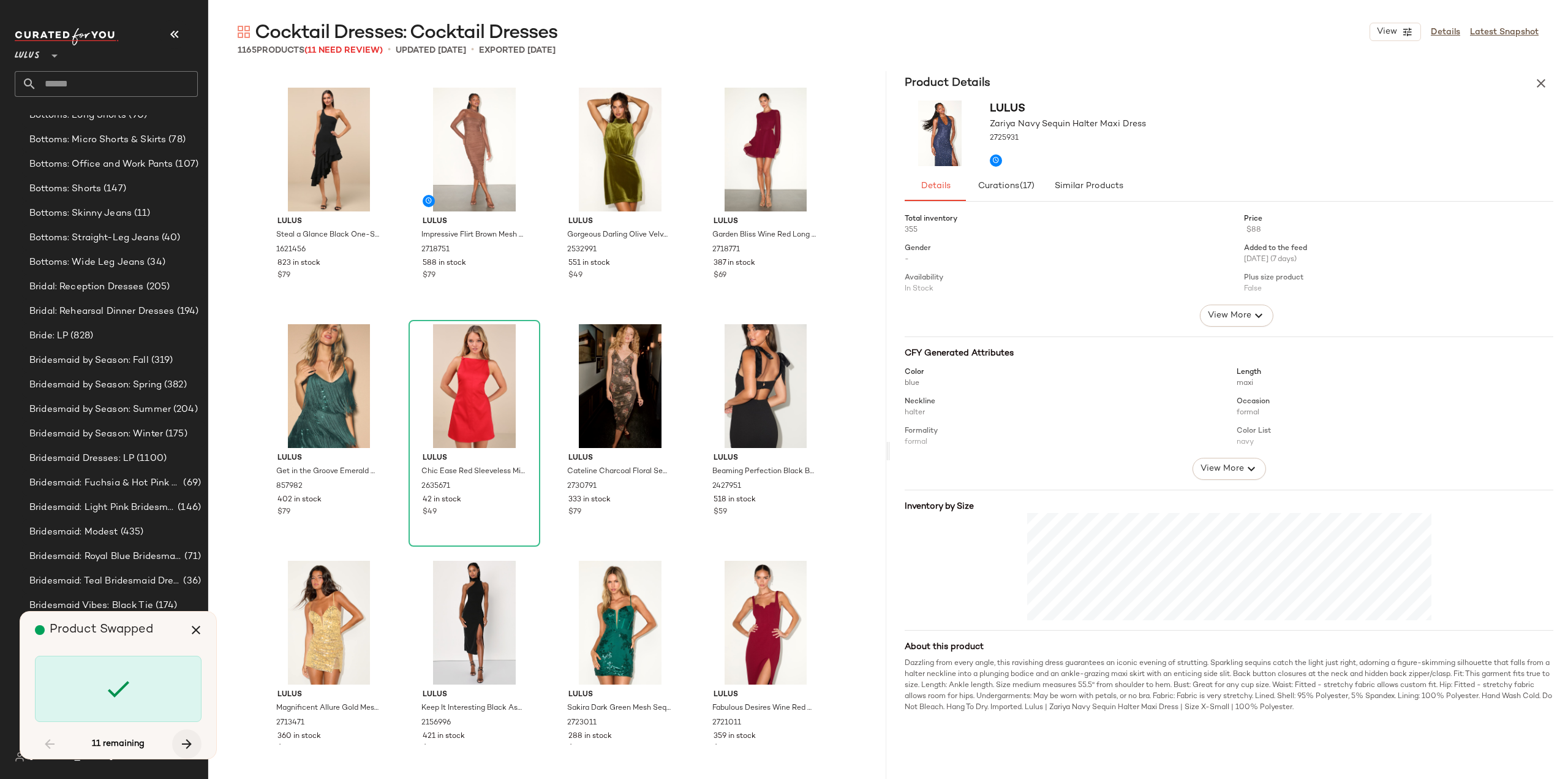
click at [182, 743] on icon "button" at bounding box center [186, 743] width 14 height 14
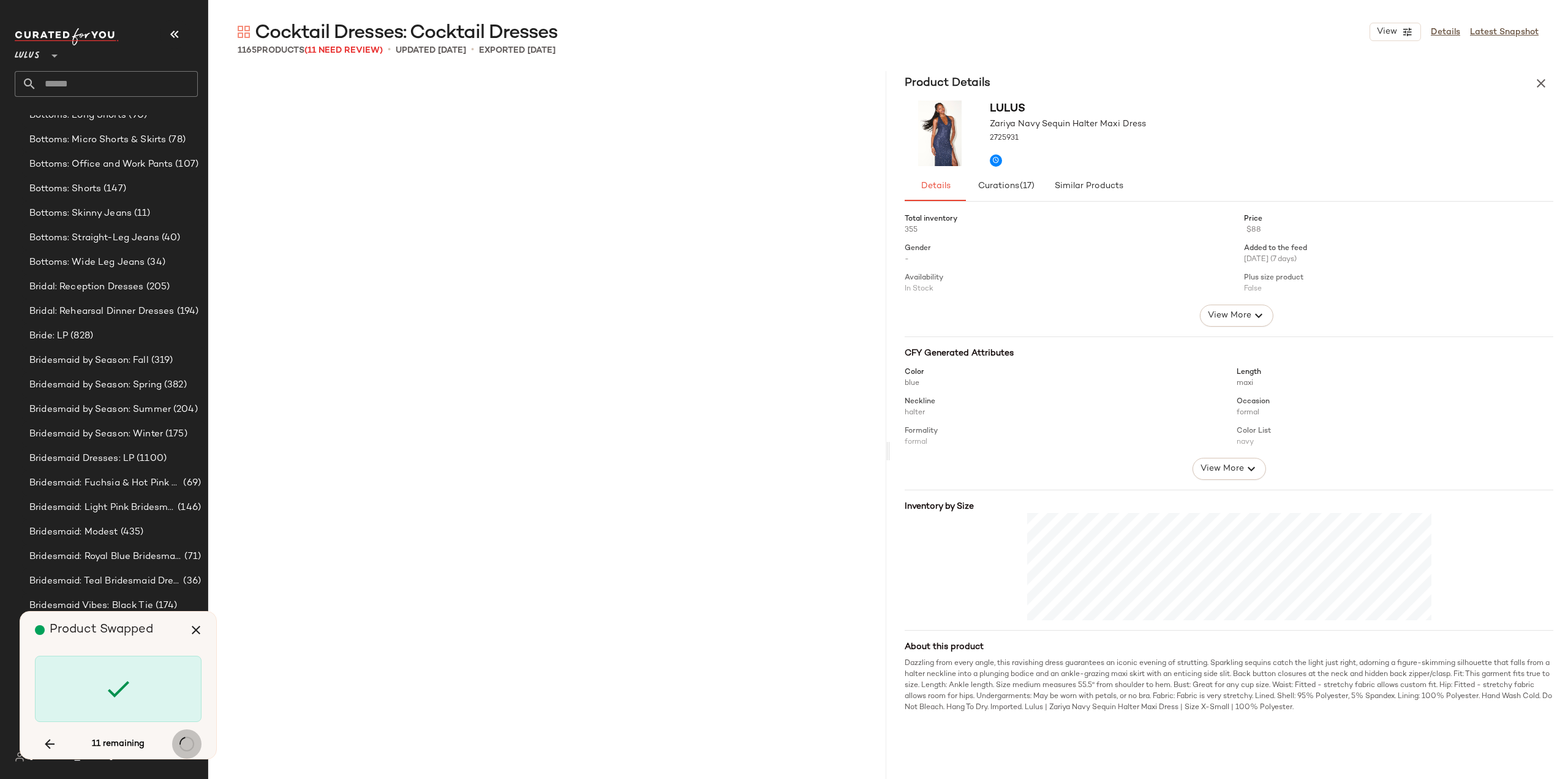
scroll to position [8042, 0]
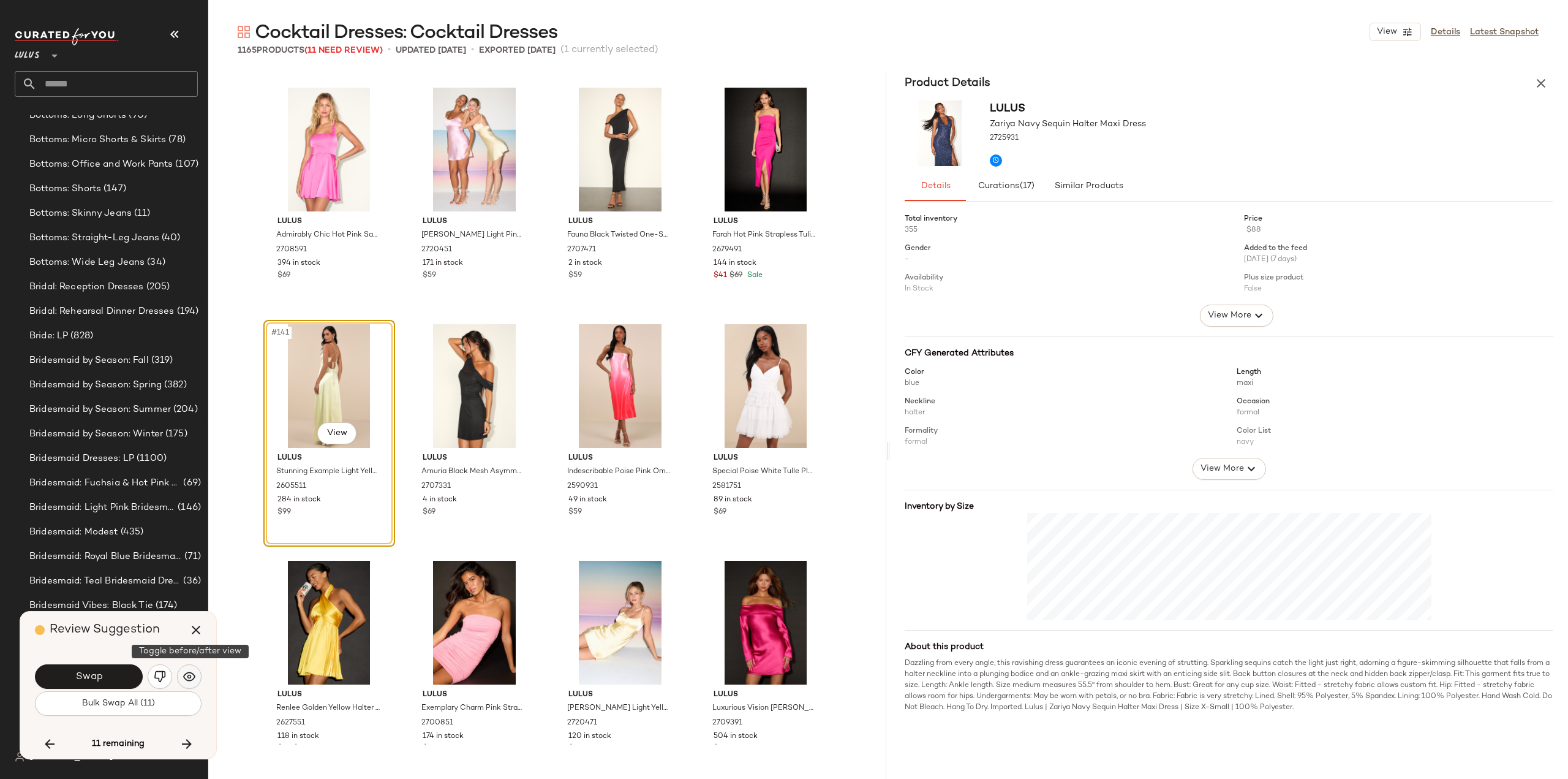
click at [186, 679] on img "button" at bounding box center [189, 676] width 13 height 13
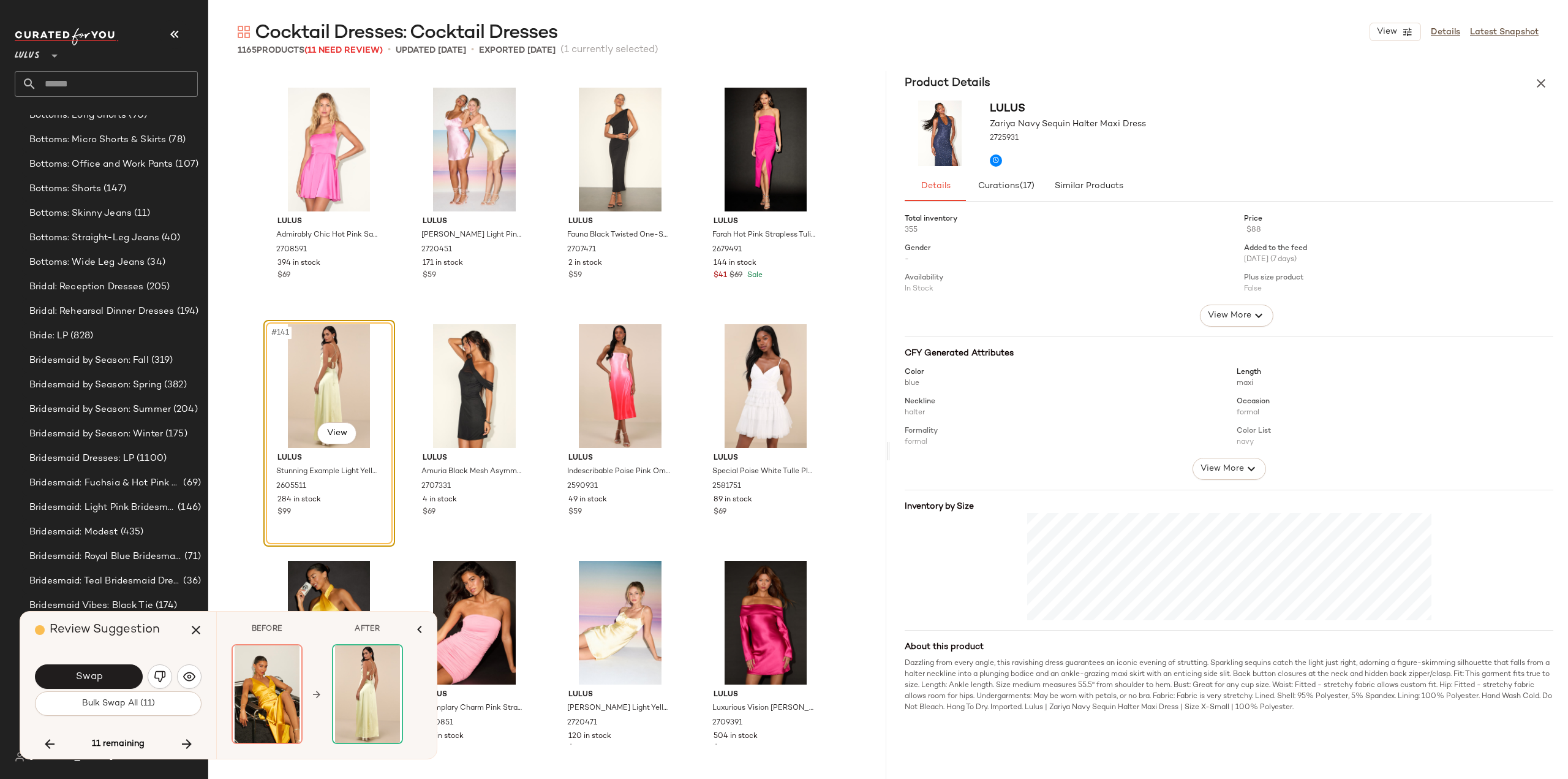
click at [93, 678] on span "Swap" at bounding box center [88, 677] width 28 height 12
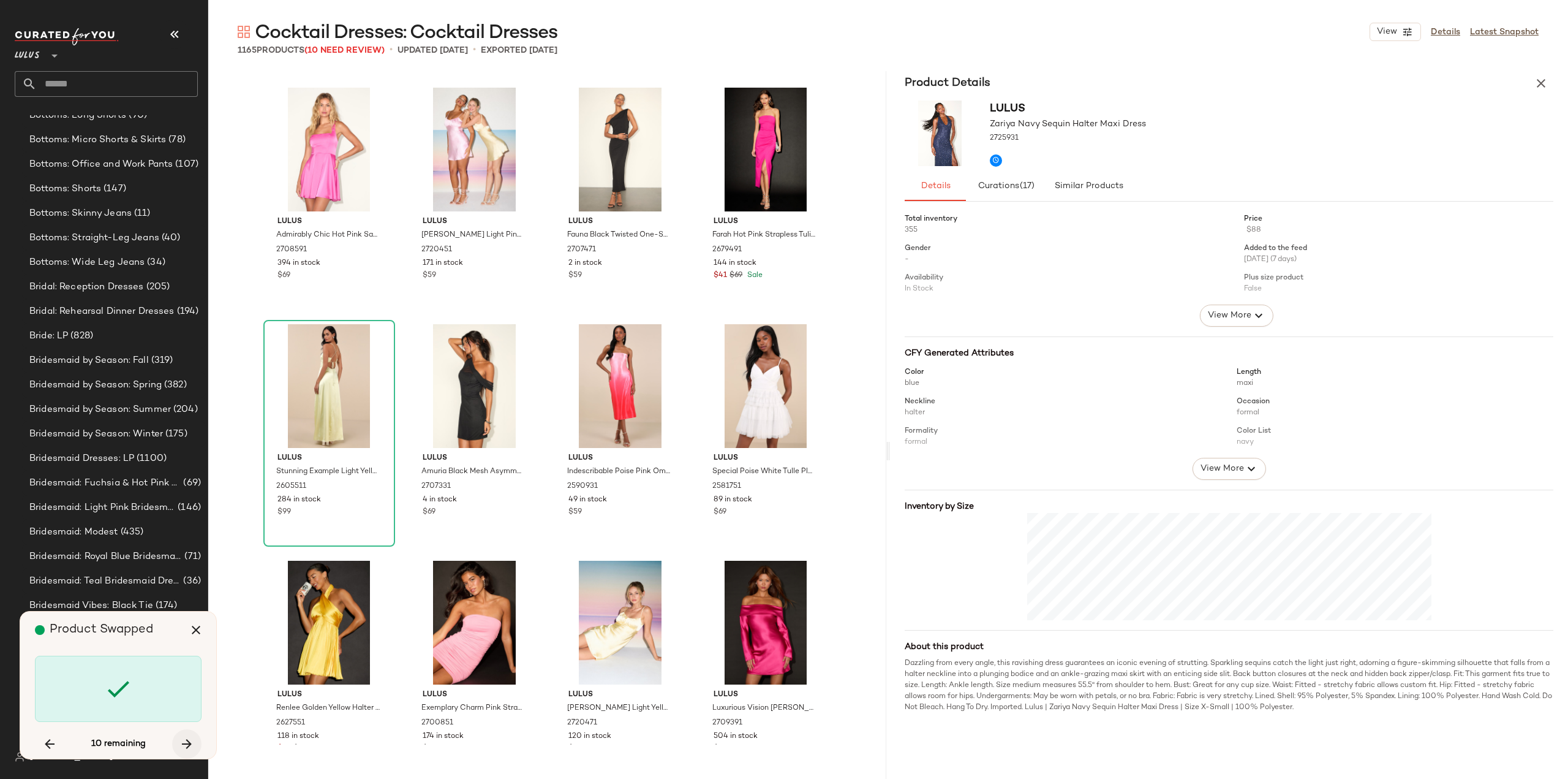
click at [186, 744] on icon "button" at bounding box center [186, 743] width 14 height 14
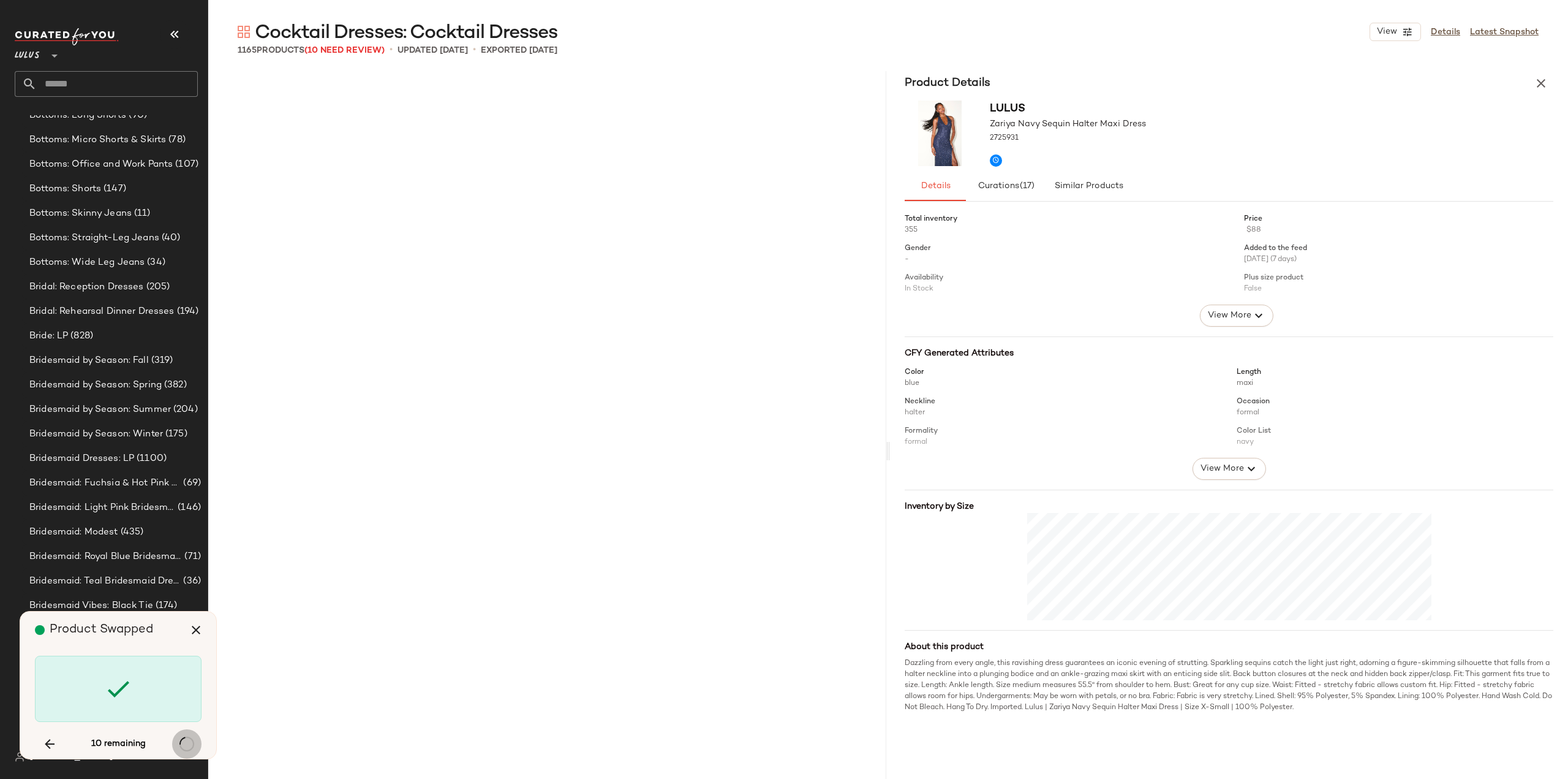
scroll to position [17502, 0]
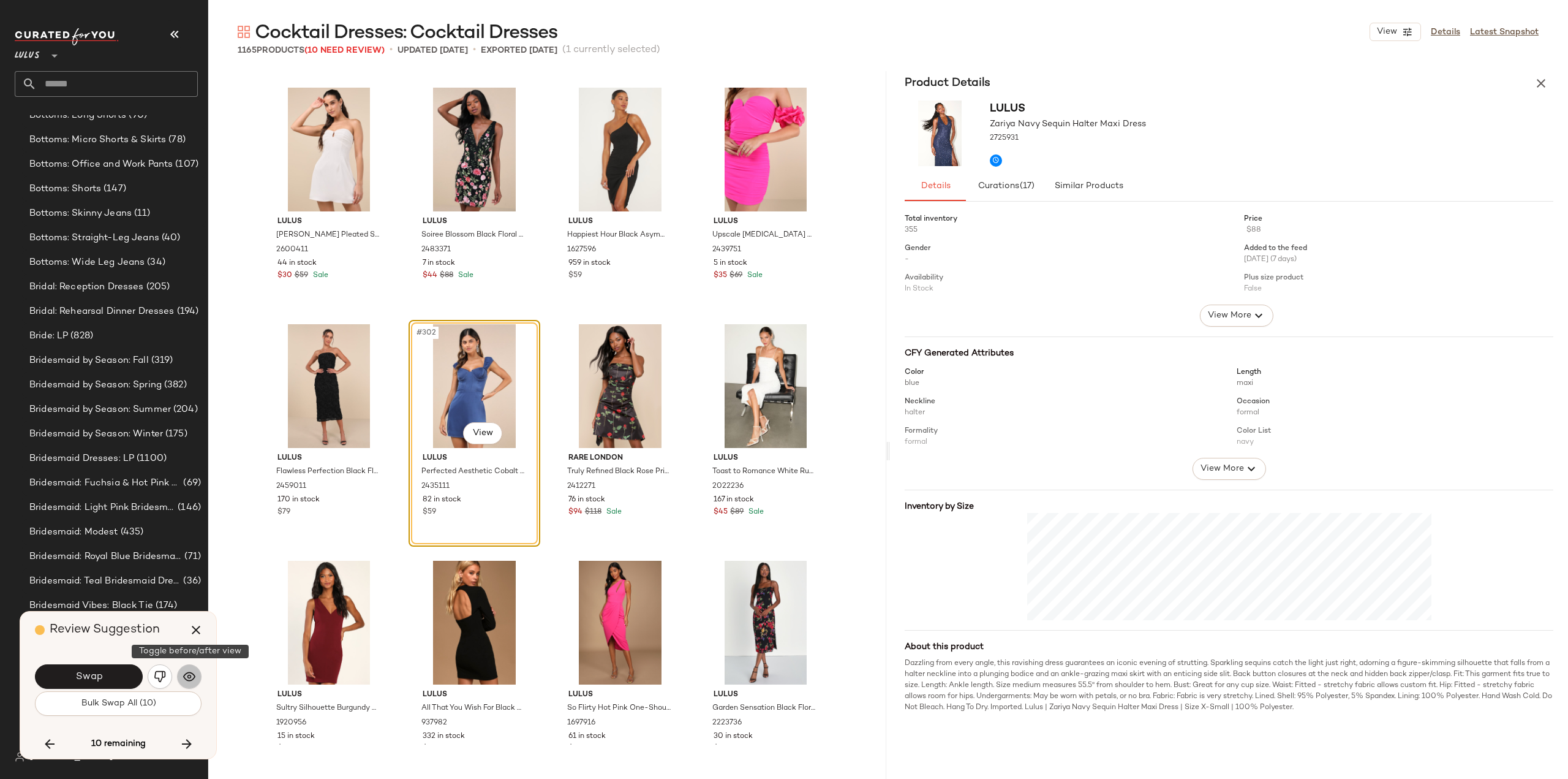
click at [189, 680] on img "button" at bounding box center [189, 676] width 13 height 13
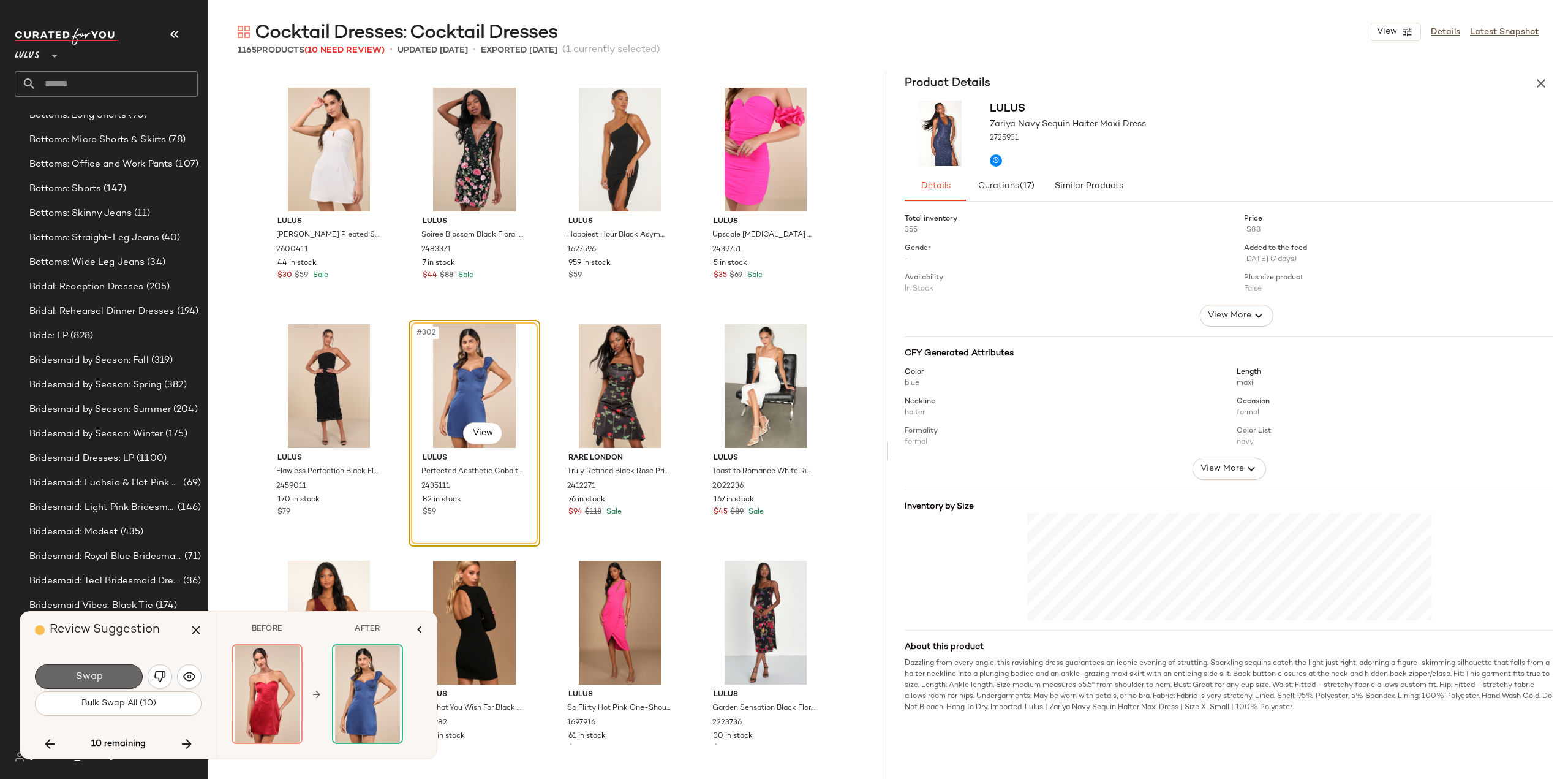
click at [101, 680] on span "Swap" at bounding box center [88, 677] width 28 height 12
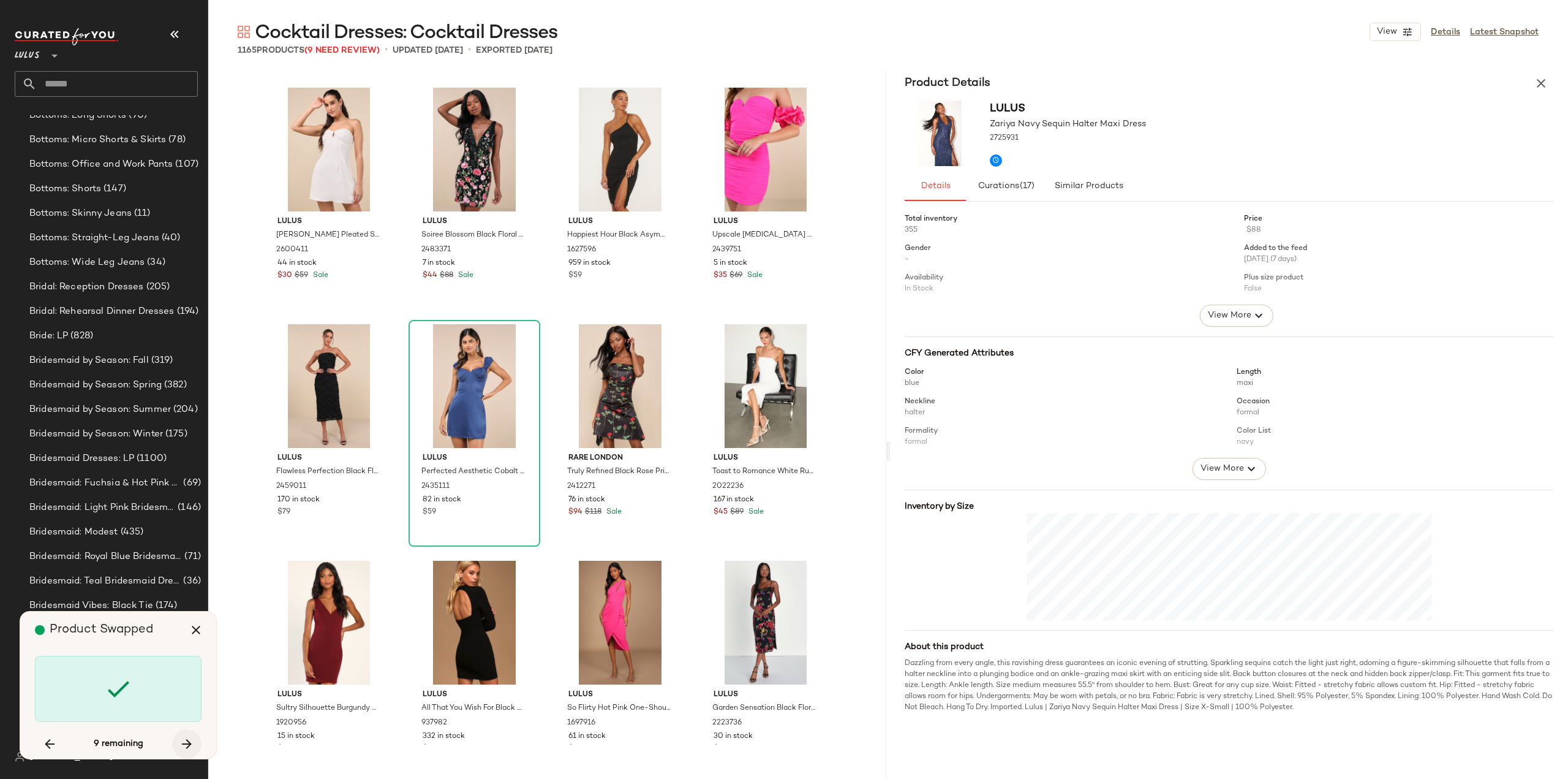
click at [187, 742] on icon "button" at bounding box center [186, 743] width 14 height 14
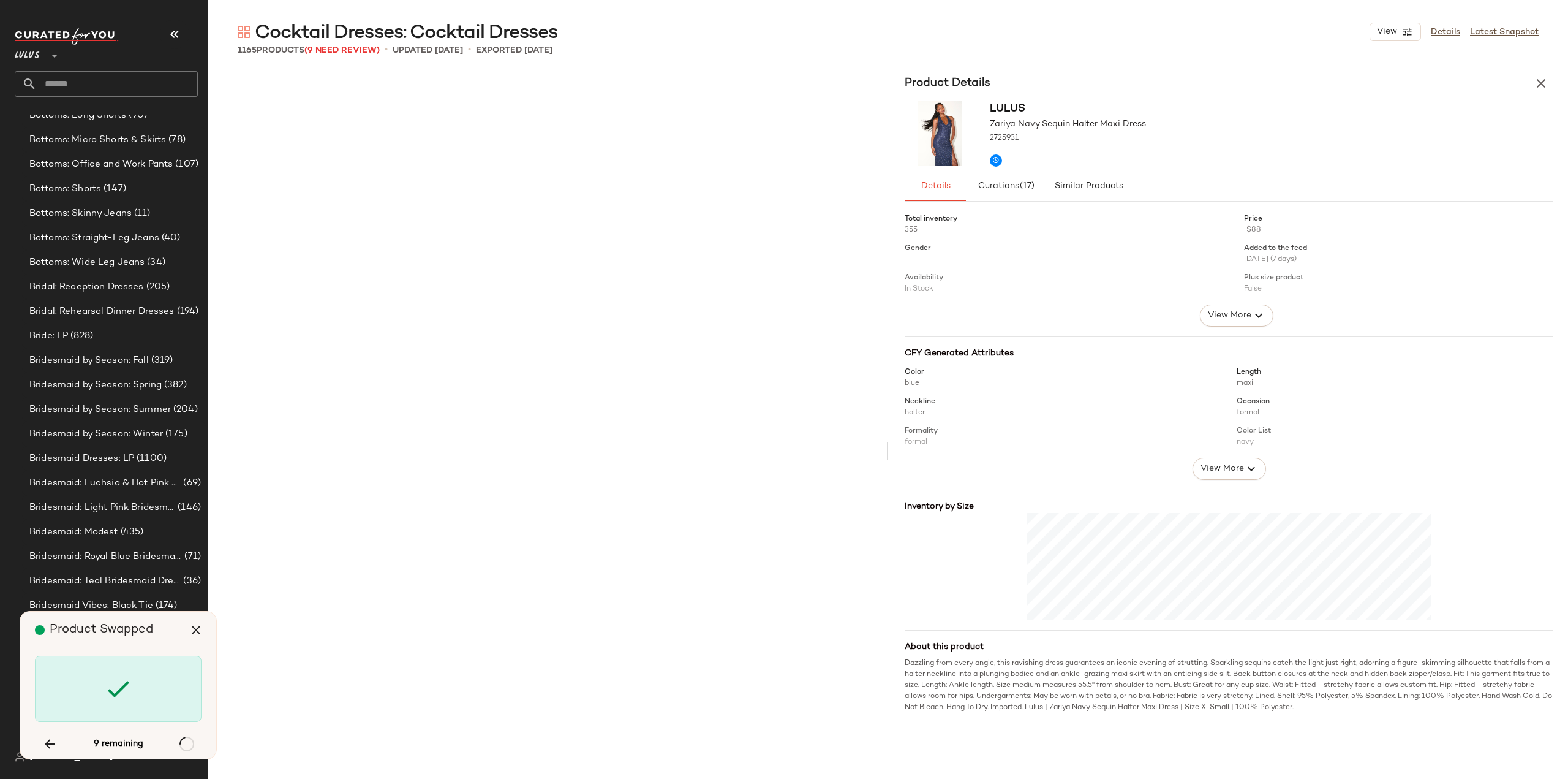
scroll to position [32876, 0]
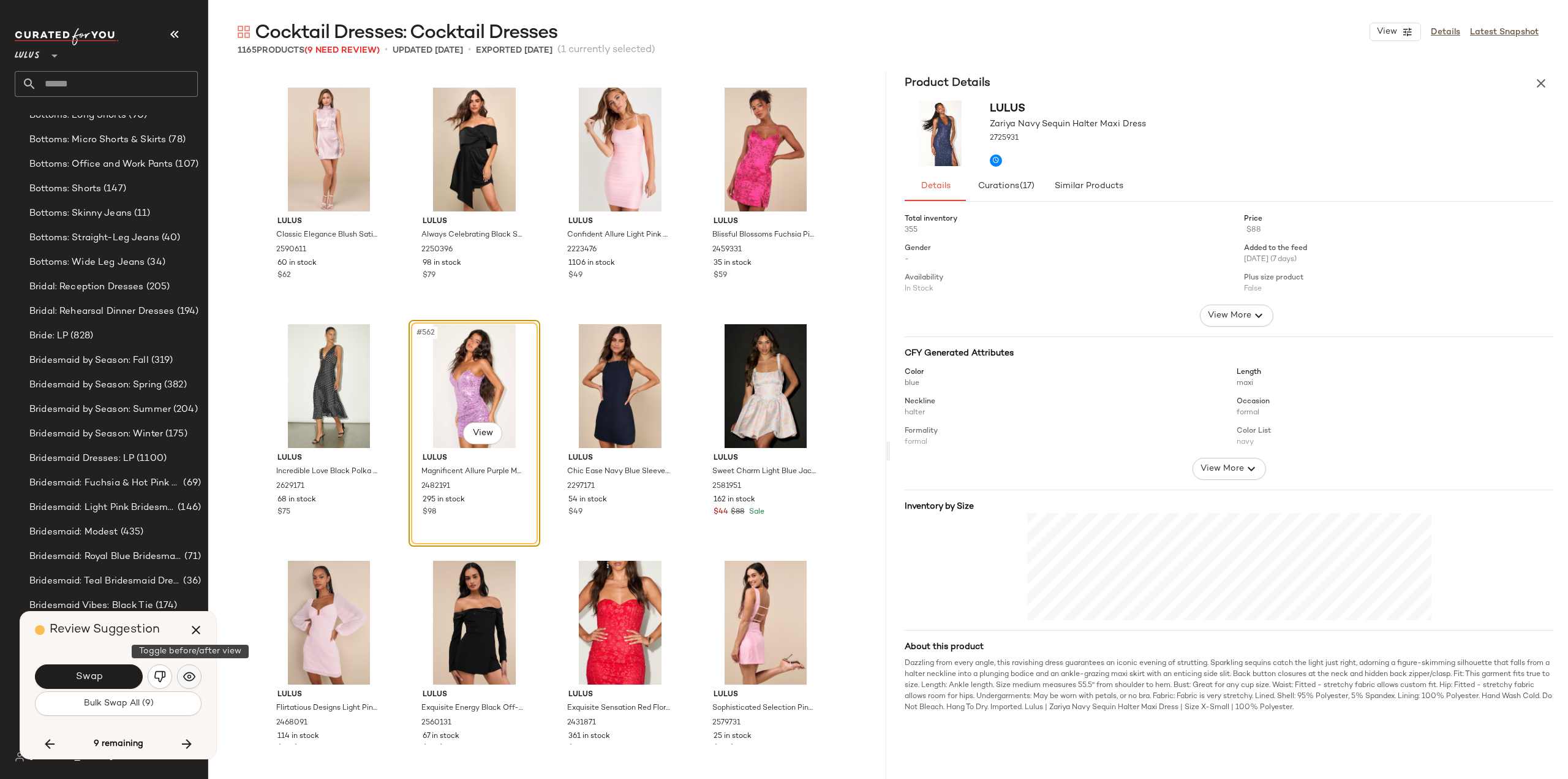
click at [183, 676] on img "button" at bounding box center [189, 676] width 13 height 13
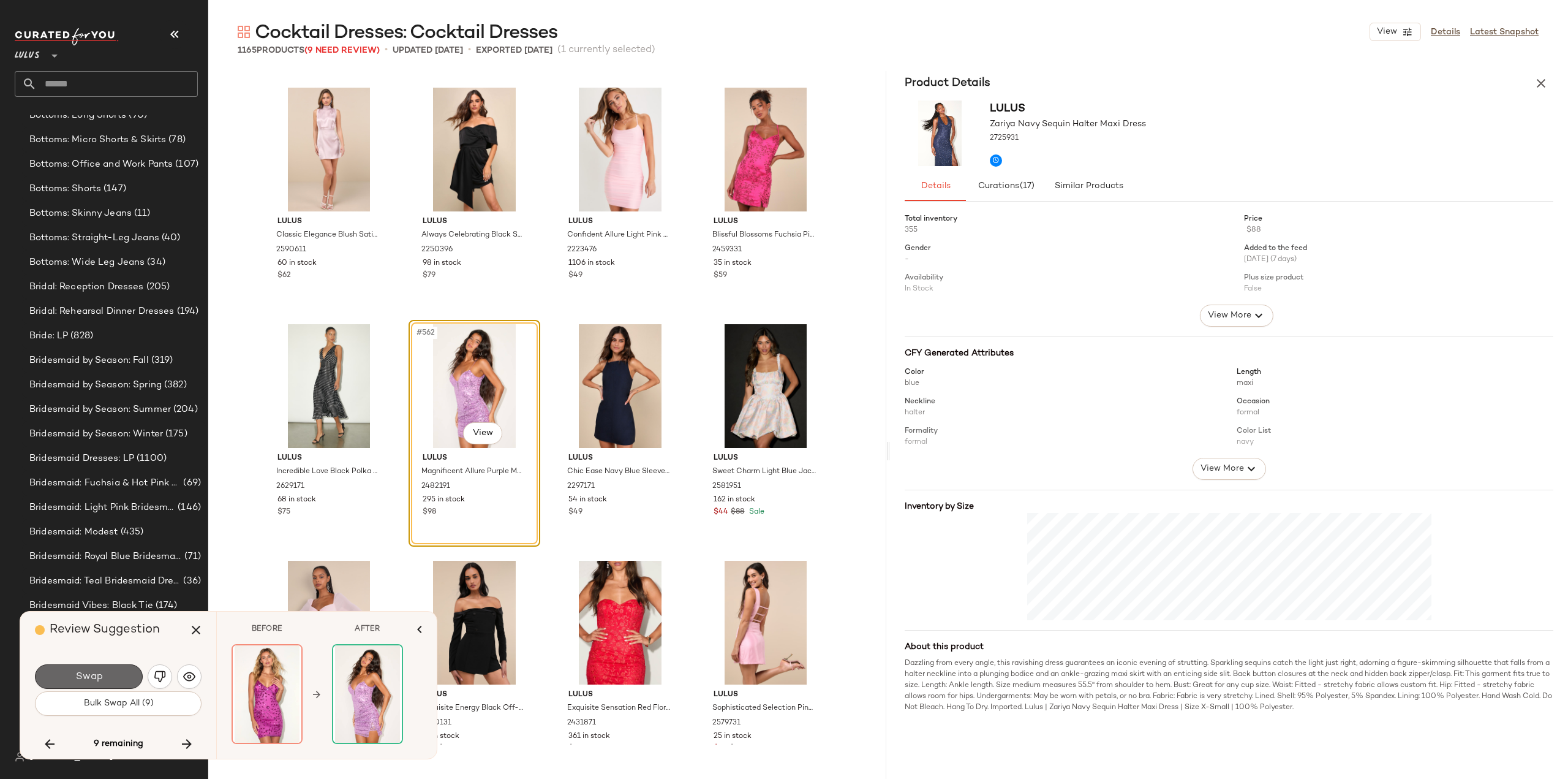
click at [98, 677] on span "Swap" at bounding box center [88, 677] width 28 height 12
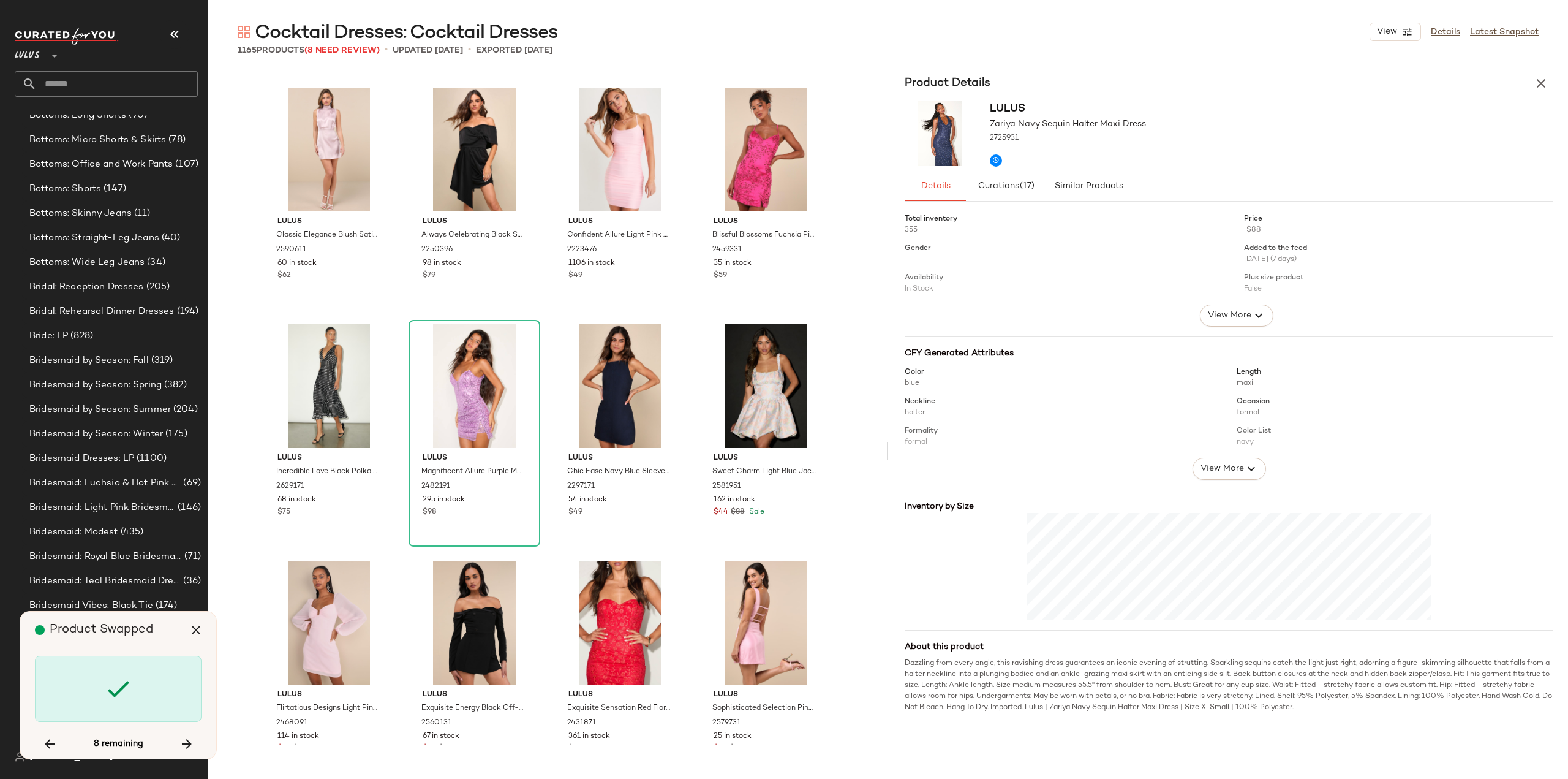
drag, startPoint x: 185, startPoint y: 739, endPoint x: 189, endPoint y: 732, distance: 8.1
click at [185, 739] on icon "button" at bounding box center [186, 743] width 14 height 14
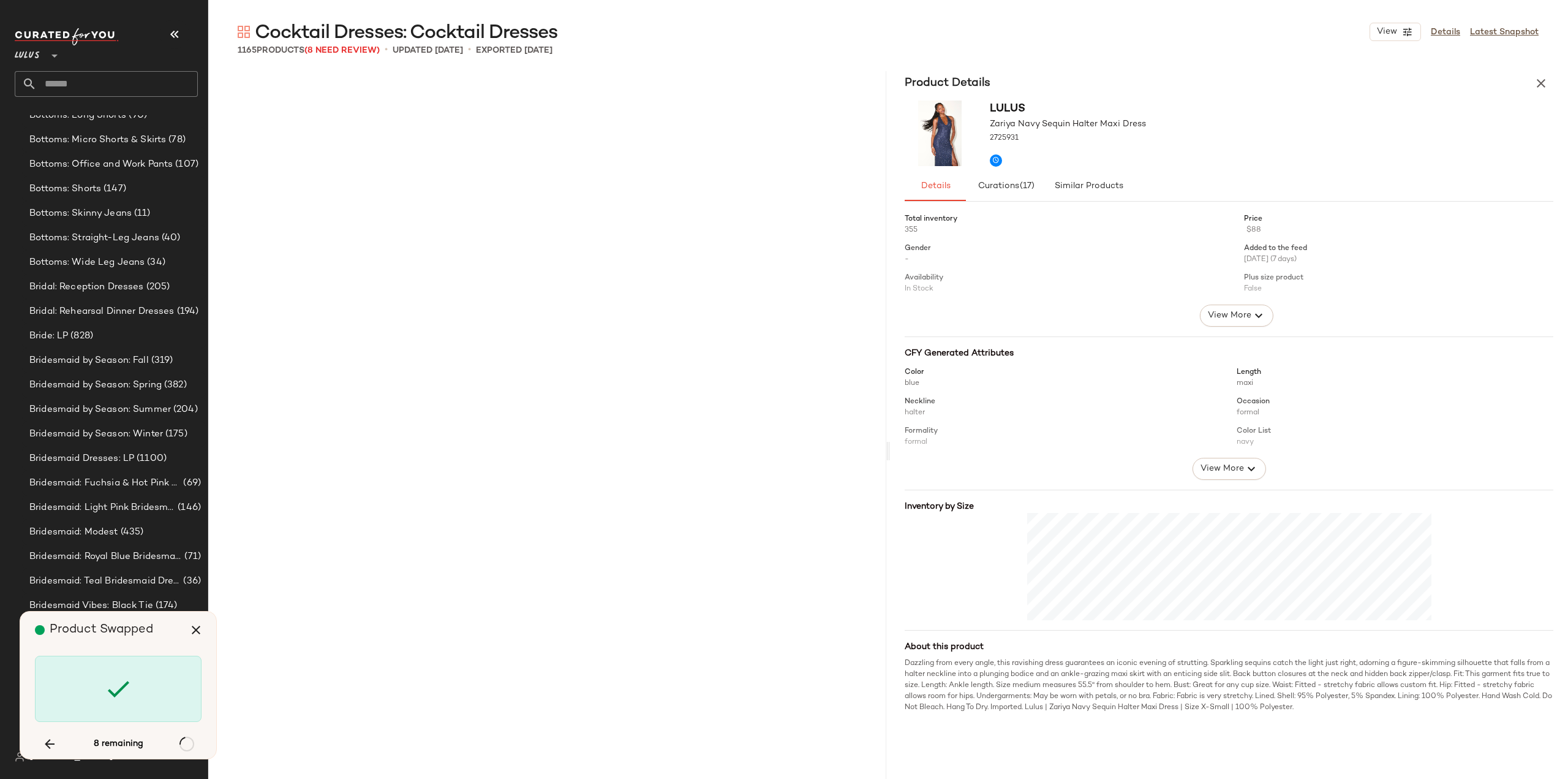
scroll to position [55582, 0]
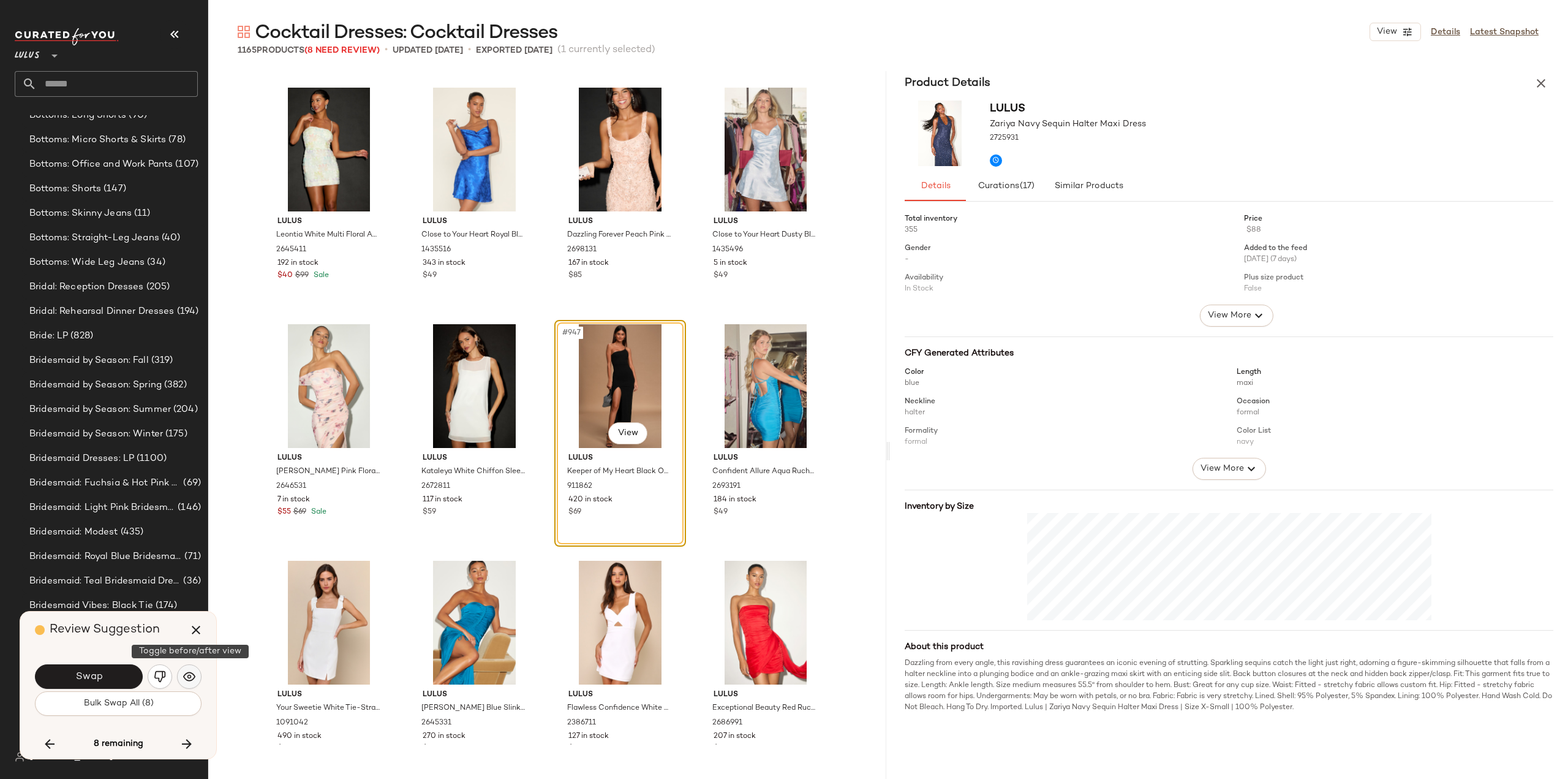
click at [186, 682] on img "button" at bounding box center [189, 676] width 13 height 13
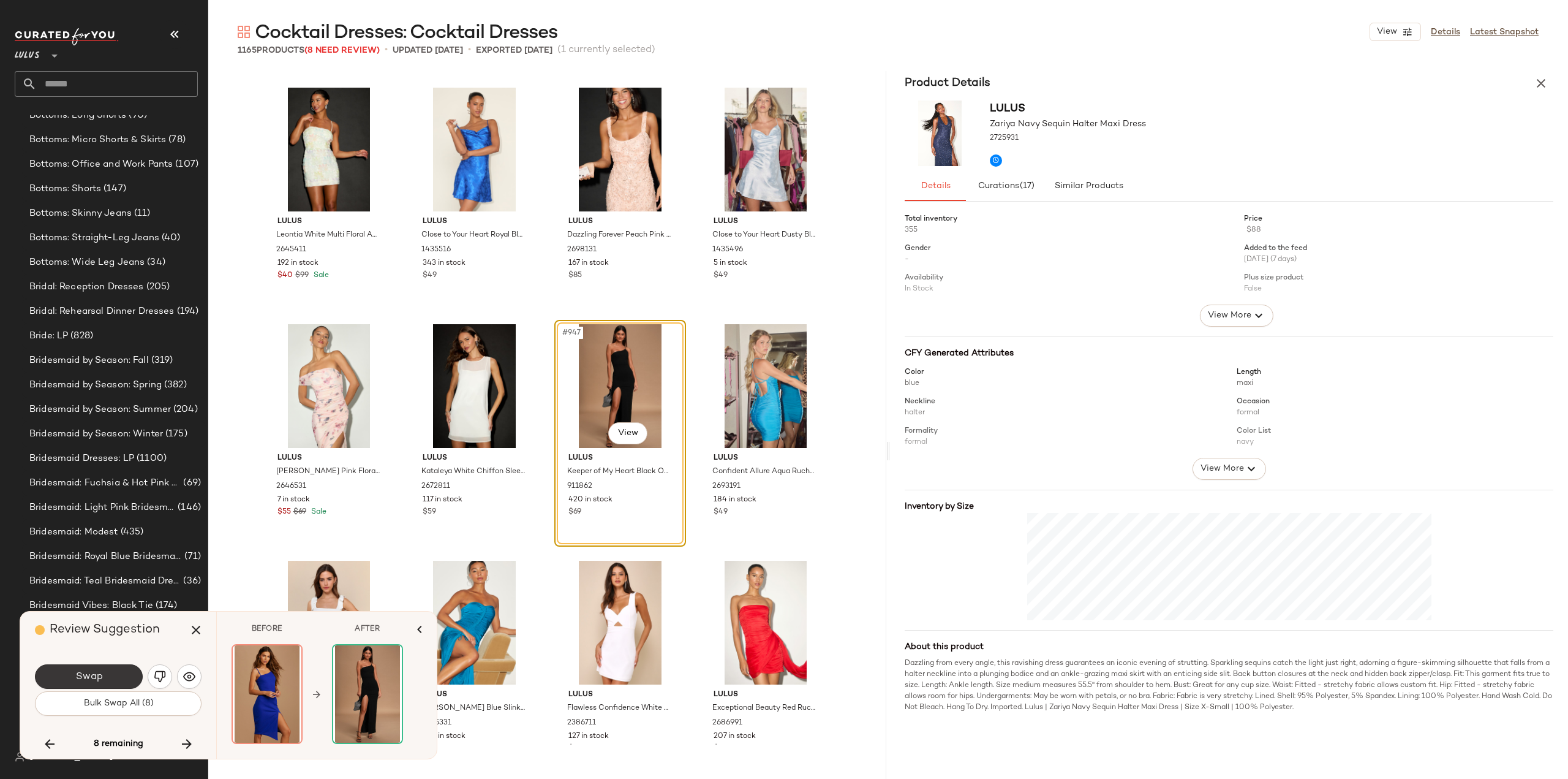
click at [113, 676] on button "Swap" at bounding box center [89, 676] width 108 height 24
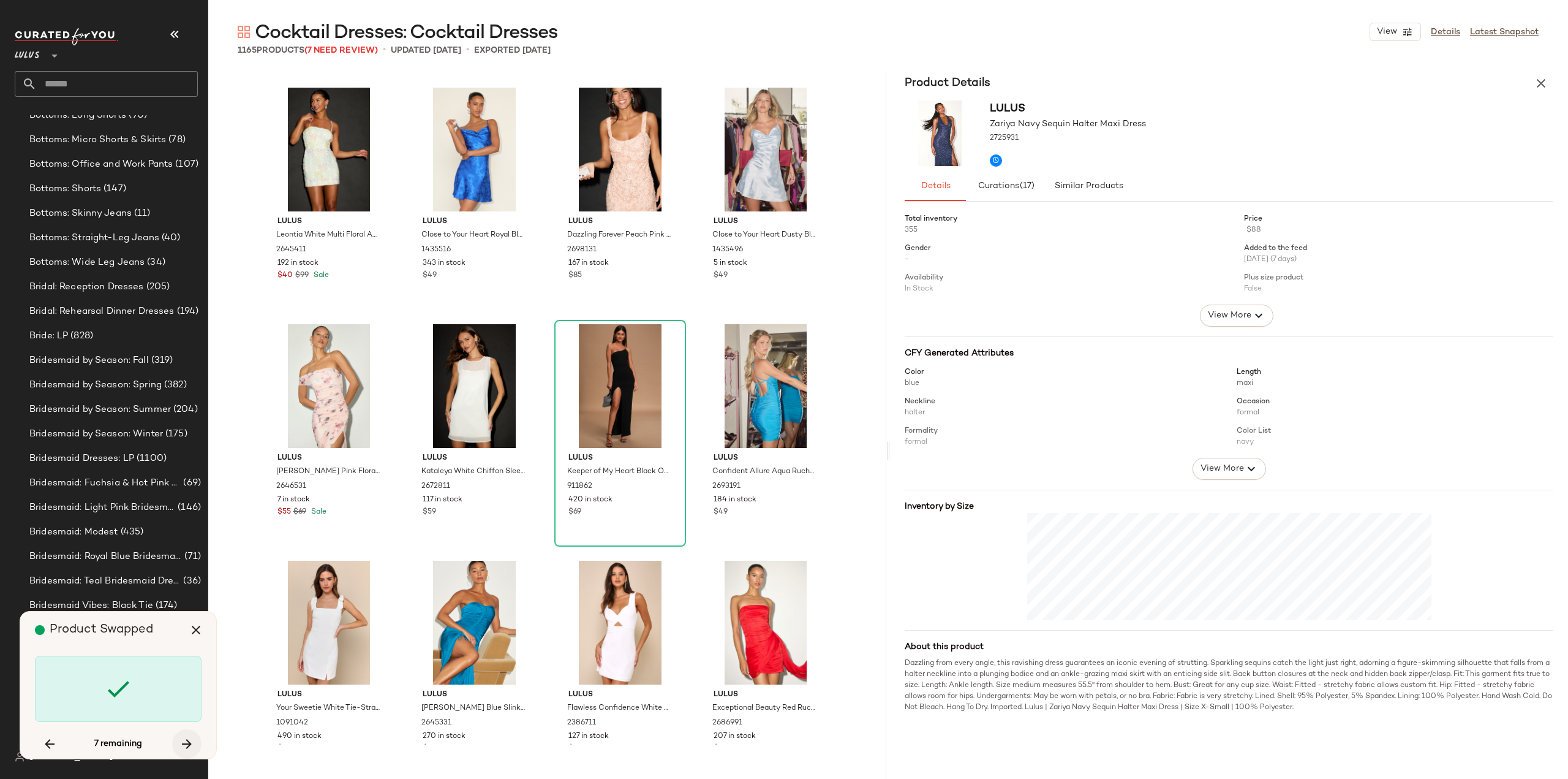
click at [179, 740] on icon "button" at bounding box center [186, 743] width 14 height 14
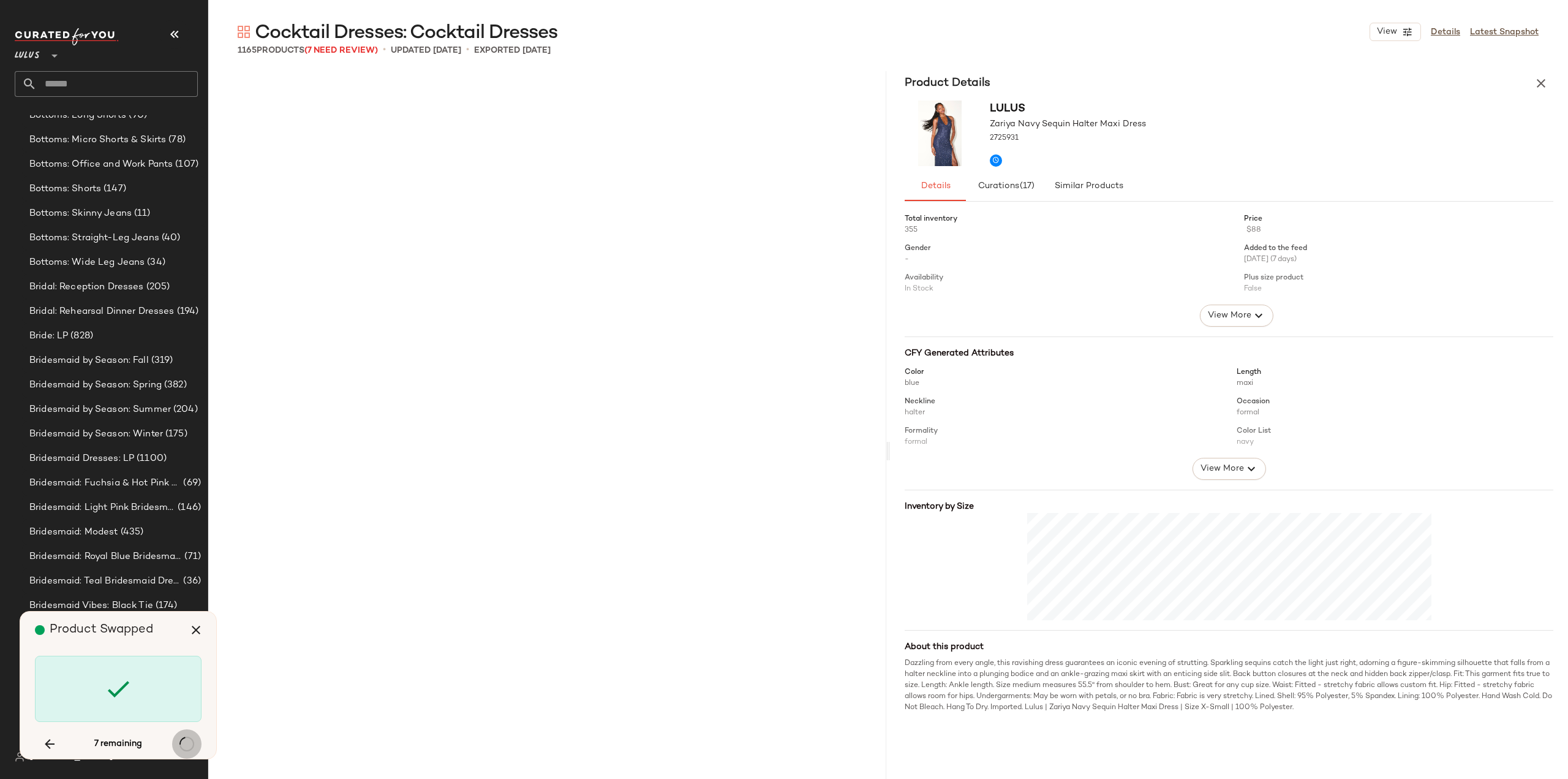
scroll to position [60312, 0]
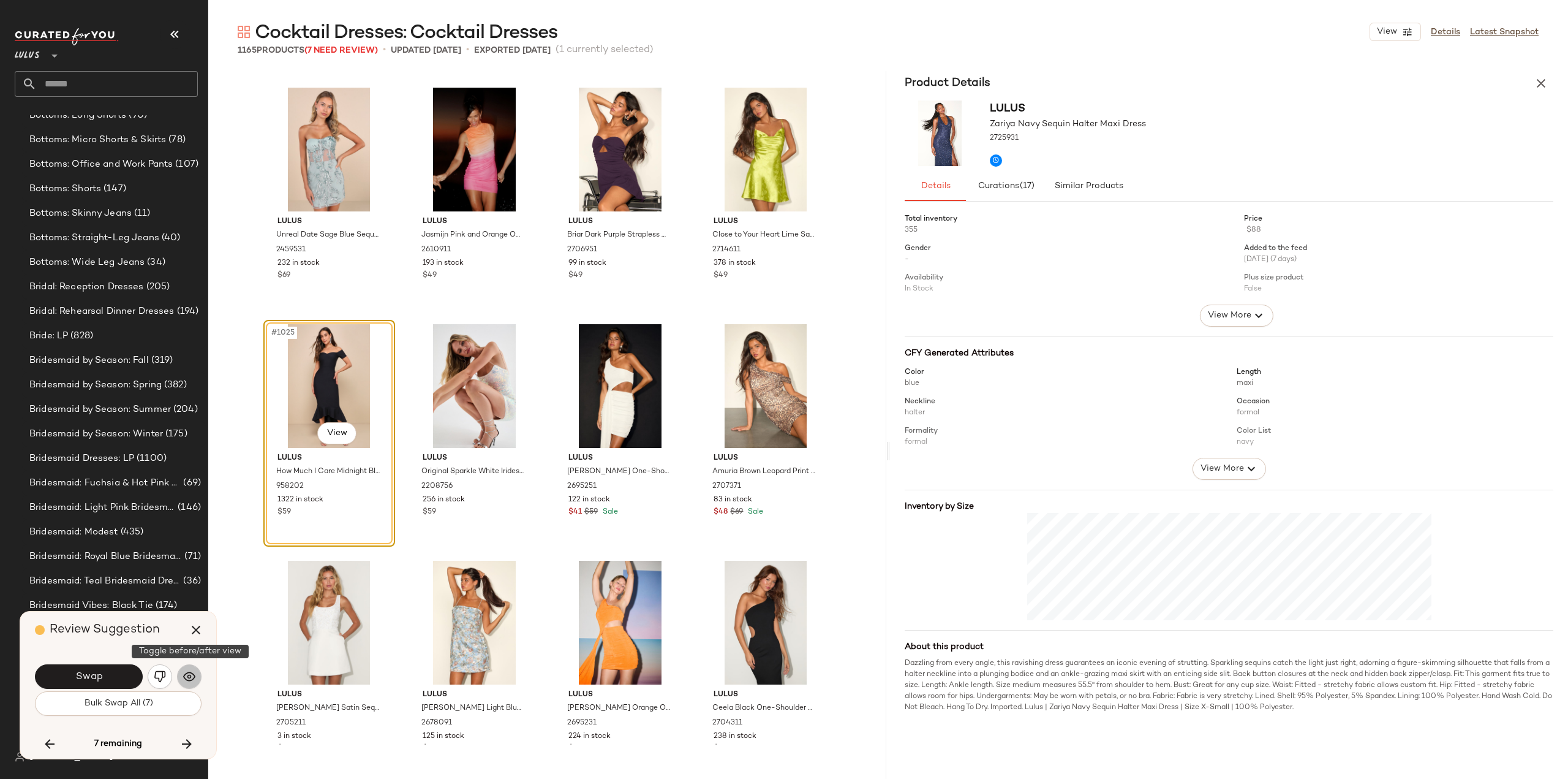
click at [191, 680] on img "button" at bounding box center [189, 676] width 13 height 13
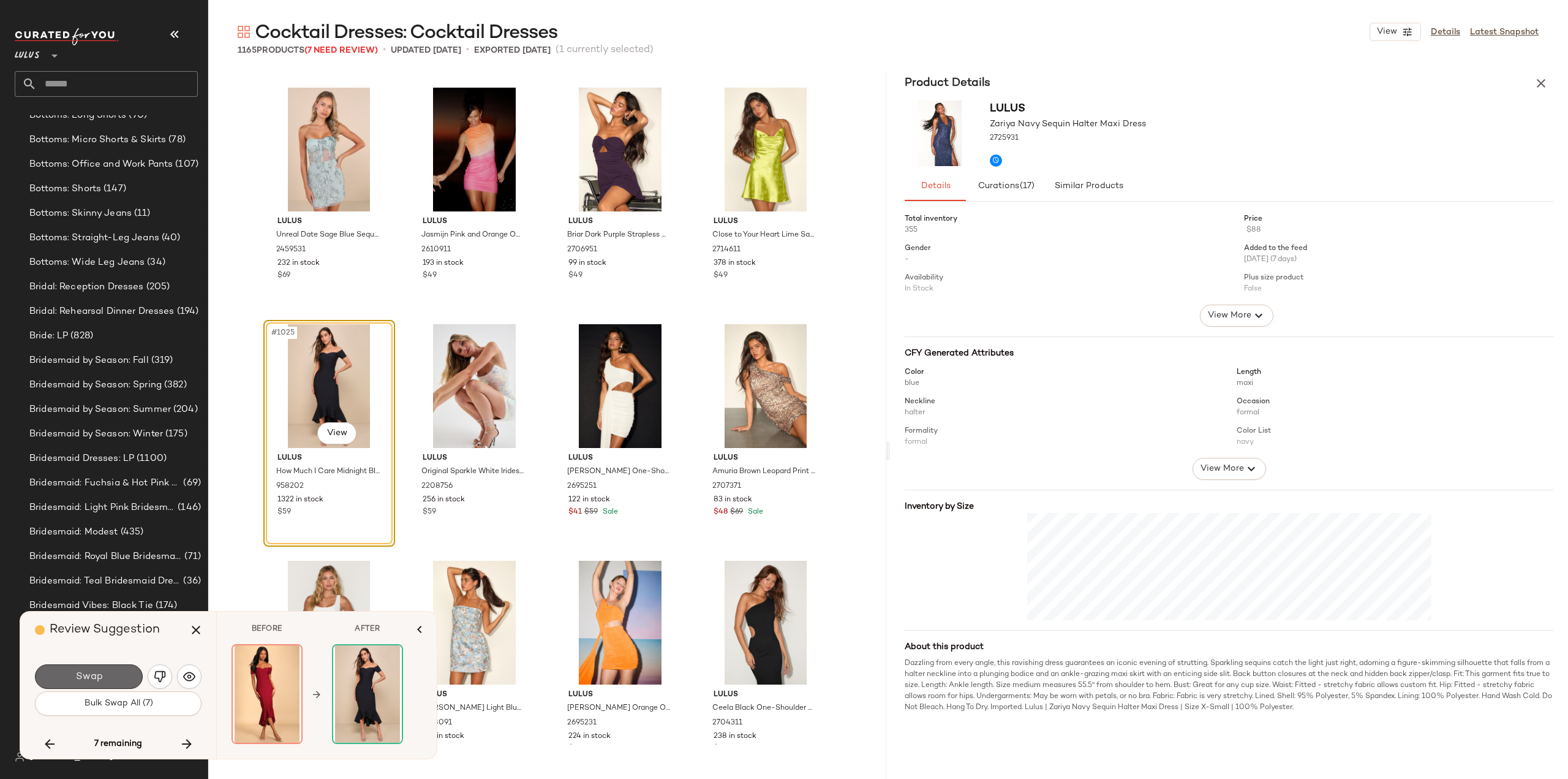
click at [96, 680] on span "Swap" at bounding box center [88, 677] width 28 height 12
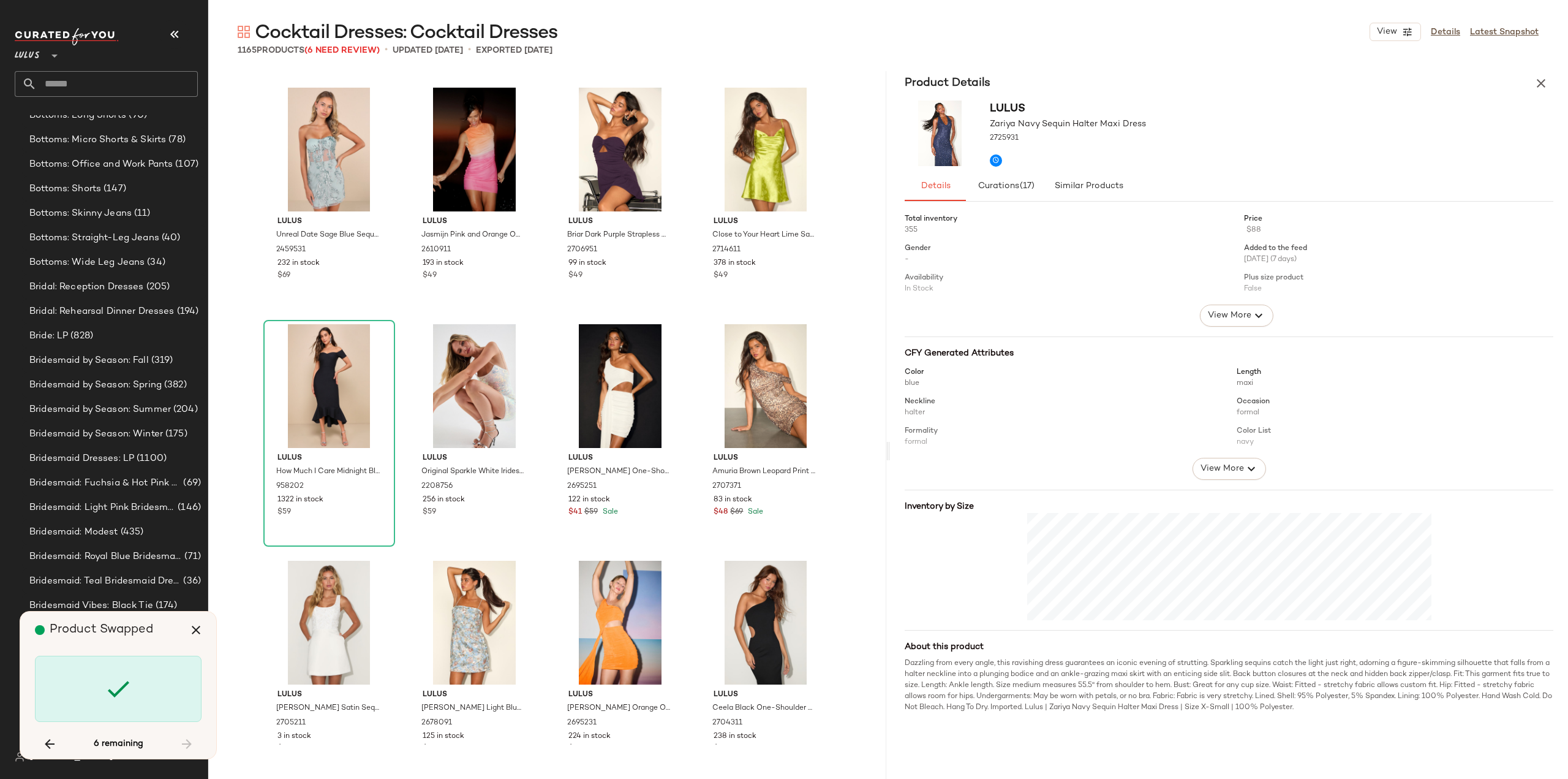
click at [182, 743] on div "6 remaining" at bounding box center [118, 743] width 167 height 29
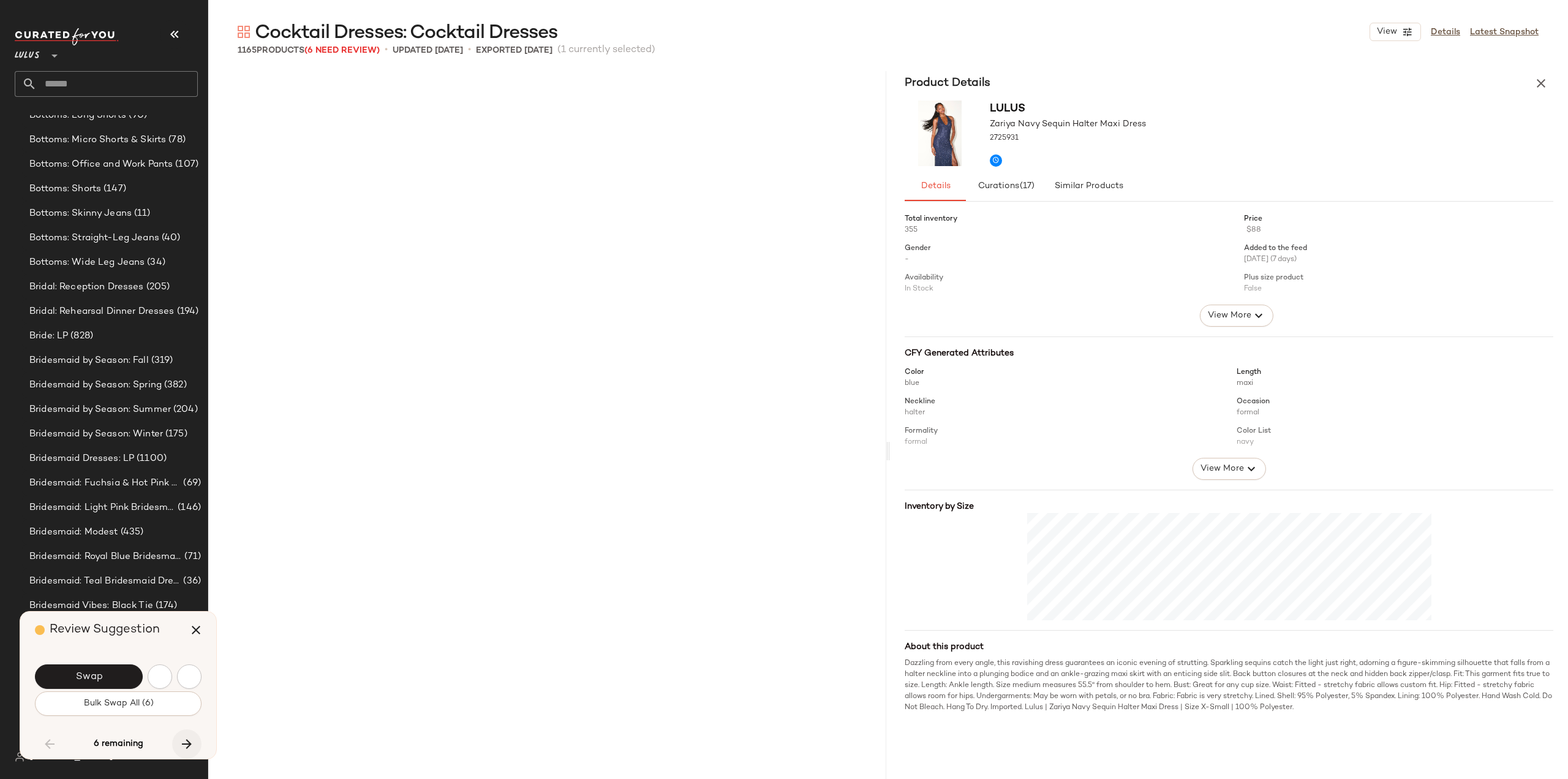
scroll to position [4257, 0]
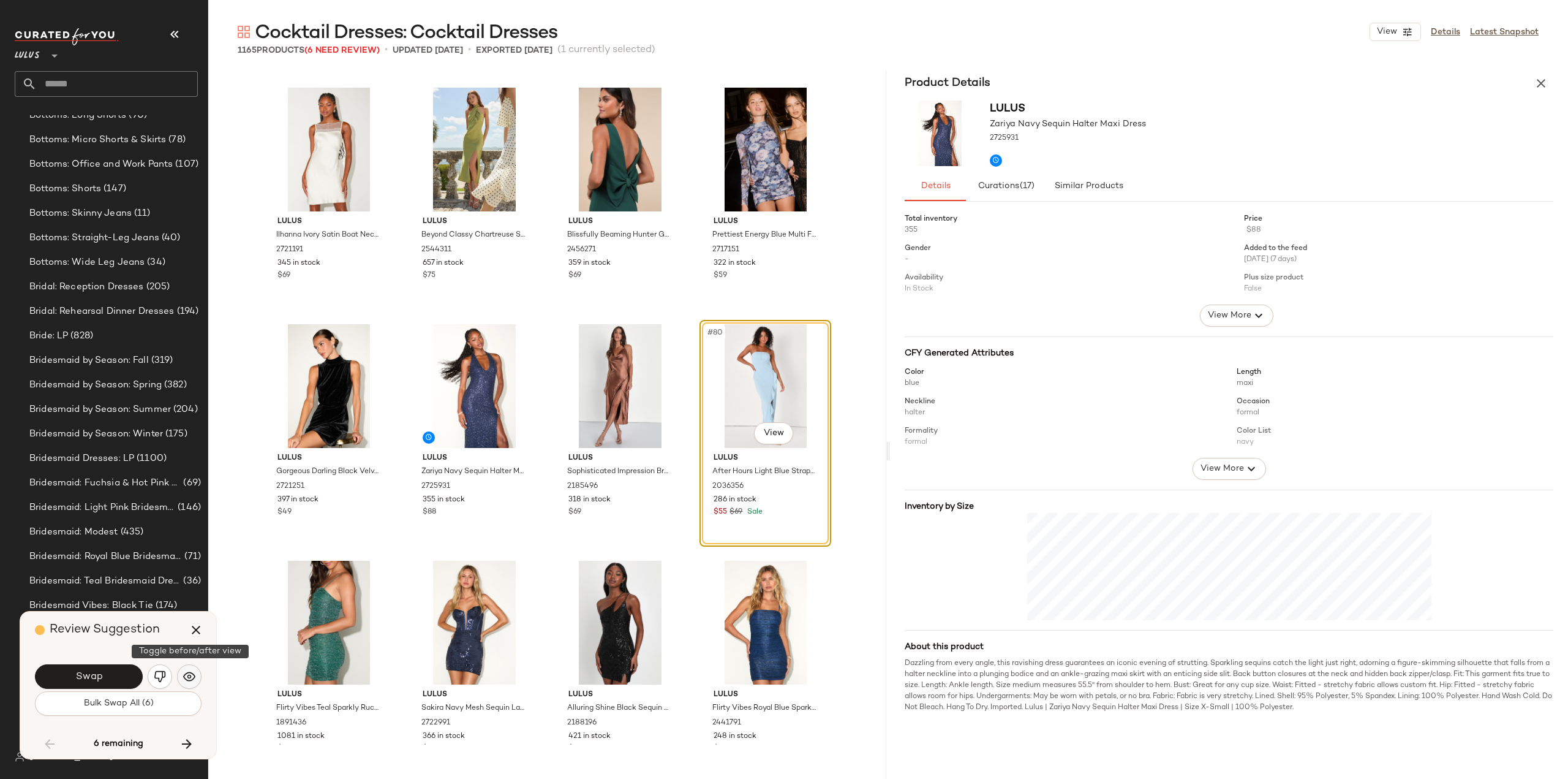
click at [189, 682] on img "button" at bounding box center [189, 676] width 13 height 13
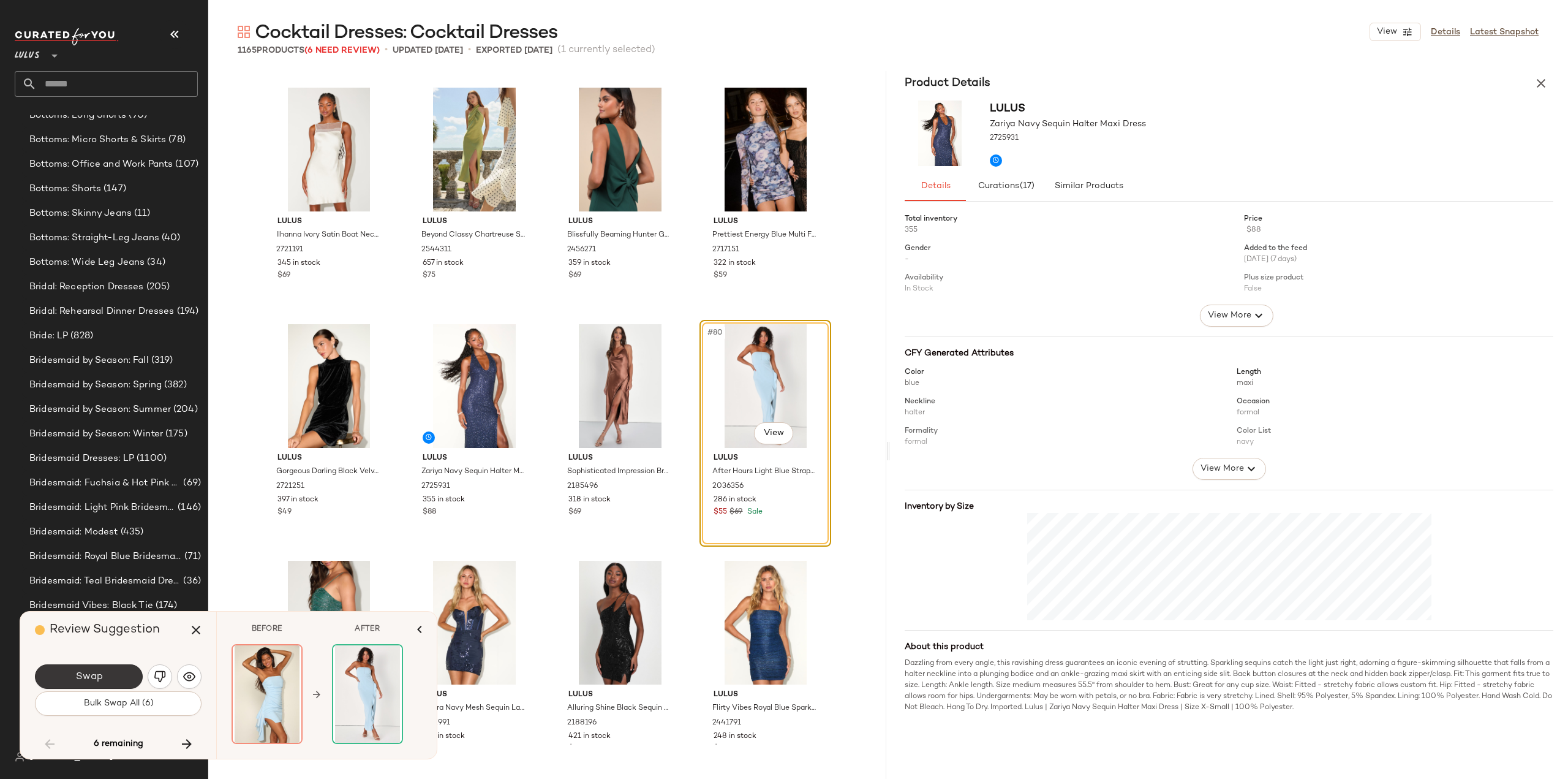
click at [101, 677] on span "Swap" at bounding box center [88, 677] width 28 height 12
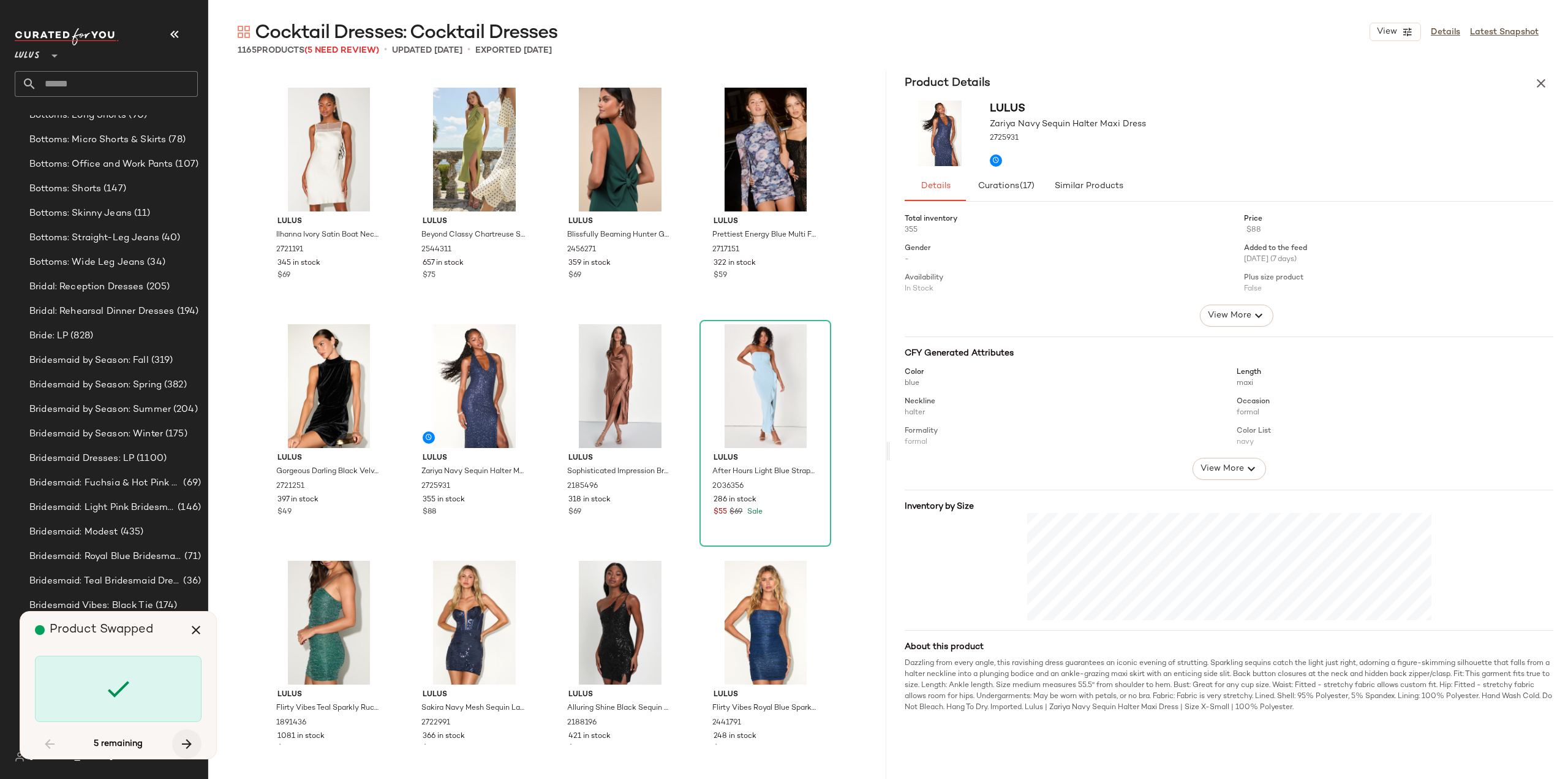
click at [190, 744] on icon "button" at bounding box center [186, 743] width 14 height 14
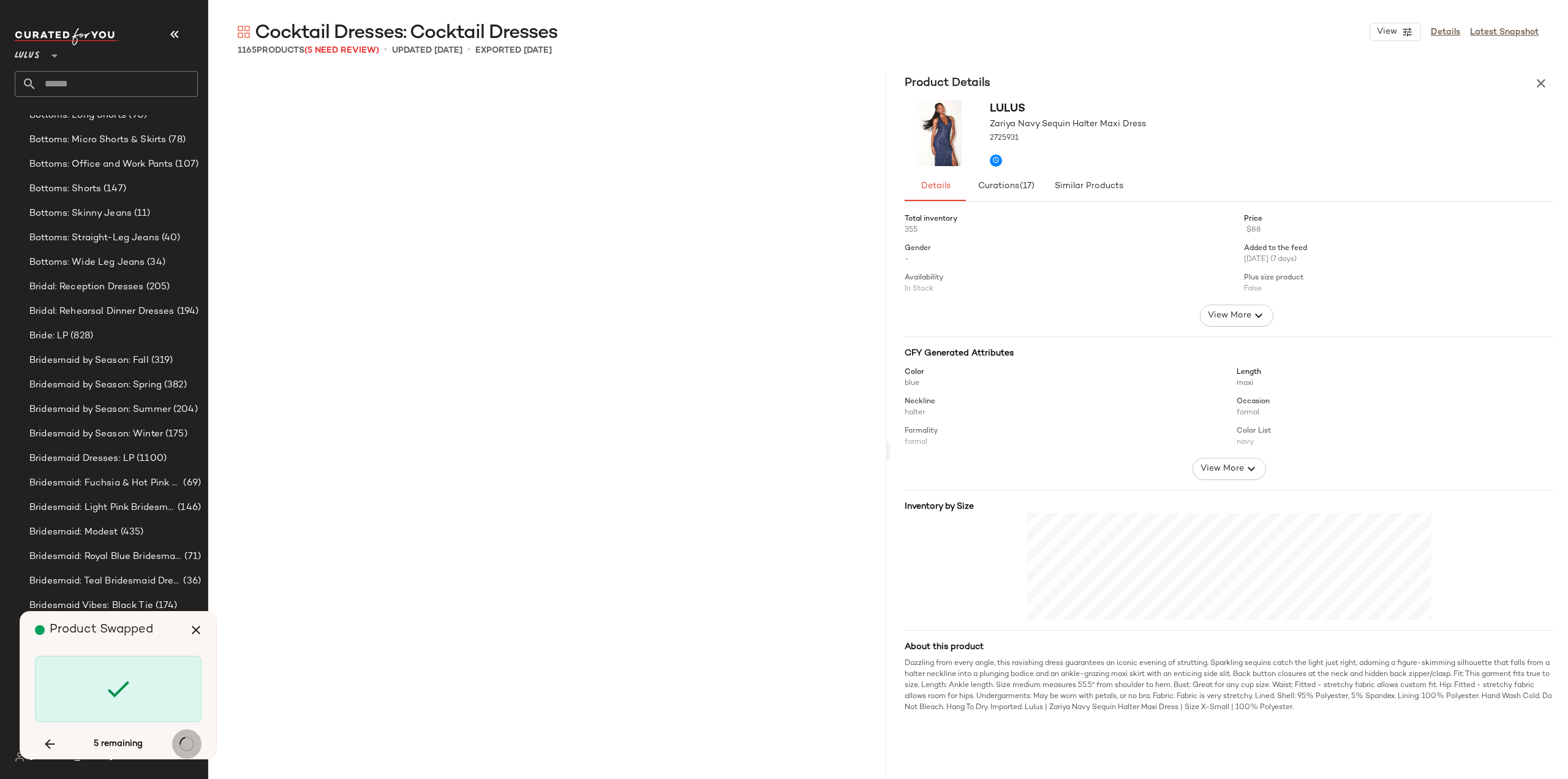
scroll to position [29328, 0]
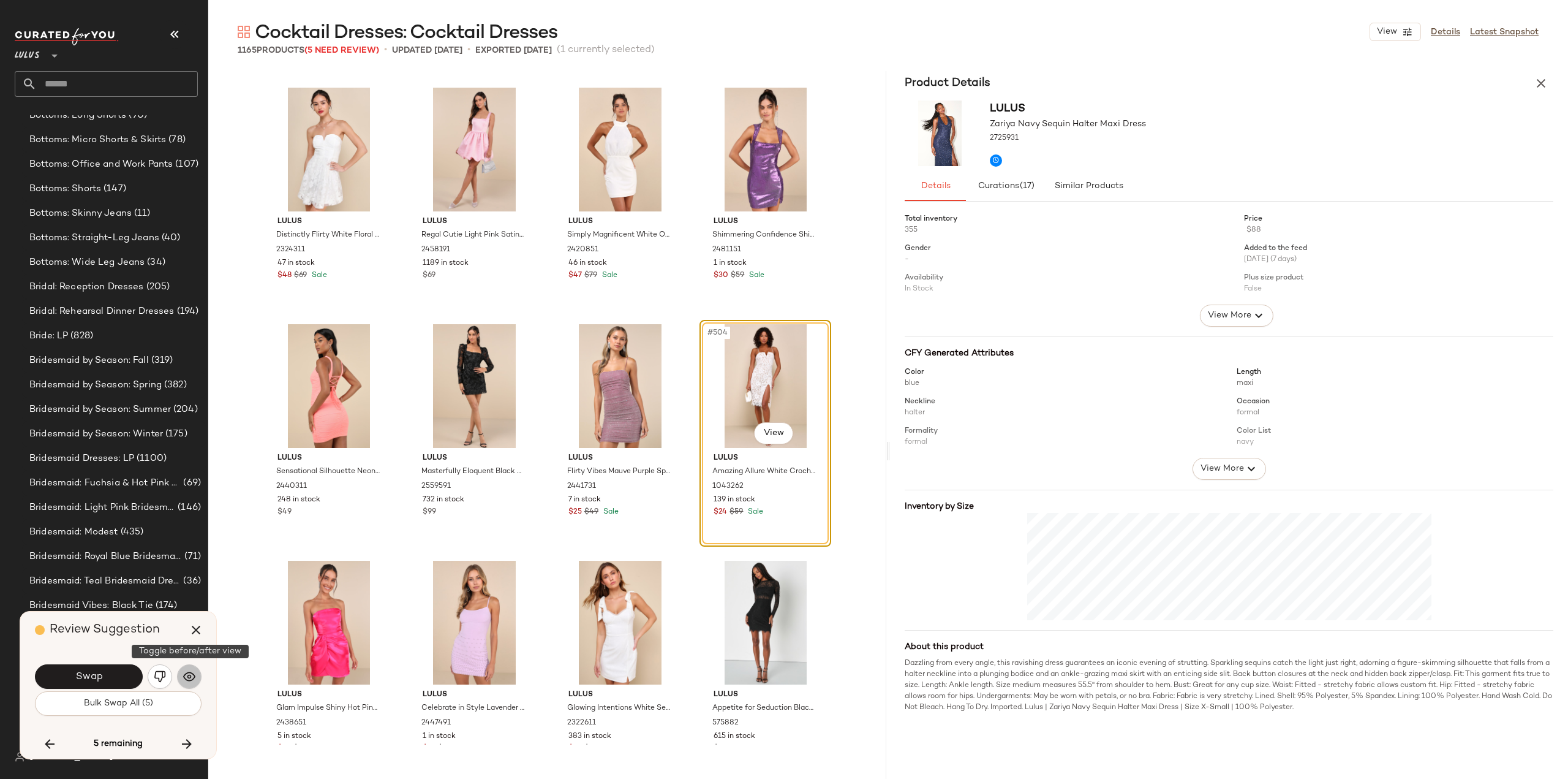
click at [187, 684] on button "button" at bounding box center [188, 676] width 24 height 24
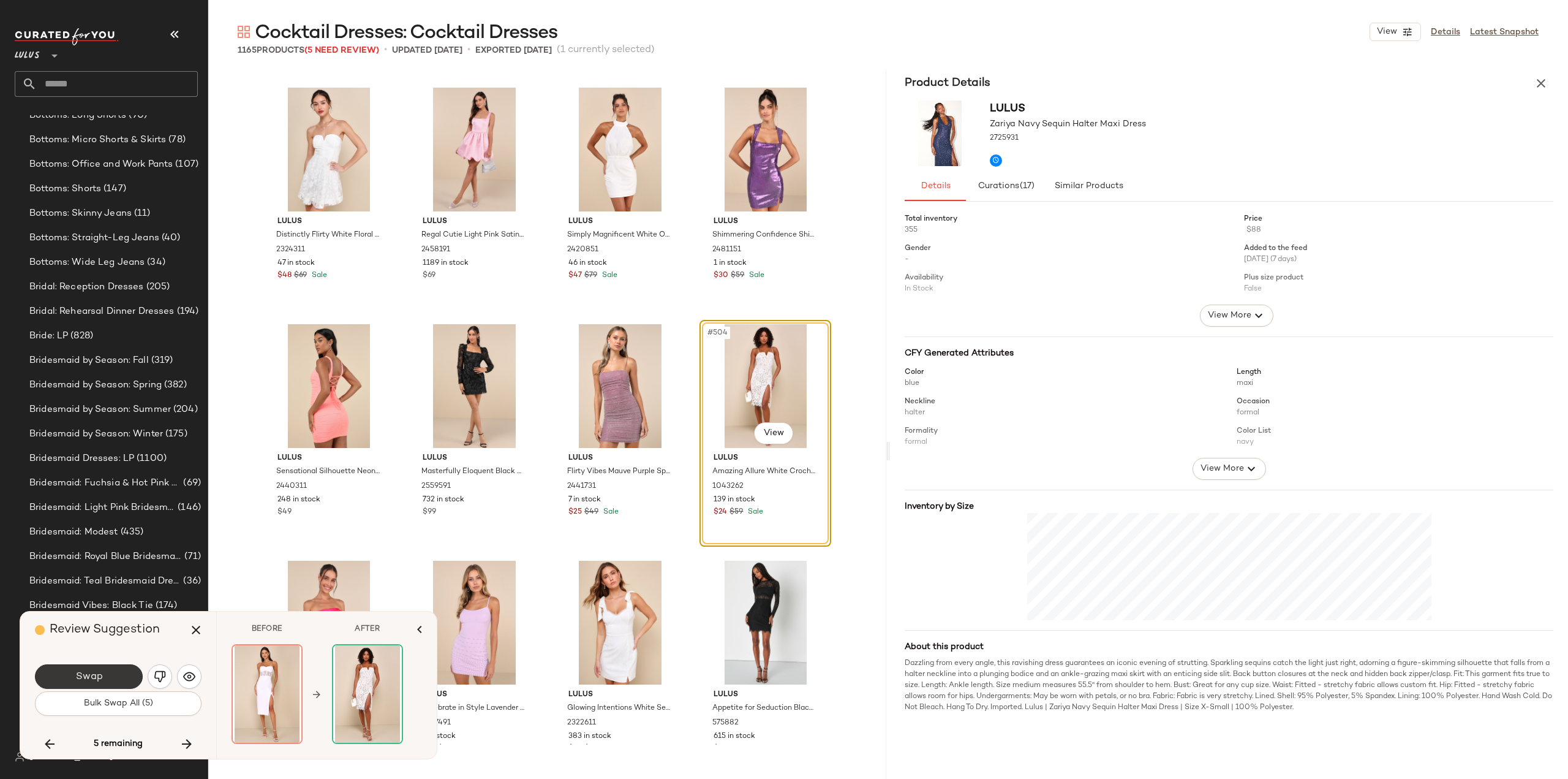
click at [92, 680] on span "Swap" at bounding box center [88, 677] width 28 height 12
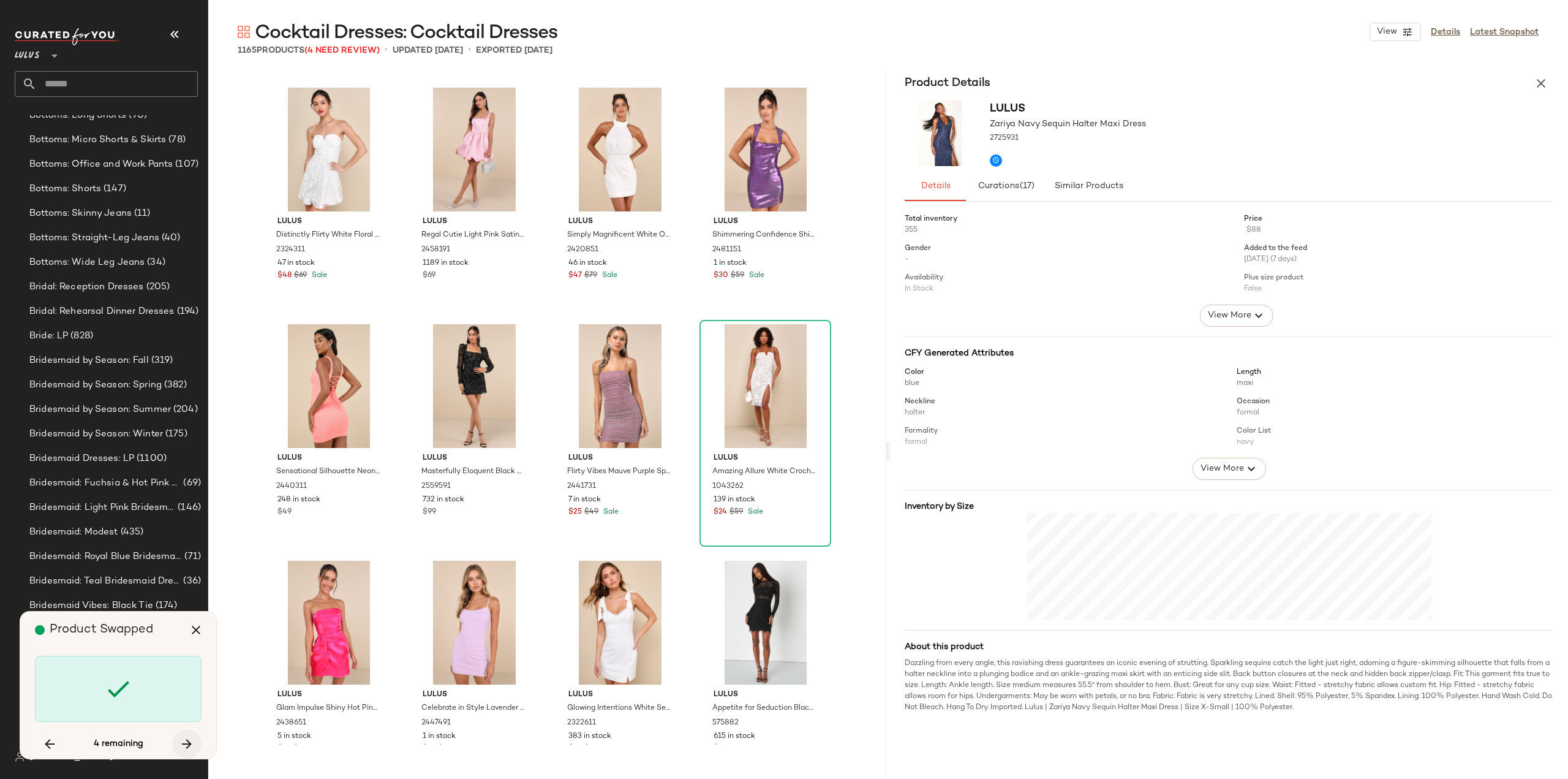
click at [187, 744] on icon "button" at bounding box center [186, 743] width 14 height 14
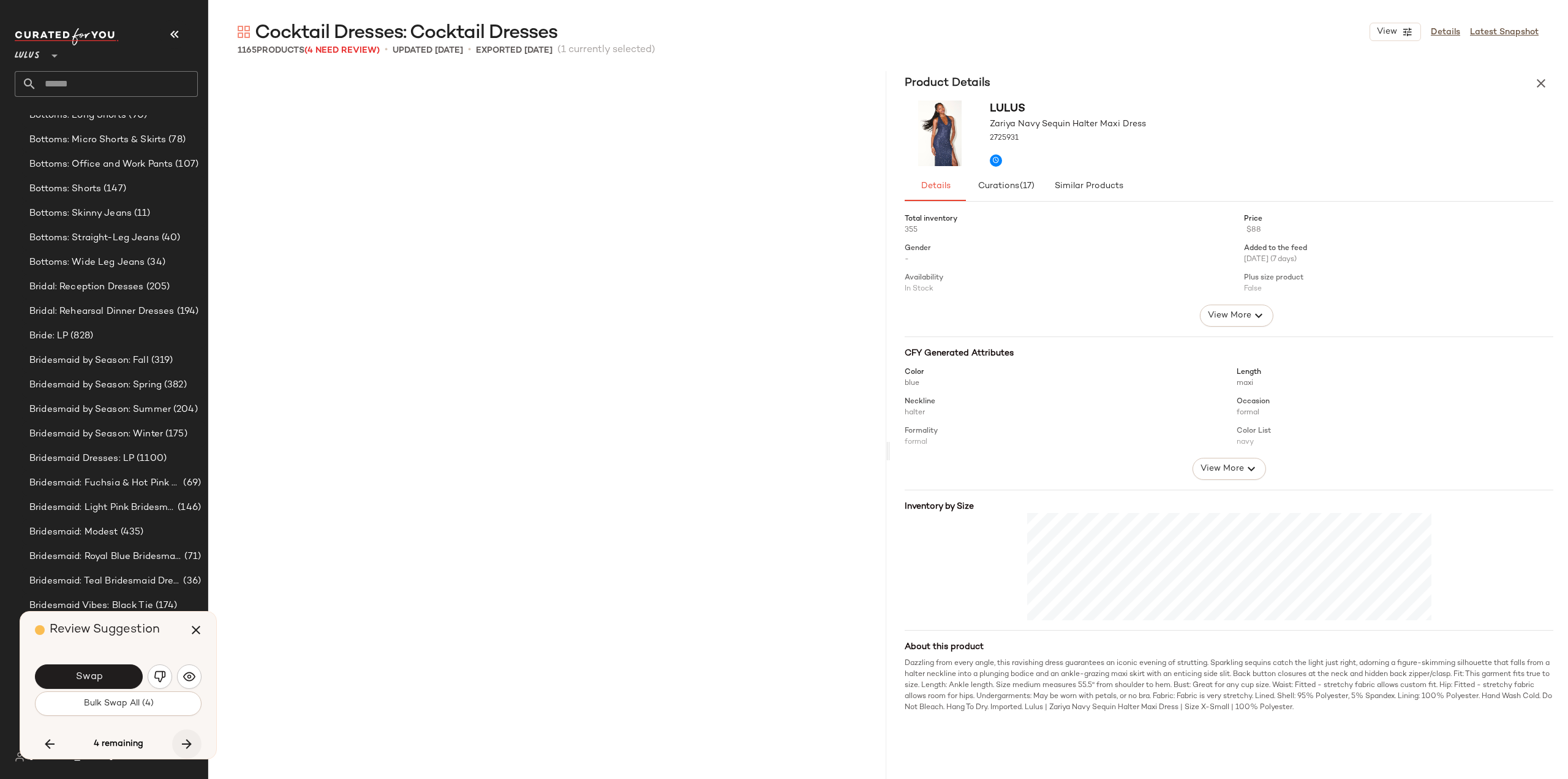
scroll to position [56055, 0]
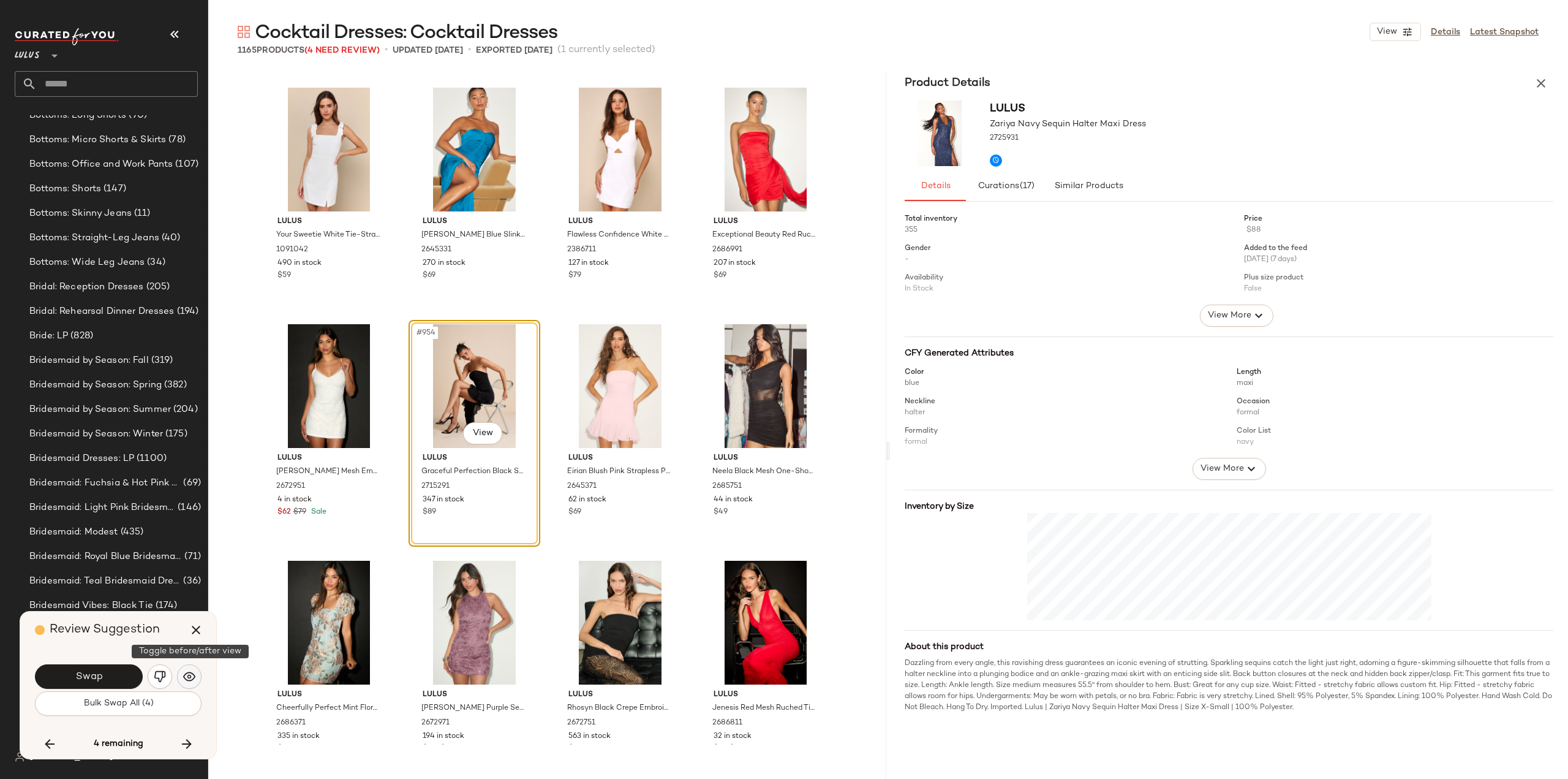
click at [190, 679] on img "button" at bounding box center [189, 676] width 13 height 13
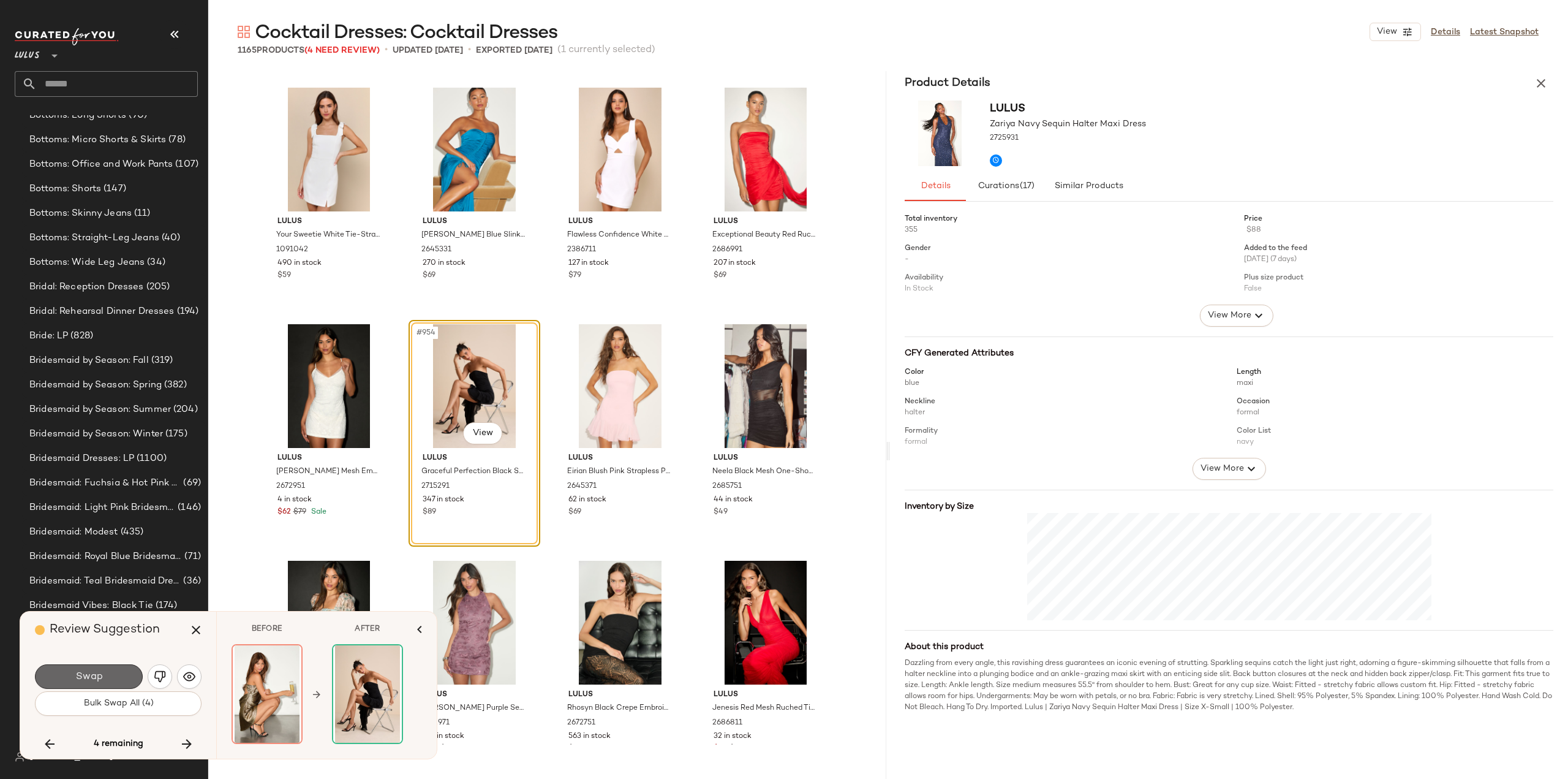
click at [96, 680] on span "Swap" at bounding box center [88, 677] width 28 height 12
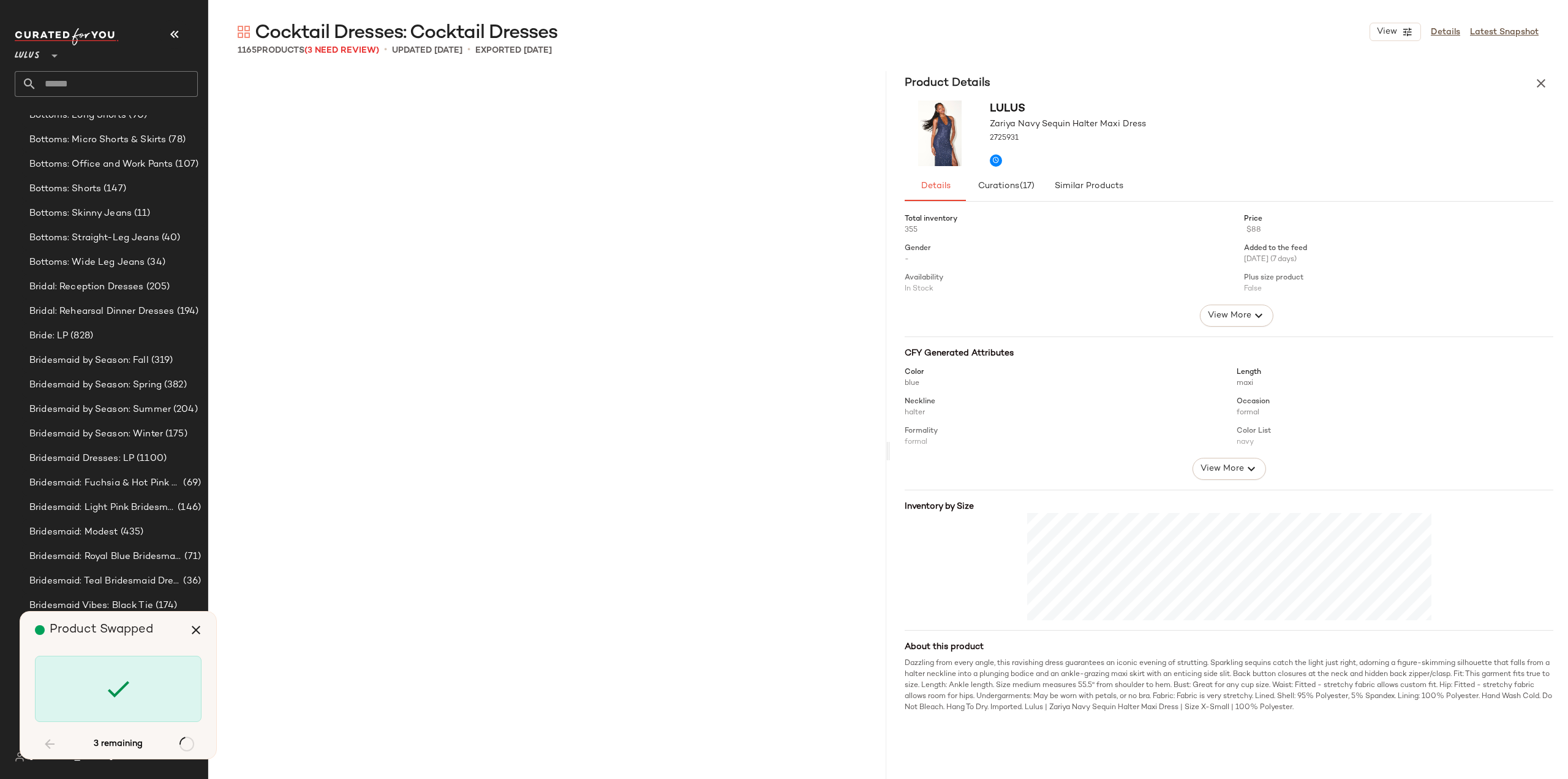
scroll to position [16792, 0]
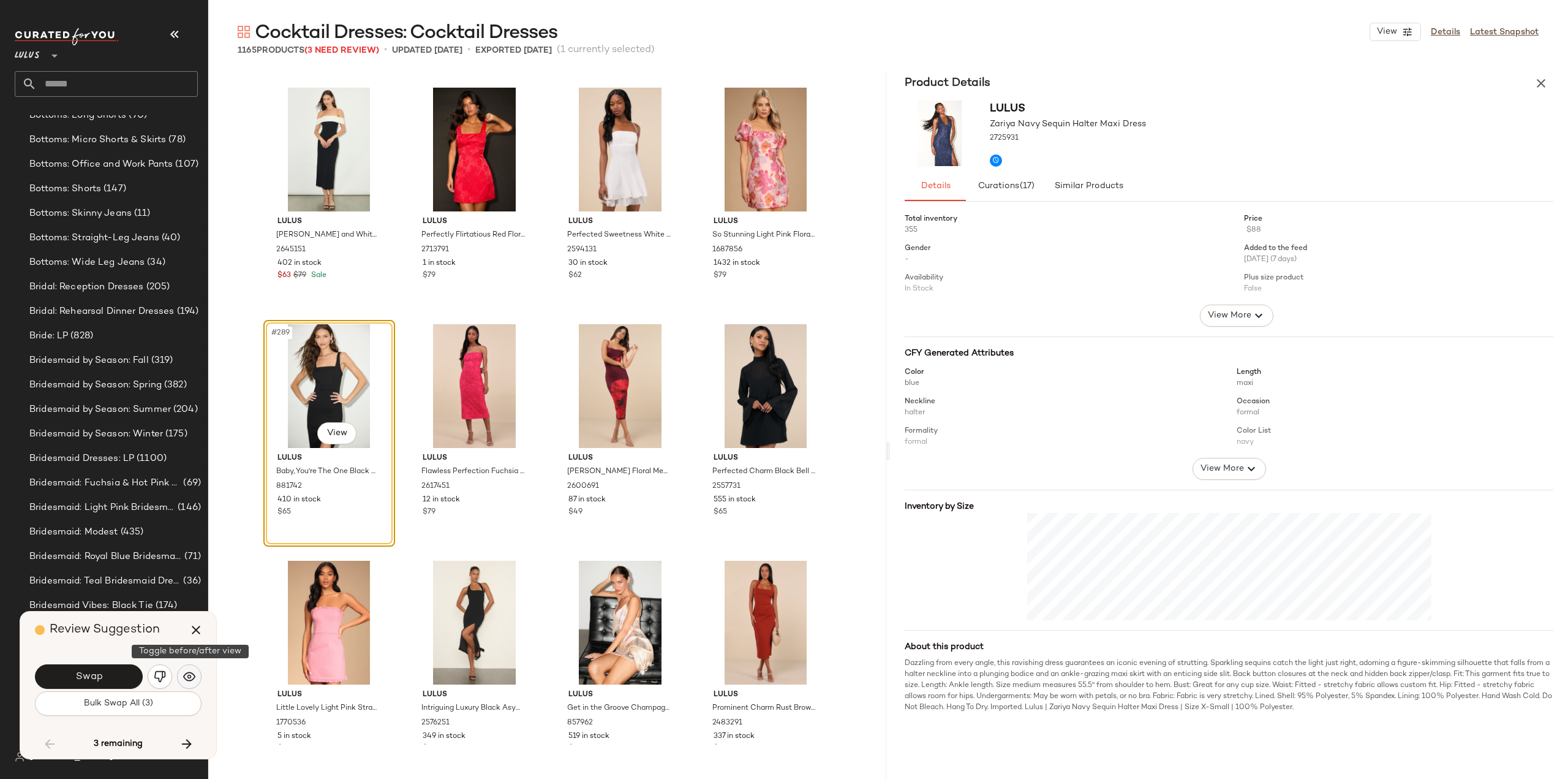
click at [190, 681] on img "button" at bounding box center [189, 676] width 13 height 13
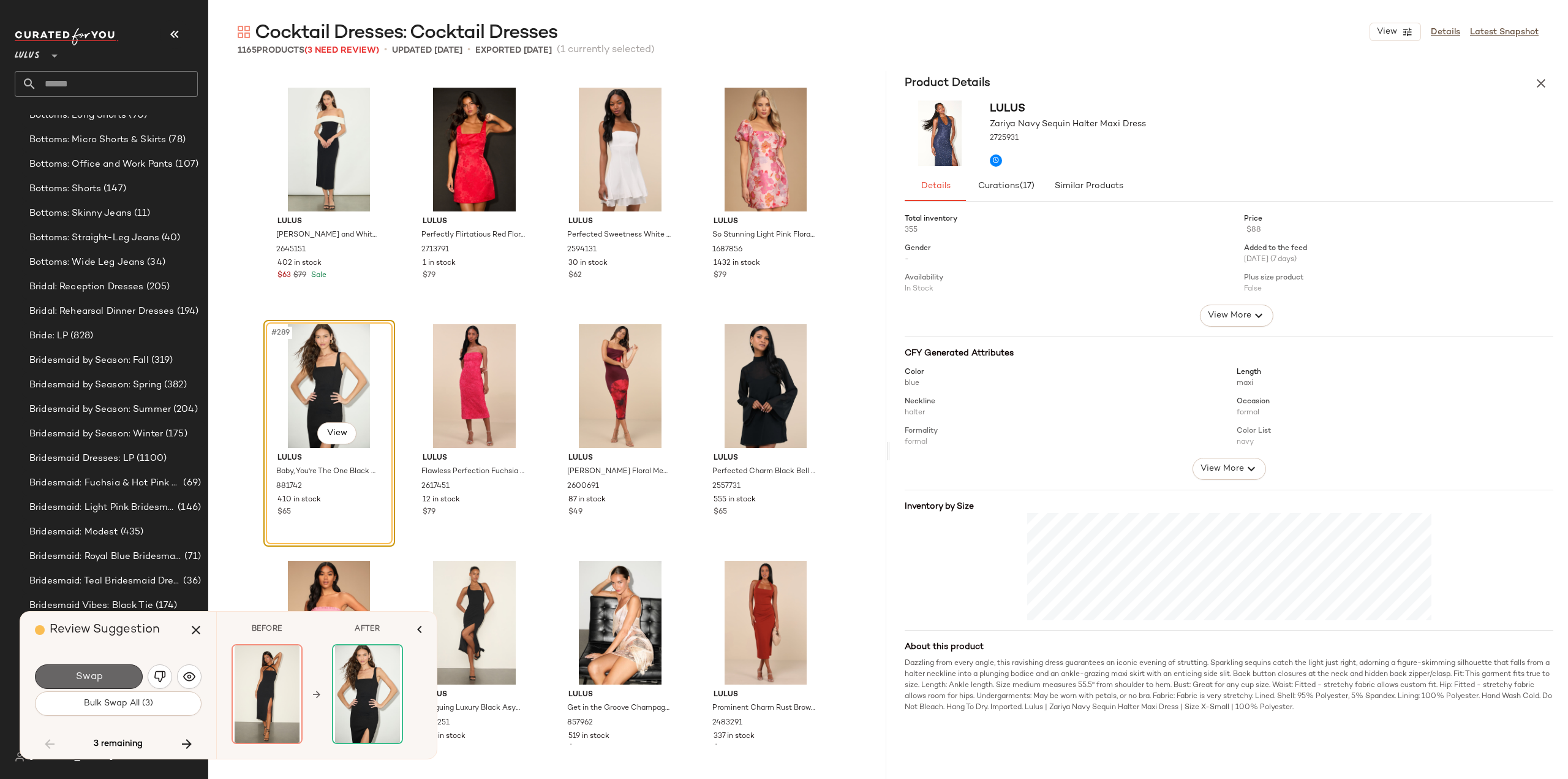
click at [112, 679] on button "Swap" at bounding box center [89, 676] width 108 height 24
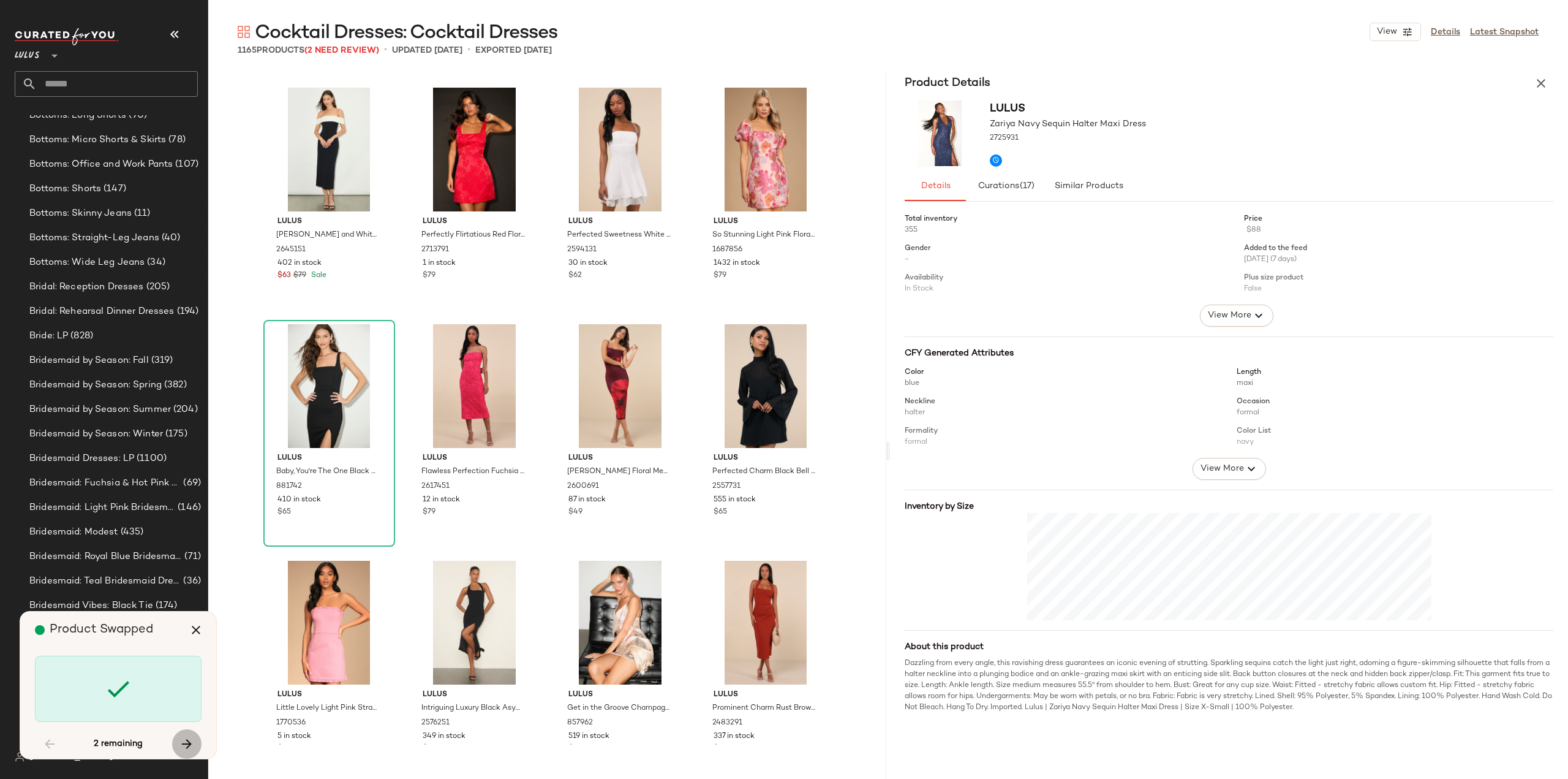
click at [184, 746] on icon "button" at bounding box center [186, 743] width 14 height 14
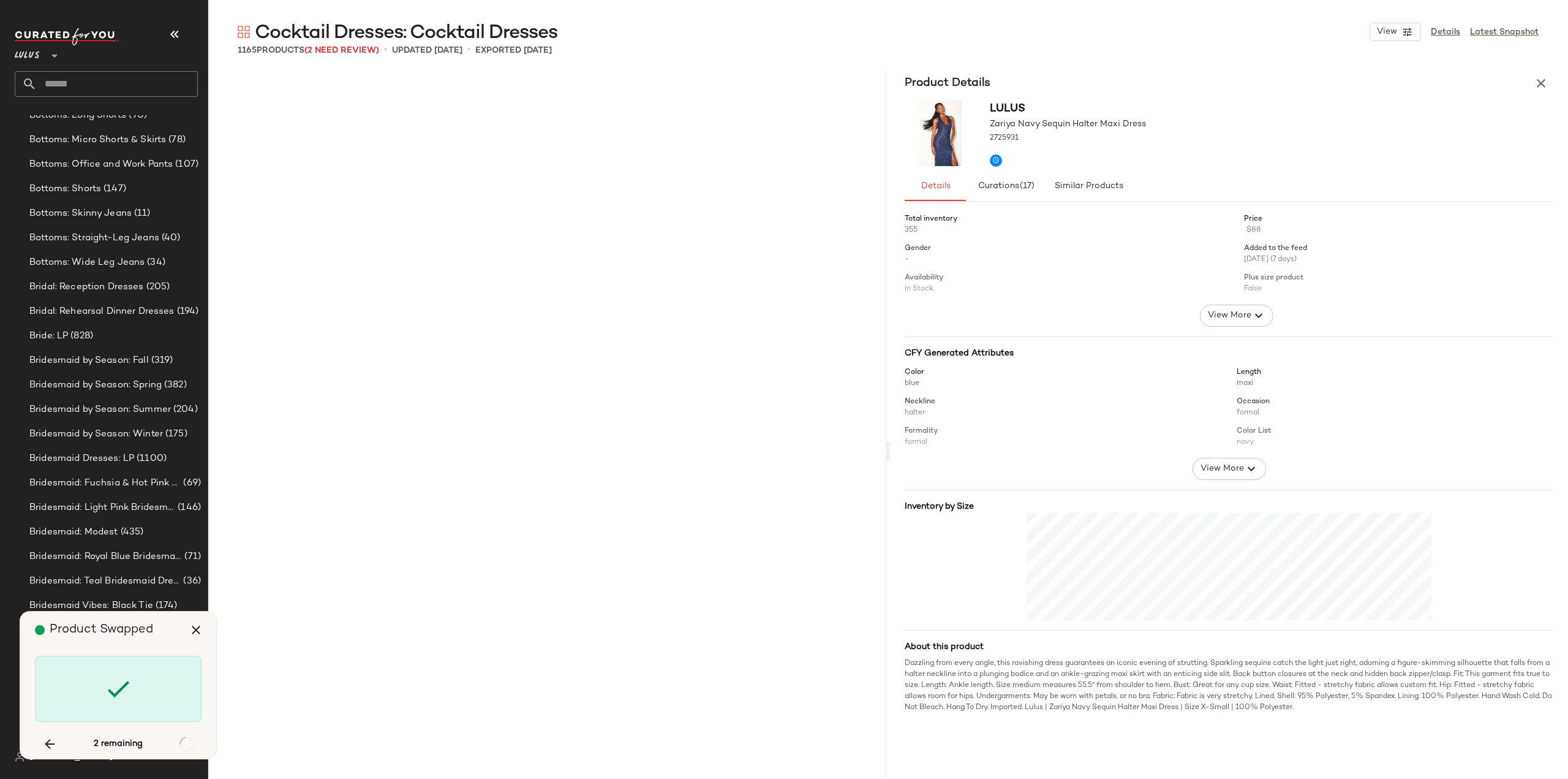
scroll to position [67881, 0]
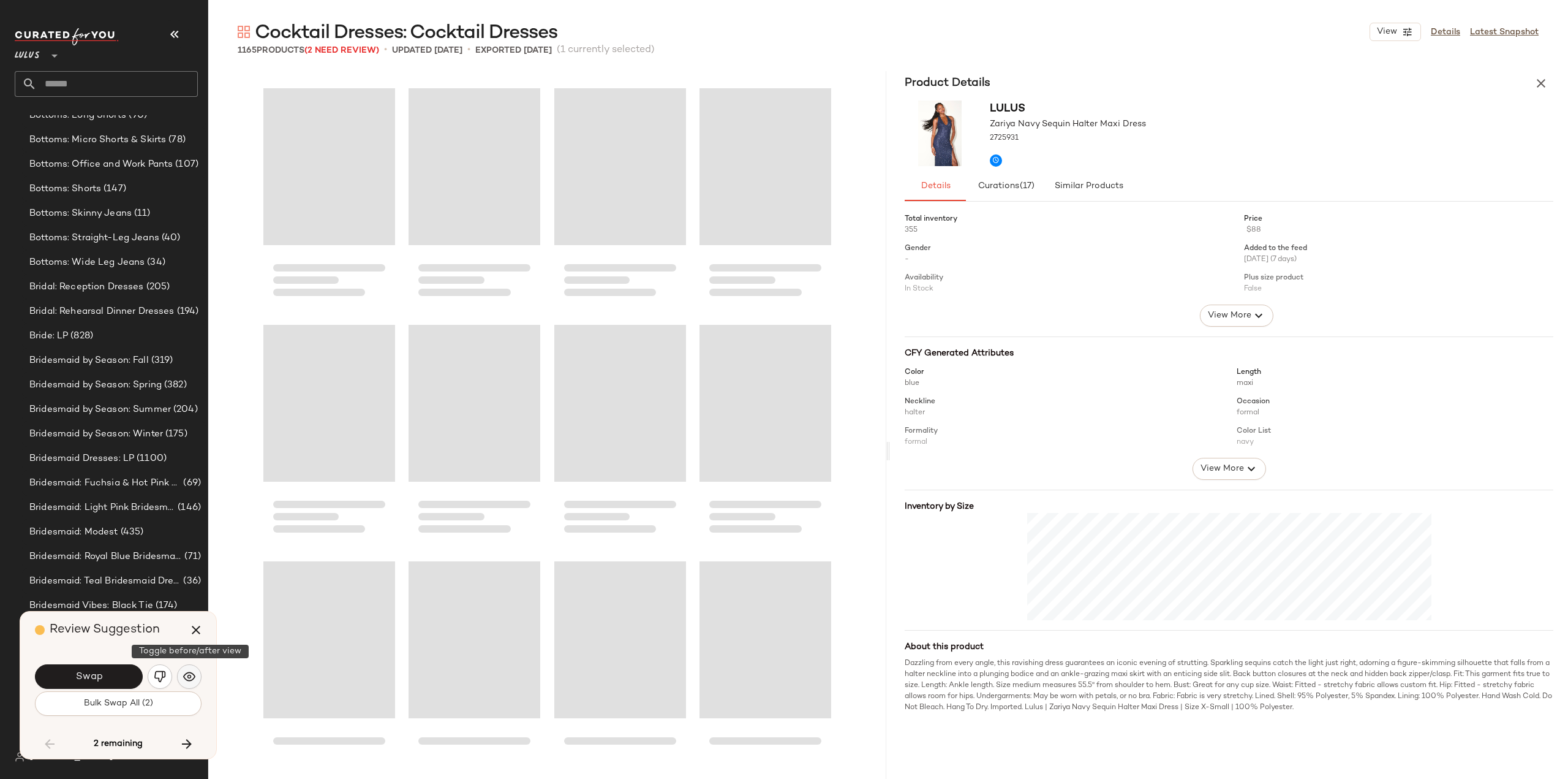
click at [185, 682] on img "button" at bounding box center [189, 676] width 13 height 13
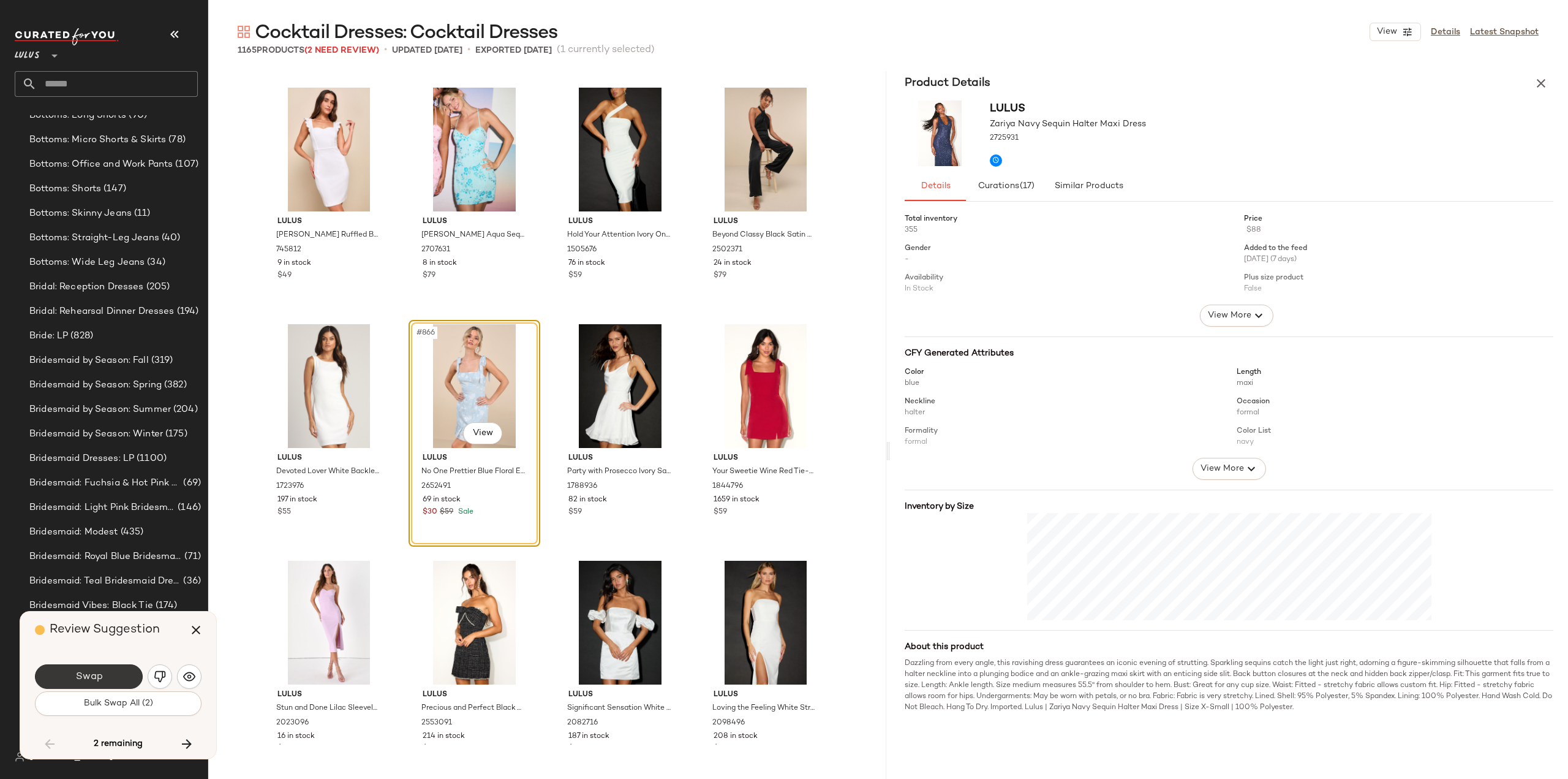
click at [96, 681] on span "Swap" at bounding box center [88, 677] width 28 height 12
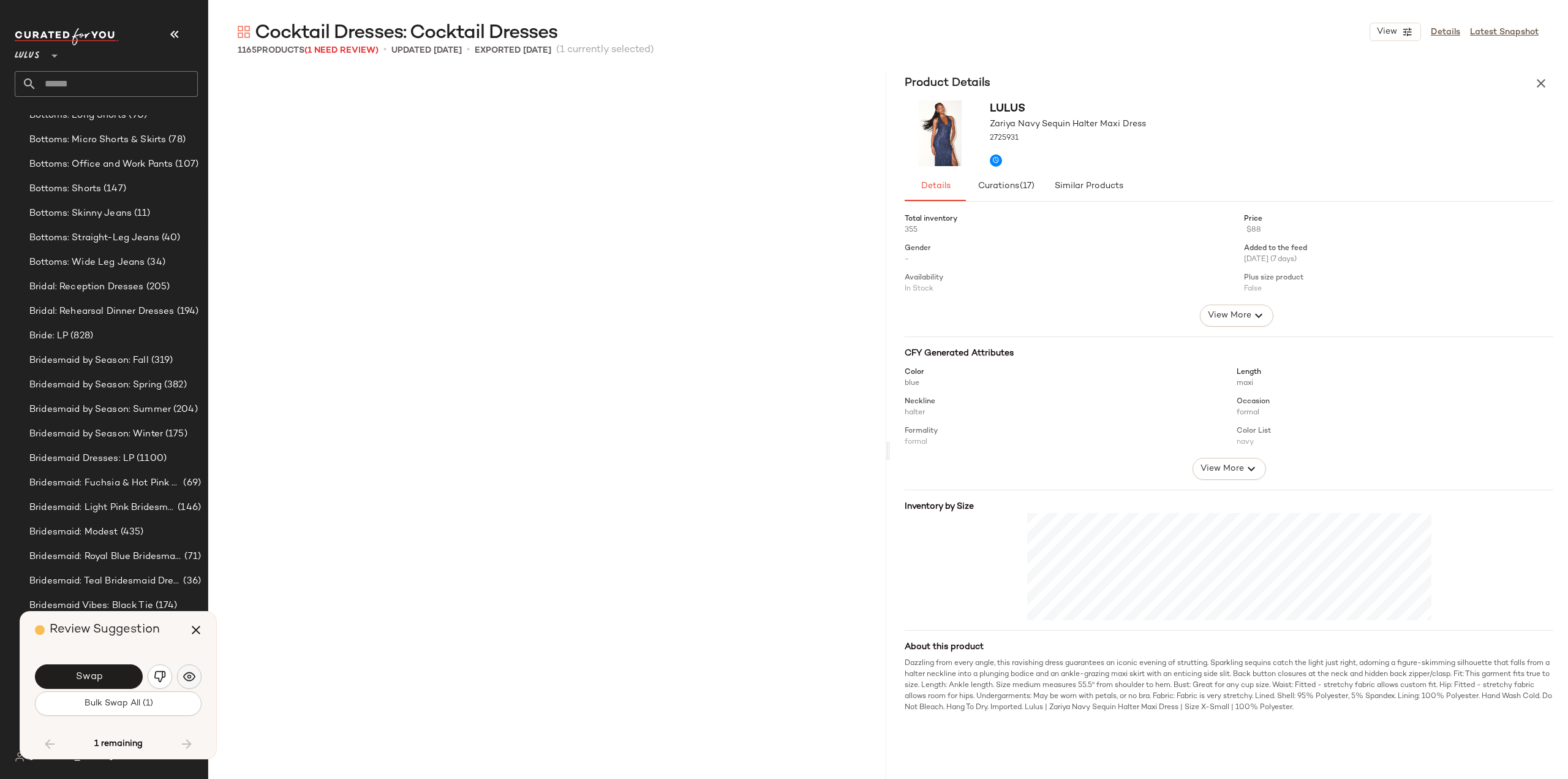
scroll to position [67881, 0]
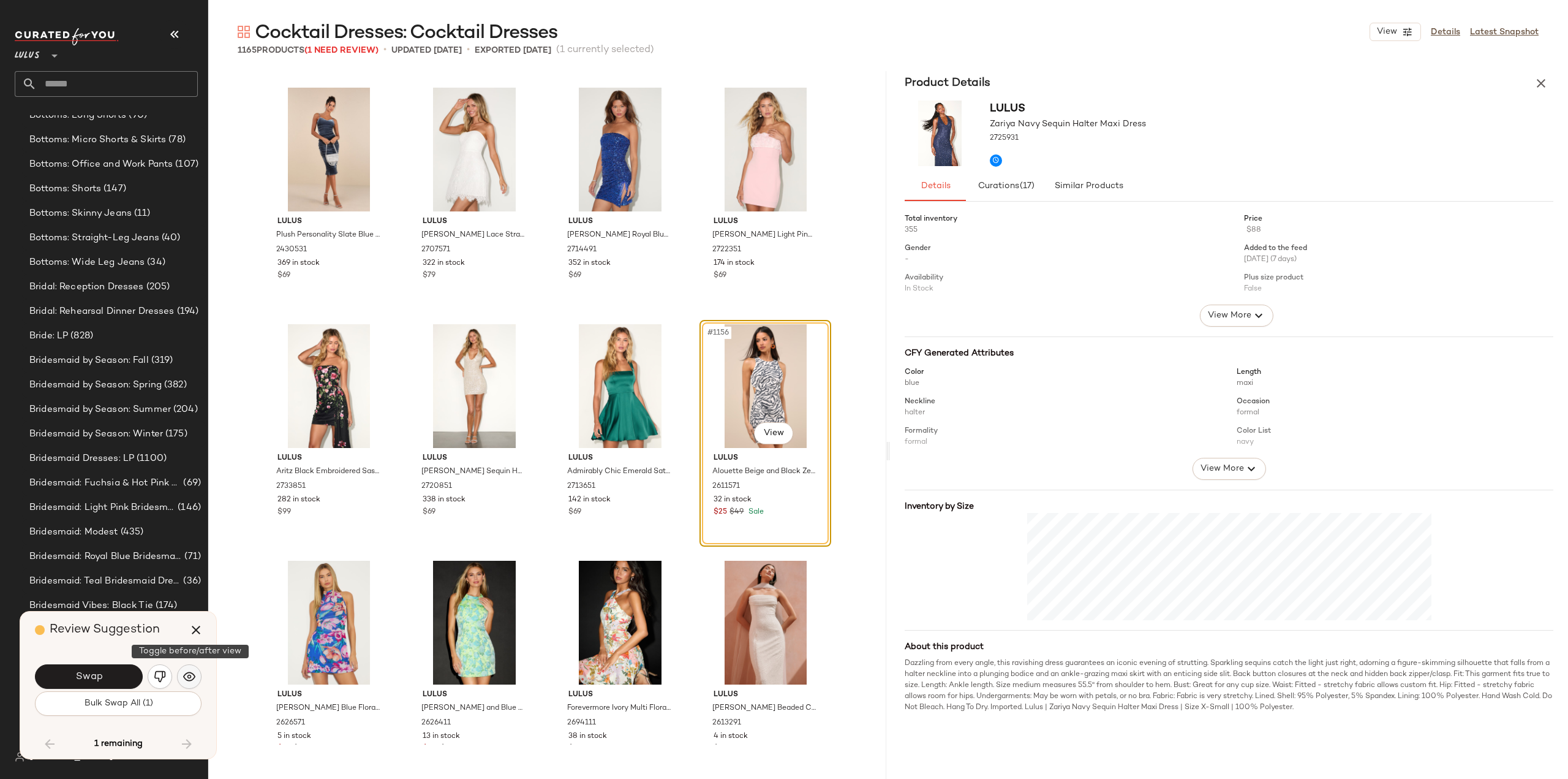
click at [187, 678] on img "button" at bounding box center [189, 676] width 13 height 13
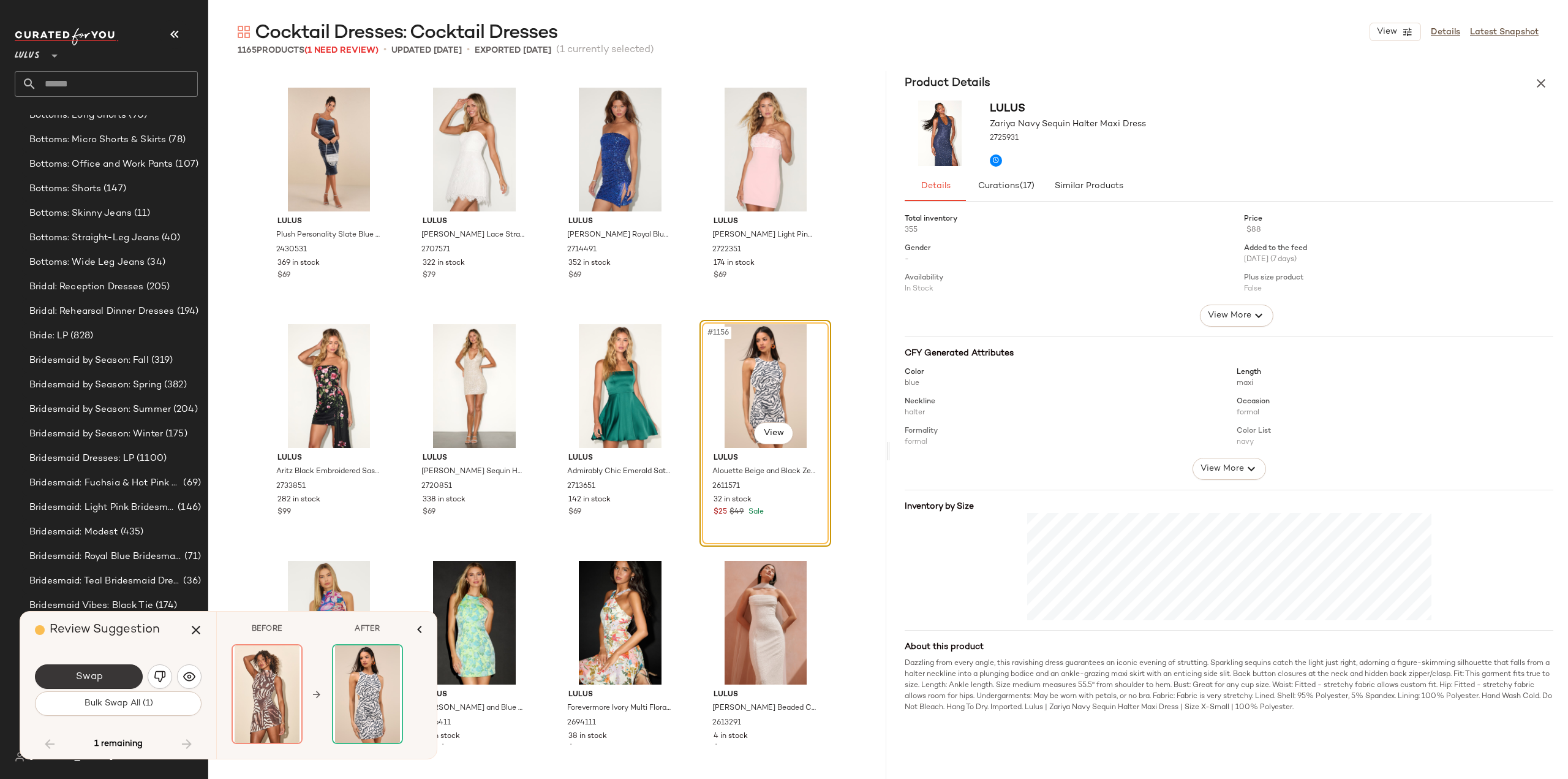
click at [96, 681] on span "Swap" at bounding box center [88, 677] width 28 height 12
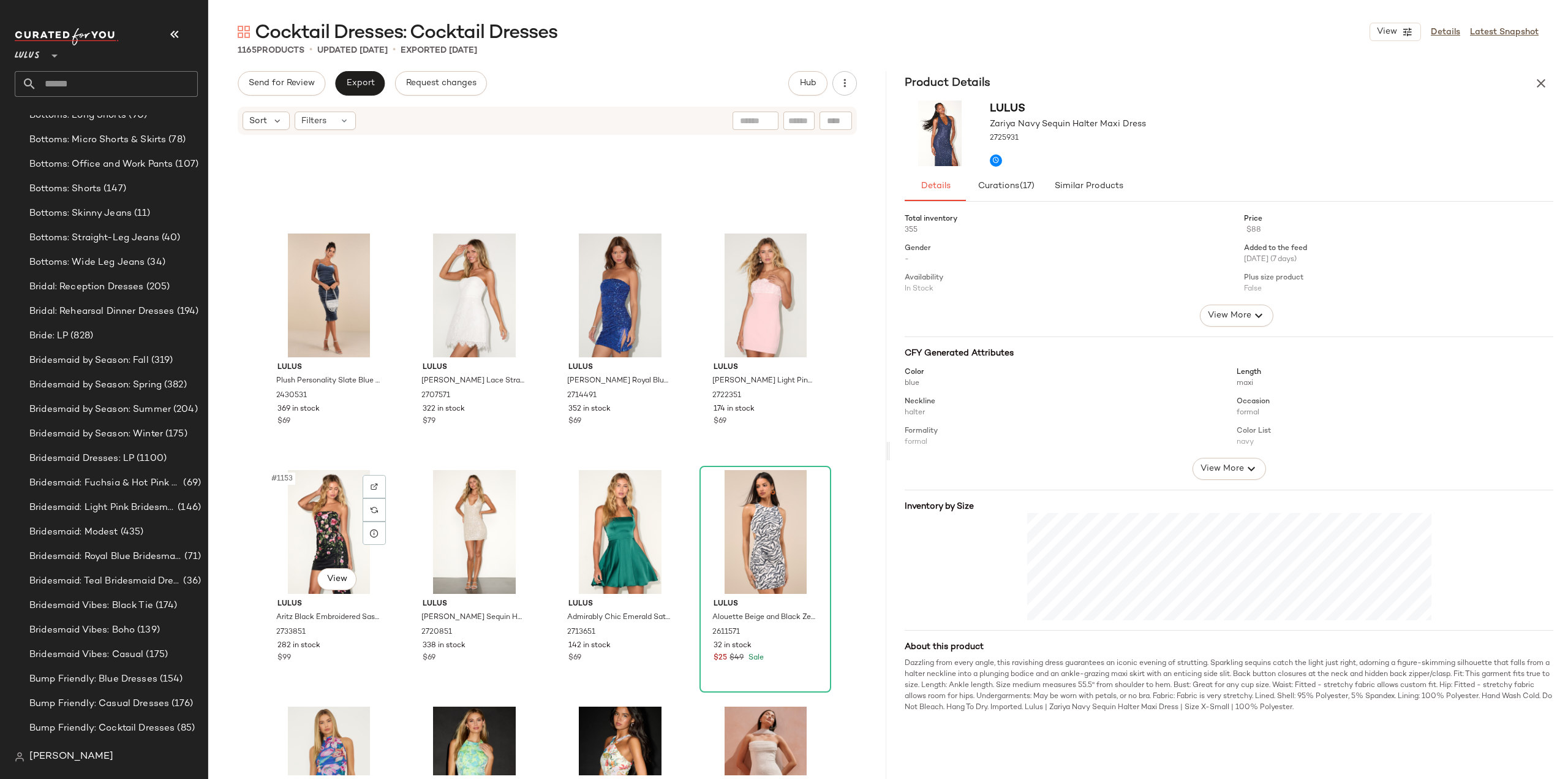
scroll to position [67759, 0]
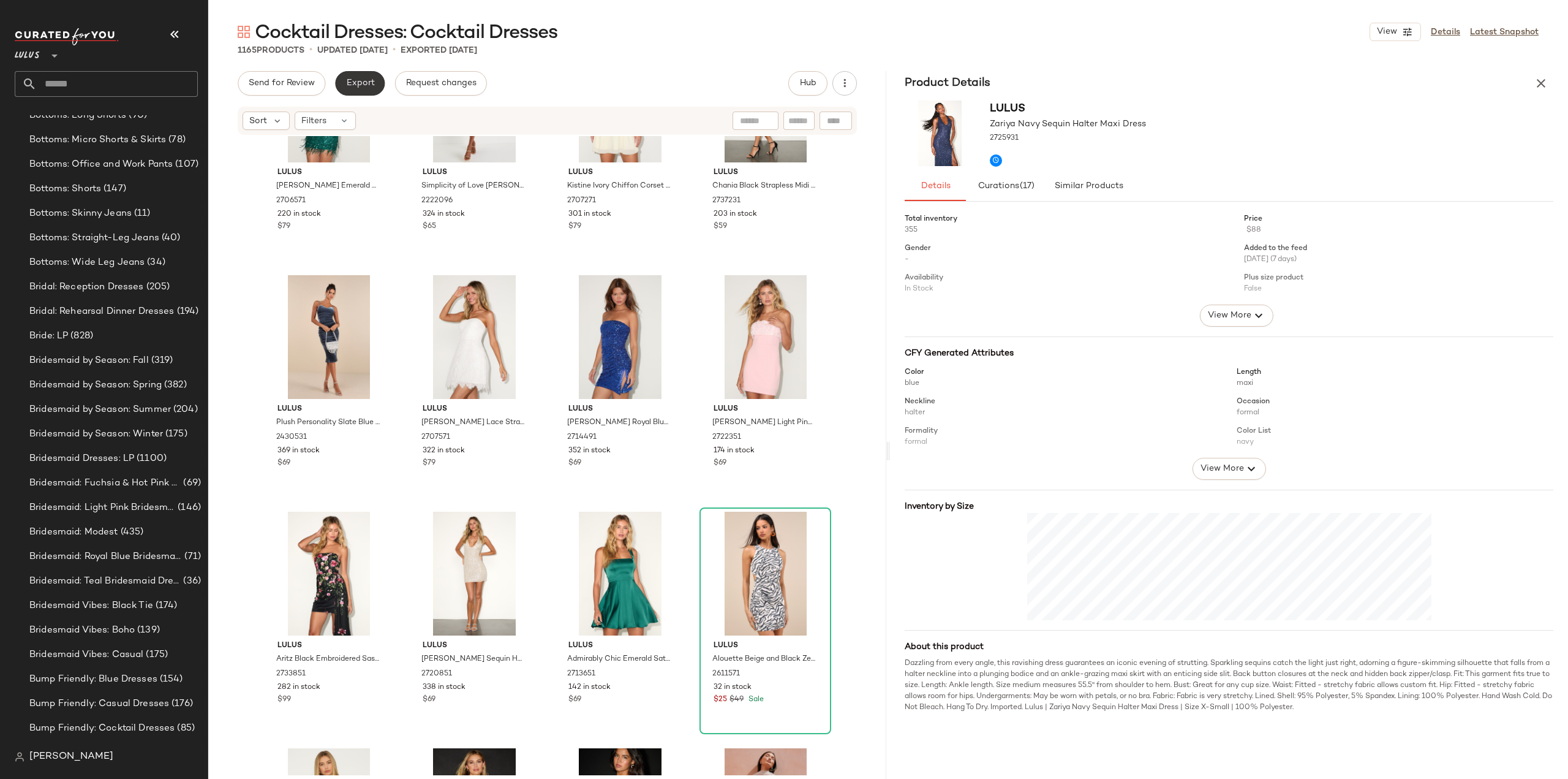
click at [351, 78] on span "Export" at bounding box center [360, 83] width 29 height 10
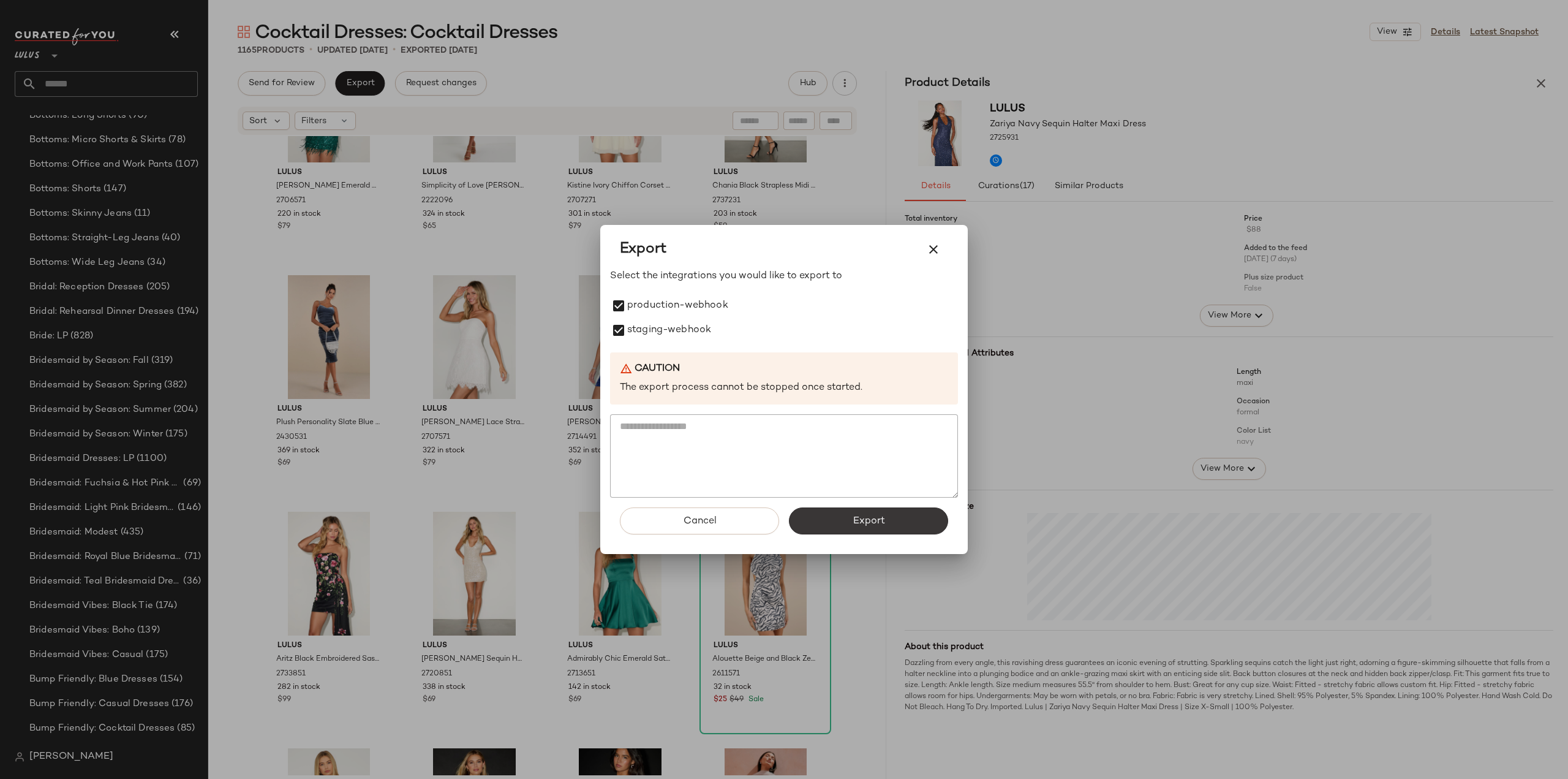
click at [886, 523] on button "Export" at bounding box center [868, 521] width 159 height 27
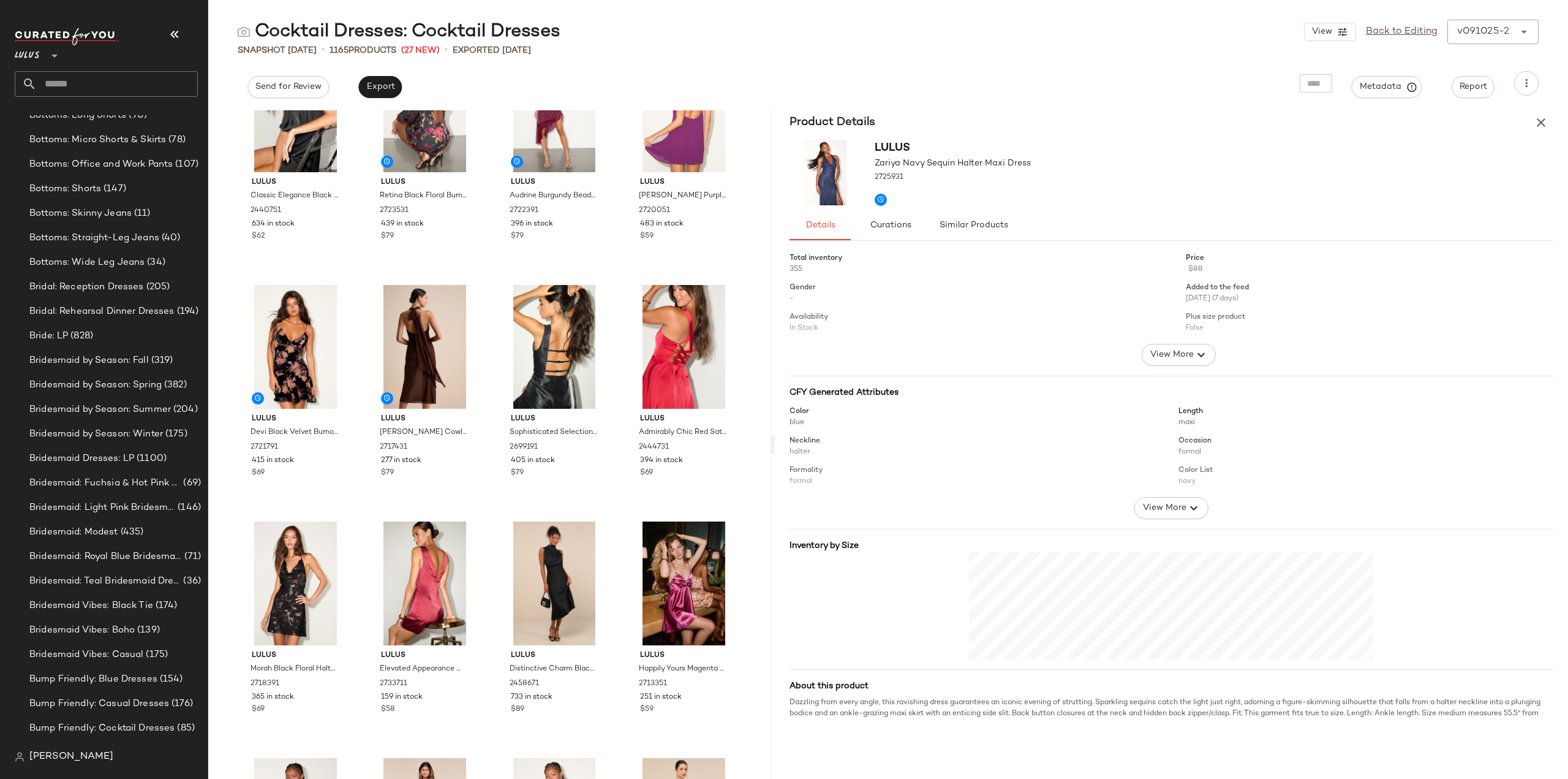
scroll to position [183, 0]
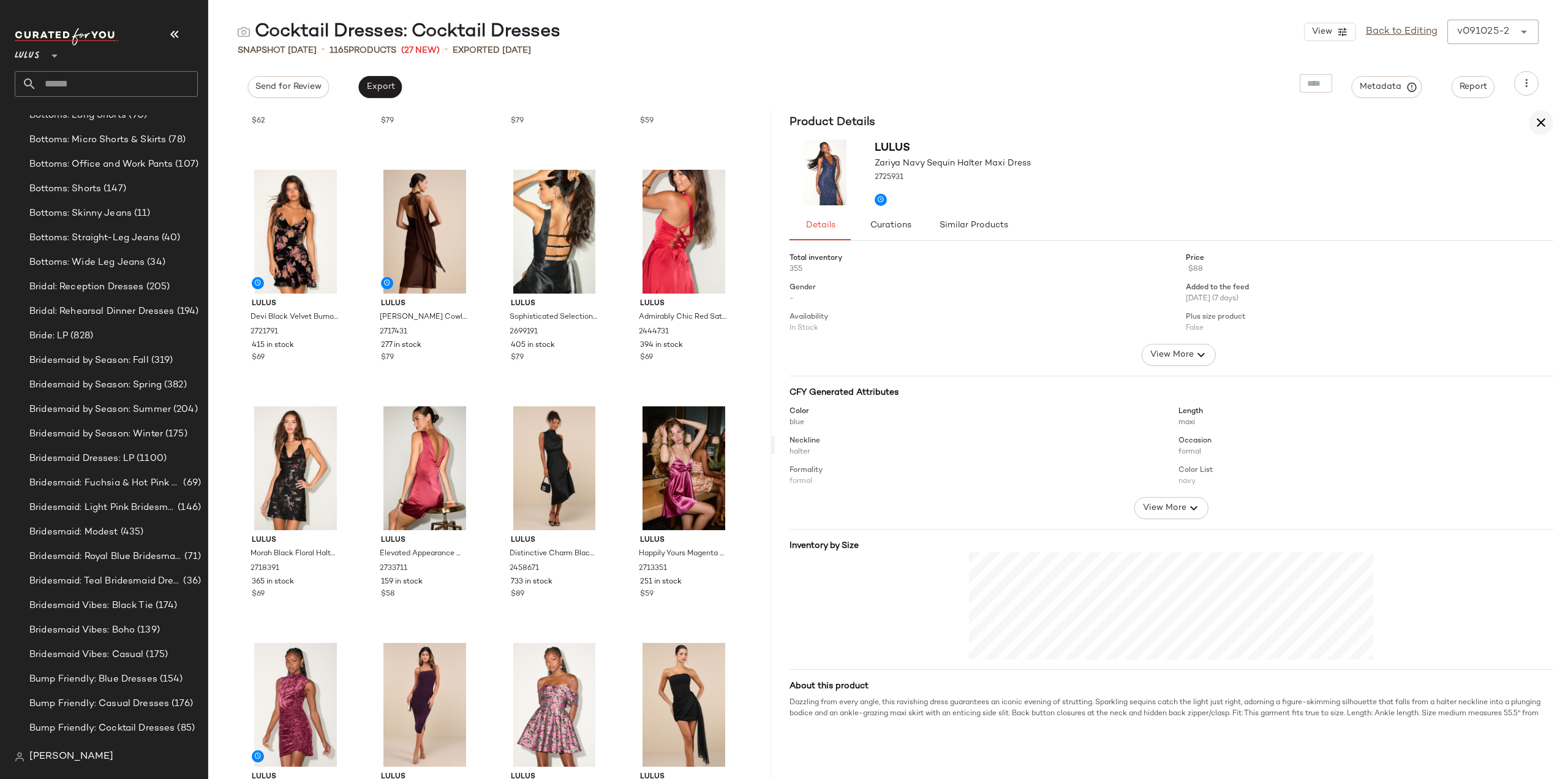
click at [1542, 125] on icon "button" at bounding box center [1540, 122] width 14 height 14
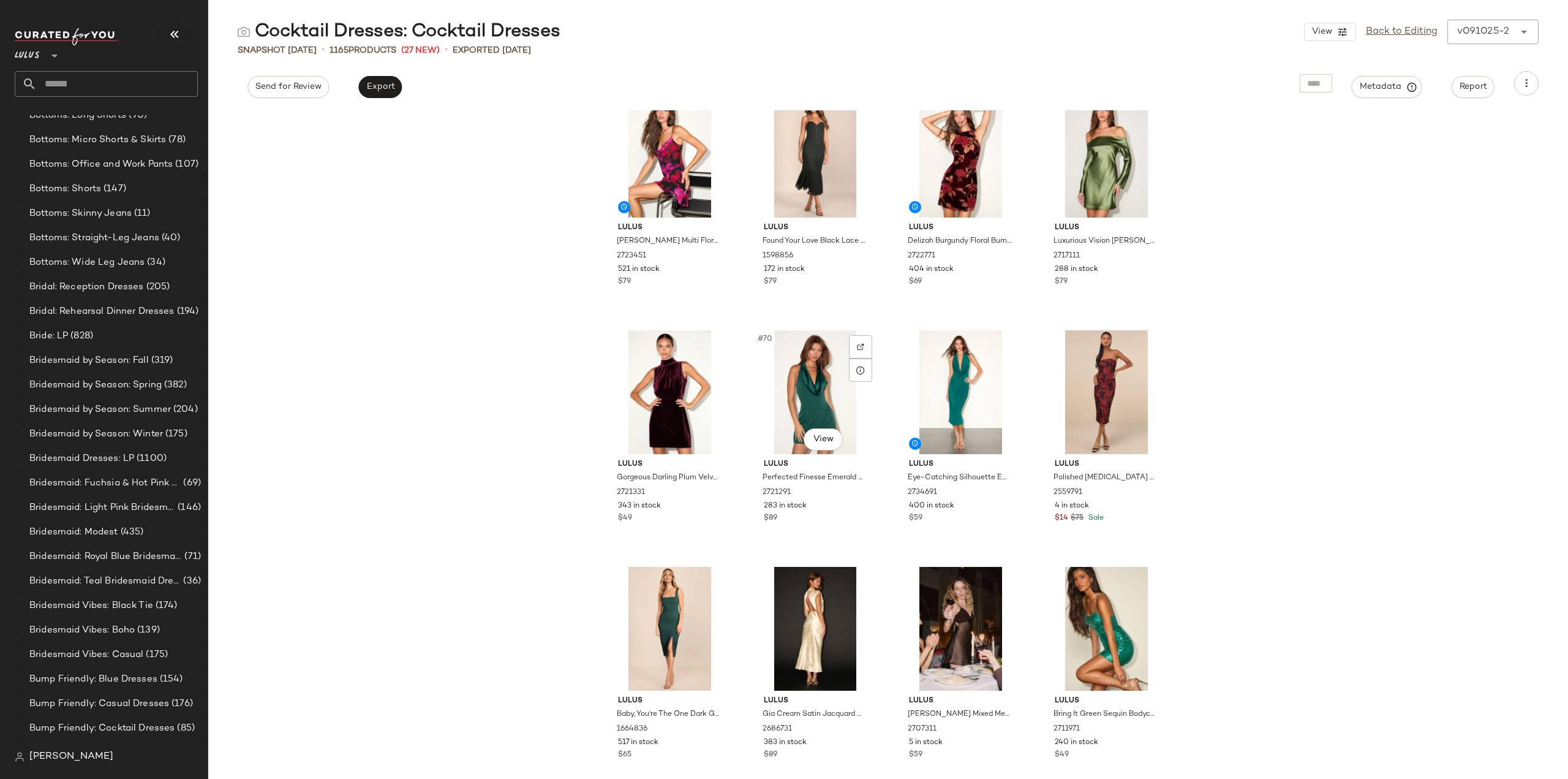
scroll to position [3747, 0]
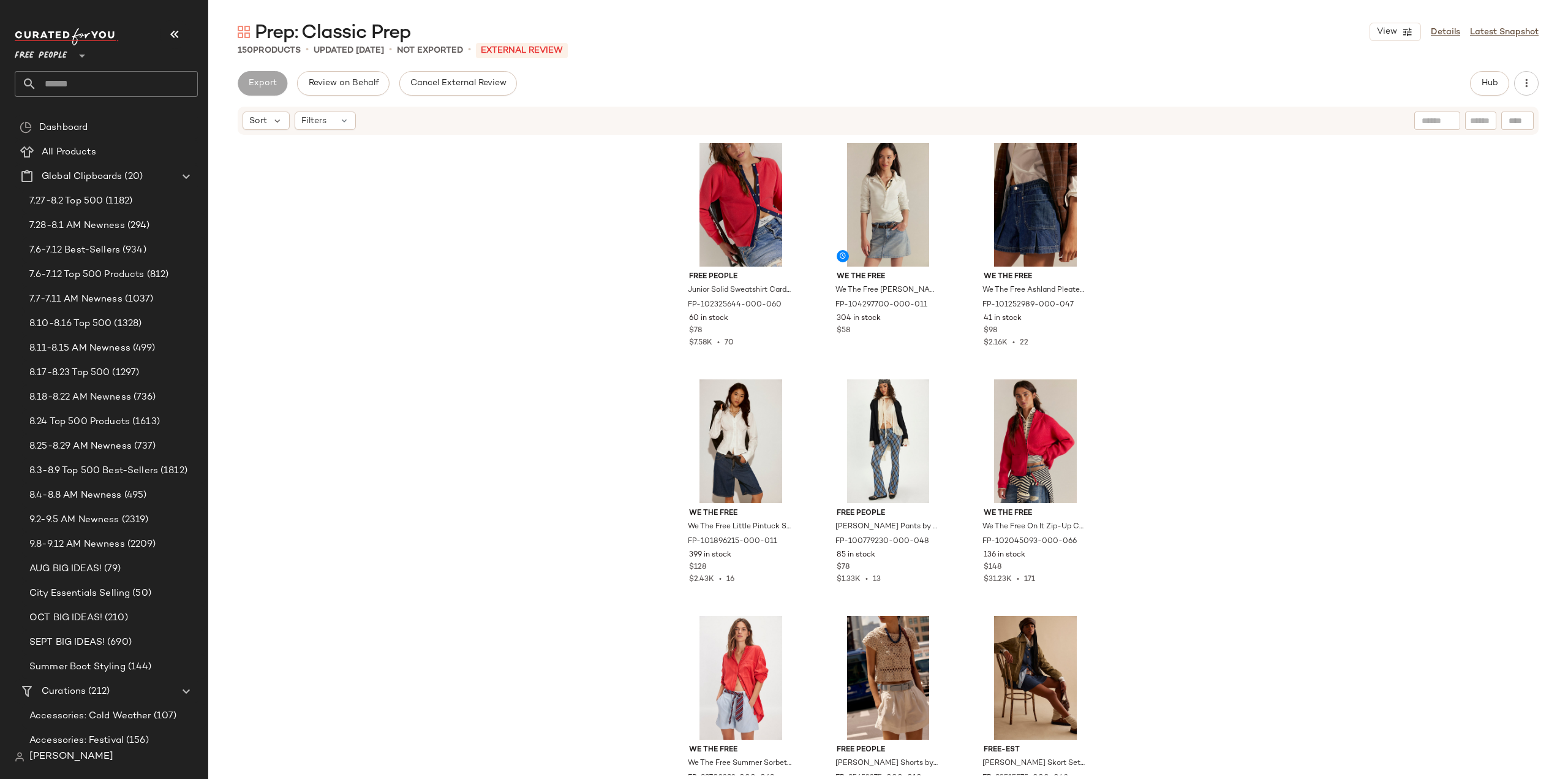
scroll to position [5155, 0]
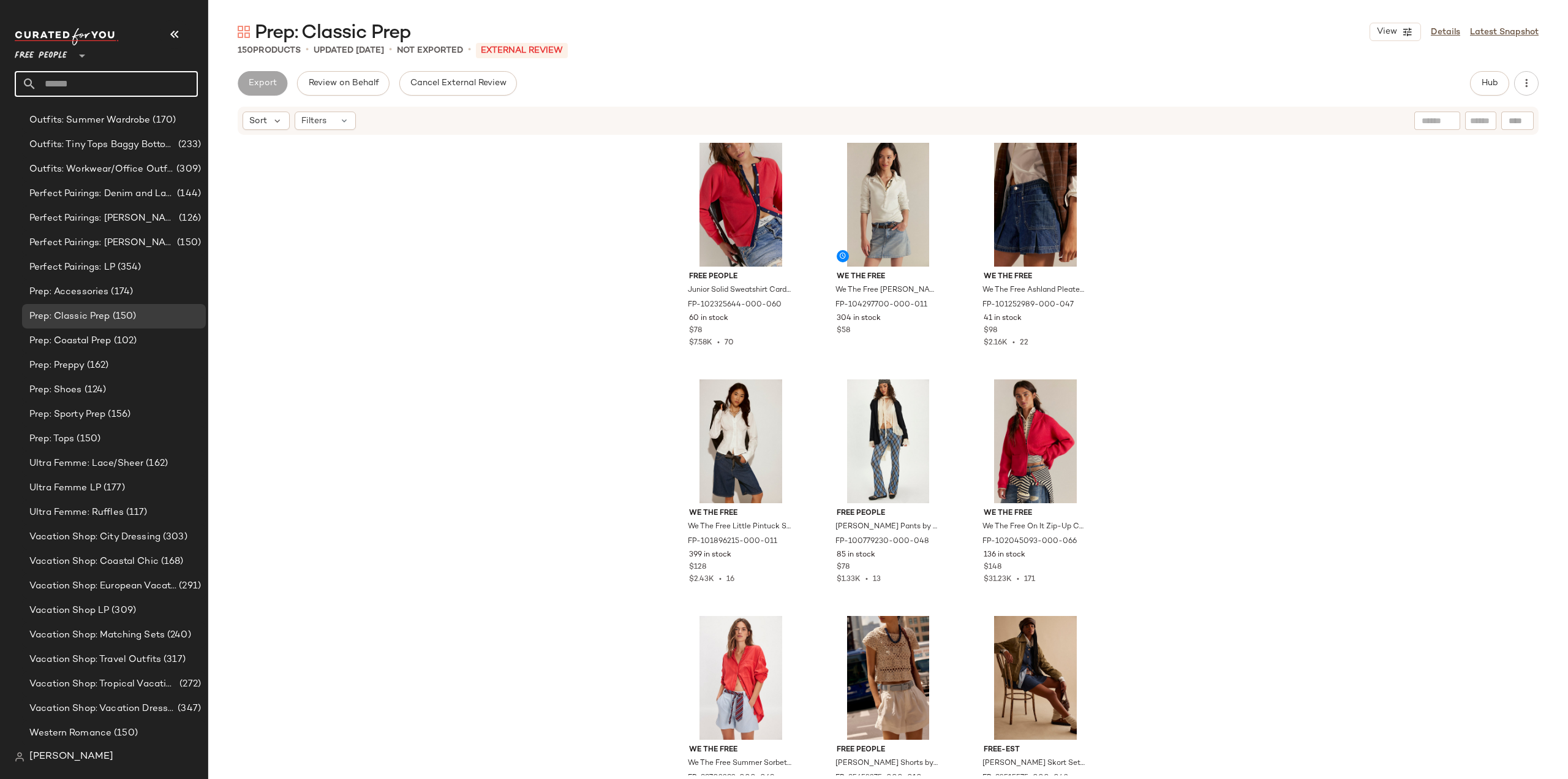
click at [123, 88] on input "text" at bounding box center [117, 84] width 161 height 26
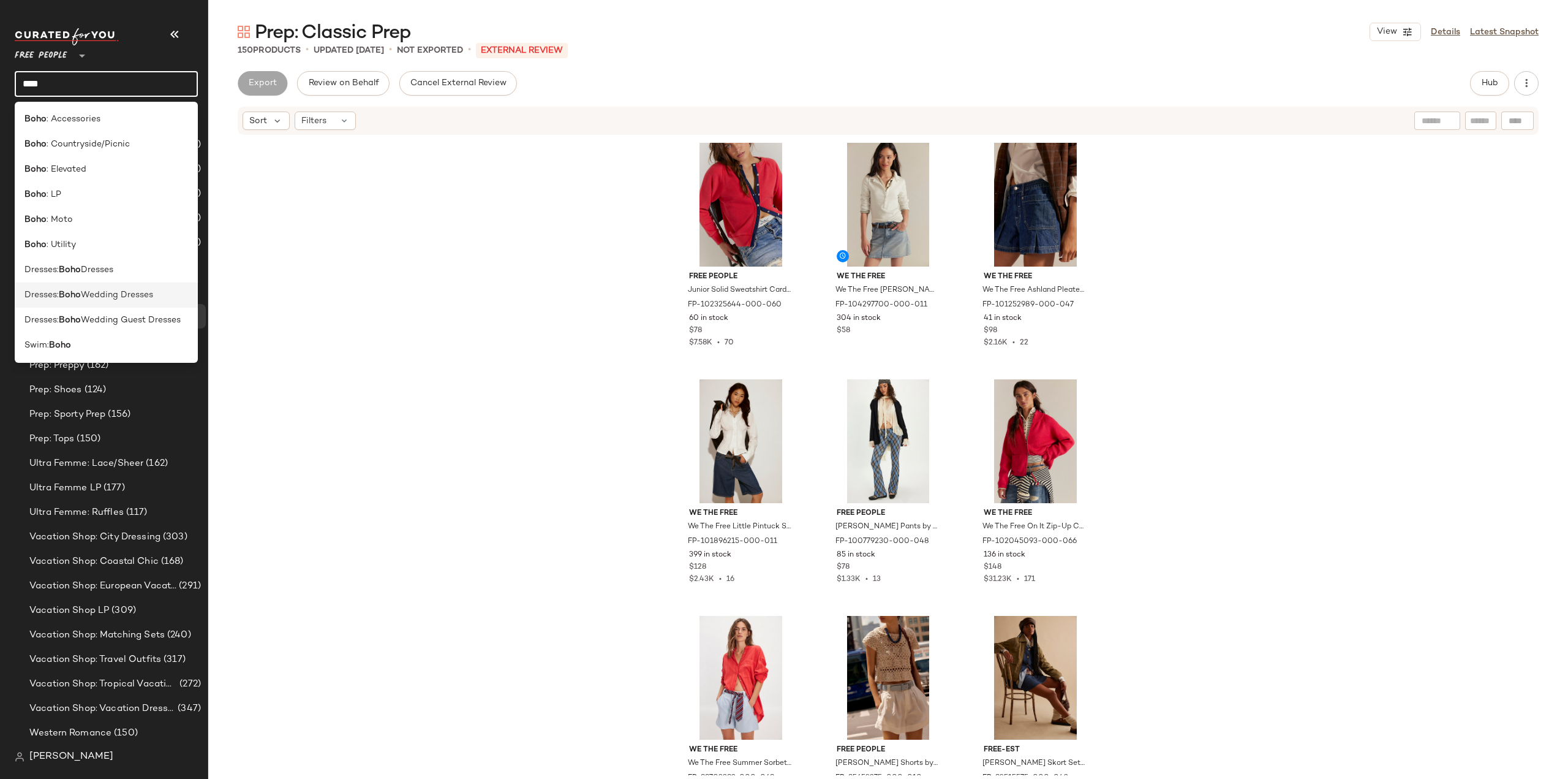
type input "****"
click at [86, 297] on span "Wedding Dresses" at bounding box center [117, 294] width 72 height 13
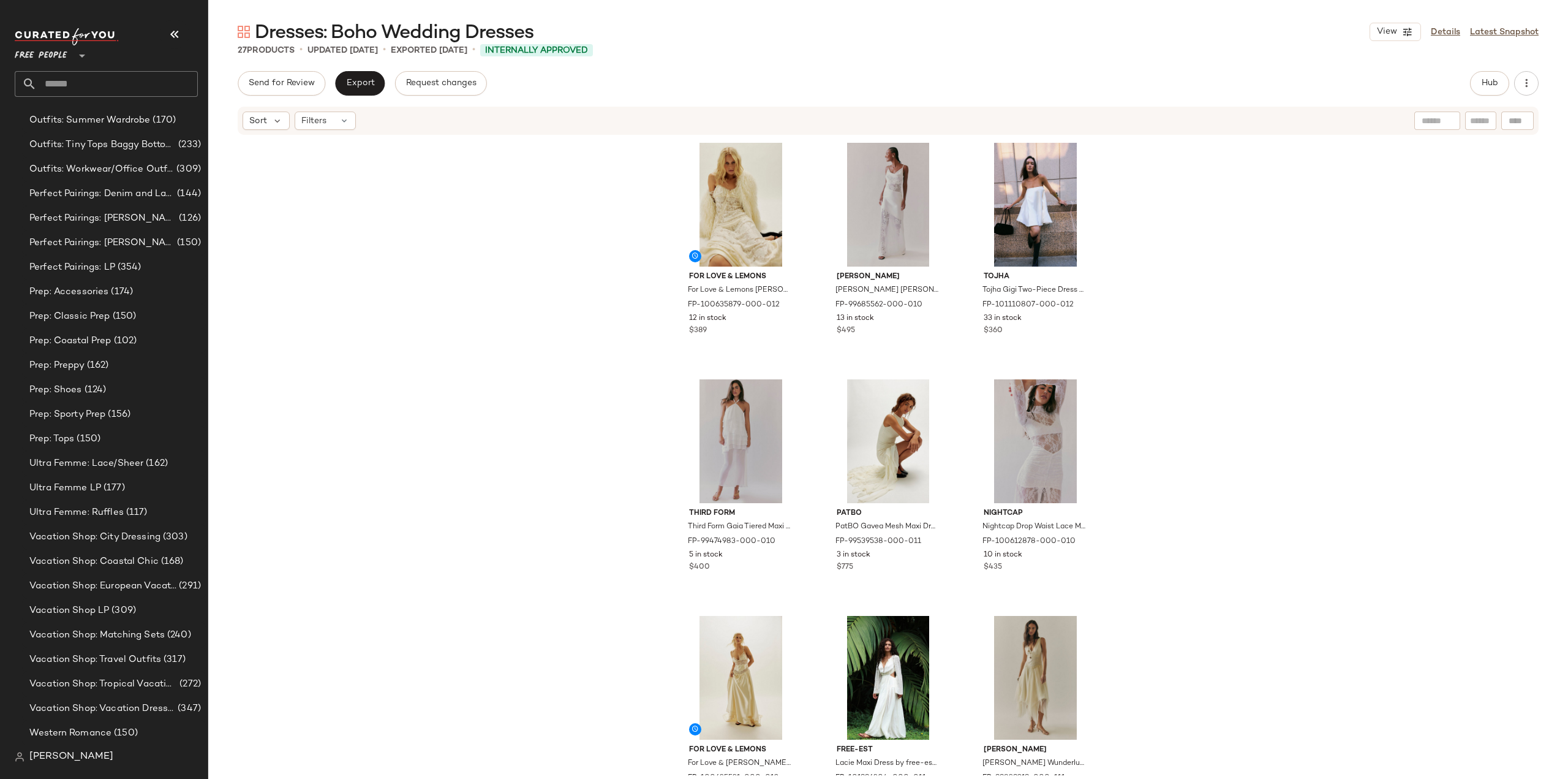
click at [117, 90] on input "text" at bounding box center [117, 84] width 161 height 26
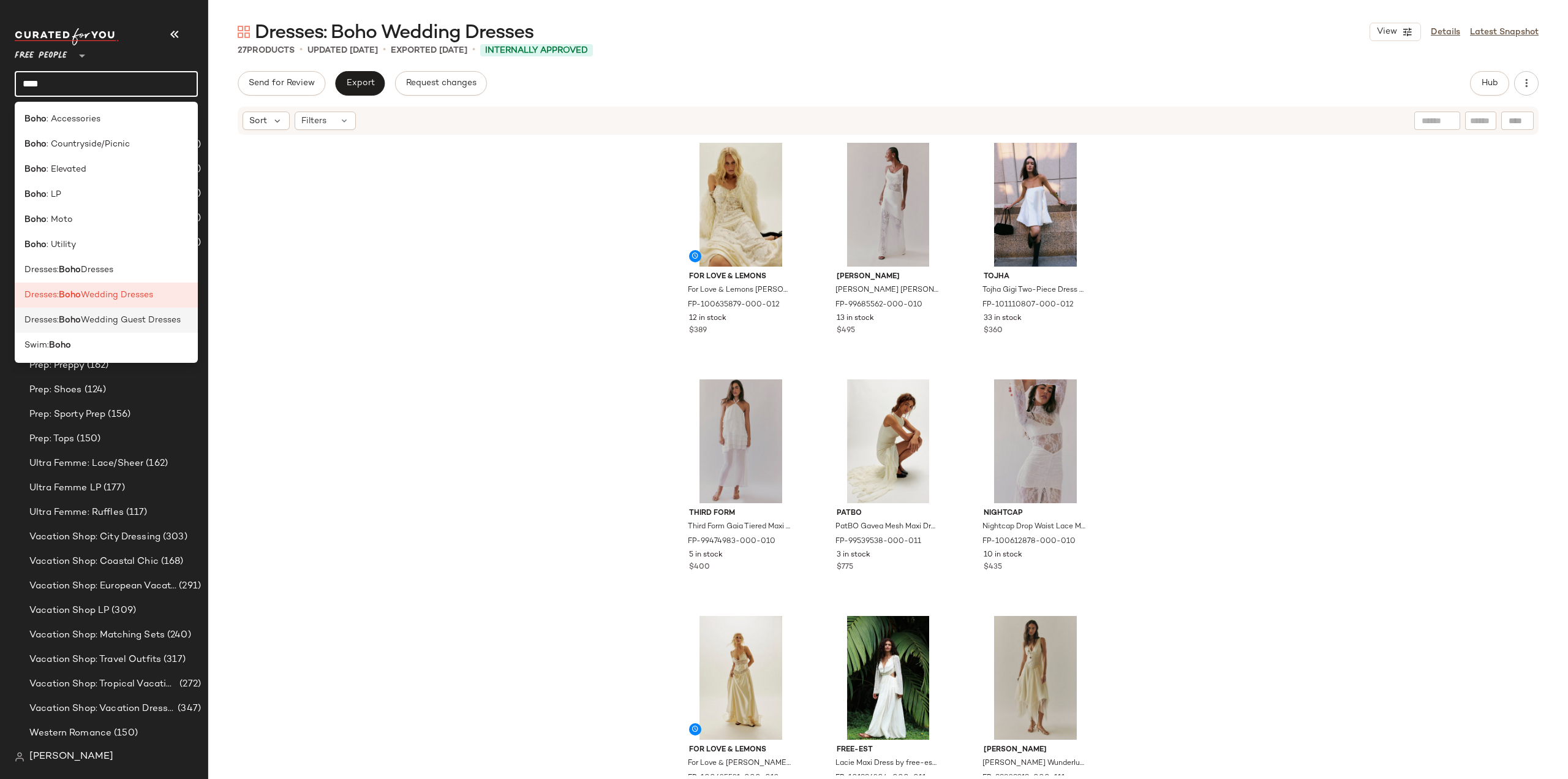
type input "****"
click at [83, 325] on span "Wedding Guest Dresses" at bounding box center [130, 320] width 99 height 13
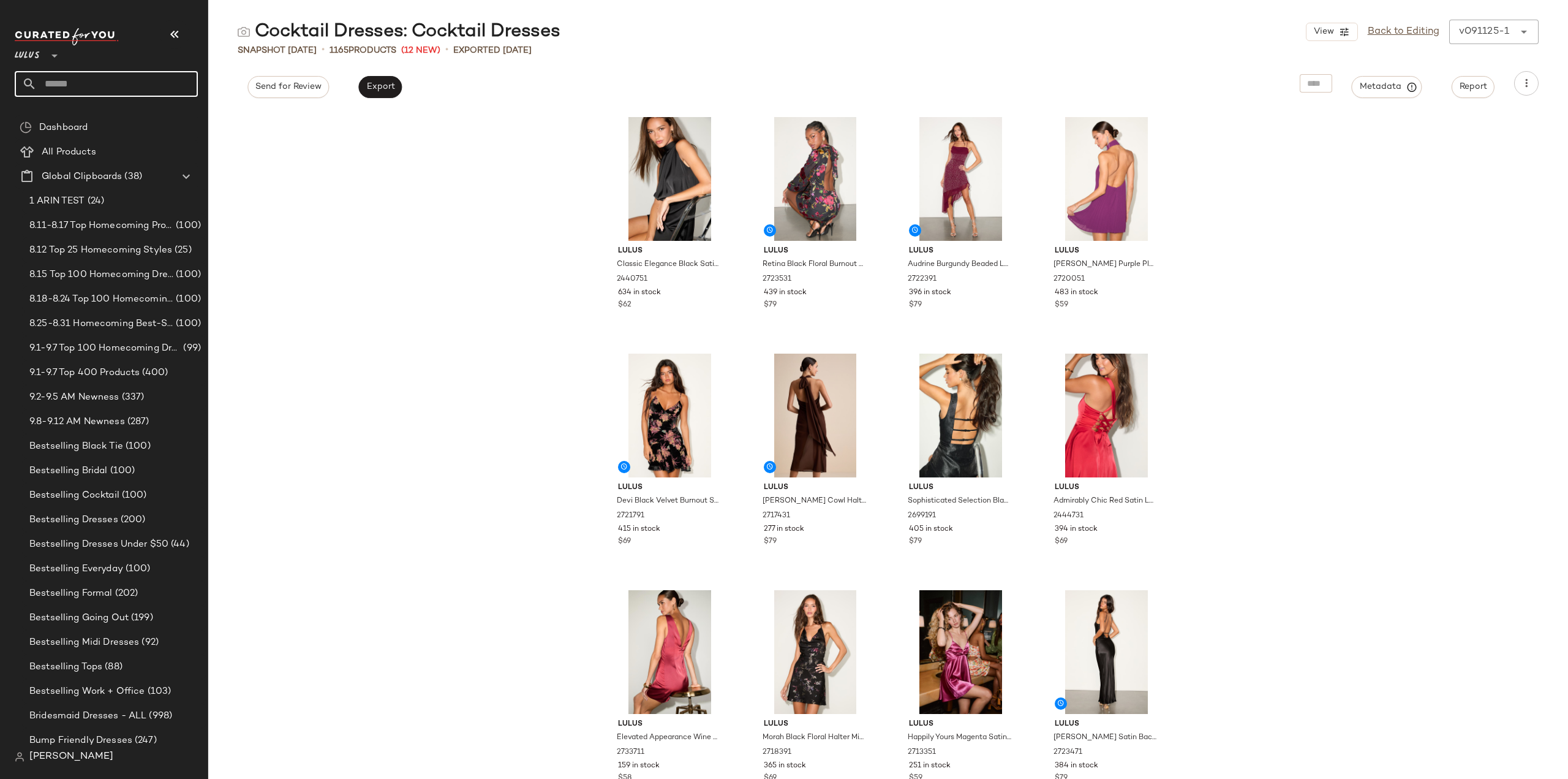
click at [143, 82] on input "text" at bounding box center [117, 84] width 161 height 26
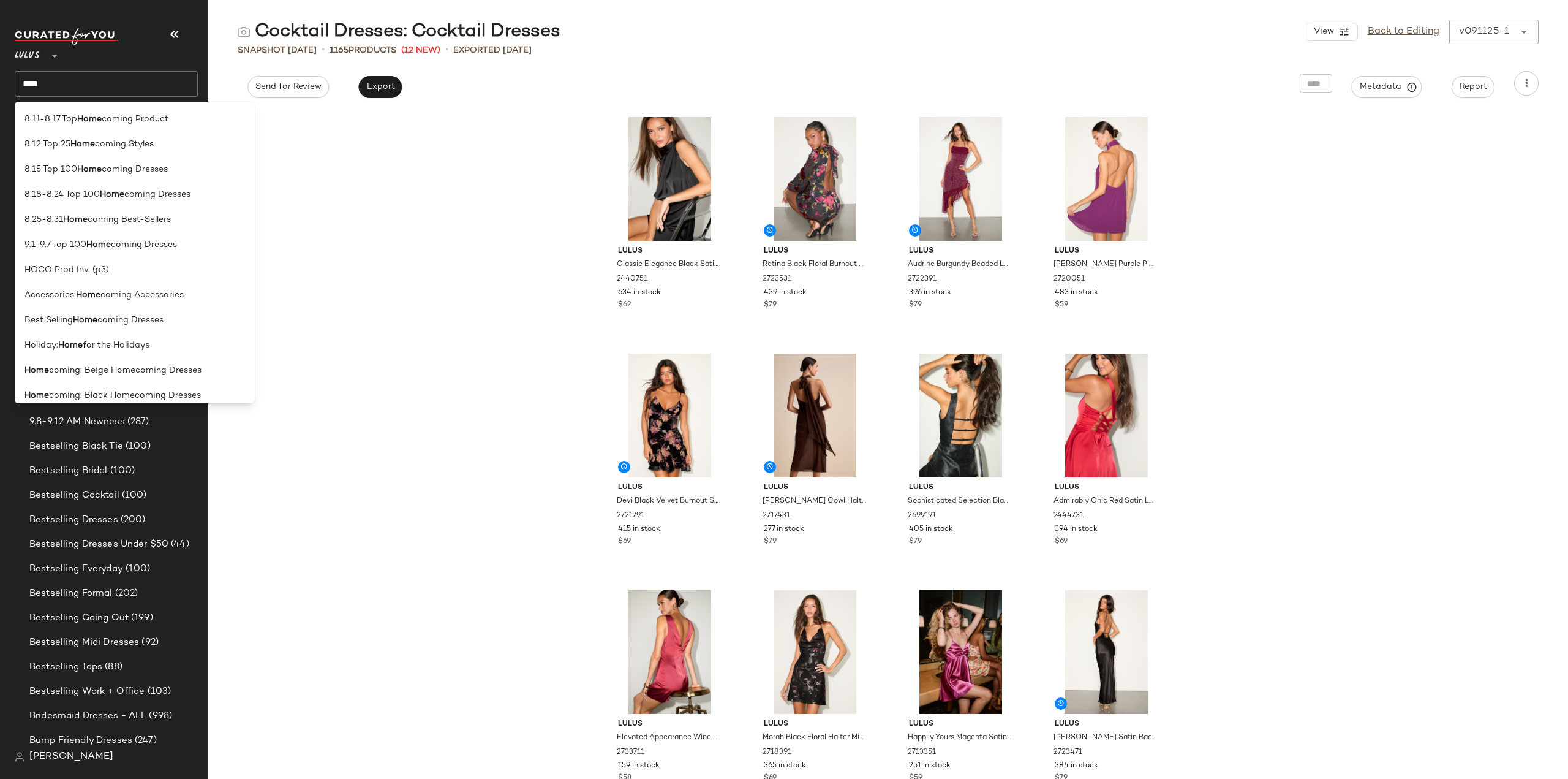
click at [437, 294] on div "Lulus Classic Elegance Black Satin Sleeveless Mock Neck Mini Dress 2440751 634 …" at bounding box center [888, 444] width 1360 height 669
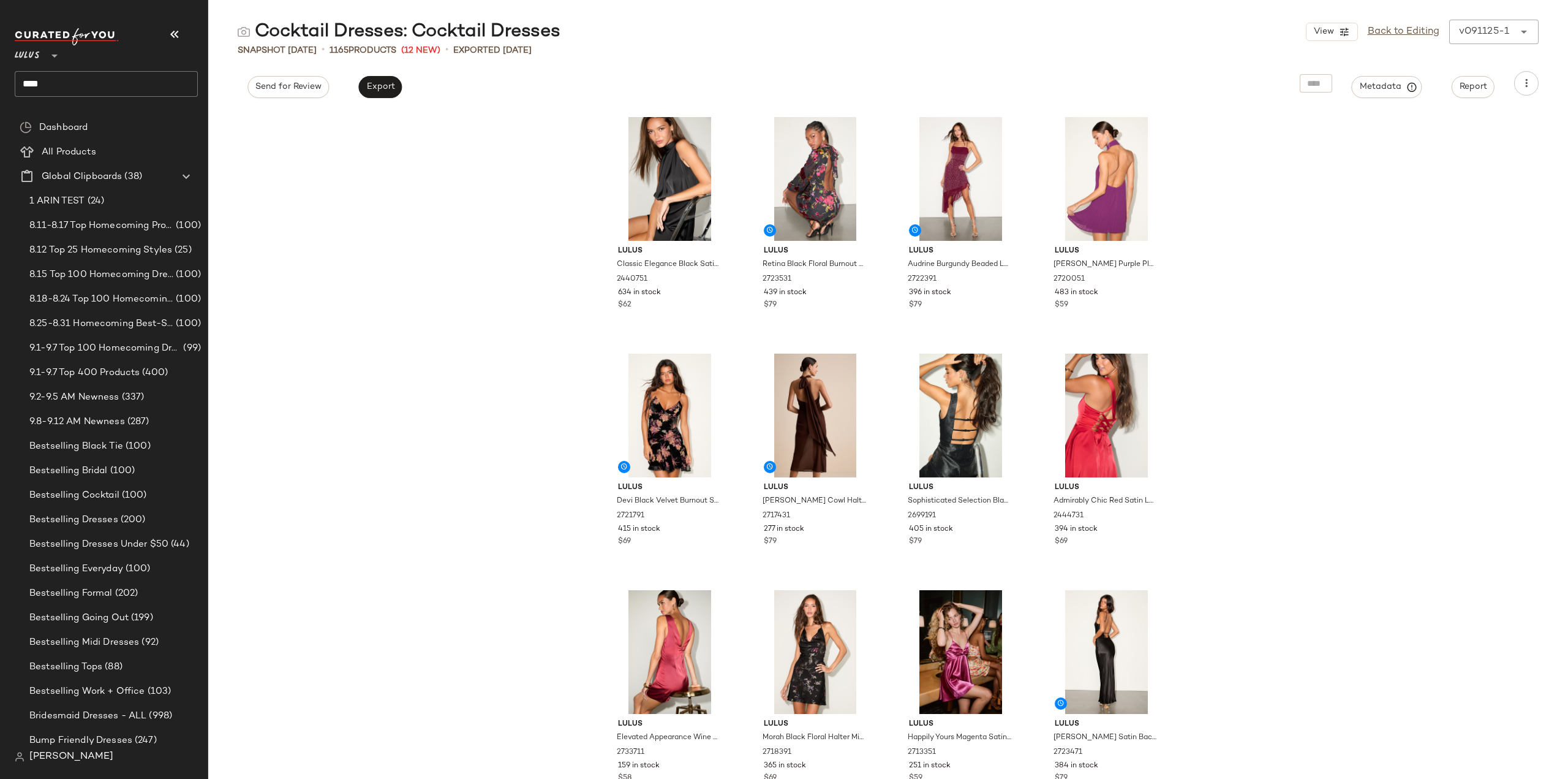
click at [117, 87] on input "****" at bounding box center [106, 84] width 183 height 26
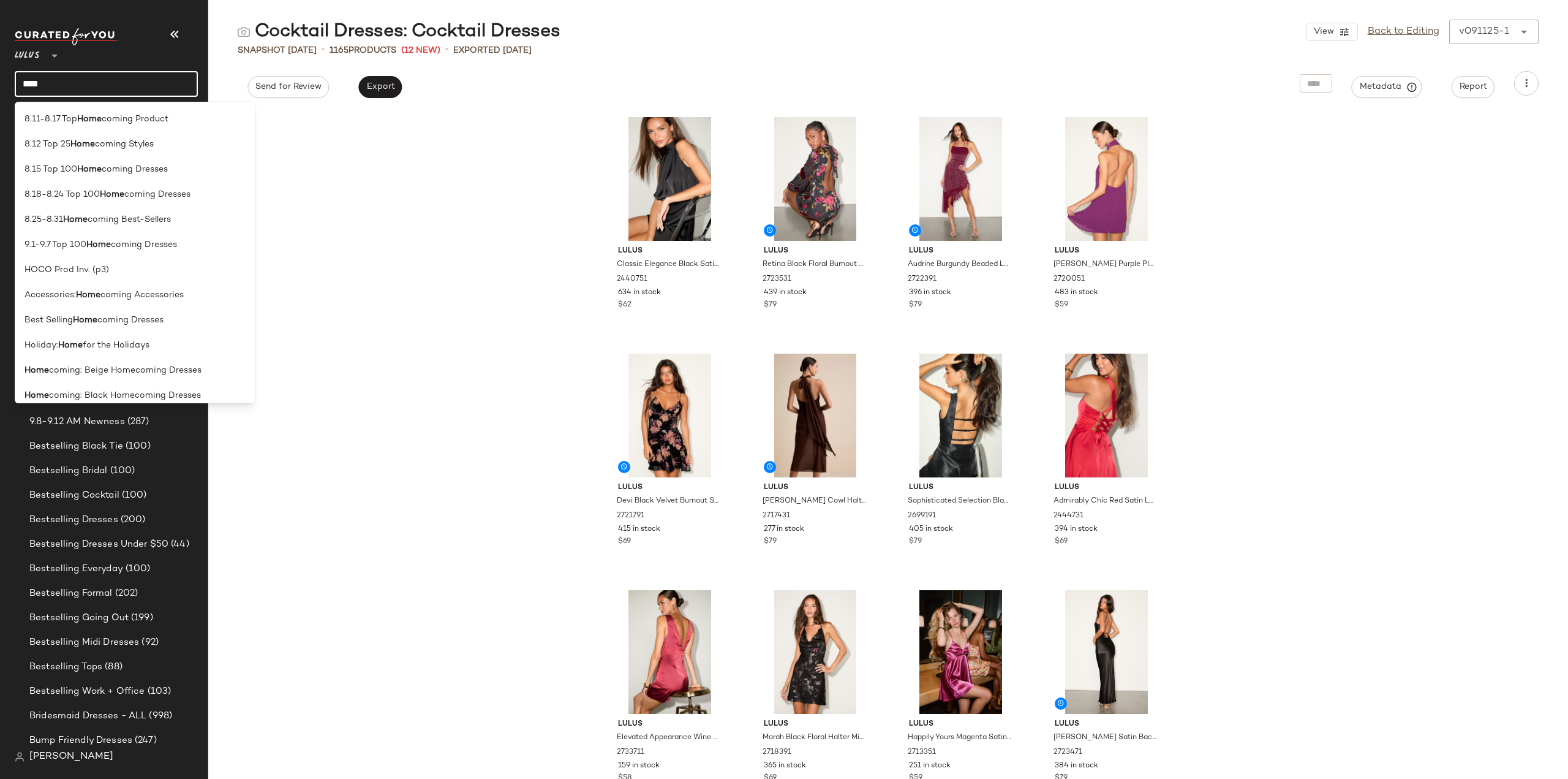
drag, startPoint x: 117, startPoint y: 87, endPoint x: 14, endPoint y: 93, distance: 103.2
click at [14, 93] on input "****" at bounding box center [106, 84] width 183 height 26
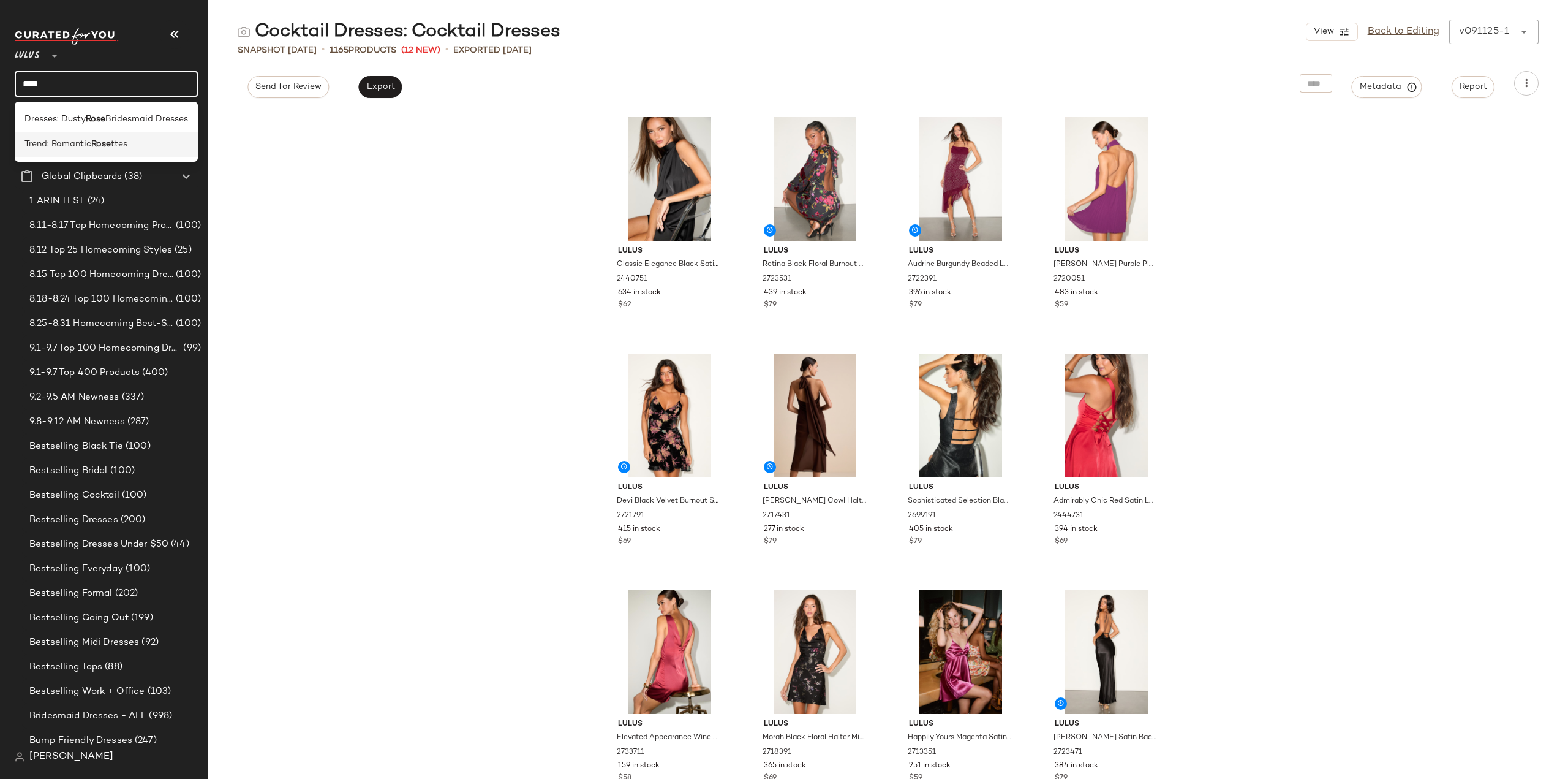
type input "****"
click at [90, 149] on span "Trend: Romantic" at bounding box center [57, 144] width 67 height 13
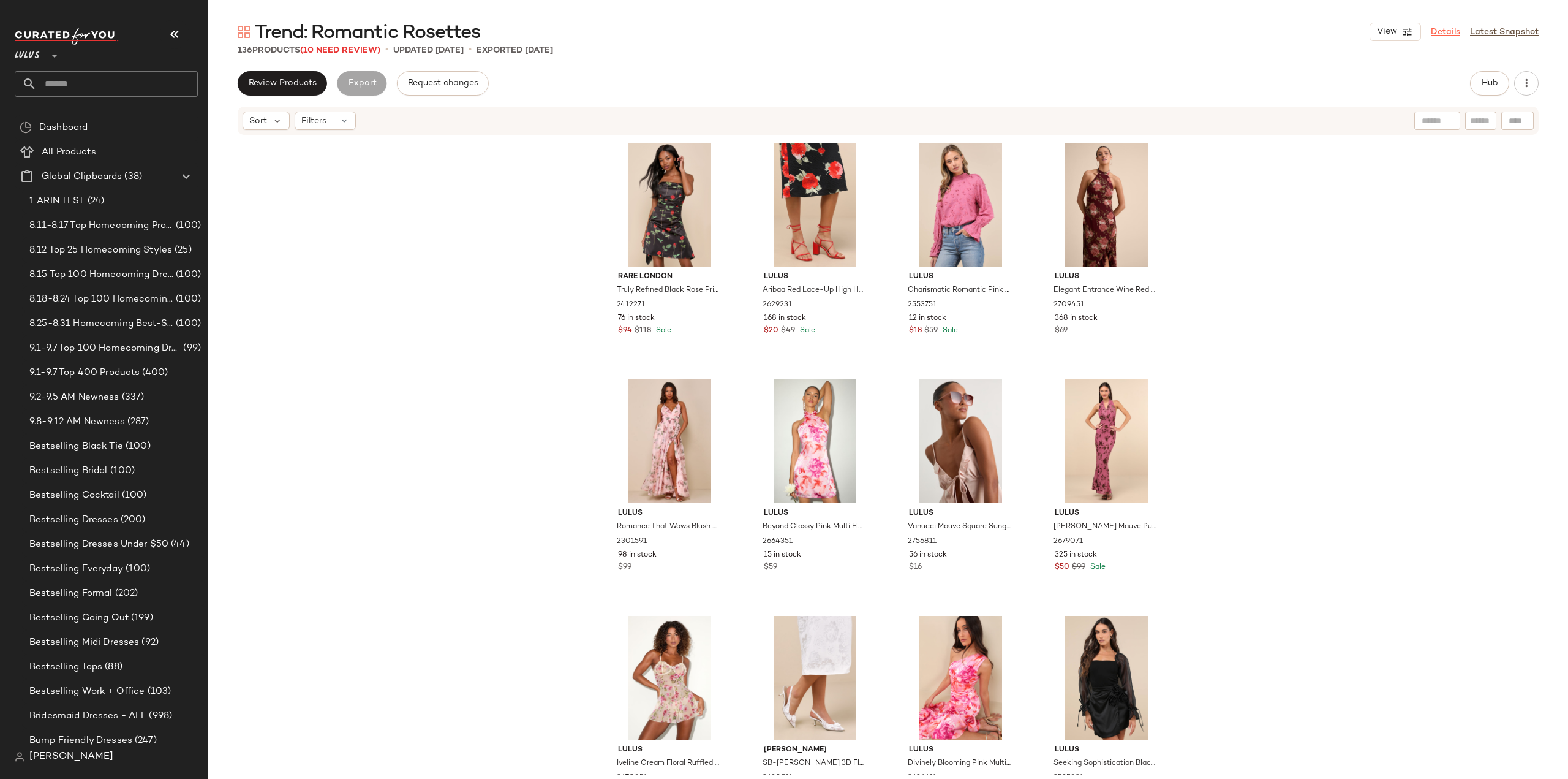
click at [1450, 32] on link "Details" at bounding box center [1445, 32] width 29 height 13
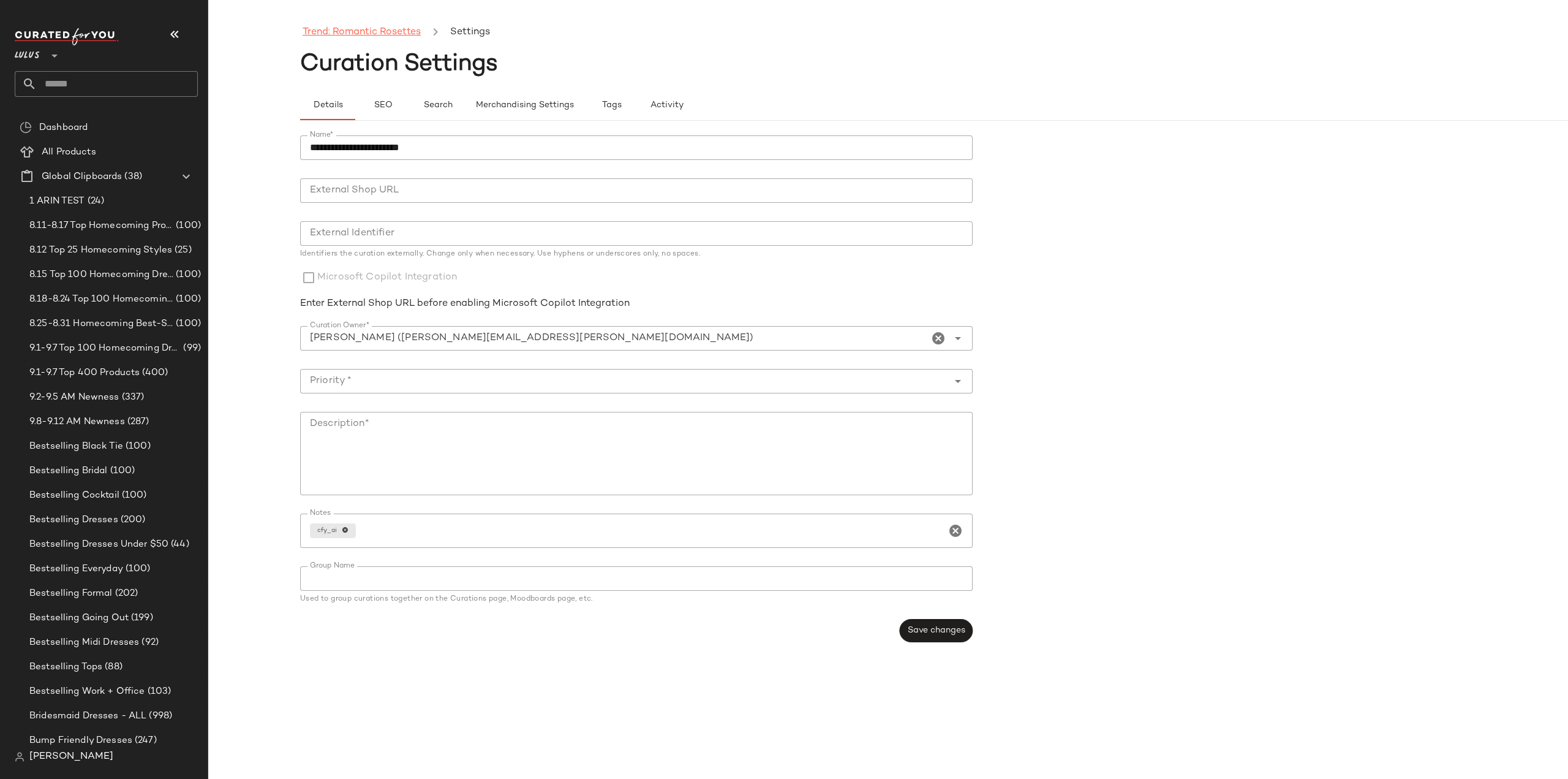
click at [372, 31] on link "Trend: Romantic Rosettes" at bounding box center [362, 32] width 119 height 16
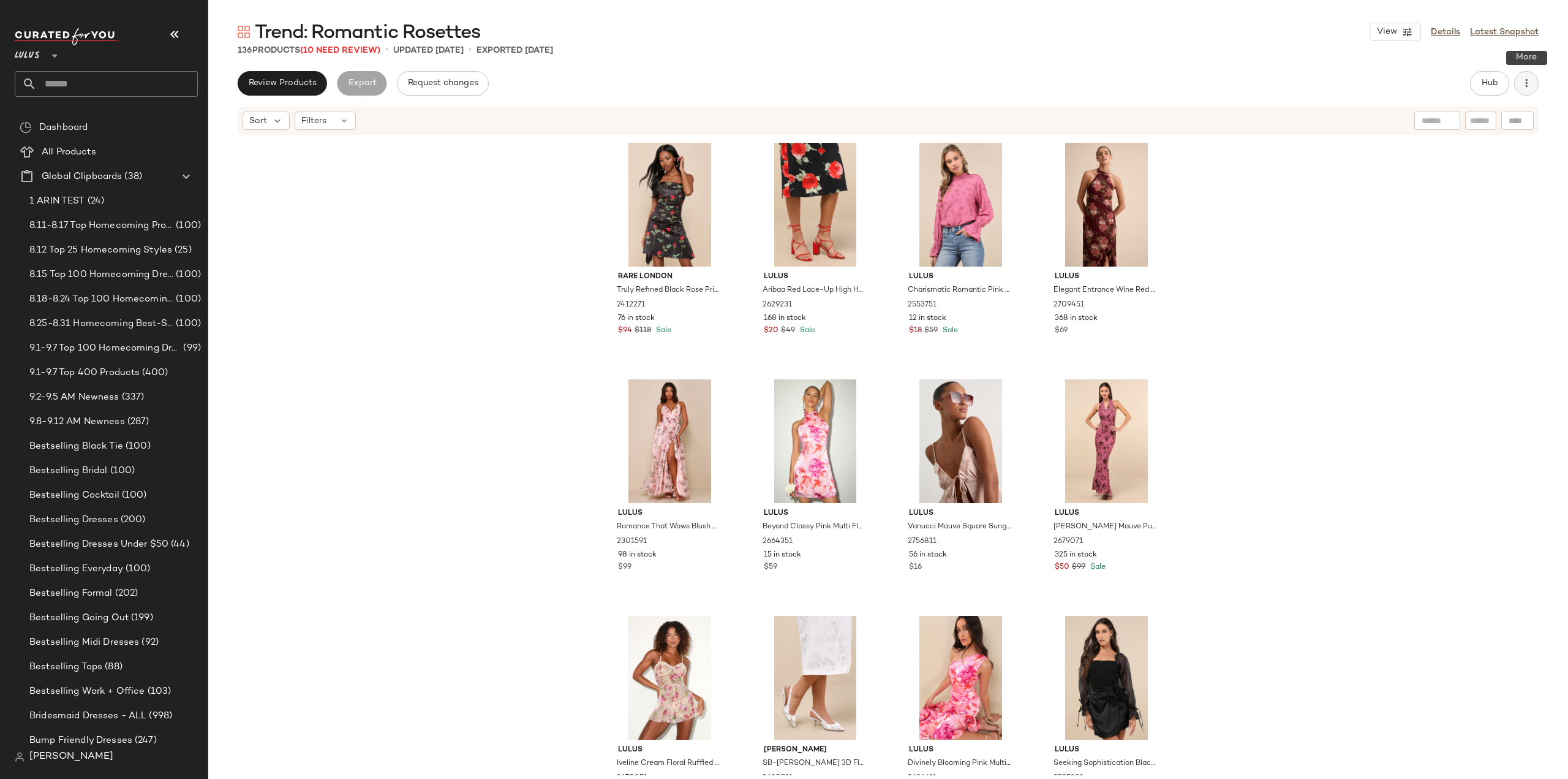
click at [1527, 88] on icon "button" at bounding box center [1526, 83] width 13 height 13
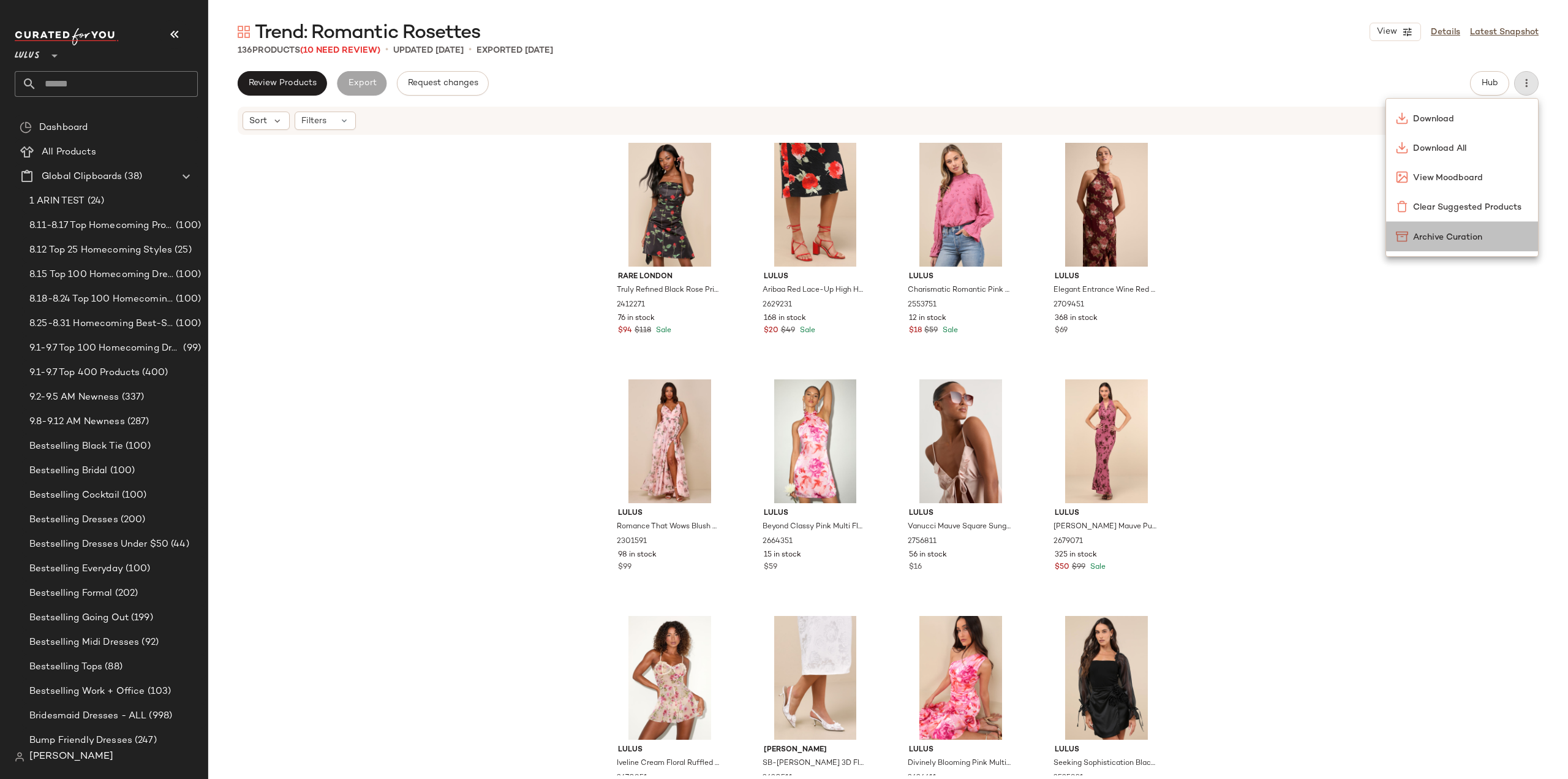
click at [1436, 240] on span "Archive Curation" at bounding box center [1470, 236] width 115 height 13
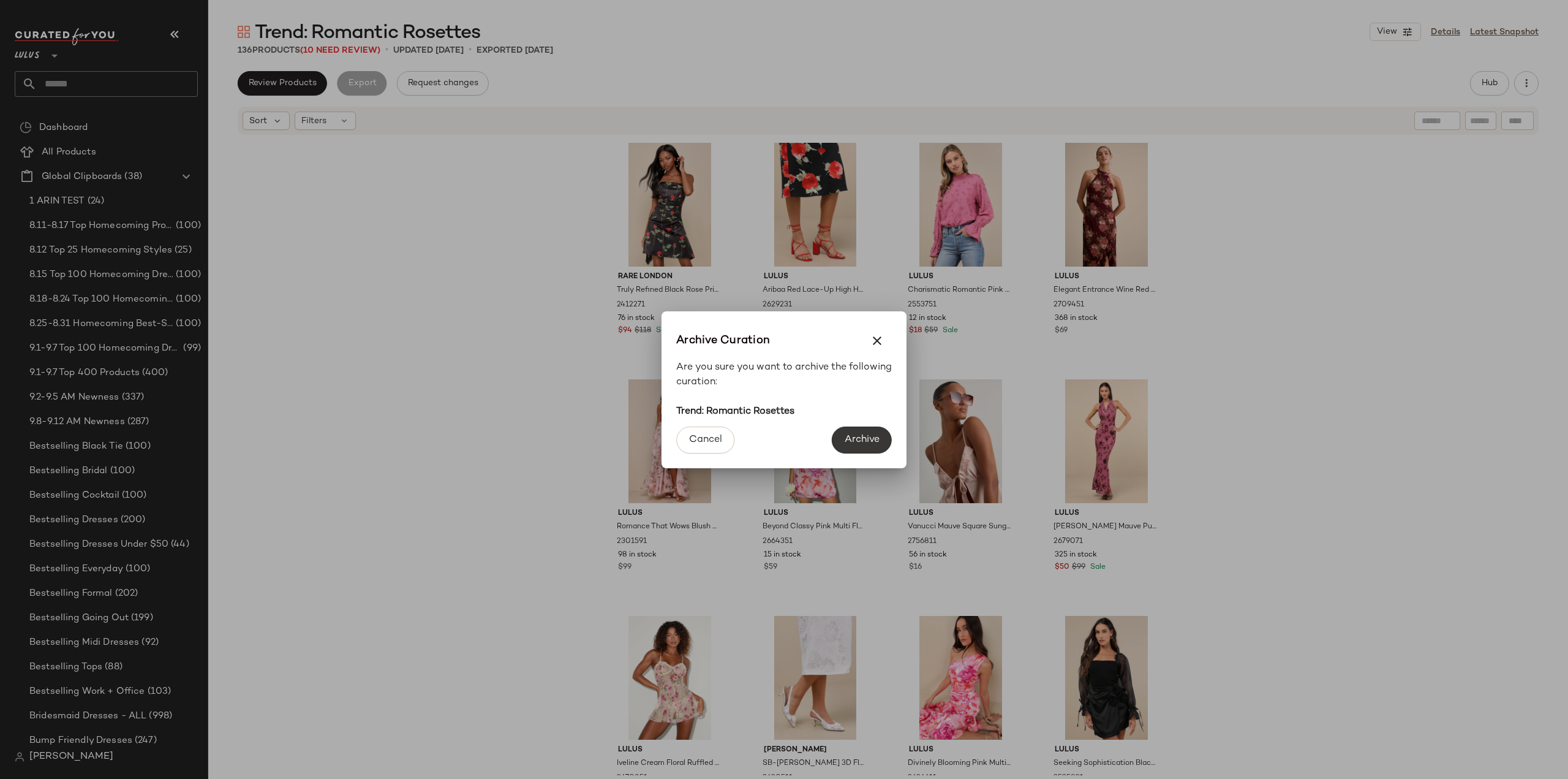
click at [859, 437] on span "Archive" at bounding box center [862, 439] width 36 height 12
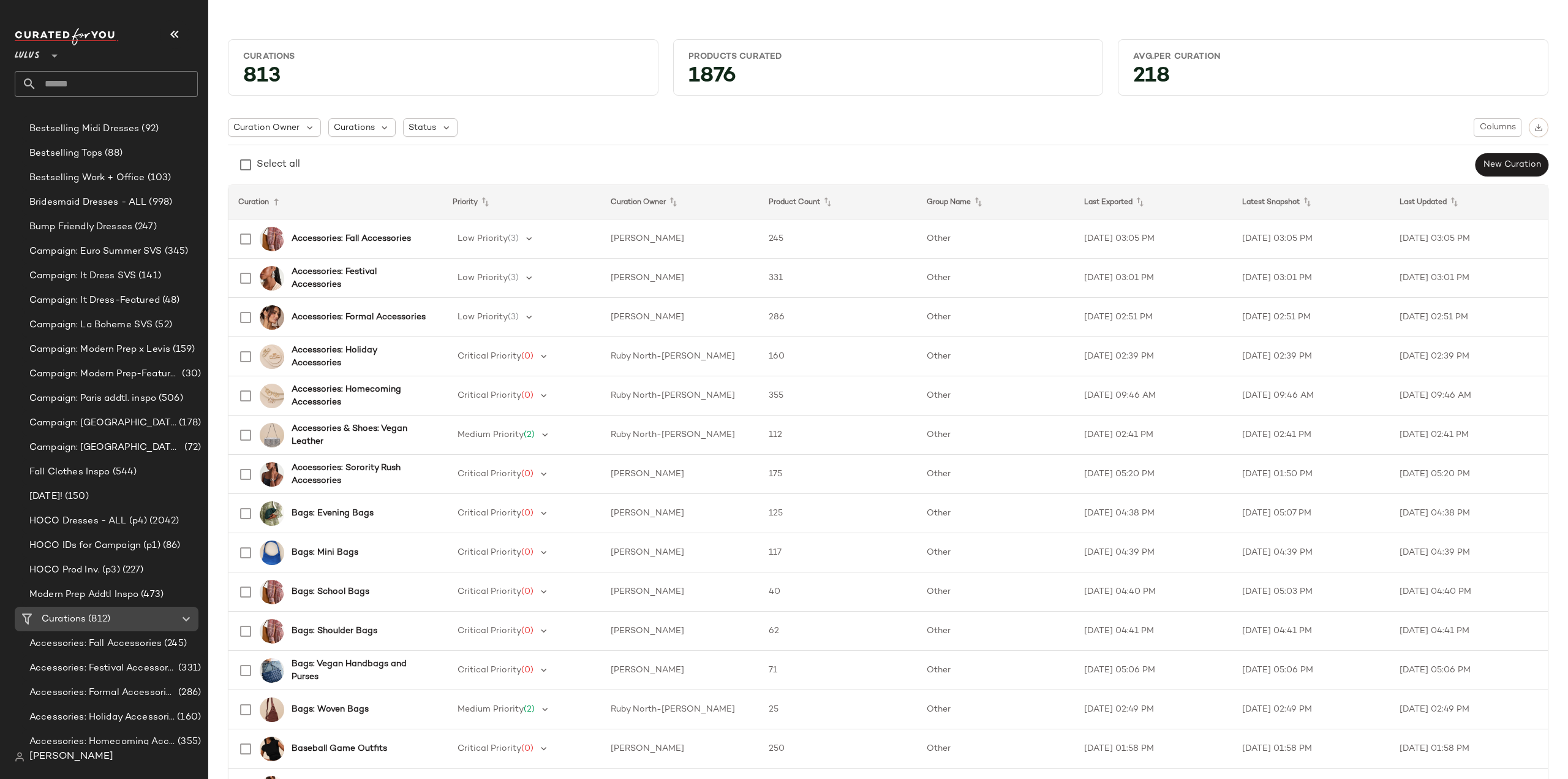
scroll to position [551, 0]
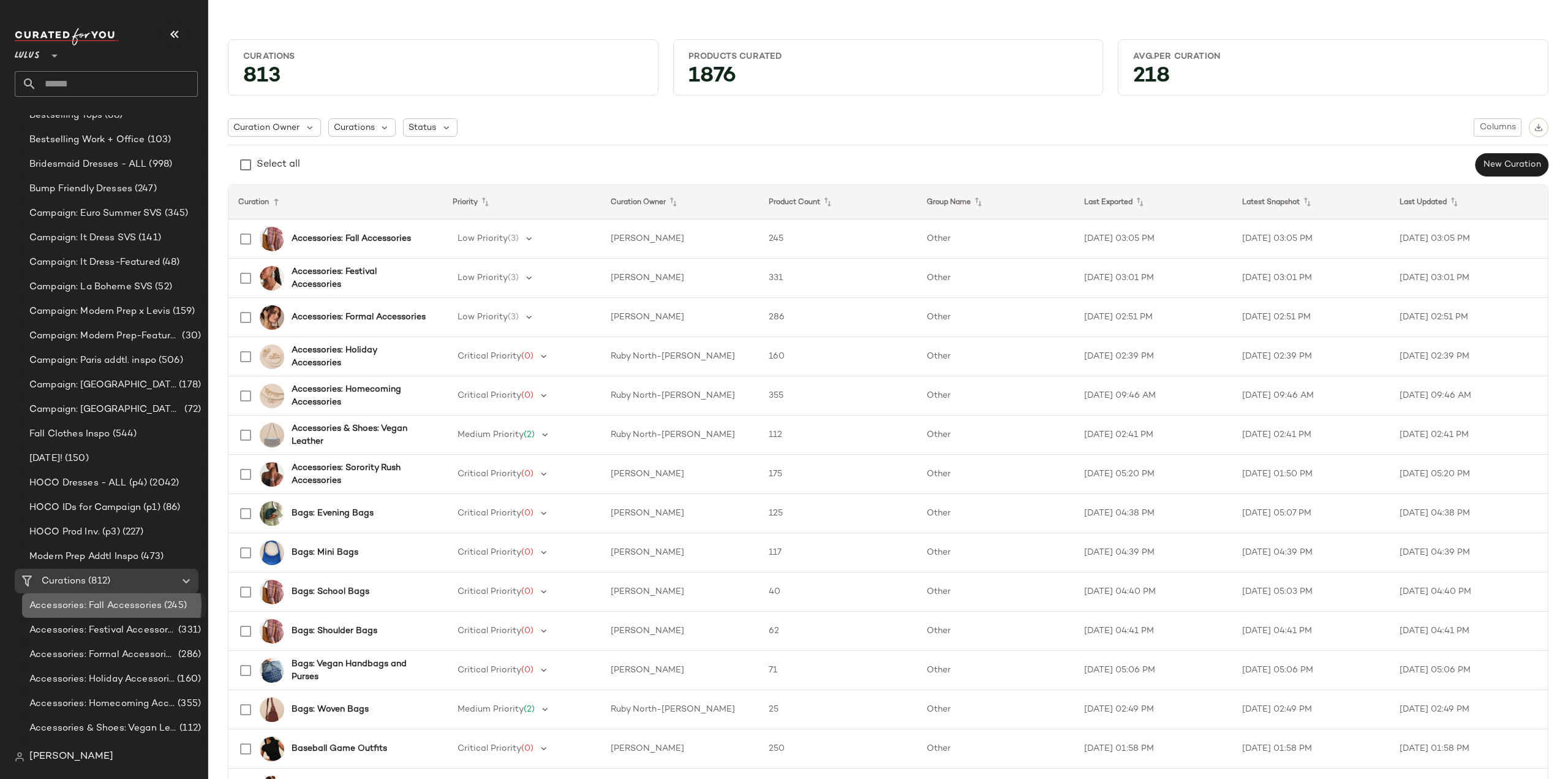
click at [76, 609] on span "Accessories: Fall Accessories" at bounding box center [95, 605] width 132 height 14
